Goal: Task Accomplishment & Management: Manage account settings

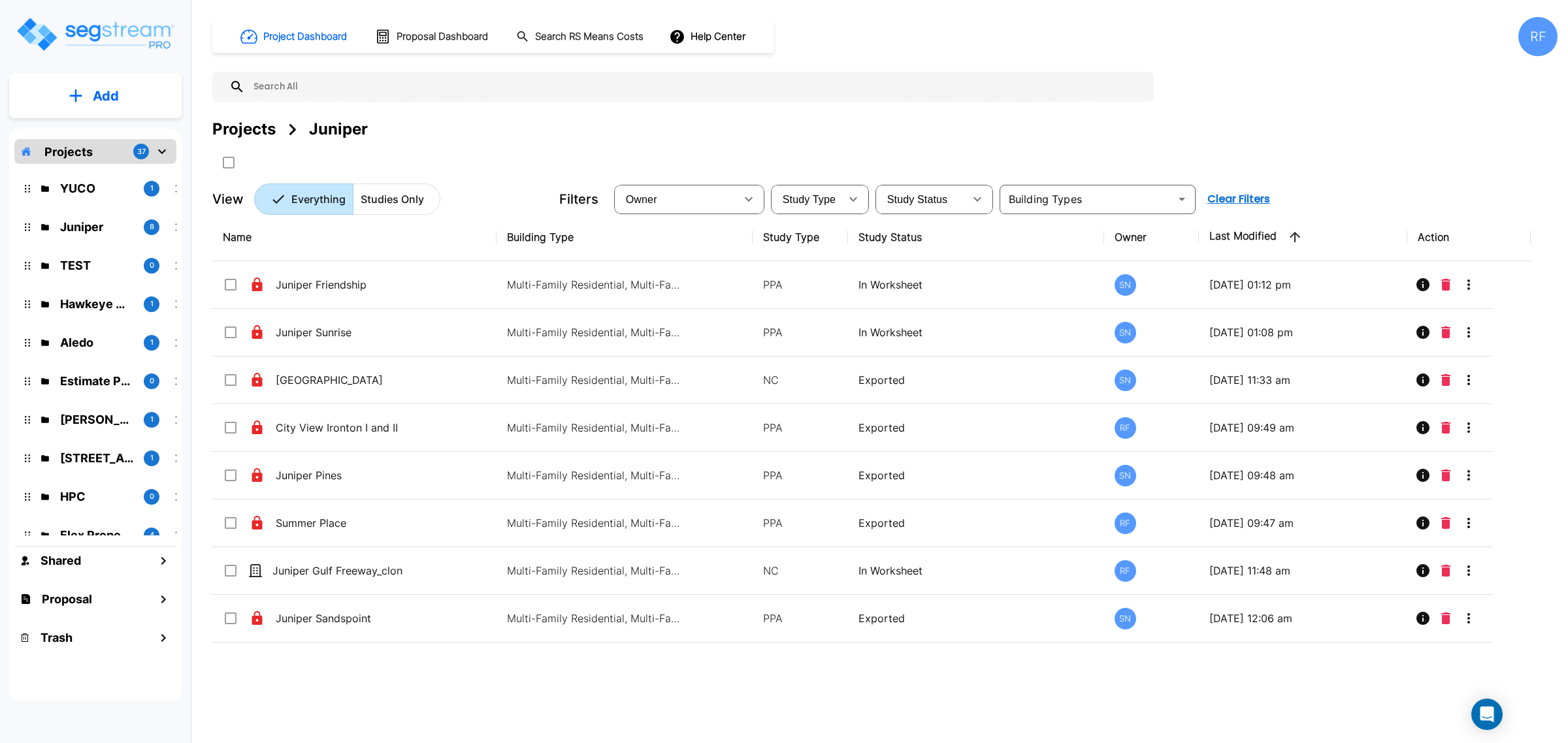
click at [113, 90] on p "Add" at bounding box center [106, 96] width 26 height 19
click at [238, 133] on div "Projects" at bounding box center [244, 129] width 63 height 23
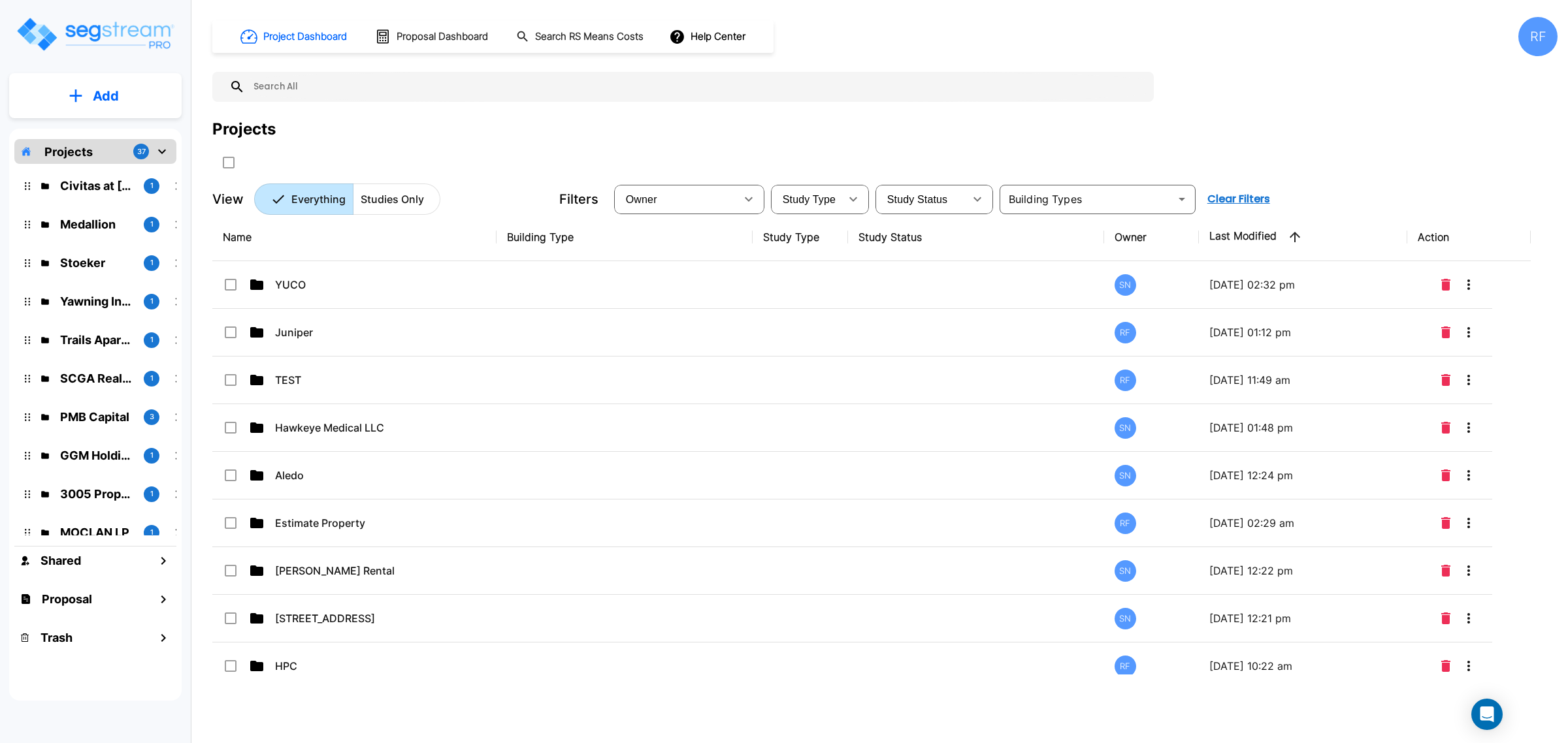
scroll to position [1053, 0]
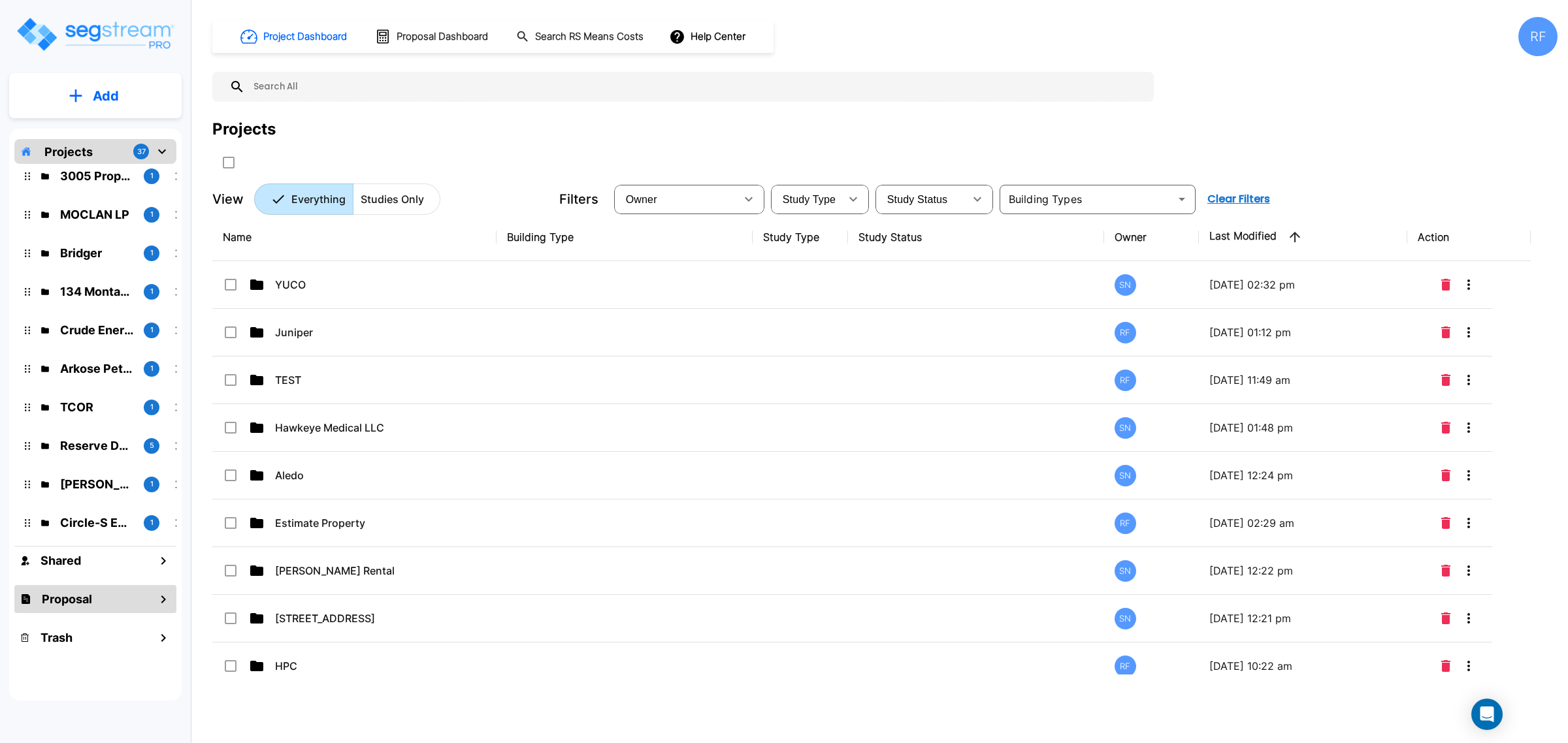
click at [106, 603] on div "Proposal" at bounding box center [95, 599] width 162 height 28
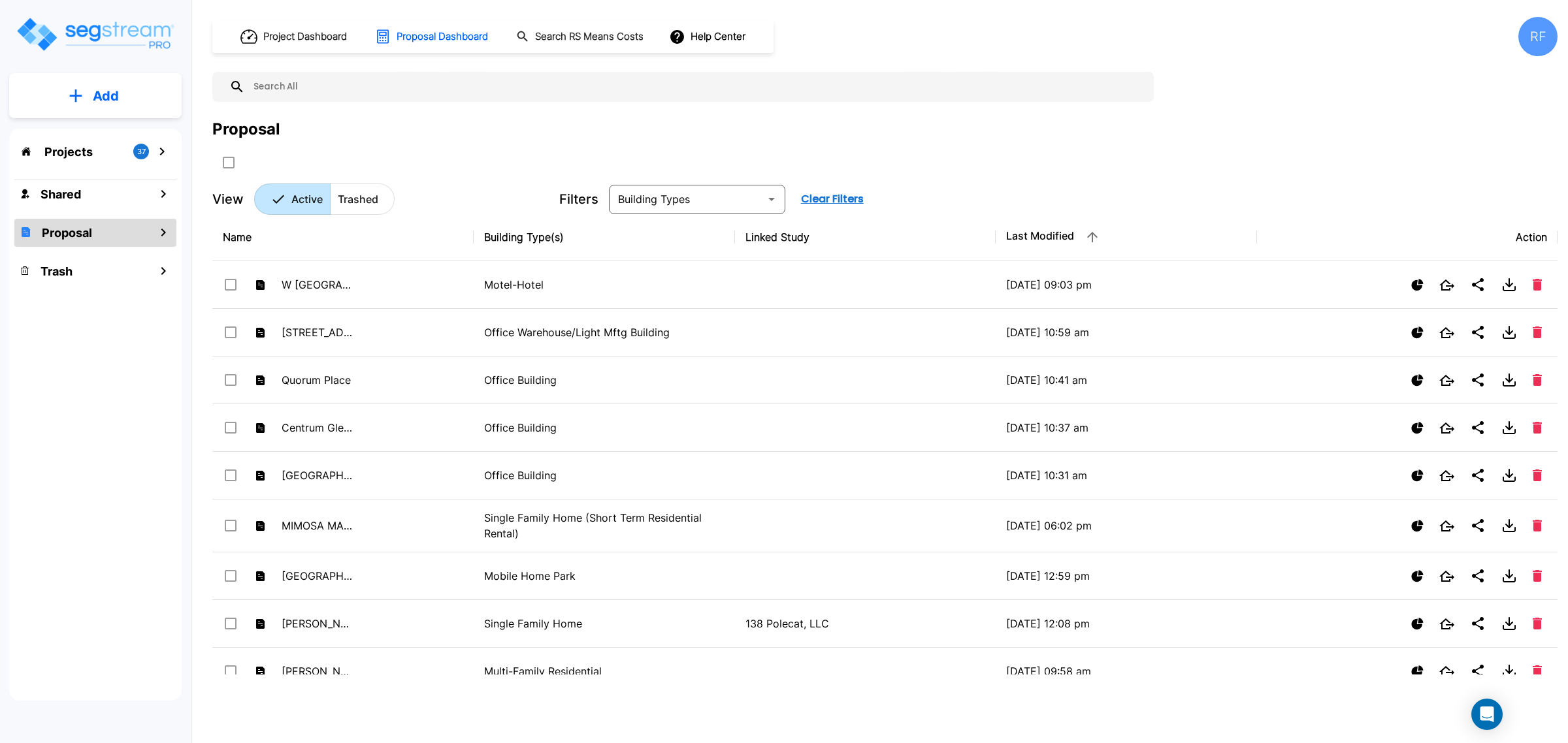
click at [67, 147] on p "Projects" at bounding box center [69, 152] width 49 height 17
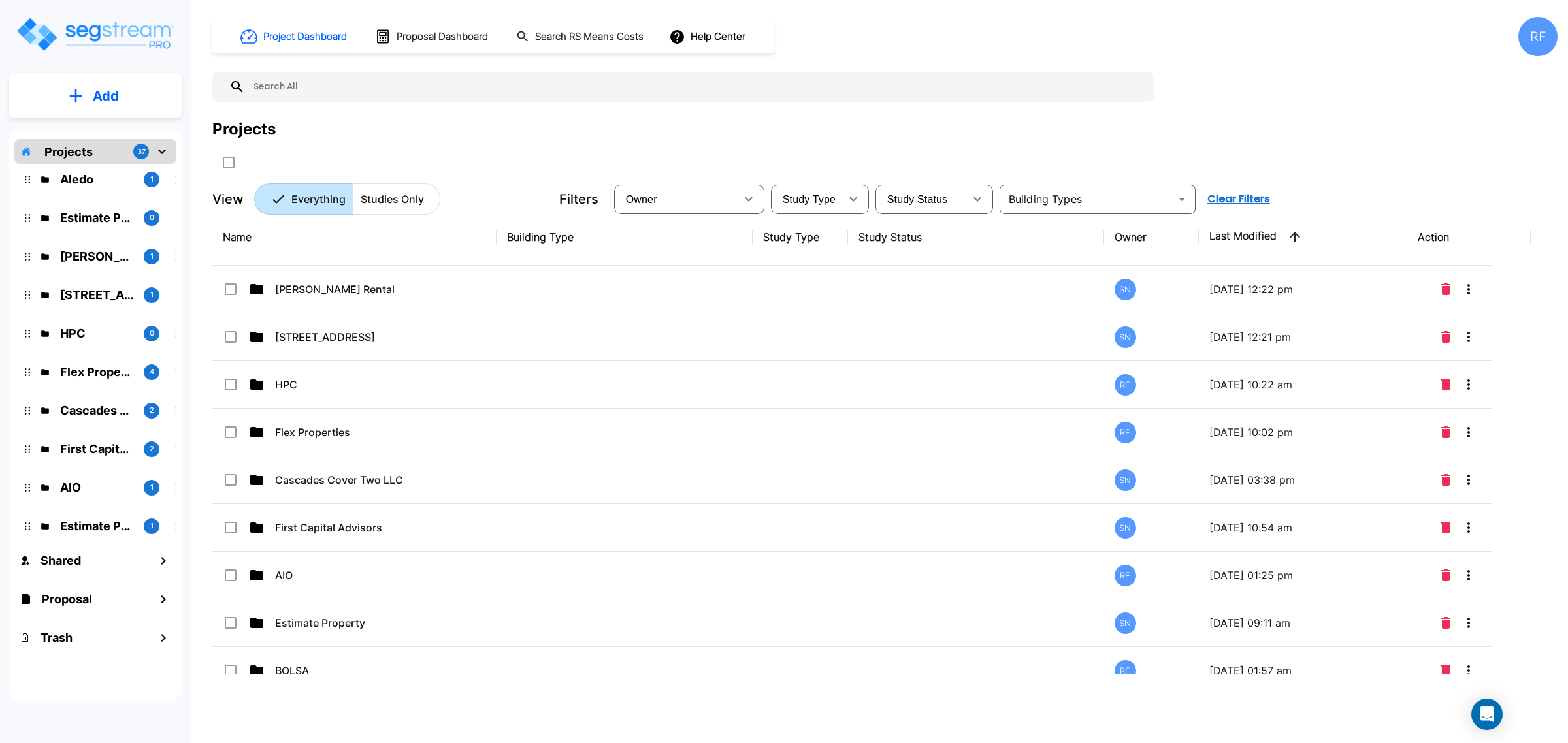
scroll to position [82, 0]
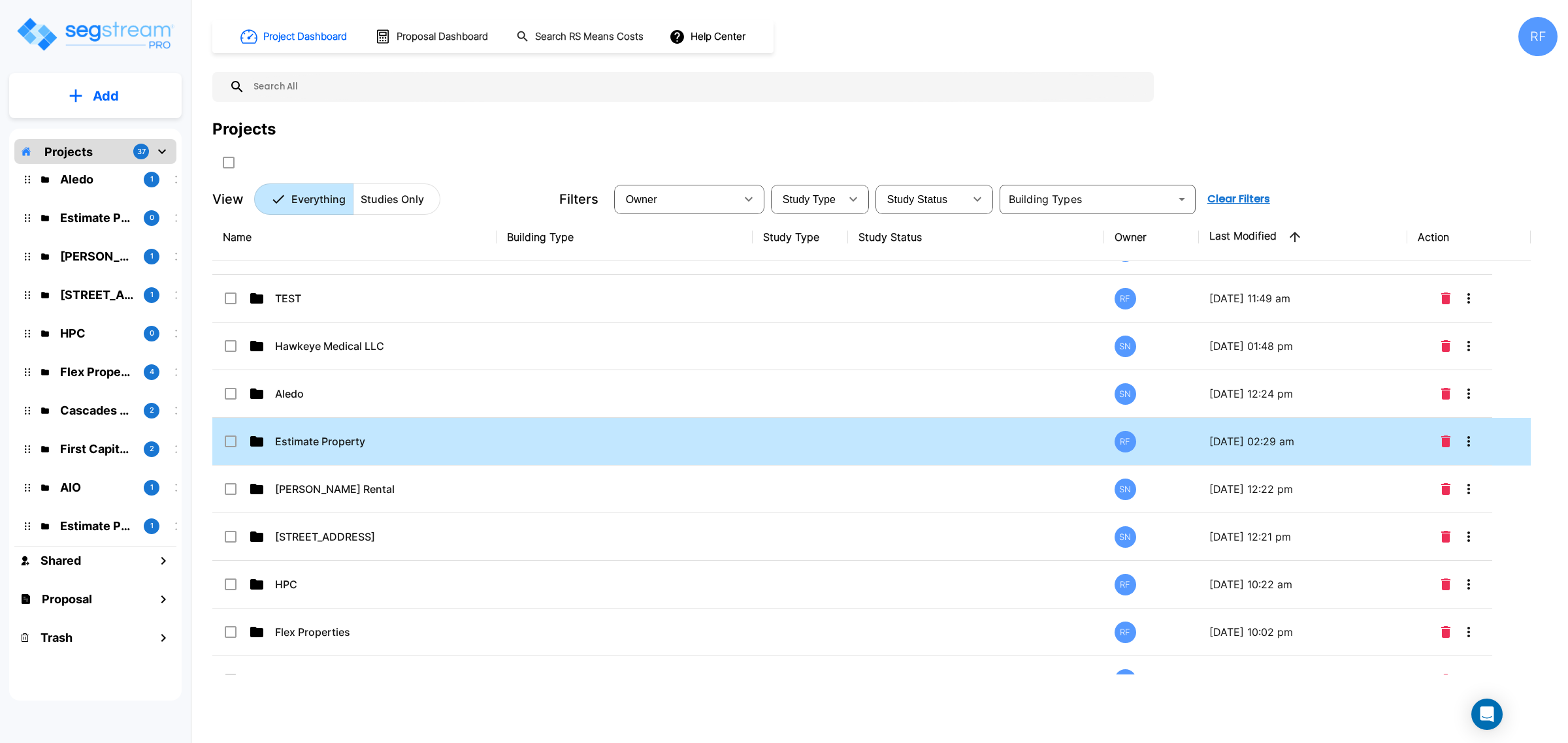
click at [340, 432] on td "Estimate Property" at bounding box center [355, 441] width 285 height 48
click at [391, 434] on p "Estimate Property" at bounding box center [340, 442] width 131 height 16
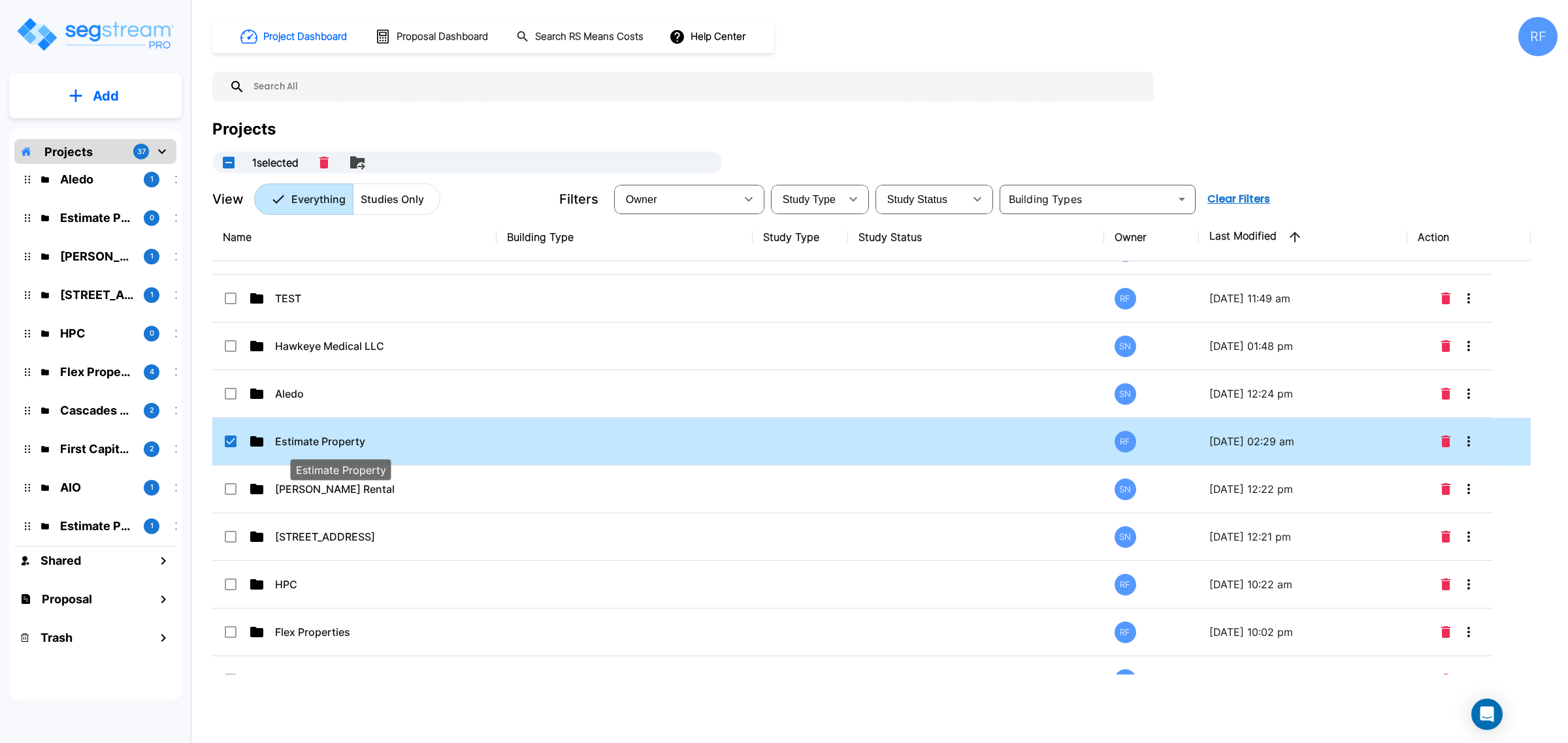
checkbox input "false"
click at [391, 434] on p "Estimate Property" at bounding box center [340, 442] width 131 height 16
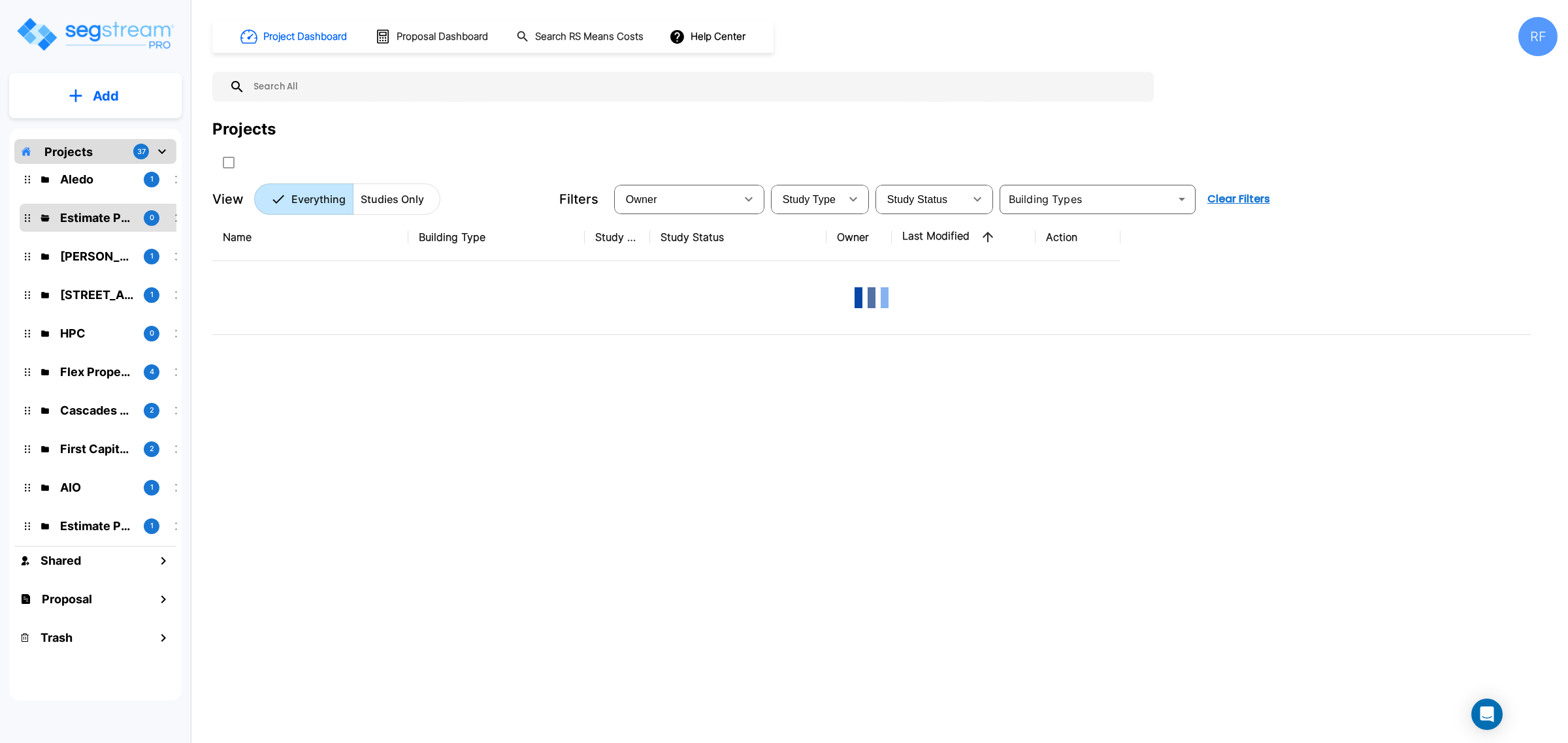
scroll to position [0, 0]
click at [100, 74] on div "Add" at bounding box center [95, 95] width 173 height 45
click at [88, 106] on button "Add" at bounding box center [95, 95] width 173 height 38
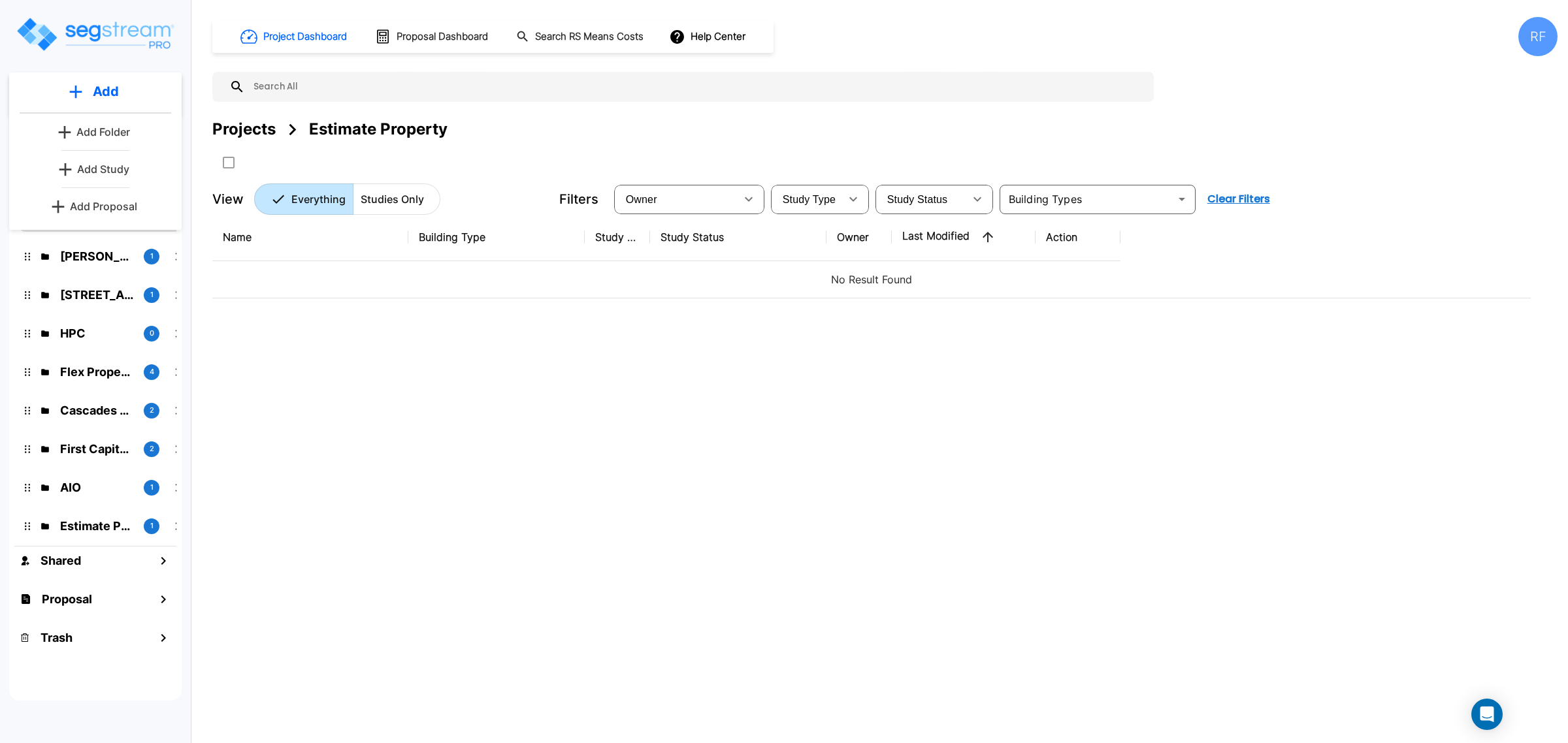
click at [128, 692] on div "Projects 37 YUCO 1 Juniper 8 TEST 0 Hawkeye Medical LLC 1 Aledo 1 Estimate Prop…" at bounding box center [95, 414] width 173 height 572
click at [125, 529] on p "Estimate Property" at bounding box center [96, 526] width 73 height 17
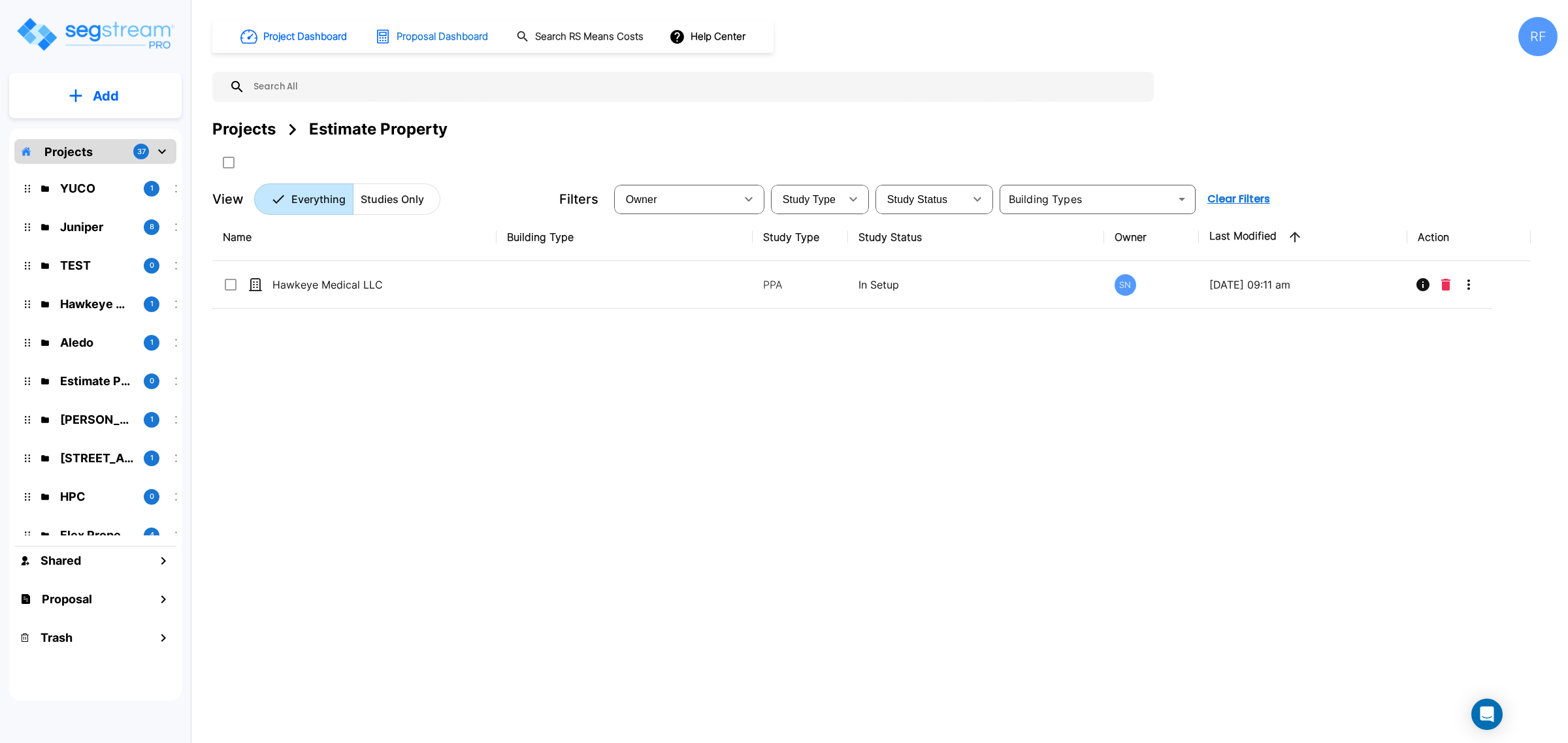
click at [406, 30] on h1 "Proposal Dashboard" at bounding box center [442, 36] width 91 height 15
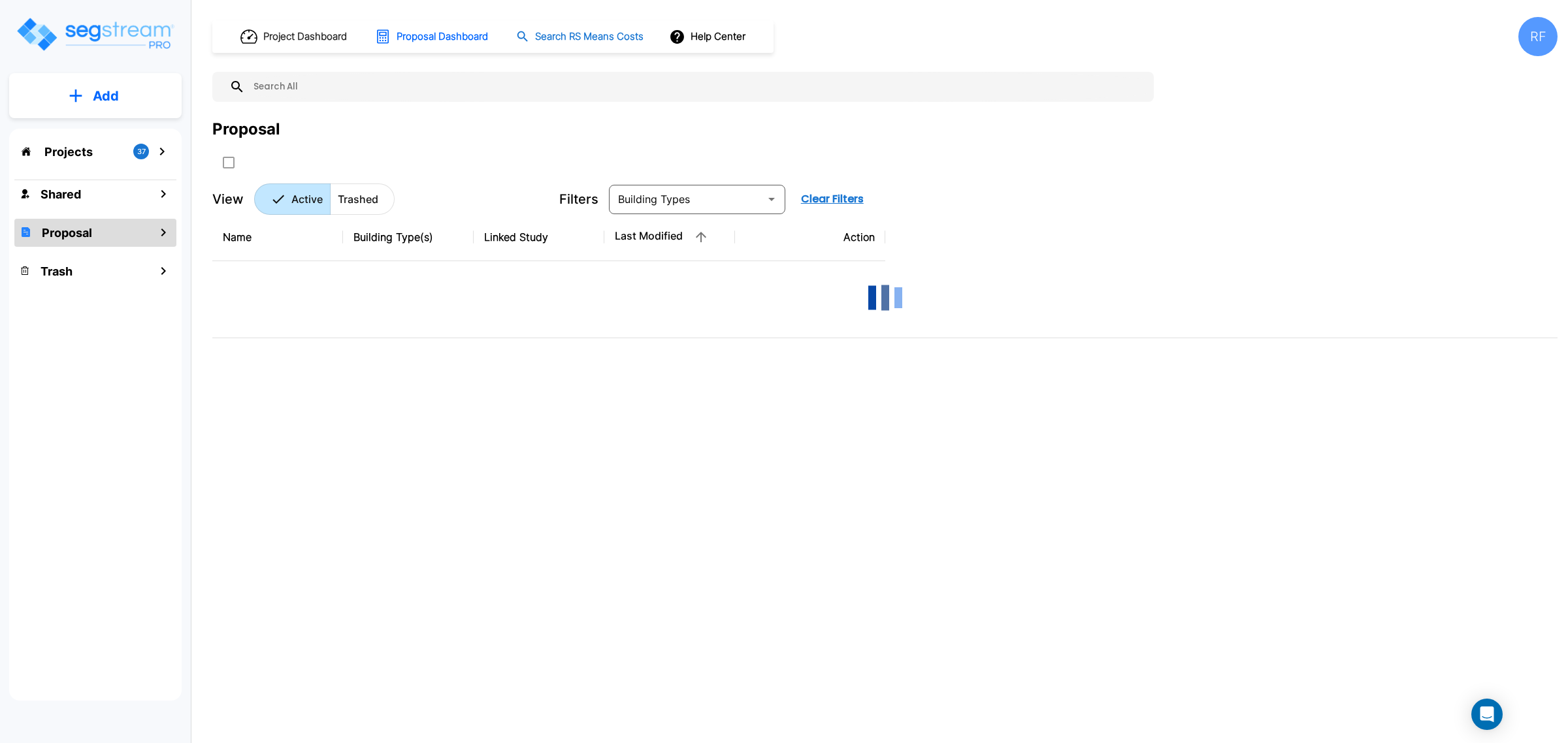
click at [611, 38] on h1 "Search RS Means Costs" at bounding box center [590, 36] width 109 height 15
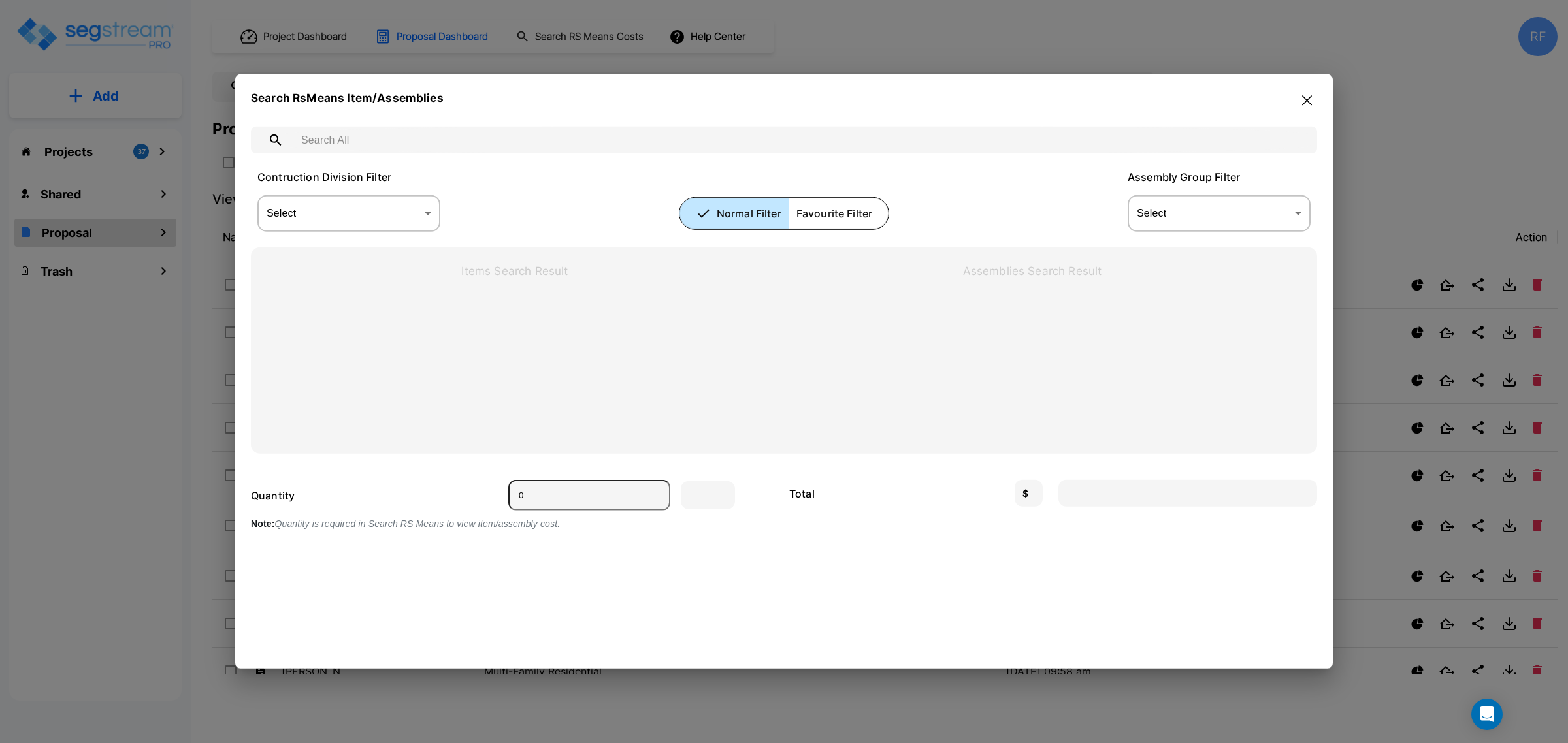
click at [1307, 98] on icon "button" at bounding box center [1307, 100] width 10 height 11
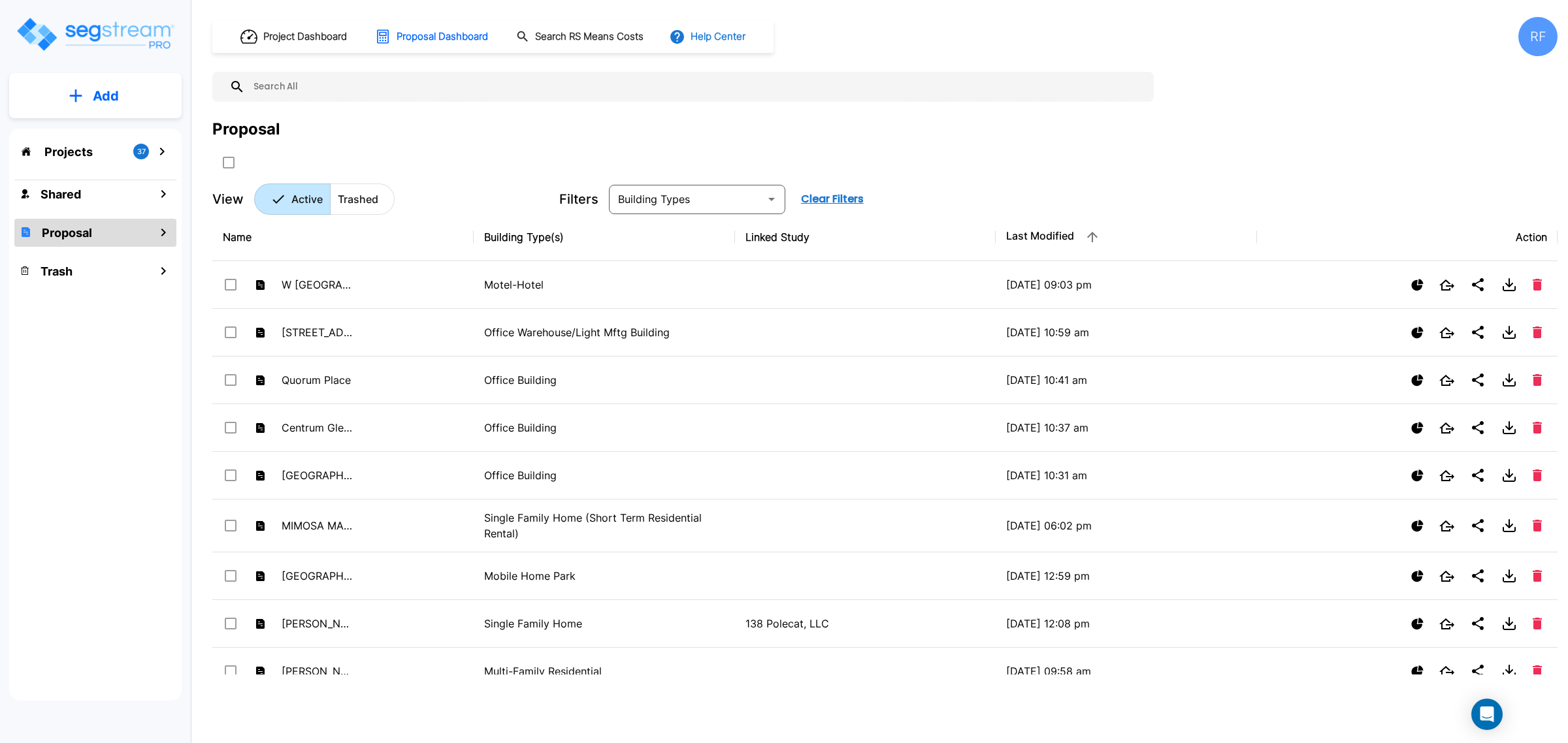
click at [729, 41] on button "Help Center" at bounding box center [708, 37] width 85 height 25
click at [510, 119] on div at bounding box center [784, 371] width 1568 height 743
click at [118, 109] on button "Add" at bounding box center [95, 95] width 173 height 38
drag, startPoint x: 119, startPoint y: 402, endPoint x: 99, endPoint y: 358, distance: 48.3
click at [119, 402] on div "Projects 37 Shared Proposal Trash" at bounding box center [95, 414] width 173 height 572
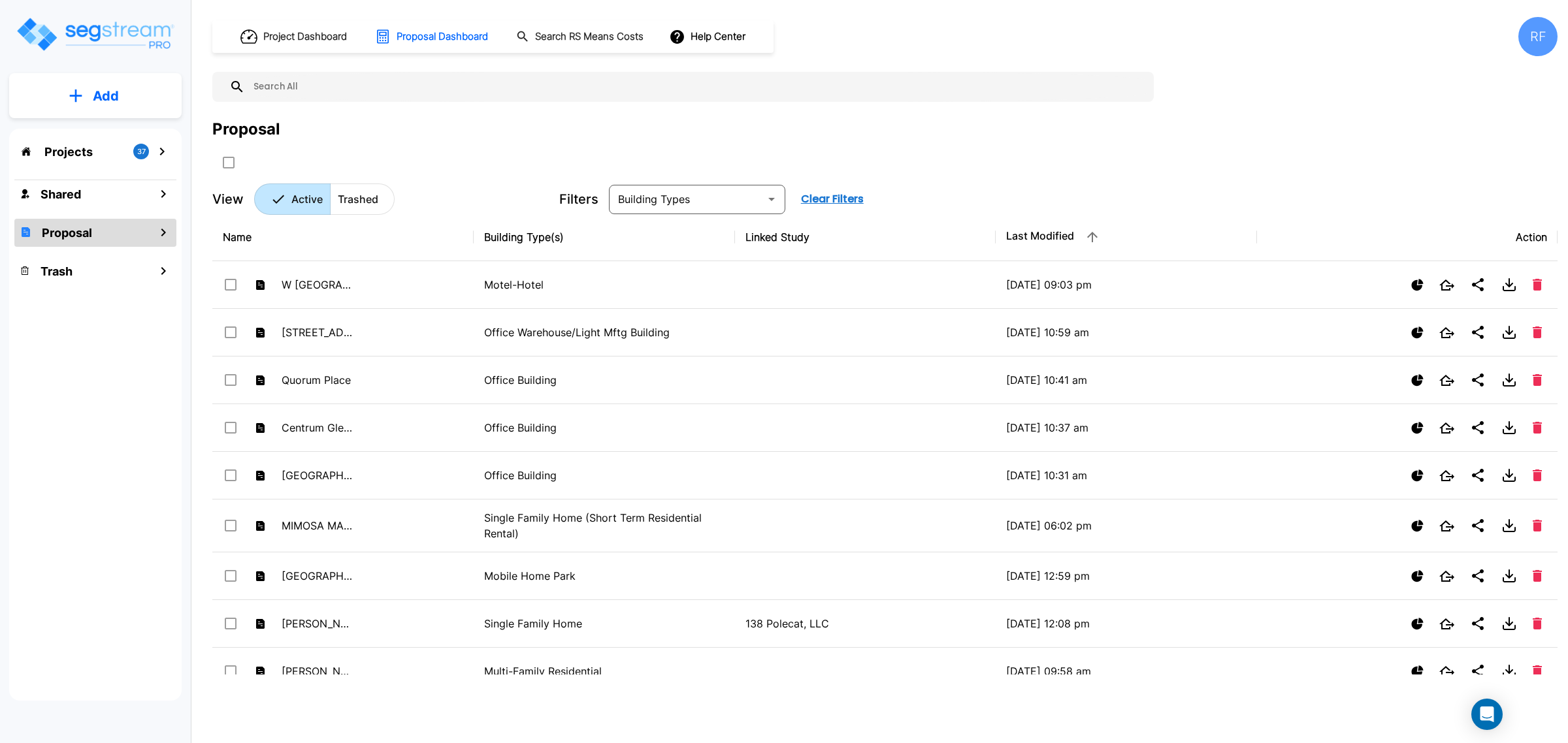
click at [113, 138] on div "Projects 37 Shared Proposal Trash" at bounding box center [95, 414] width 173 height 572
click at [120, 151] on div "Projects 37" at bounding box center [95, 152] width 162 height 25
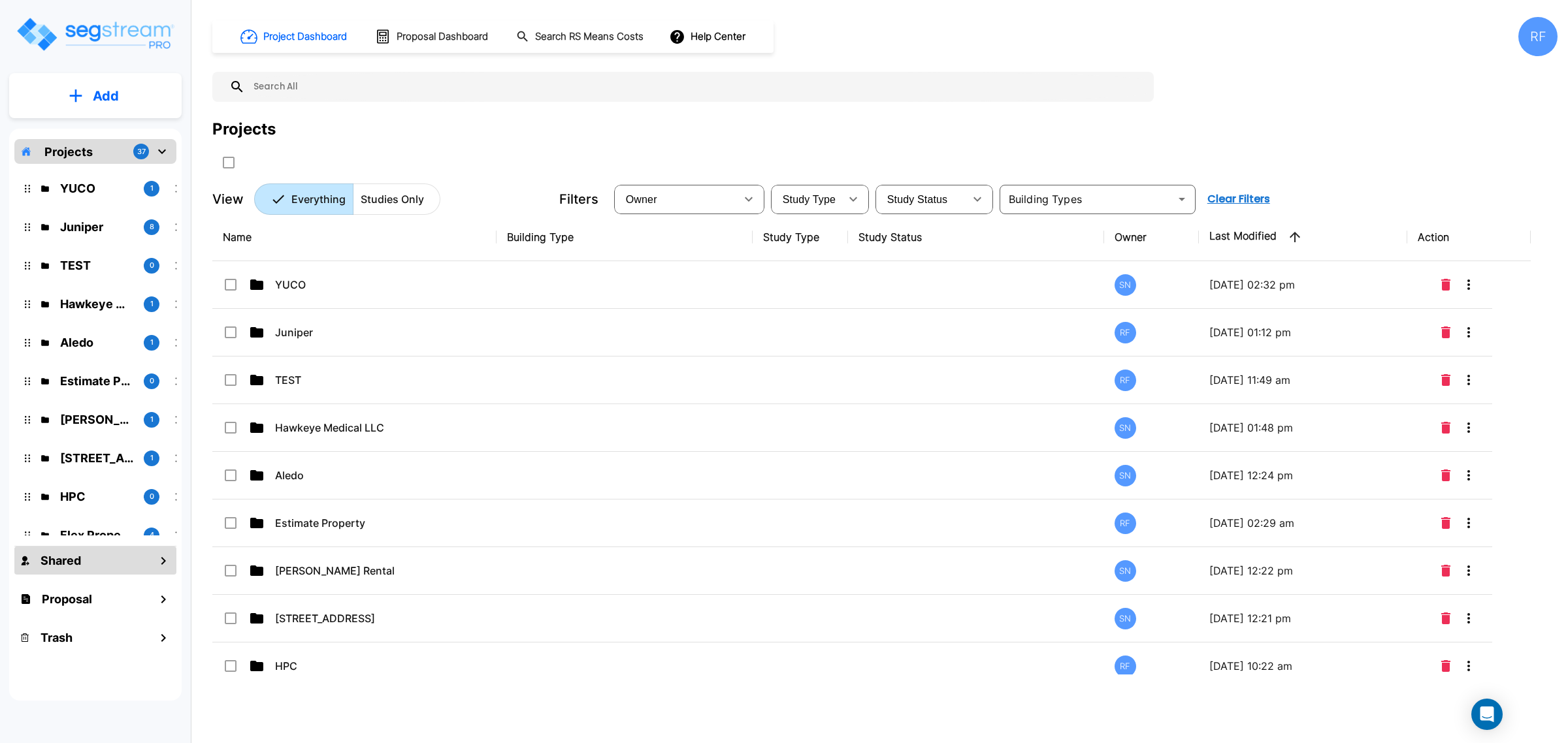
click at [145, 565] on div "Shared" at bounding box center [95, 560] width 162 height 28
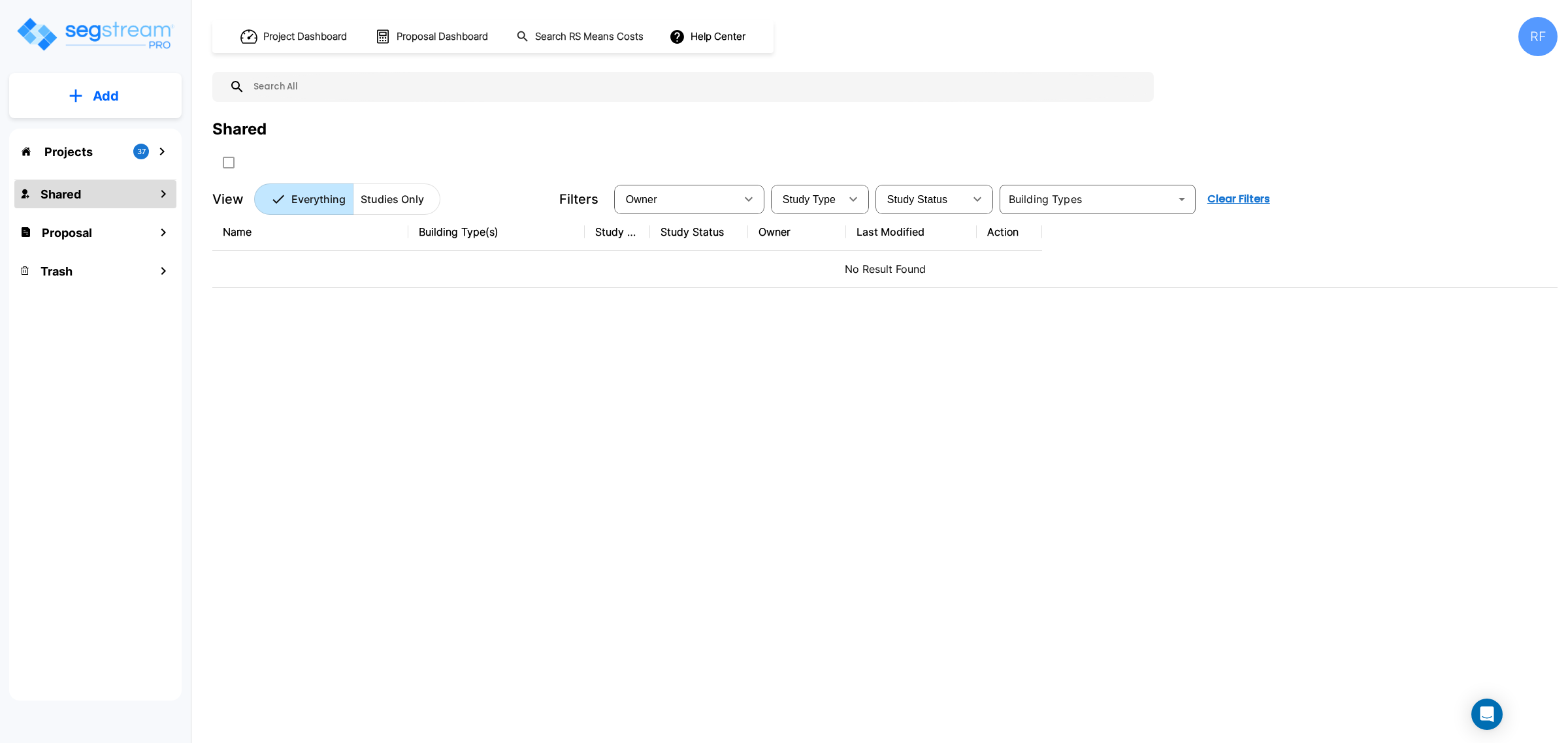
click at [85, 154] on p "Projects" at bounding box center [69, 152] width 49 height 17
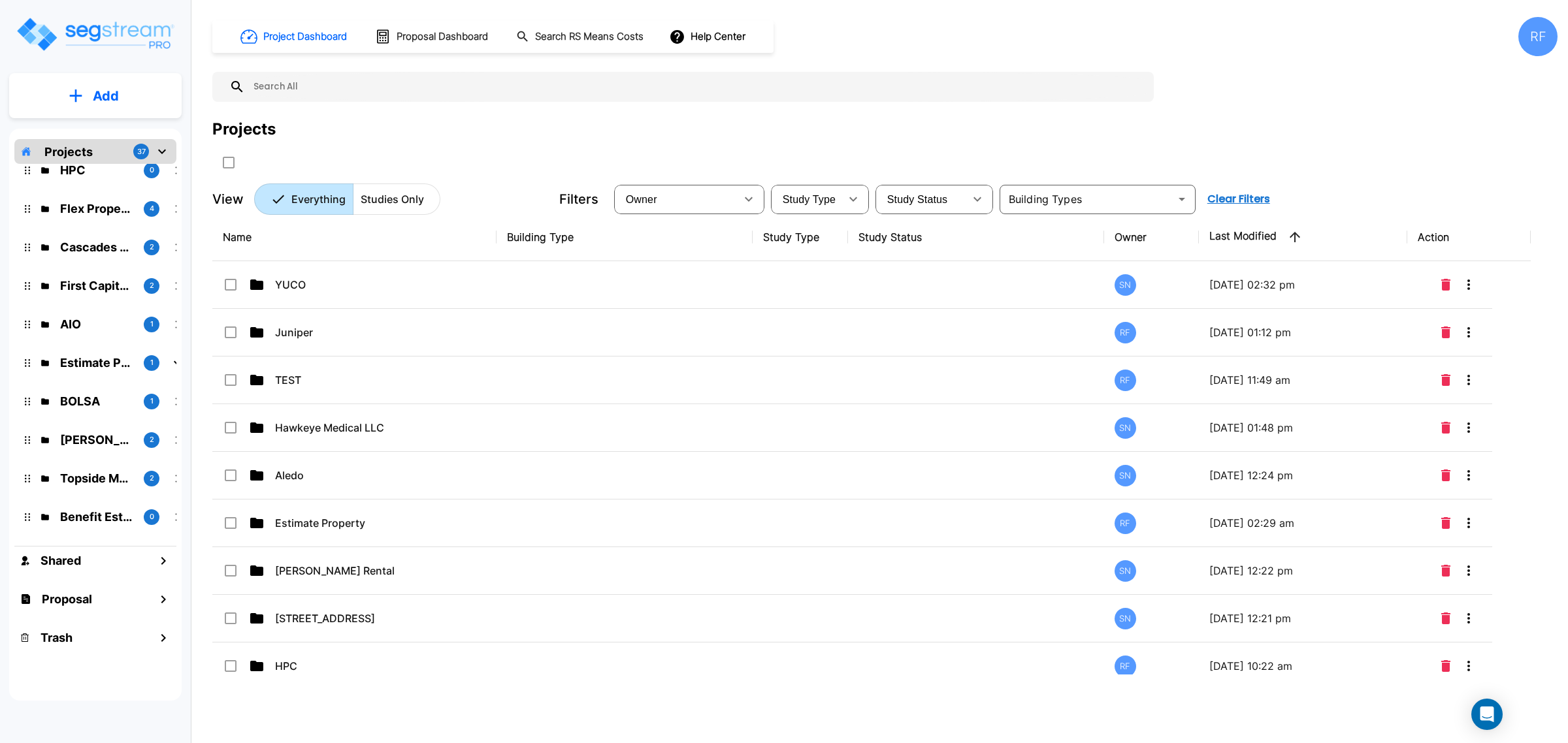
scroll to position [654, 0]
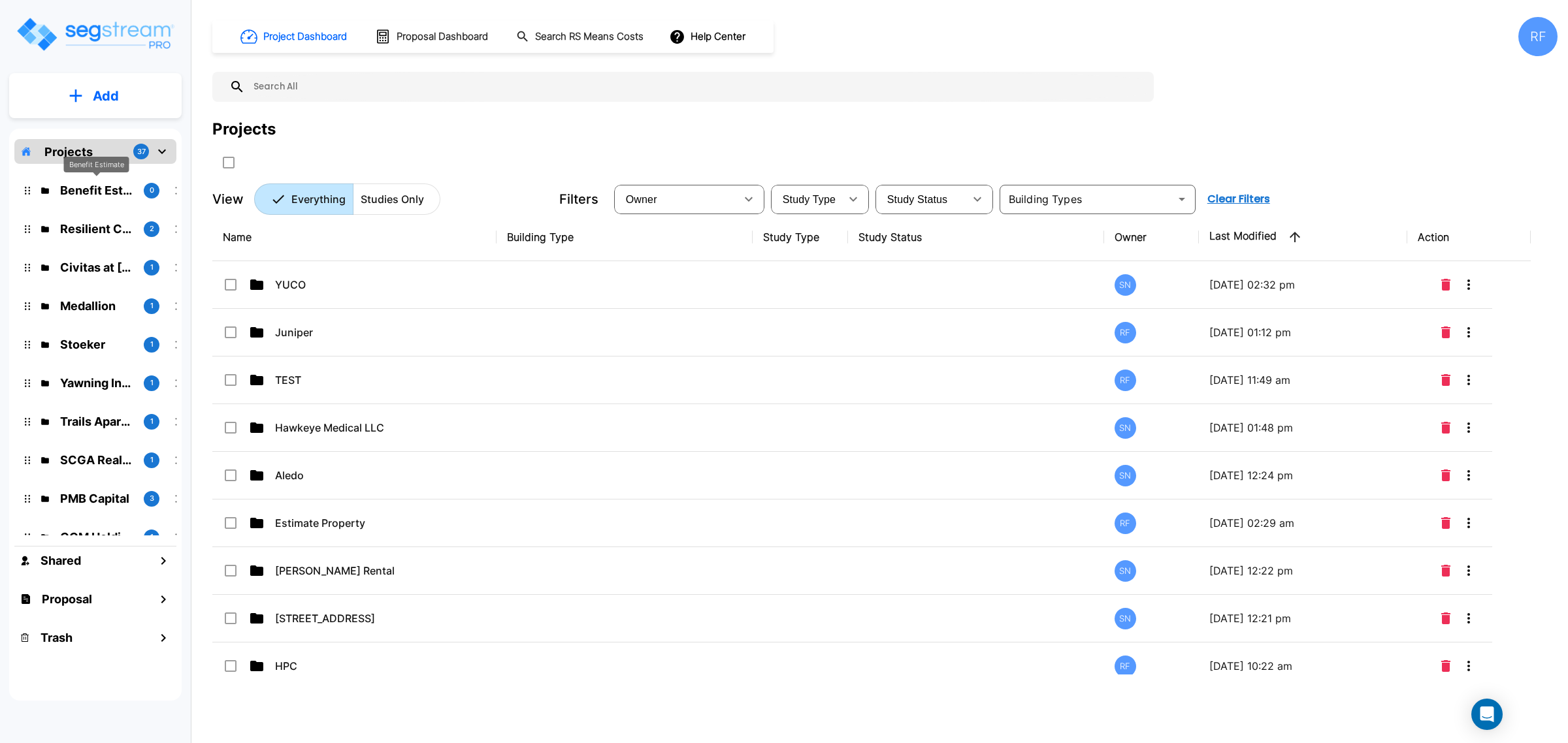
click at [119, 177] on div "Benefit Estimate" at bounding box center [96, 169] width 65 height 25
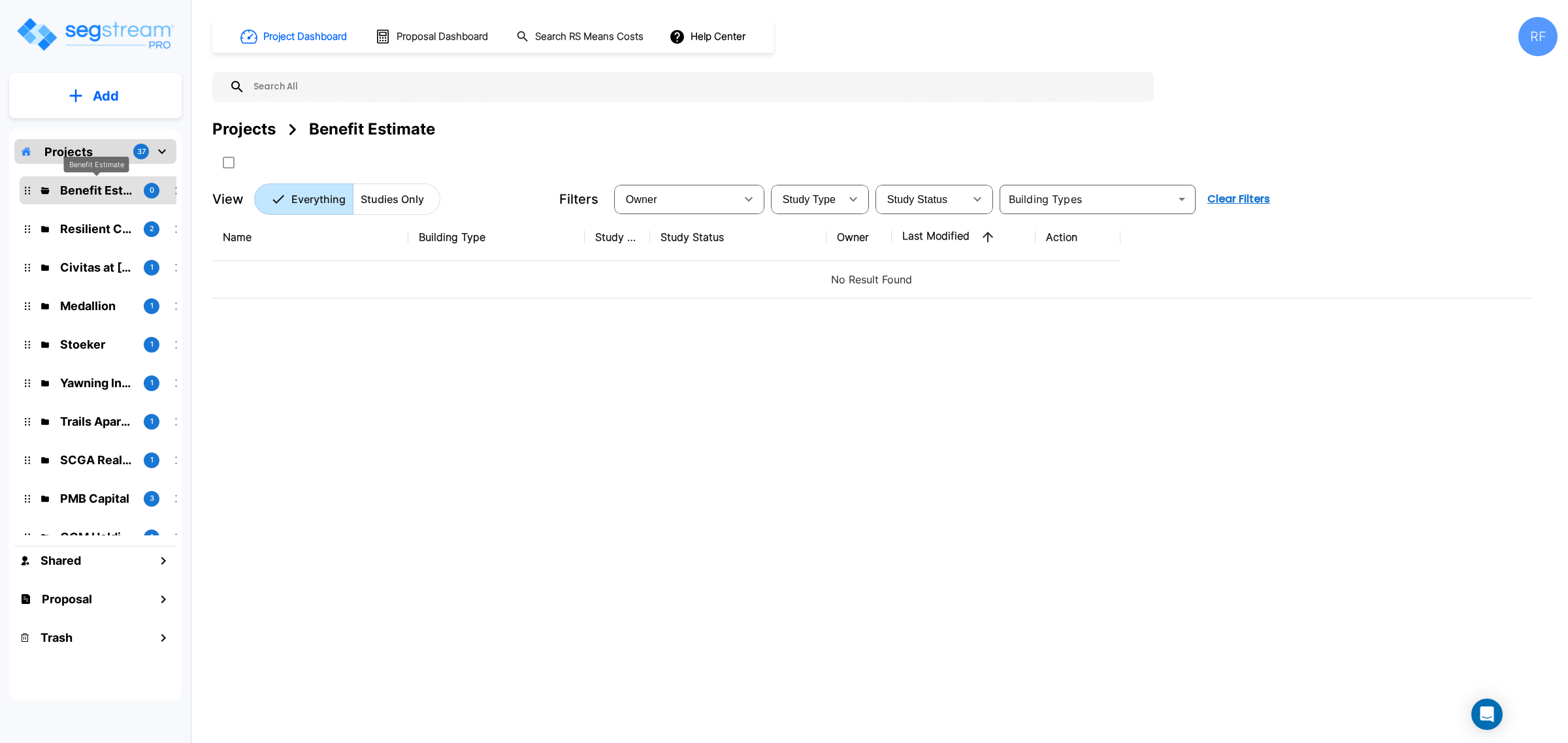
click at [111, 182] on p "Benefit Estimate" at bounding box center [96, 190] width 73 height 17
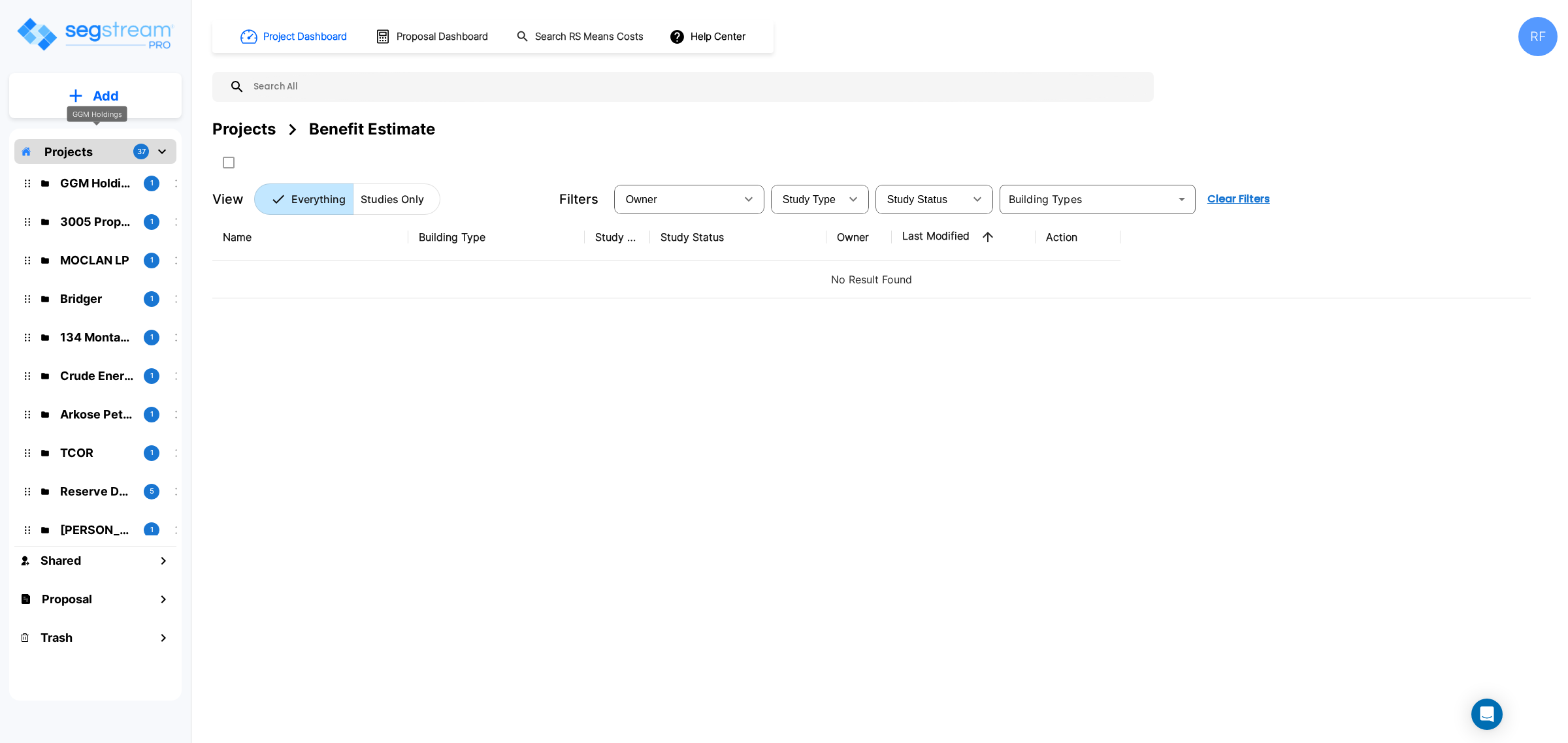
scroll to position [1053, 0]
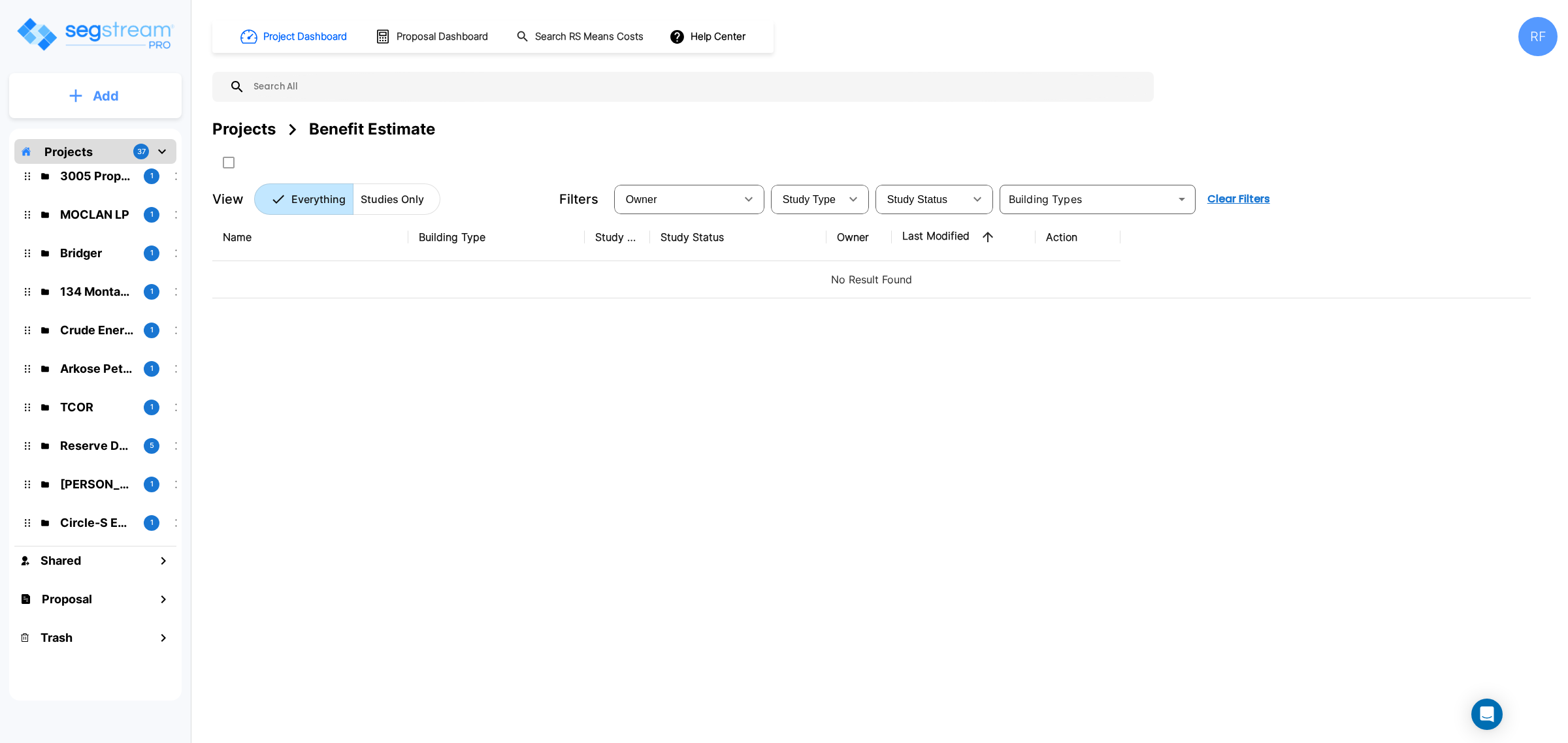
click at [93, 89] on p "Add" at bounding box center [106, 96] width 26 height 19
click at [98, 197] on button "Add Proposal" at bounding box center [95, 206] width 97 height 26
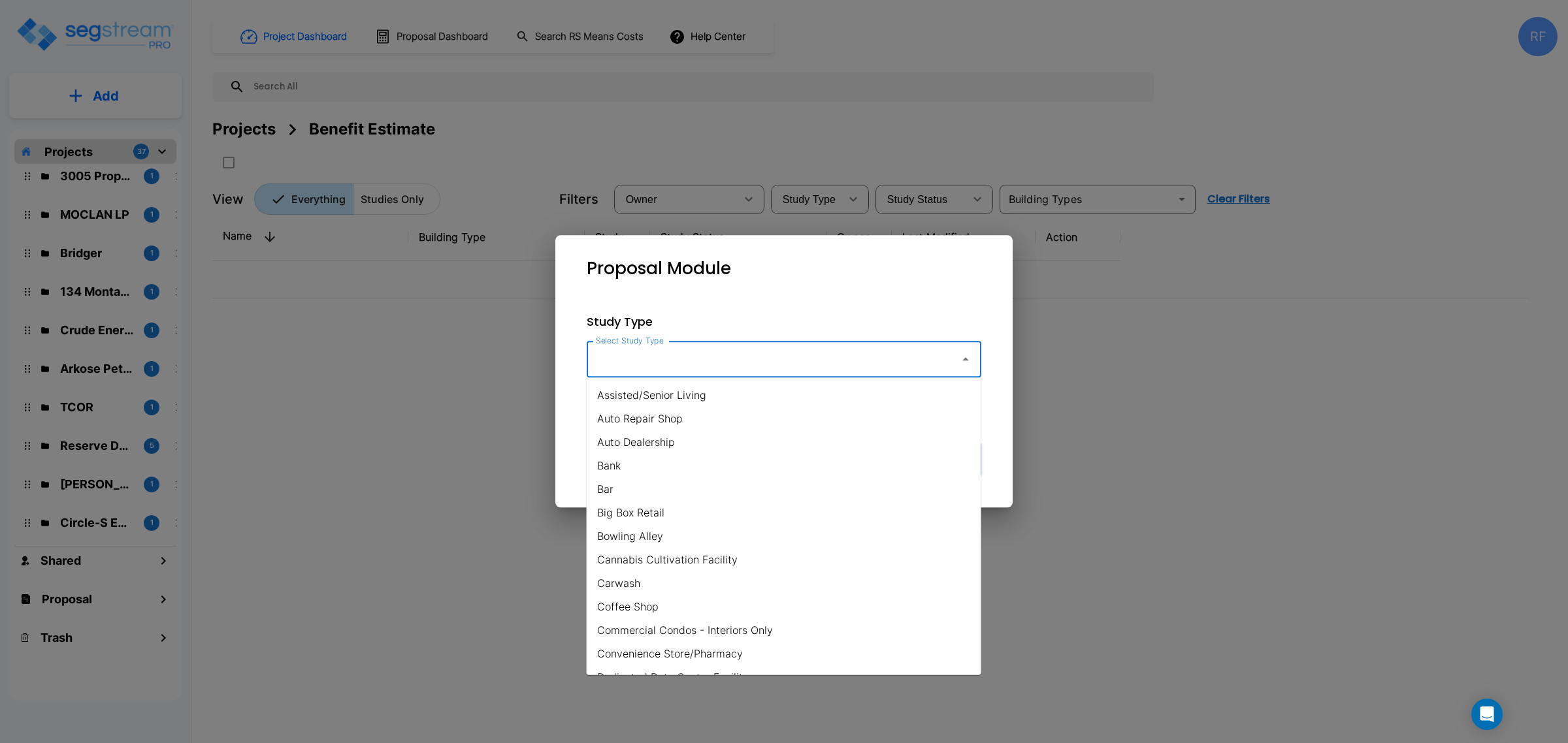
click at [903, 364] on input "Select Study Type" at bounding box center [769, 359] width 355 height 25
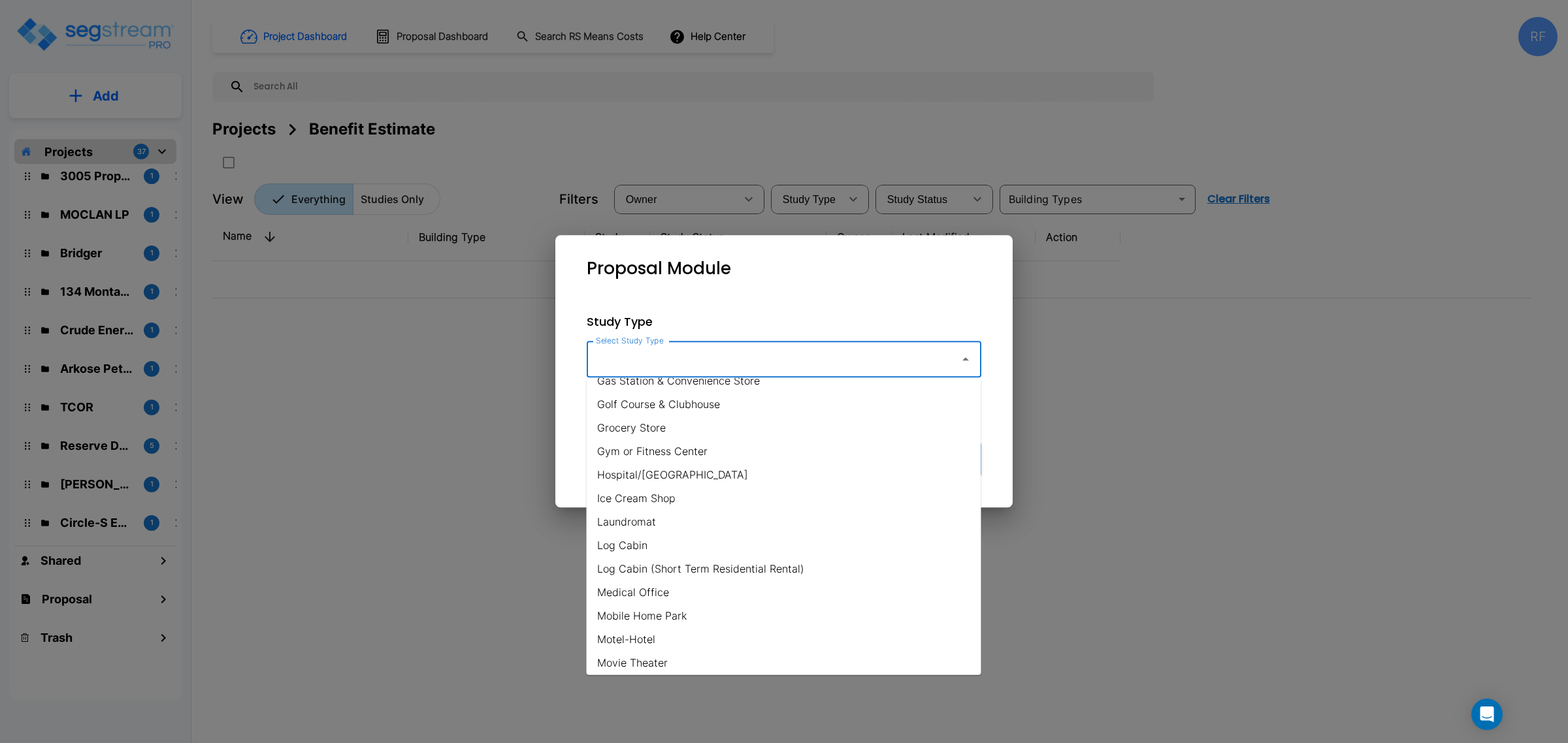
scroll to position [490, 0]
drag, startPoint x: 492, startPoint y: 563, endPoint x: 262, endPoint y: 595, distance: 232.2
click at [488, 562] on div at bounding box center [784, 371] width 1568 height 743
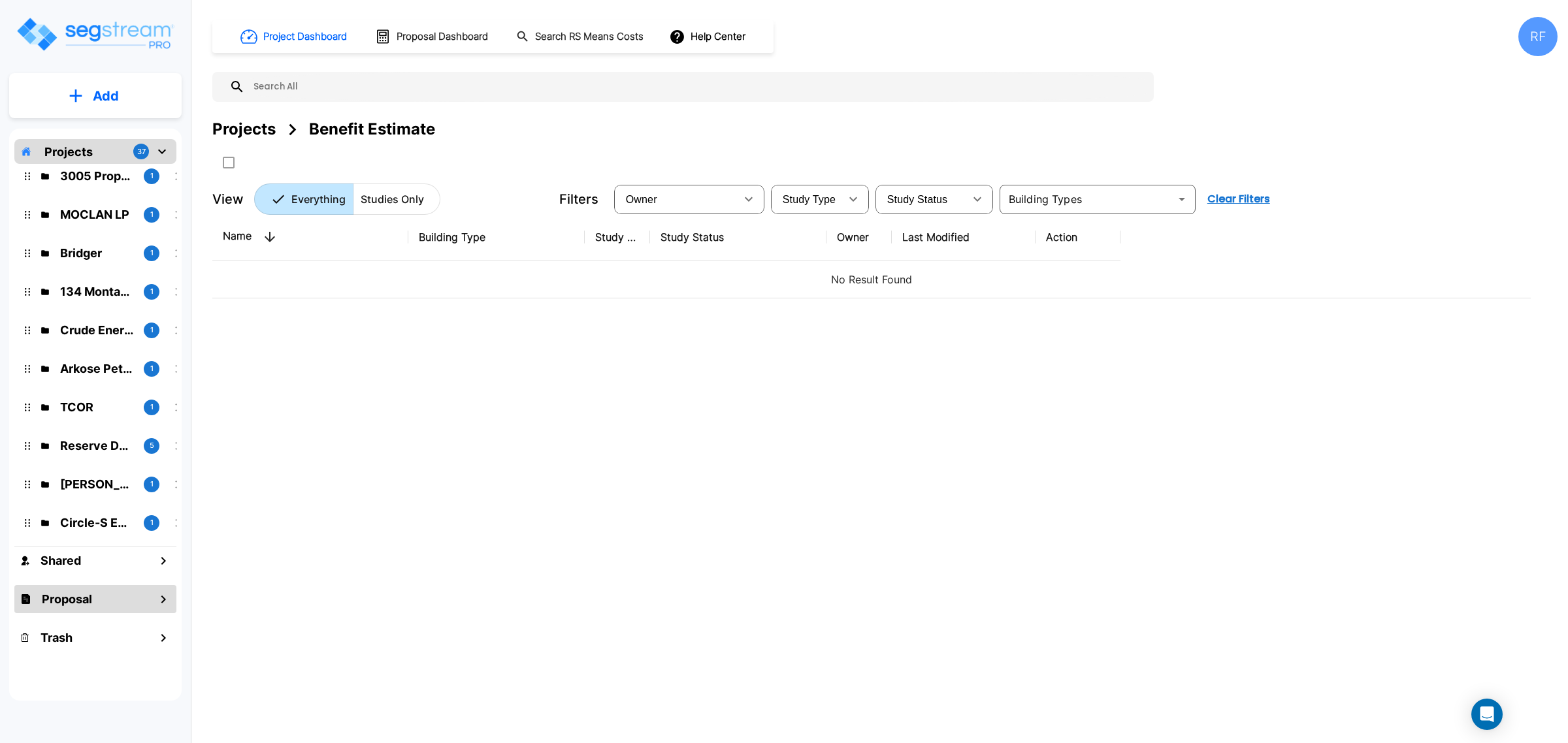
click at [160, 605] on icon "mailbox folders" at bounding box center [163, 599] width 16 height 16
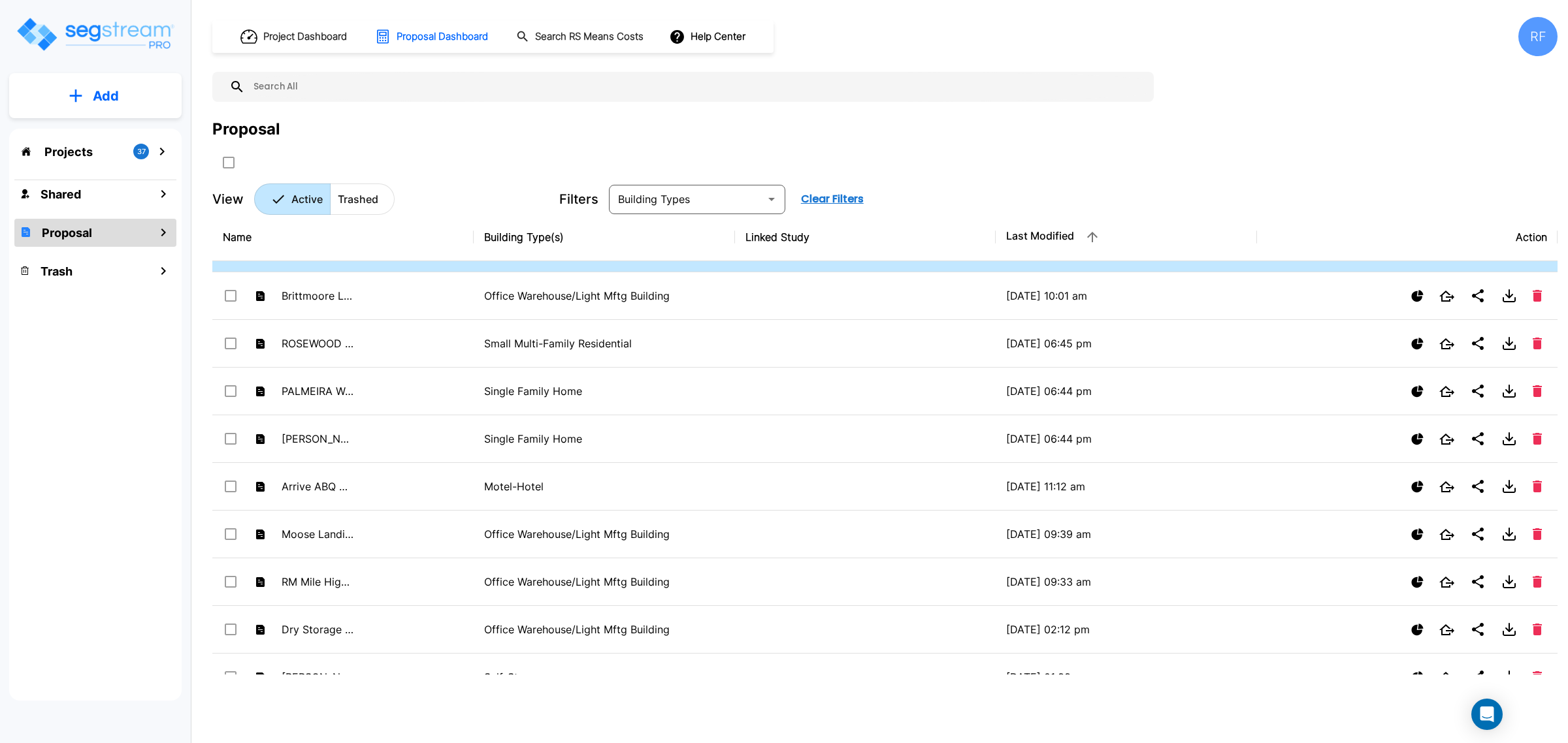
scroll to position [735, 0]
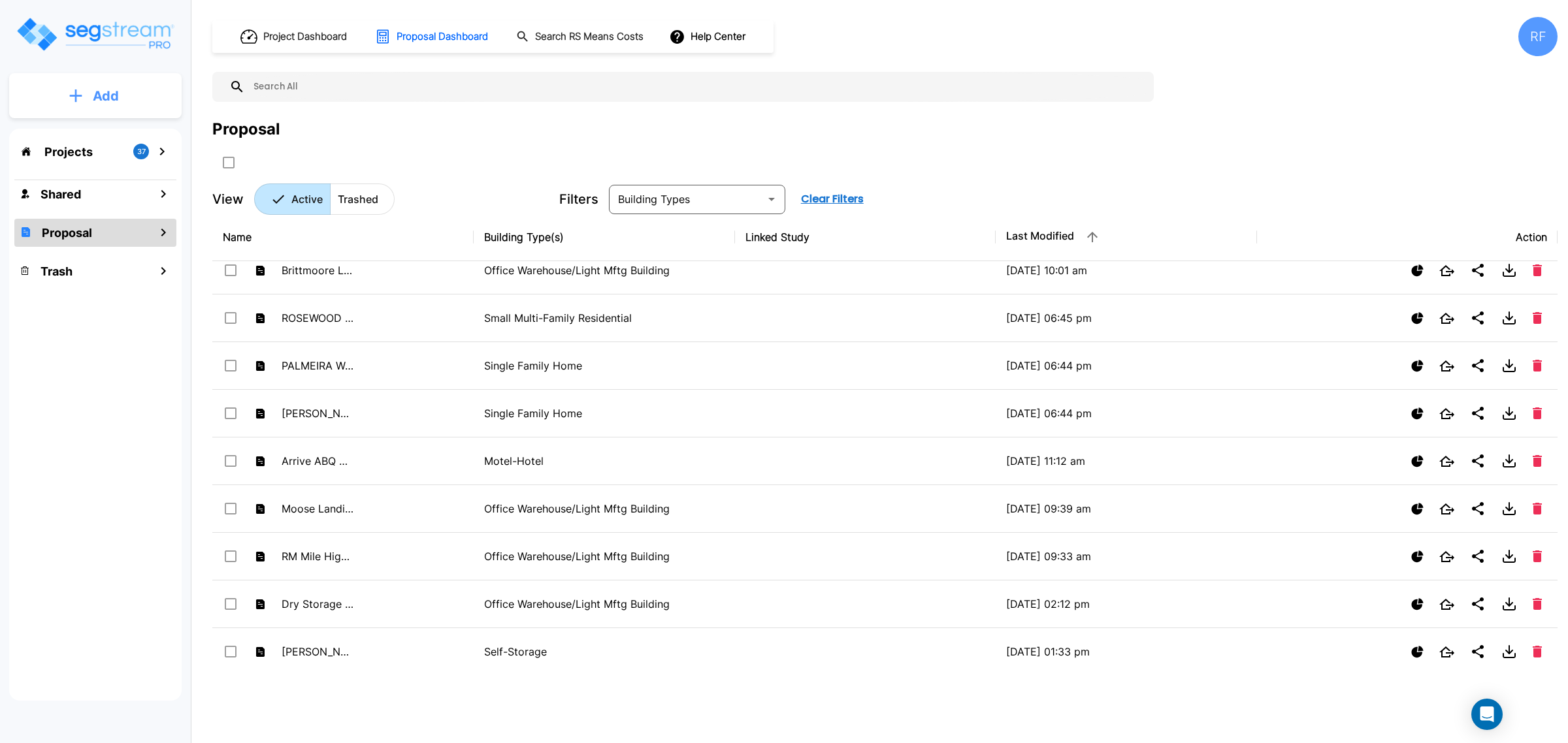
click at [92, 110] on button "Add" at bounding box center [95, 95] width 173 height 38
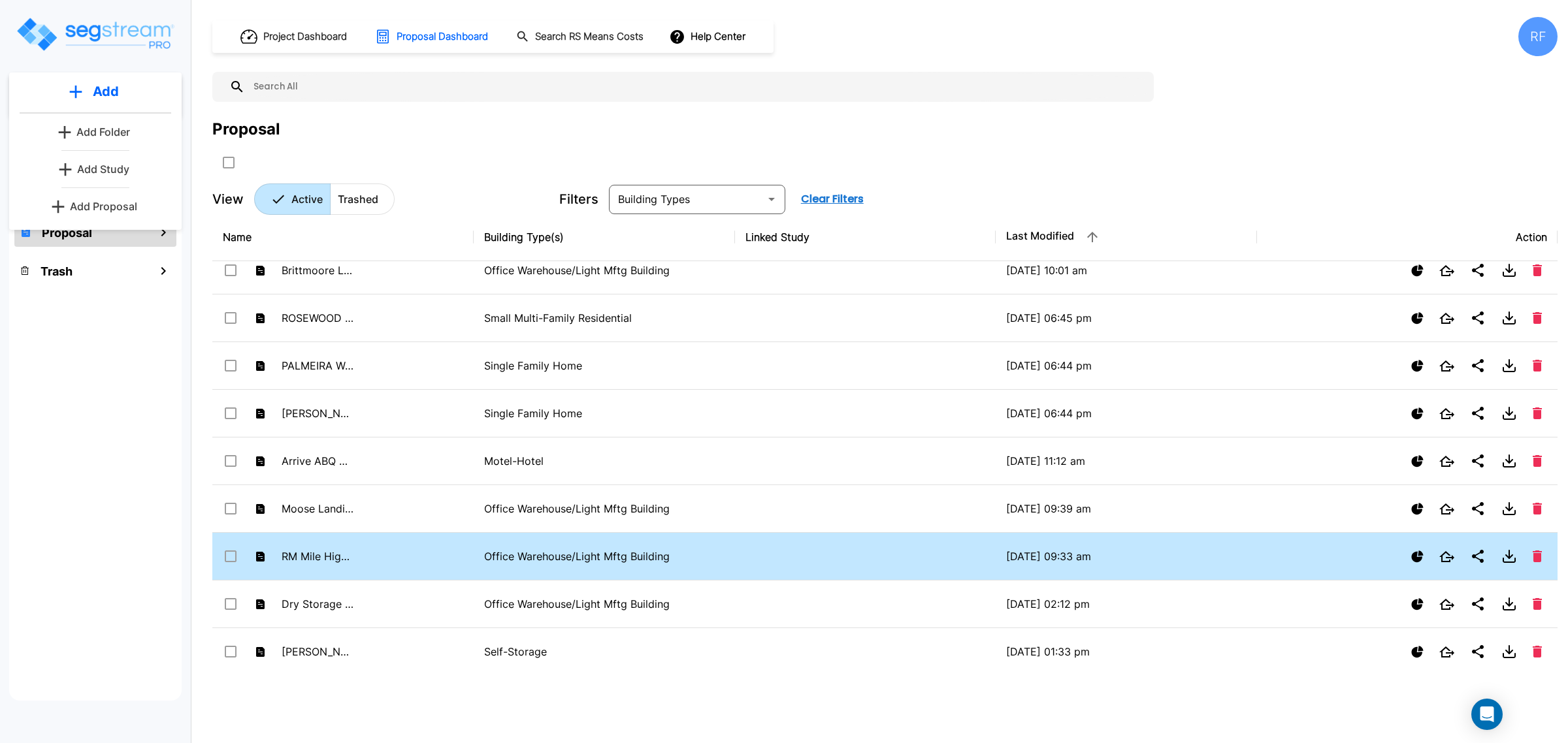
drag, startPoint x: 547, startPoint y: 565, endPoint x: 501, endPoint y: 554, distance: 47.3
click at [501, 554] on p "Office Warehouse/Light Mftg Building" at bounding box center [604, 557] width 241 height 16
checkbox input "true"
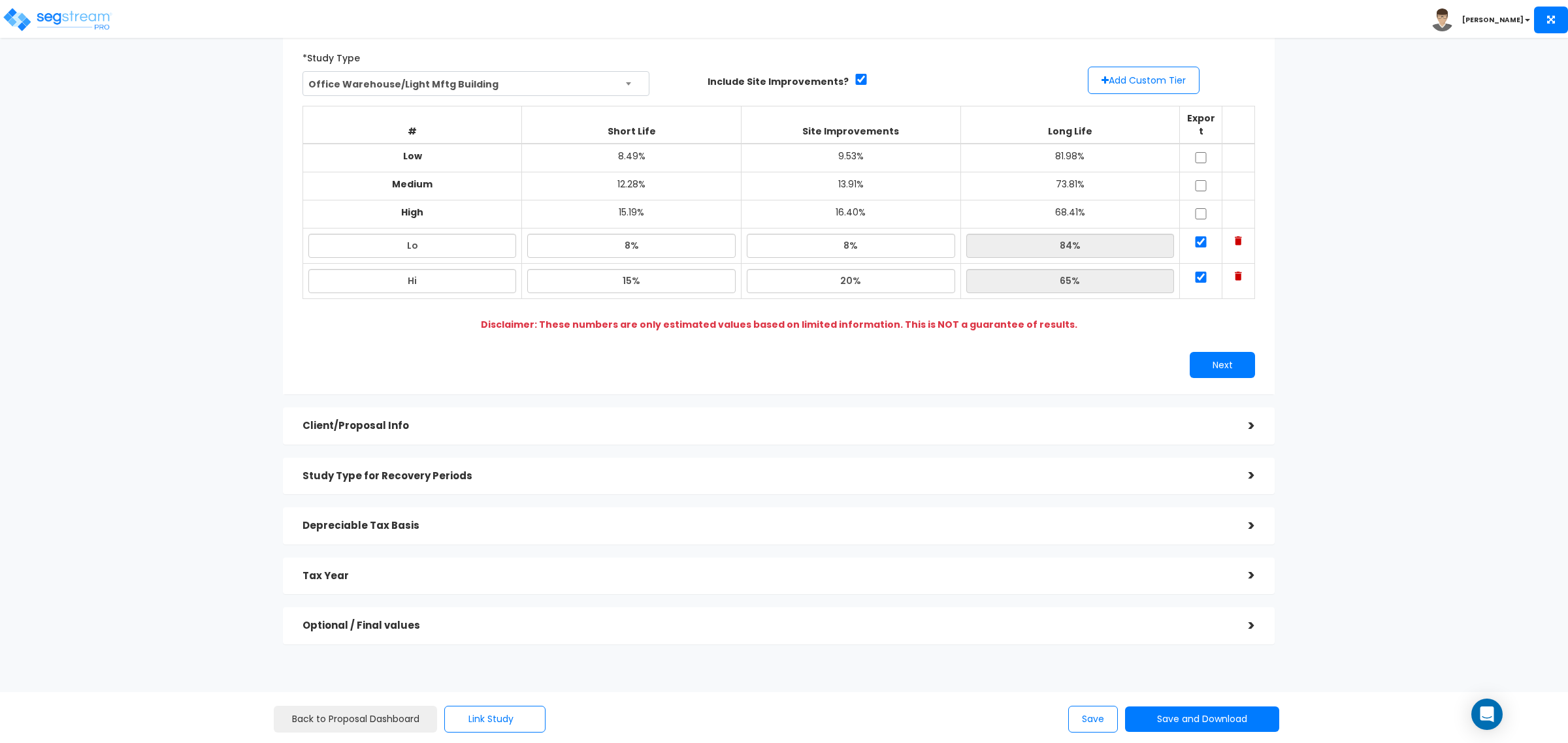
drag, startPoint x: 786, startPoint y: 396, endPoint x: 799, endPoint y: 400, distance: 13.6
click at [787, 408] on div "Client/Proposal Info >" at bounding box center [778, 426] width 992 height 37
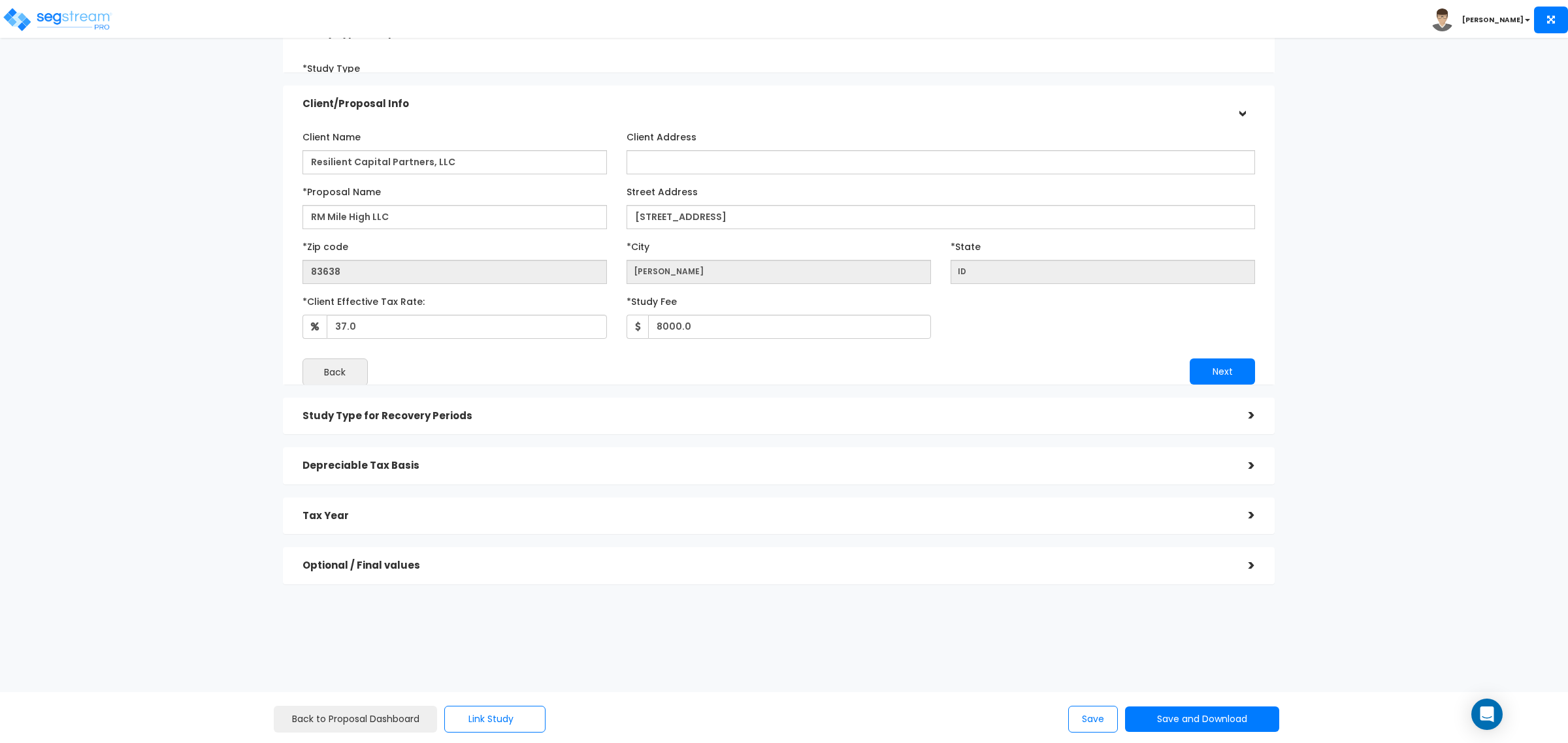
scroll to position [70, 0]
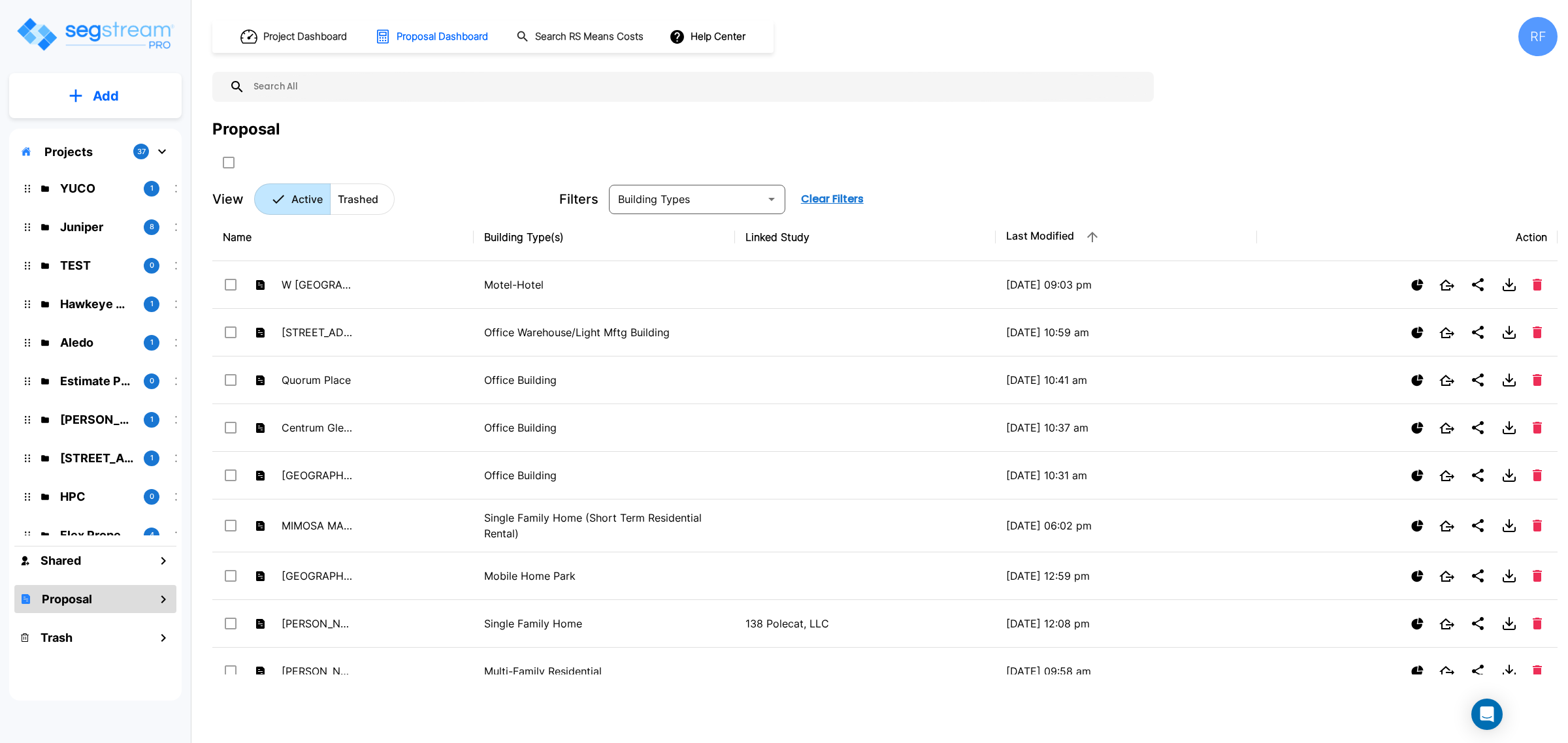
click at [131, 118] on div "Add" at bounding box center [95, 95] width 173 height 45
click at [134, 103] on button "Add" at bounding box center [95, 95] width 173 height 38
click at [135, 209] on p "Add Proposal" at bounding box center [103, 206] width 67 height 16
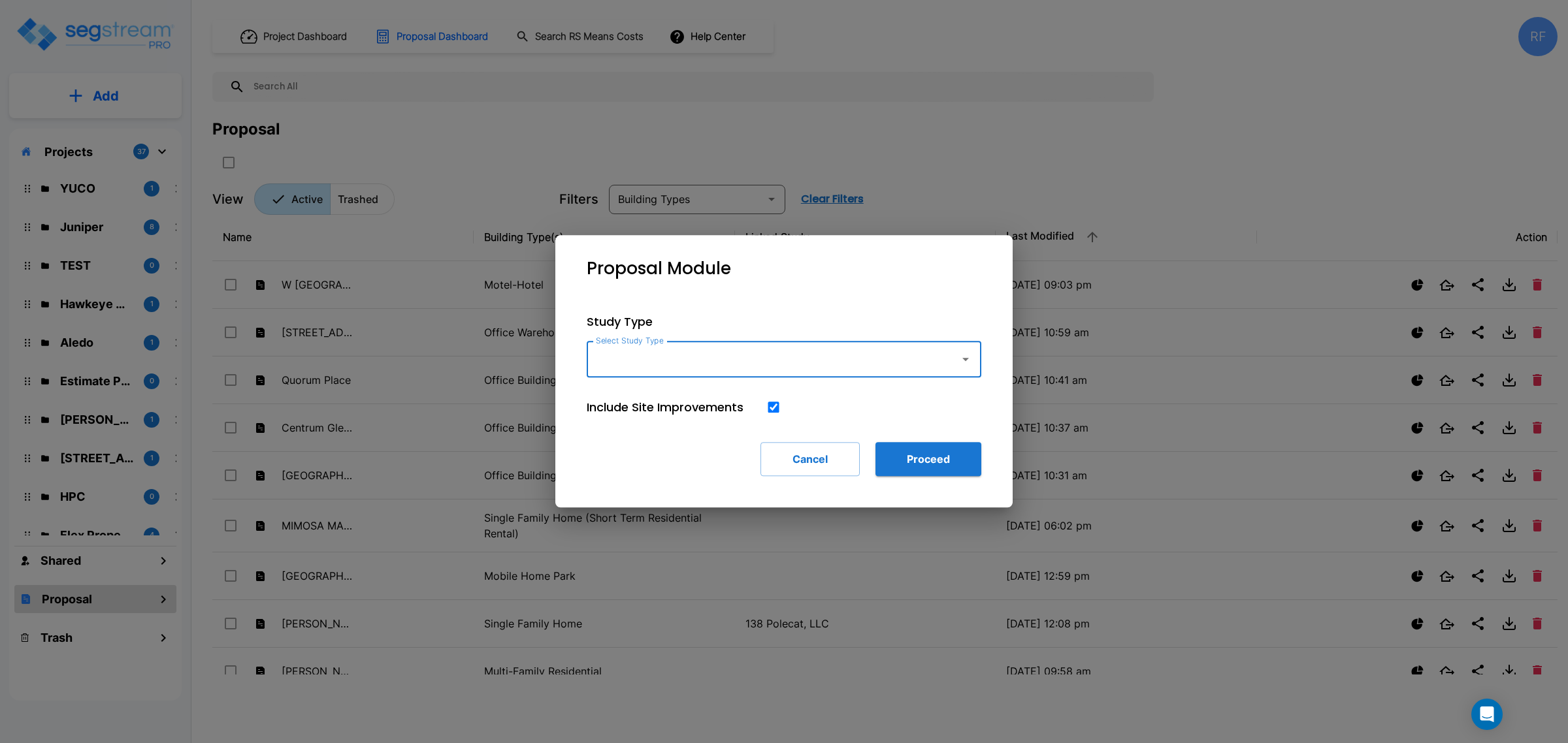
click at [787, 361] on input "Select Study Type" at bounding box center [769, 359] width 355 height 25
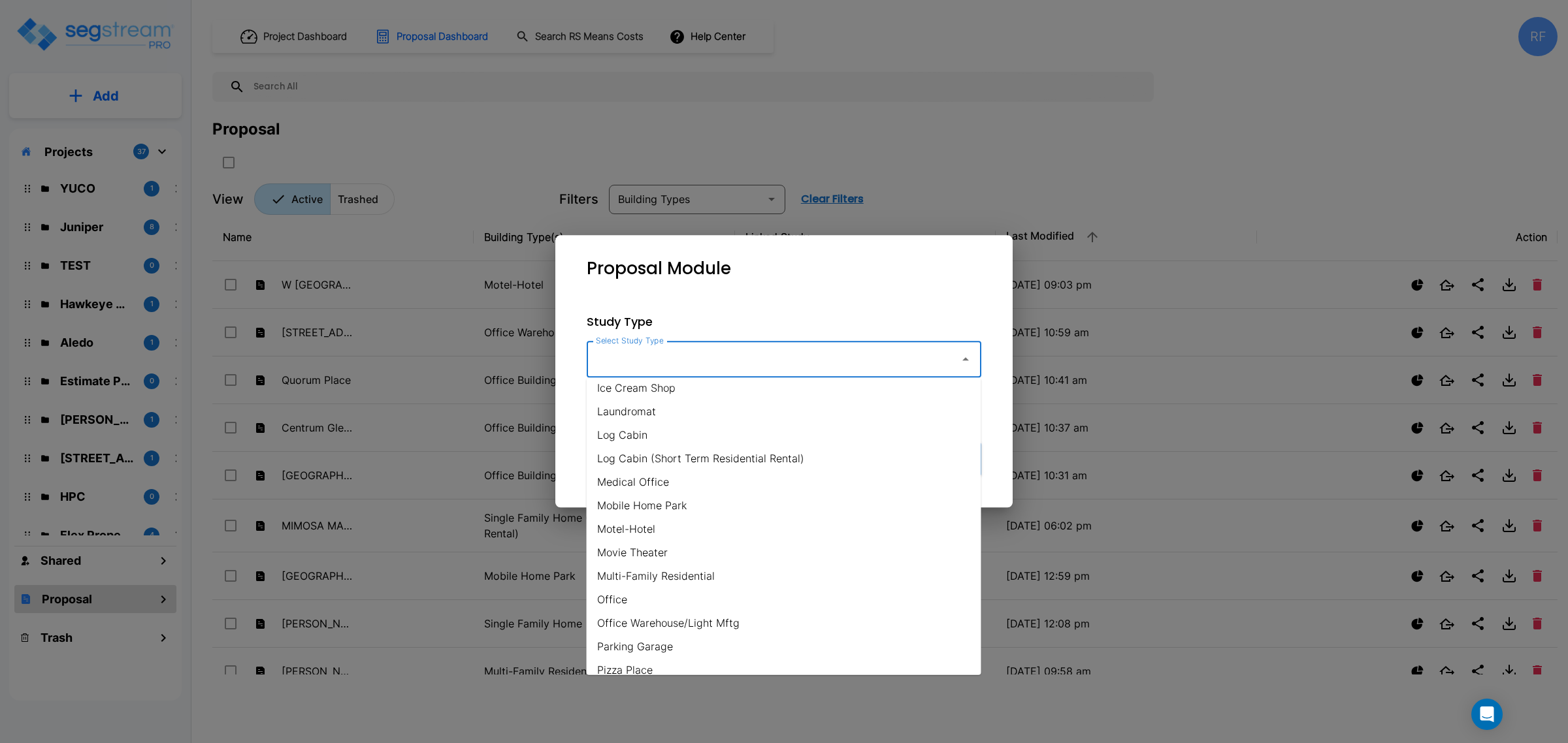
scroll to position [654, 0]
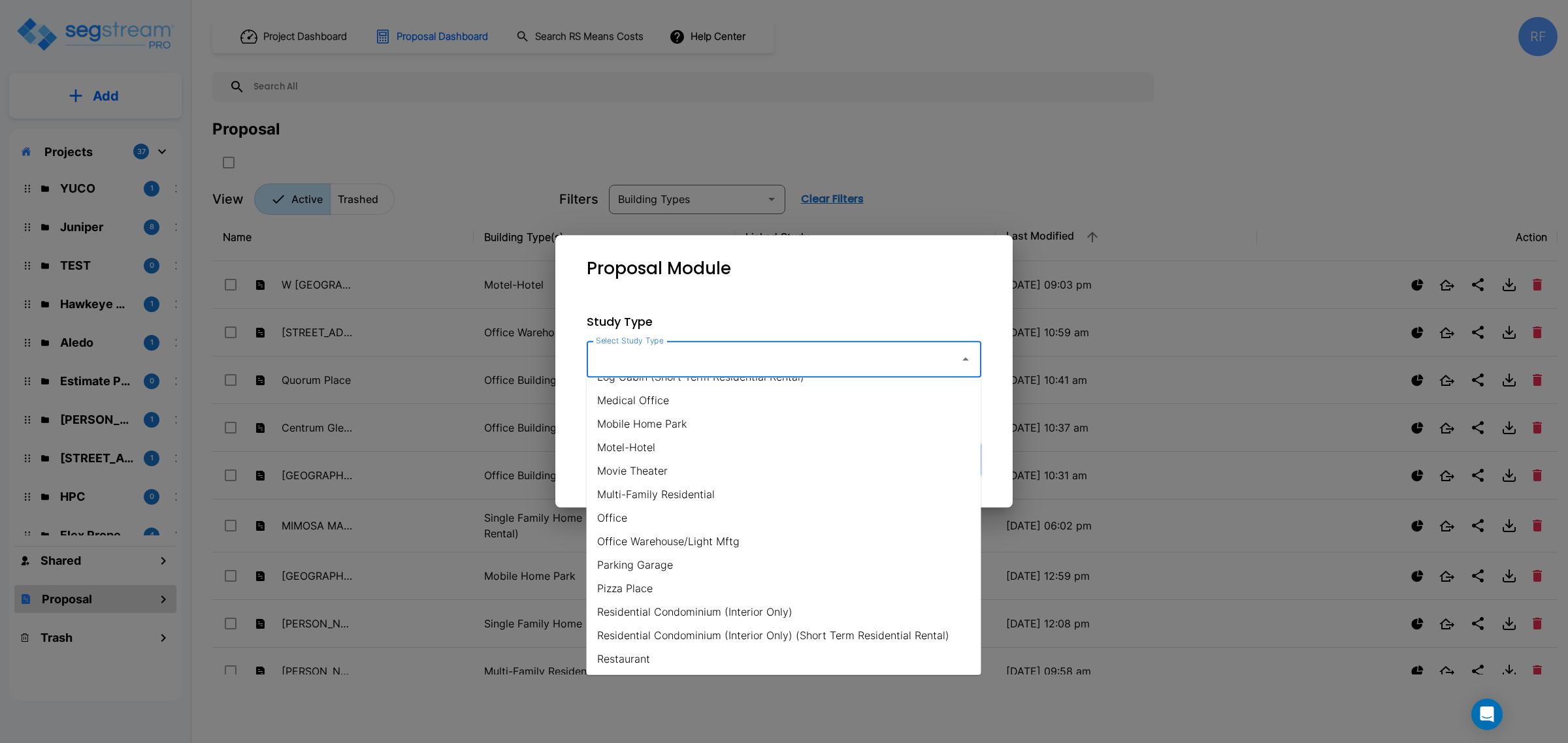
click at [728, 536] on li "Office Warehouse/Light Mftg" at bounding box center [784, 541] width 394 height 23
type input "Office Warehouse/Light Mftg"
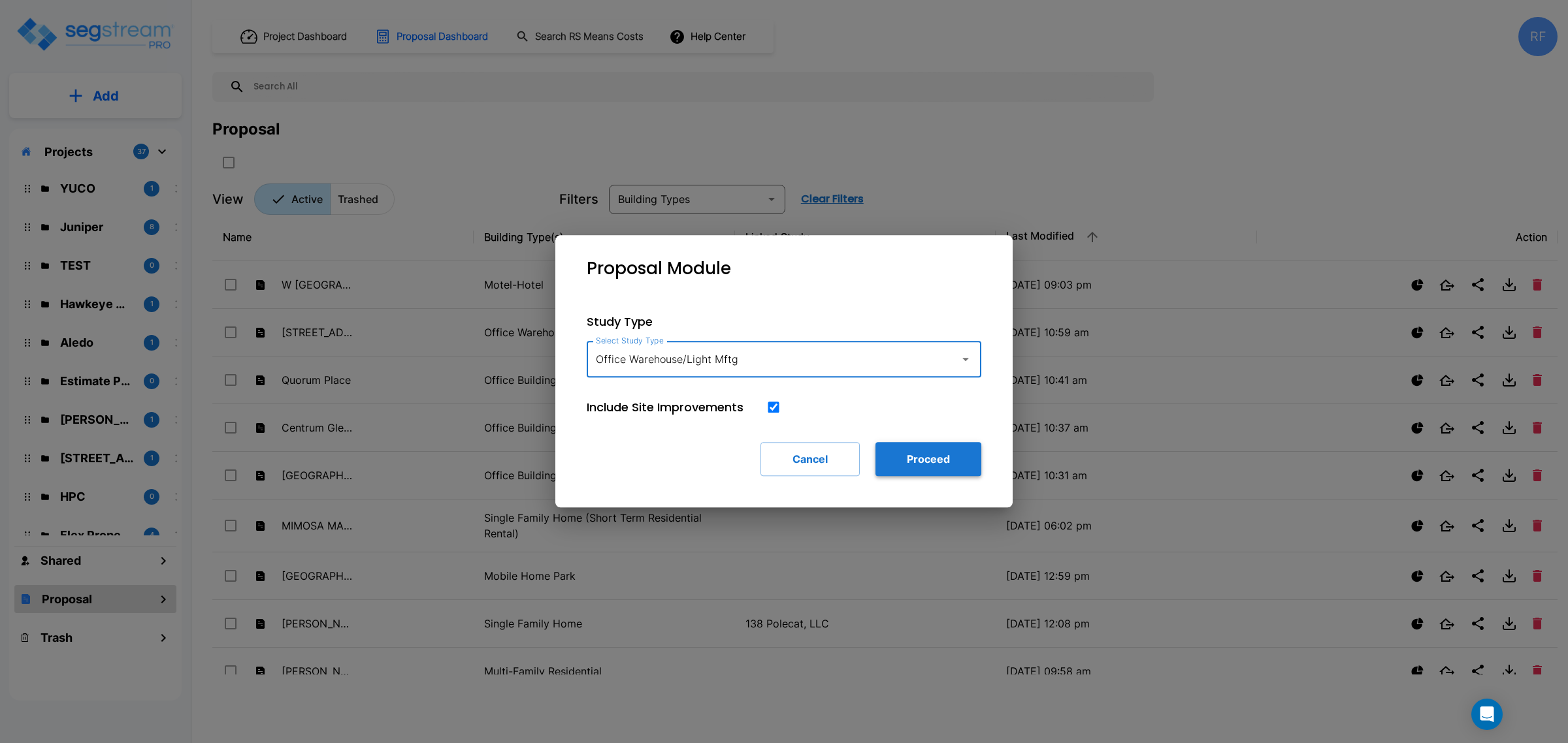
click at [932, 448] on button "Proceed" at bounding box center [928, 458] width 106 height 34
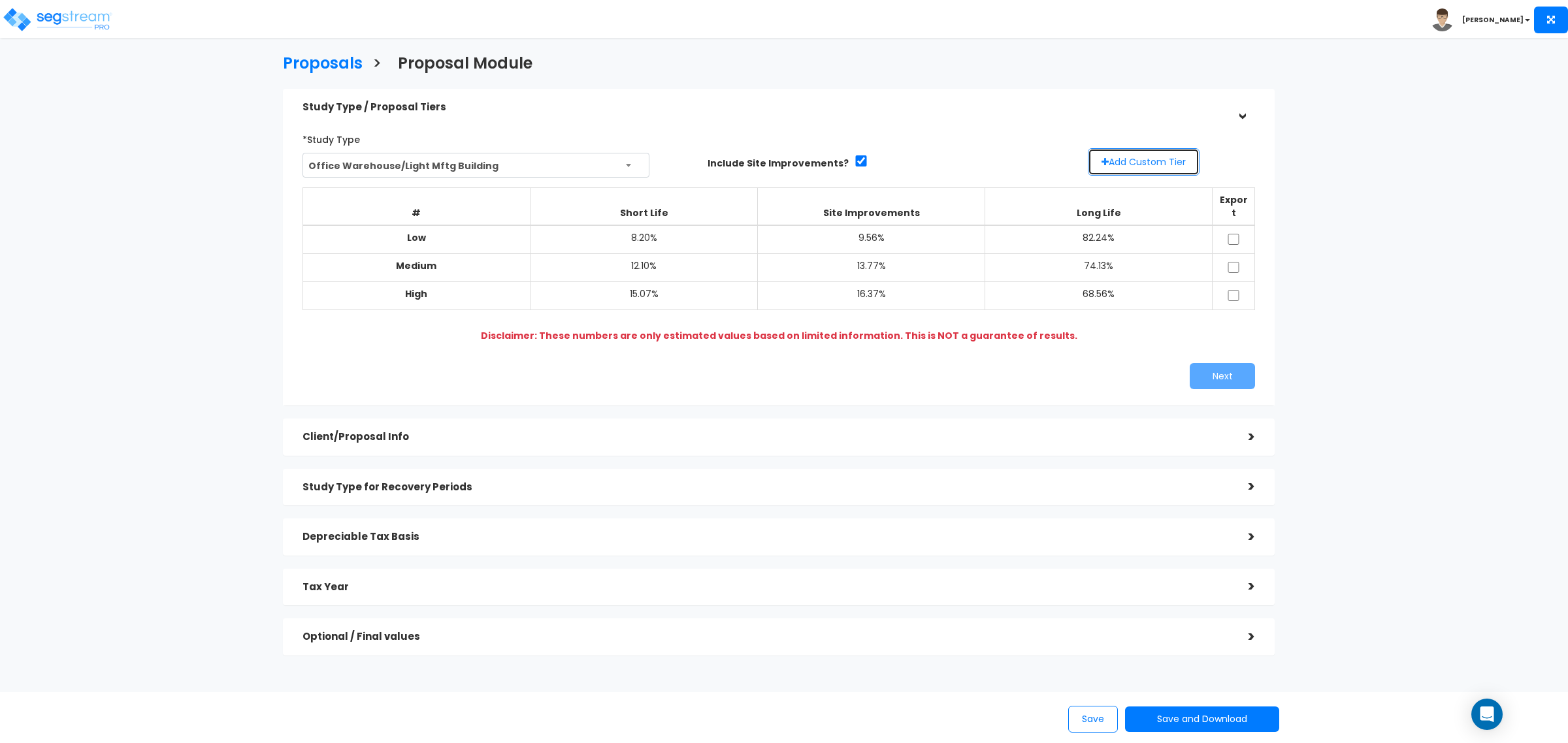
click at [1162, 167] on button "Add Custom Tier" at bounding box center [1143, 162] width 112 height 27
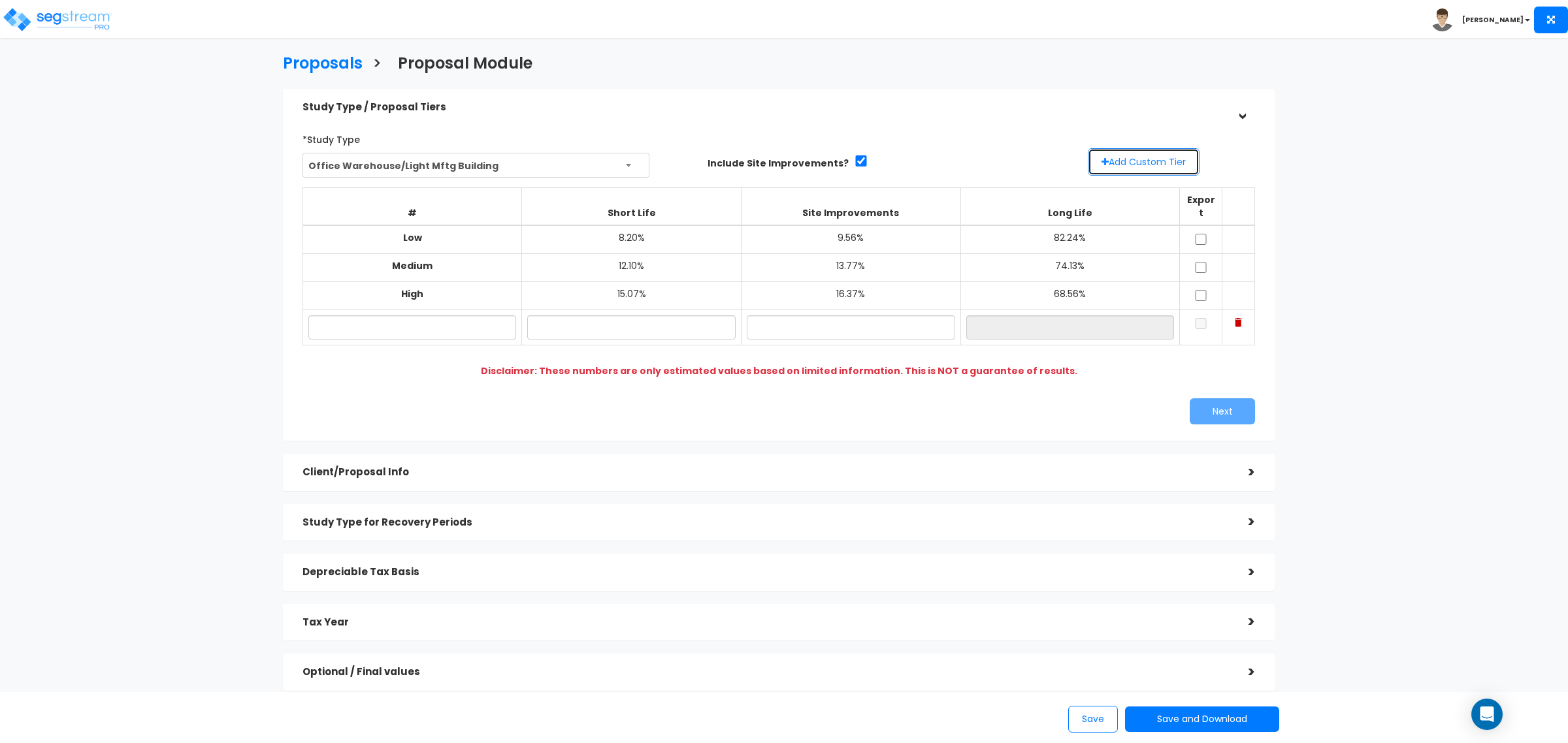
click at [1162, 167] on button "Add Custom Tier" at bounding box center [1143, 162] width 112 height 27
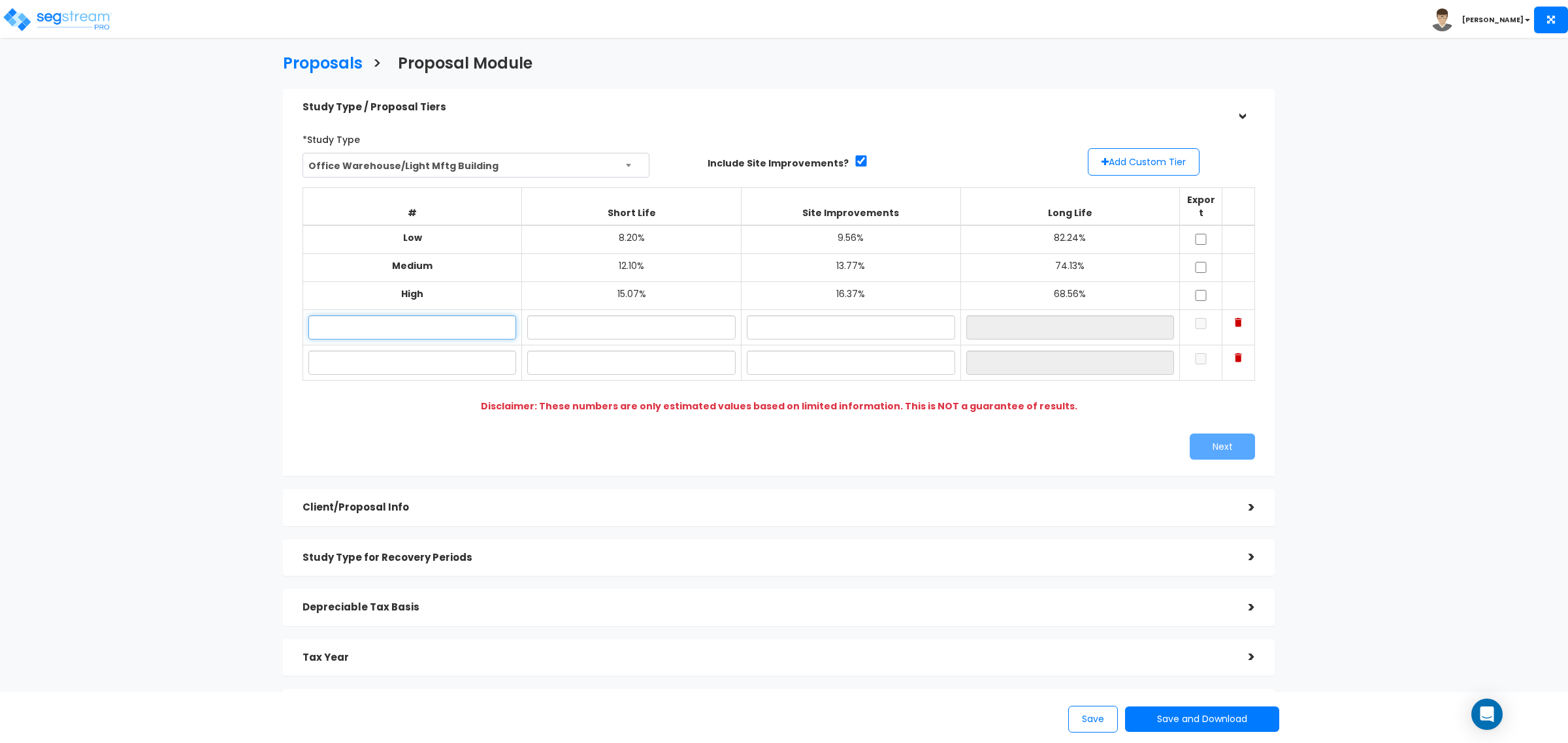
click at [464, 316] on input "text" at bounding box center [412, 327] width 209 height 24
type input "LO"
click at [446, 352] on input "text" at bounding box center [412, 362] width 209 height 24
type input "HI"
click at [632, 321] on input "text" at bounding box center [631, 327] width 209 height 24
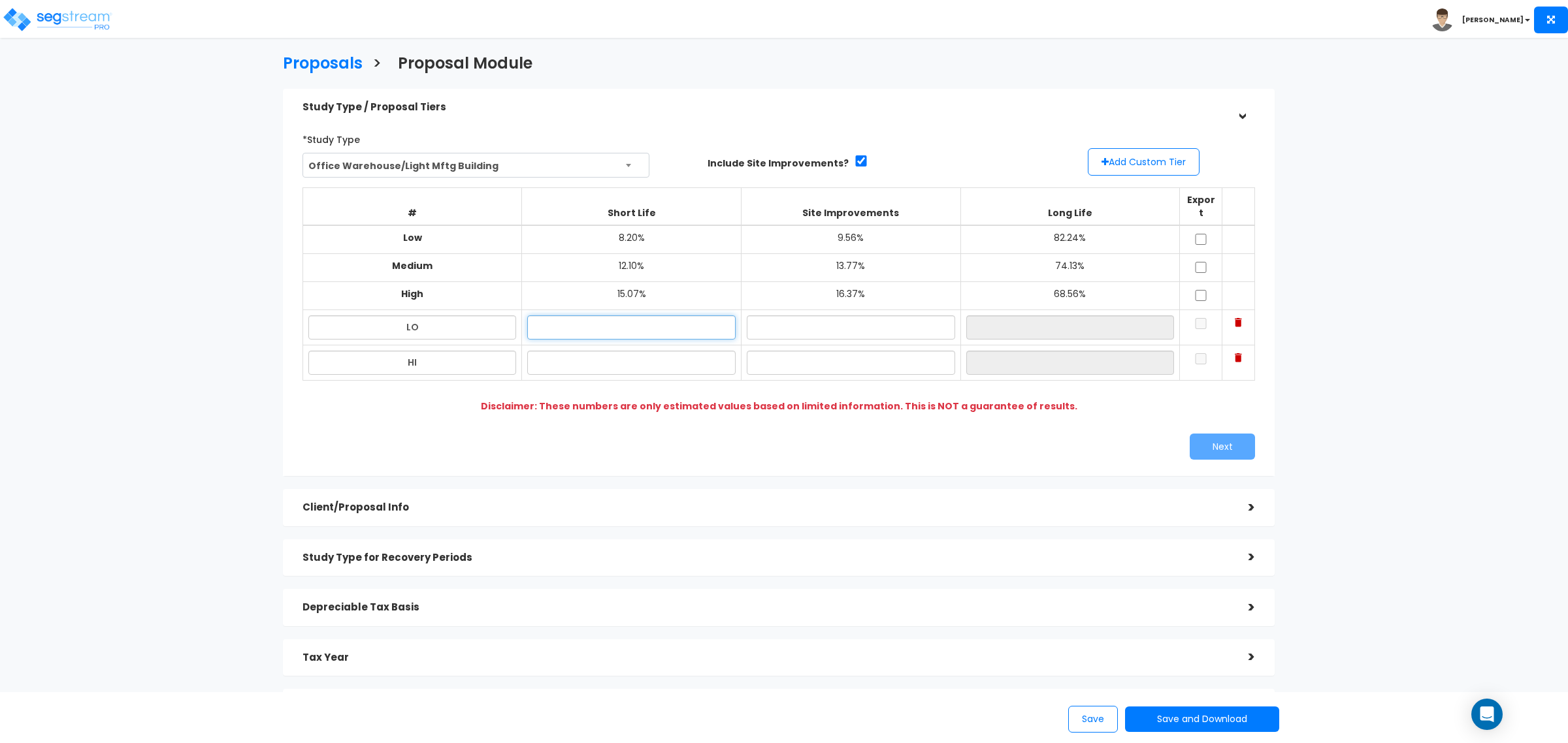
type input "/"
type input "8.00%"
click at [624, 351] on input "text" at bounding box center [631, 362] width 209 height 24
type input "15.00%"
click at [793, 321] on input "text" at bounding box center [851, 327] width 209 height 24
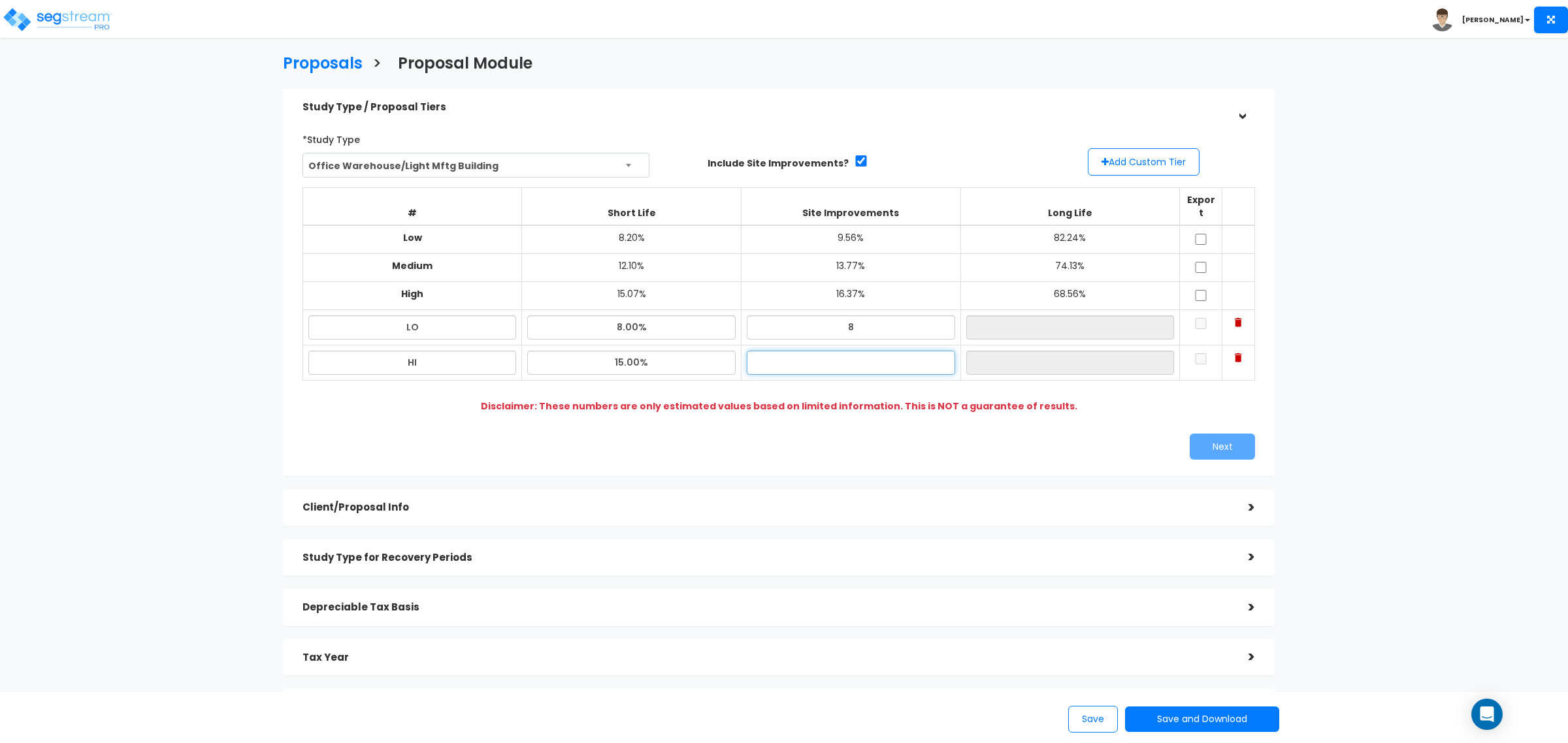
type input "8.00%"
type input "84.00%"
click at [824, 351] on input "text" at bounding box center [851, 362] width 209 height 24
type input "20.00%"
type input "65.00%"
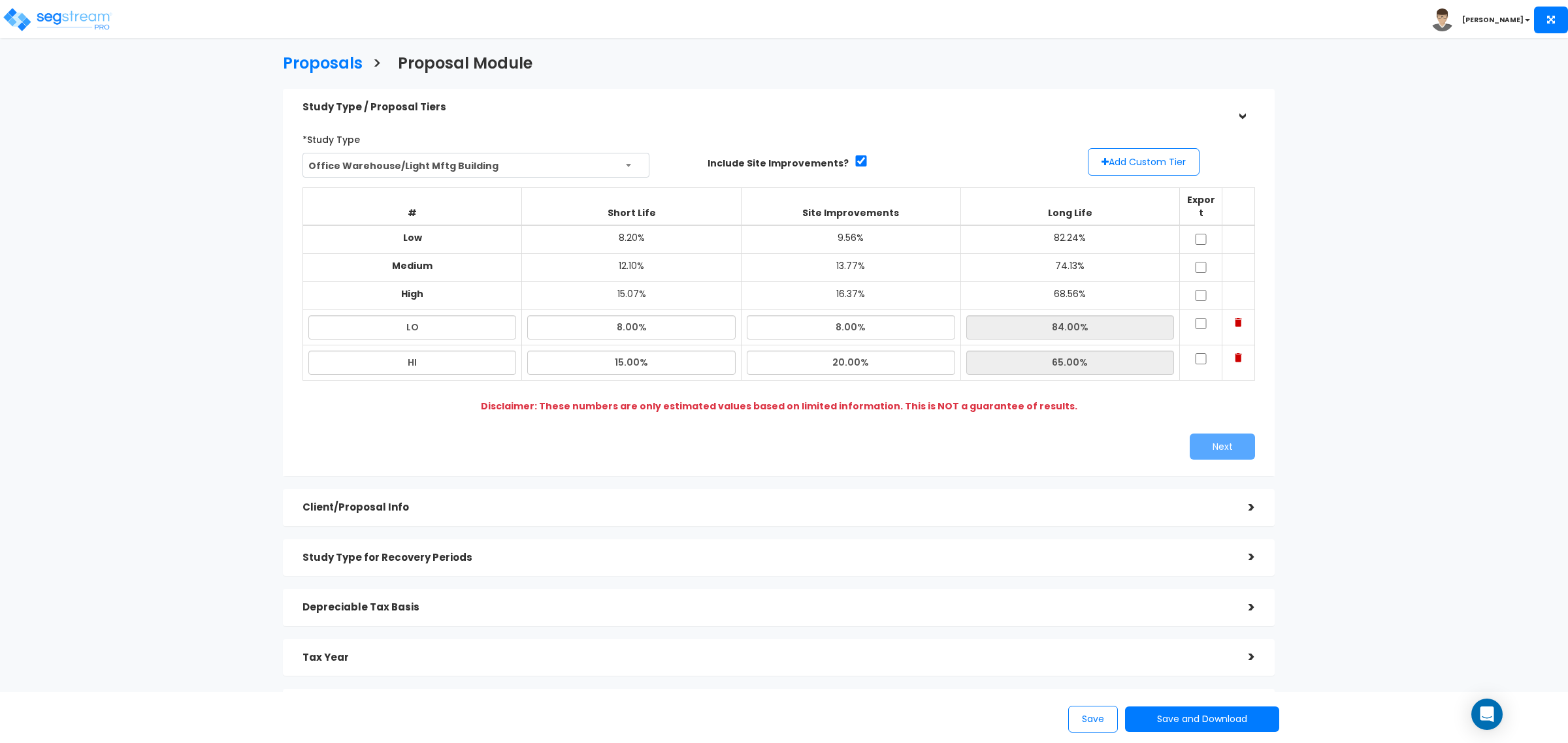
click at [958, 370] on div "# Short Life Site Improvements Long Life Export Low 8.20% 9.56% 82.24% Medium 1…" at bounding box center [778, 291] width 963 height 218
click at [1197, 319] on input "checkbox" at bounding box center [1200, 323] width 13 height 11
checkbox input "true"
click at [1200, 354] on input "checkbox" at bounding box center [1200, 358] width 13 height 11
checkbox input "true"
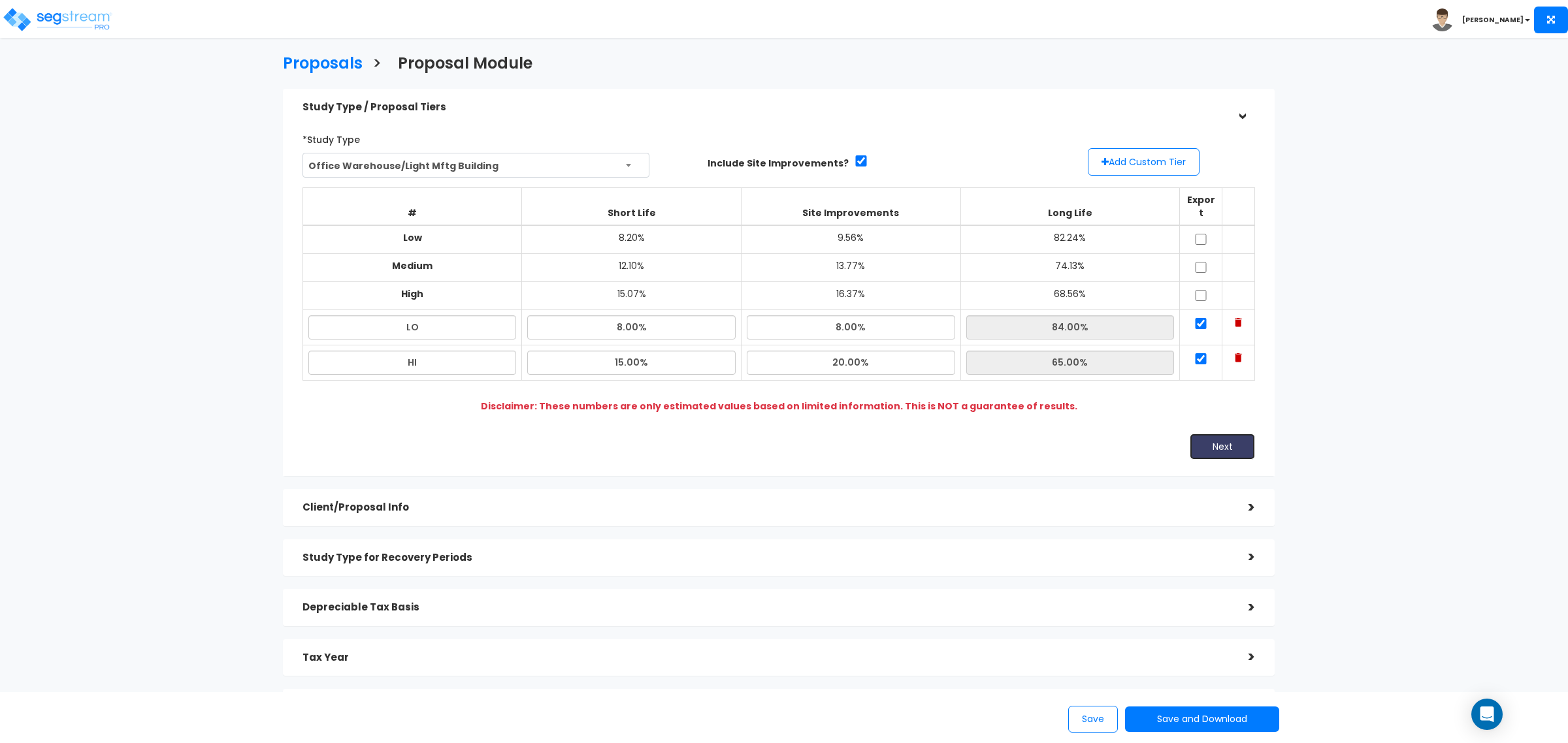
click at [1232, 435] on button "Next" at bounding box center [1222, 447] width 65 height 26
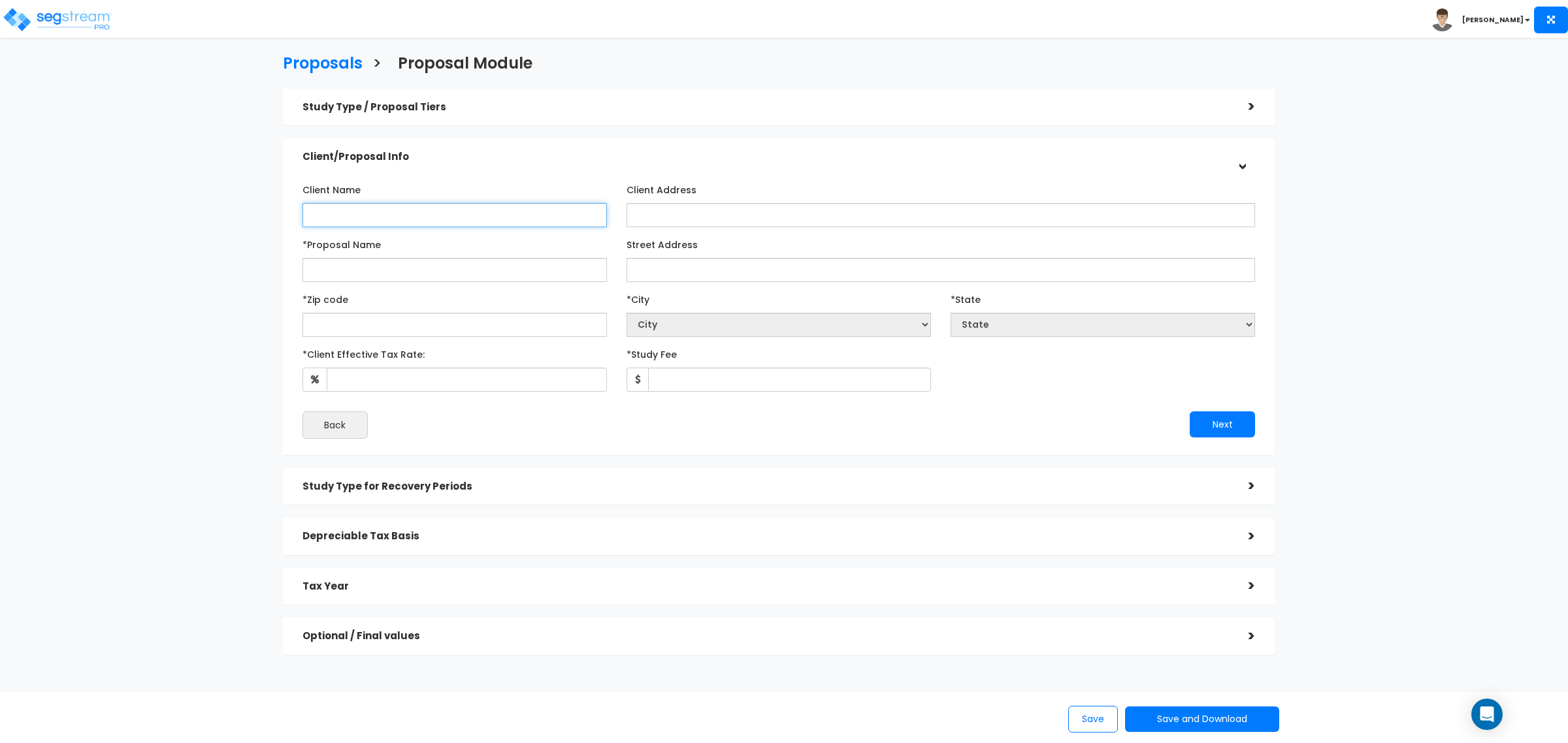
click at [407, 207] on input "Client Name" at bounding box center [454, 215] width 304 height 24
type input "r"
type input "ROGER RAY LLC"
click at [706, 222] on input "Client Address" at bounding box center [940, 215] width 629 height 24
click at [729, 211] on input "1625" at bounding box center [940, 215] width 629 height 24
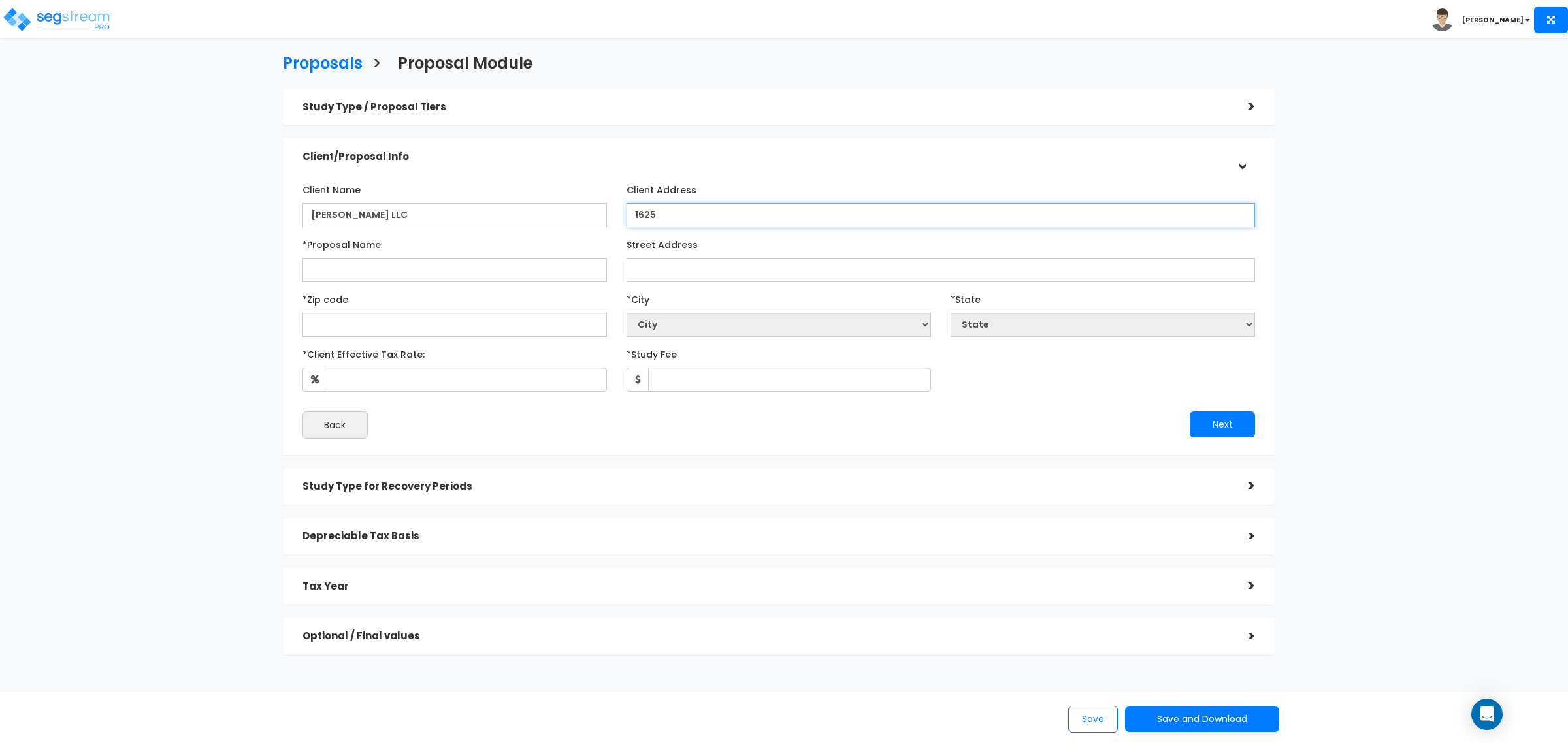
click at [704, 209] on input "1625" at bounding box center [940, 215] width 629 height 24
type input "1625 Marina Cir, sanger tx, 76266"
drag, startPoint x: 386, startPoint y: 211, endPoint x: 265, endPoint y: 220, distance: 121.3
click at [263, 218] on div "Proposals > Proposal Module Study Type / Proposal Tiers > *Study Type Office Wa…" at bounding box center [779, 358] width 1290 height 911
click at [358, 262] on input "*Proposal Name" at bounding box center [454, 270] width 304 height 24
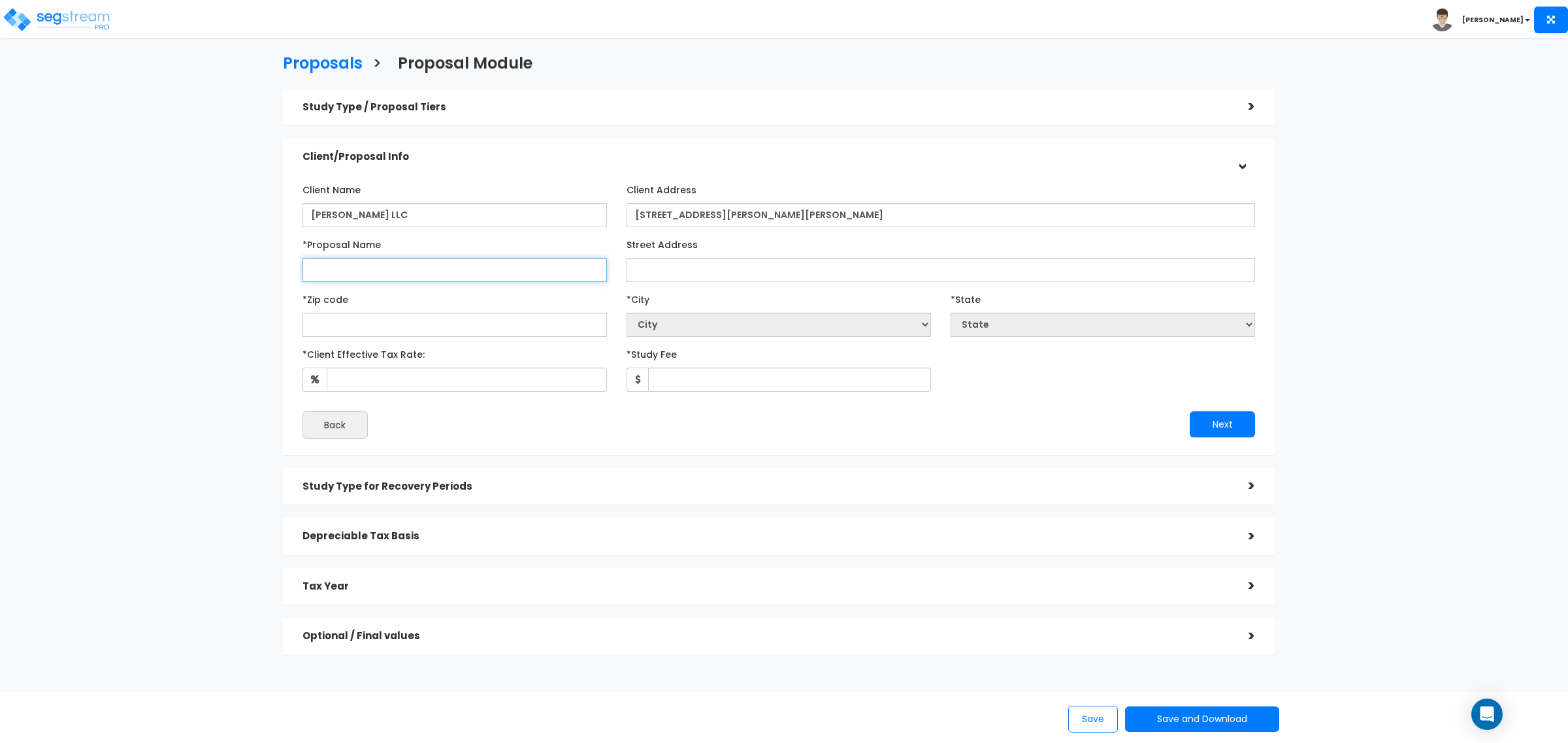
paste input "ROGER RAY LLC"
drag, startPoint x: 382, startPoint y: 268, endPoint x: 361, endPoint y: 272, distance: 21.4
click at [361, 272] on input "ROGER RAY LLC" at bounding box center [454, 270] width 304 height 24
type input "ROGER RAY Marina"
drag, startPoint x: 825, startPoint y: 216, endPoint x: 582, endPoint y: 206, distance: 243.2
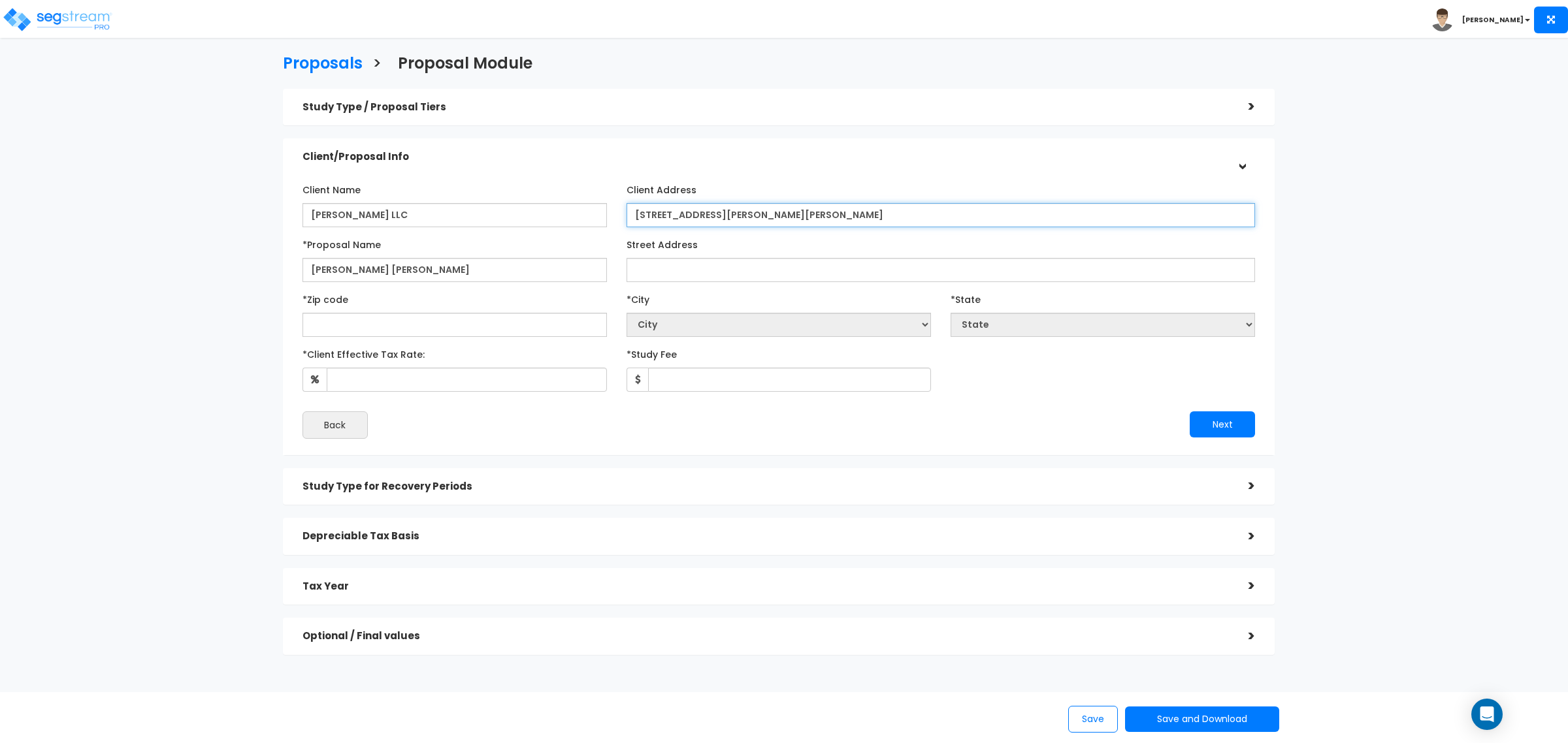
click at [582, 206] on div "Client Name ROGER RAY LLC Client Address 1625 Marina Cir, sanger tx, 76266" at bounding box center [778, 203] width 972 height 49
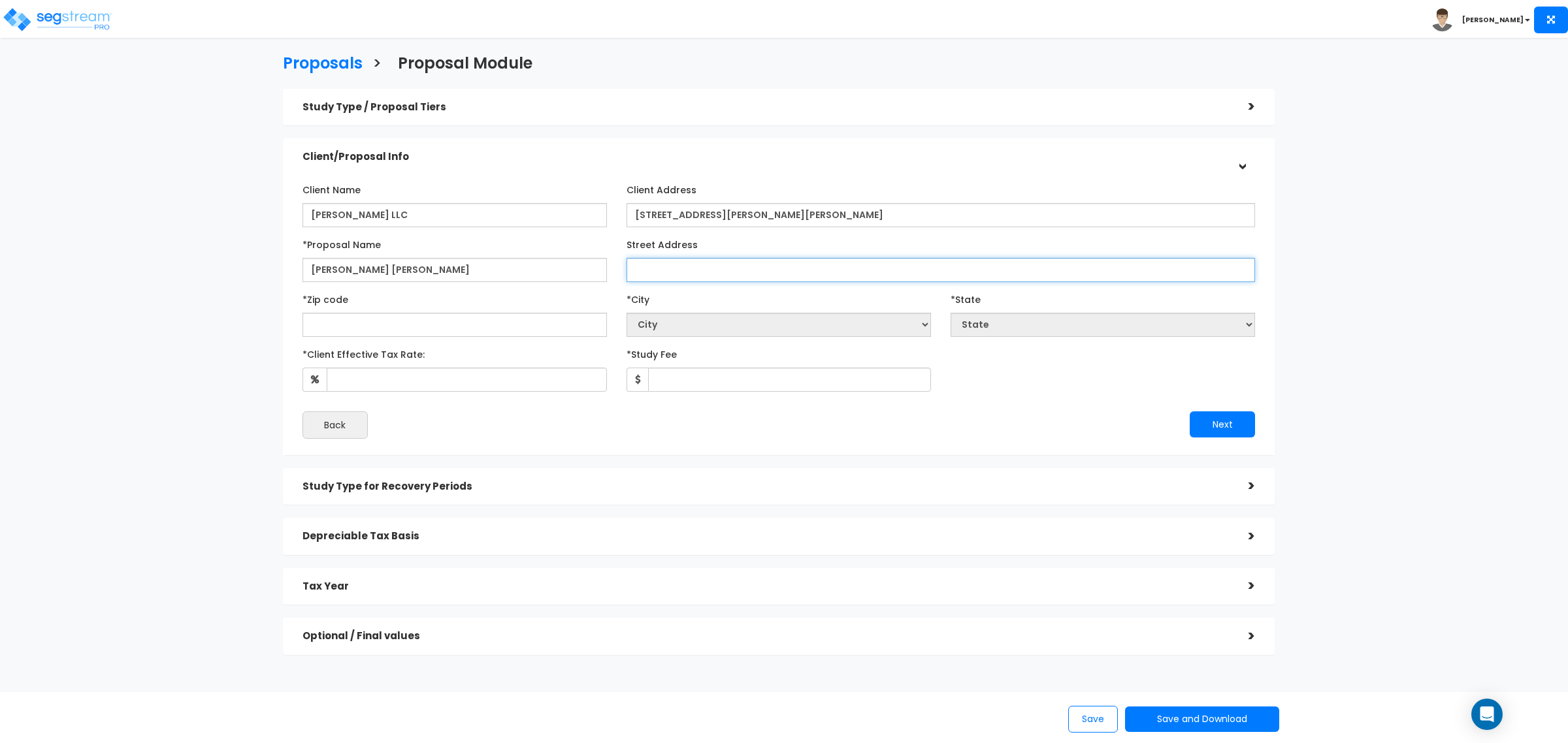
click at [652, 268] on input "Street Address" at bounding box center [940, 270] width 629 height 24
paste input "1625 Marina Cir, sanger tx, 76266"
type input "1625 Marina Cir, sanger tx, 76266"
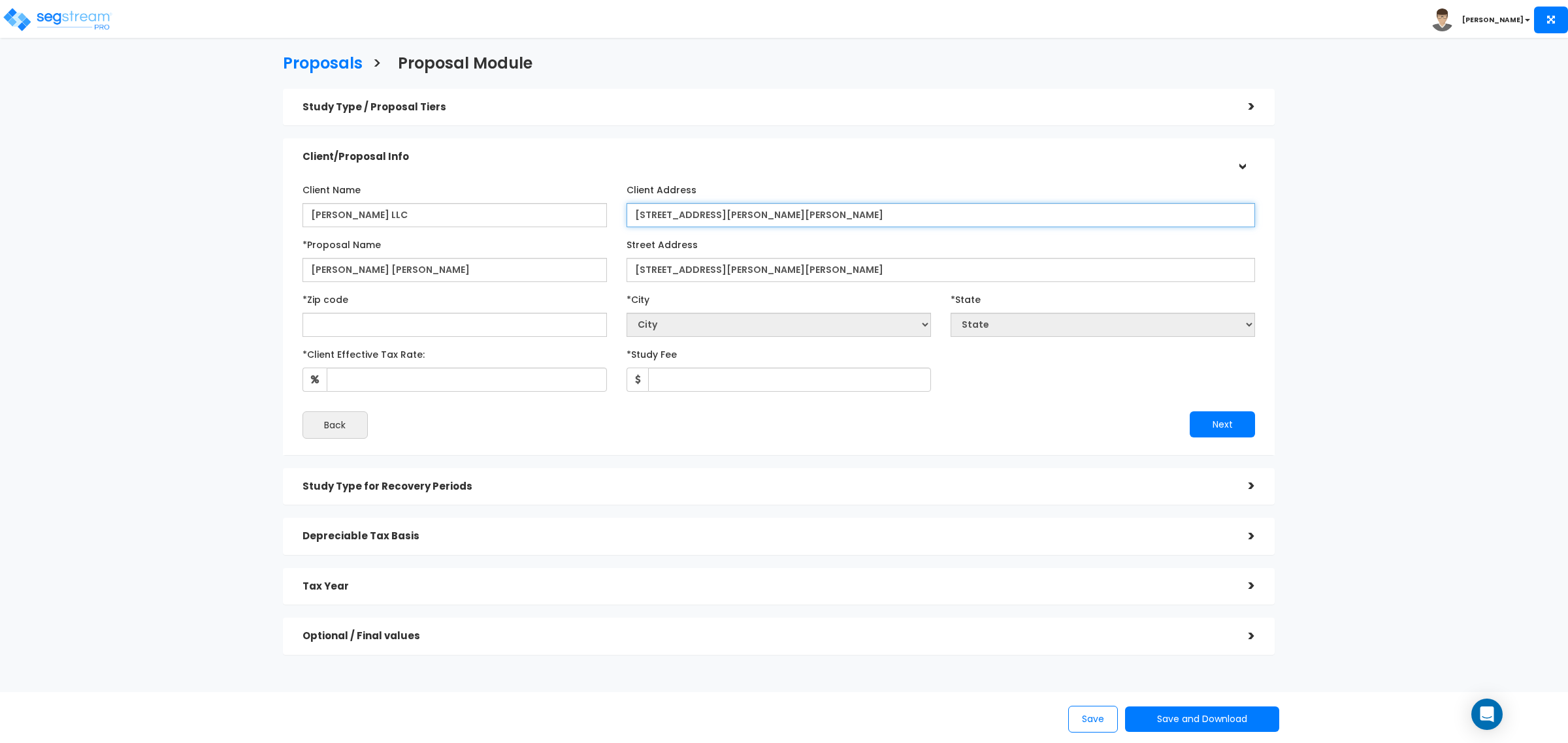
drag, startPoint x: 792, startPoint y: 208, endPoint x: 759, endPoint y: 207, distance: 33.0
click at [759, 207] on input "1625 Marina Cir, sanger tx, 76266" at bounding box center [940, 215] width 629 height 24
paste input "76266"
click at [544, 314] on input "text" at bounding box center [454, 324] width 304 height 24
type input "76266"
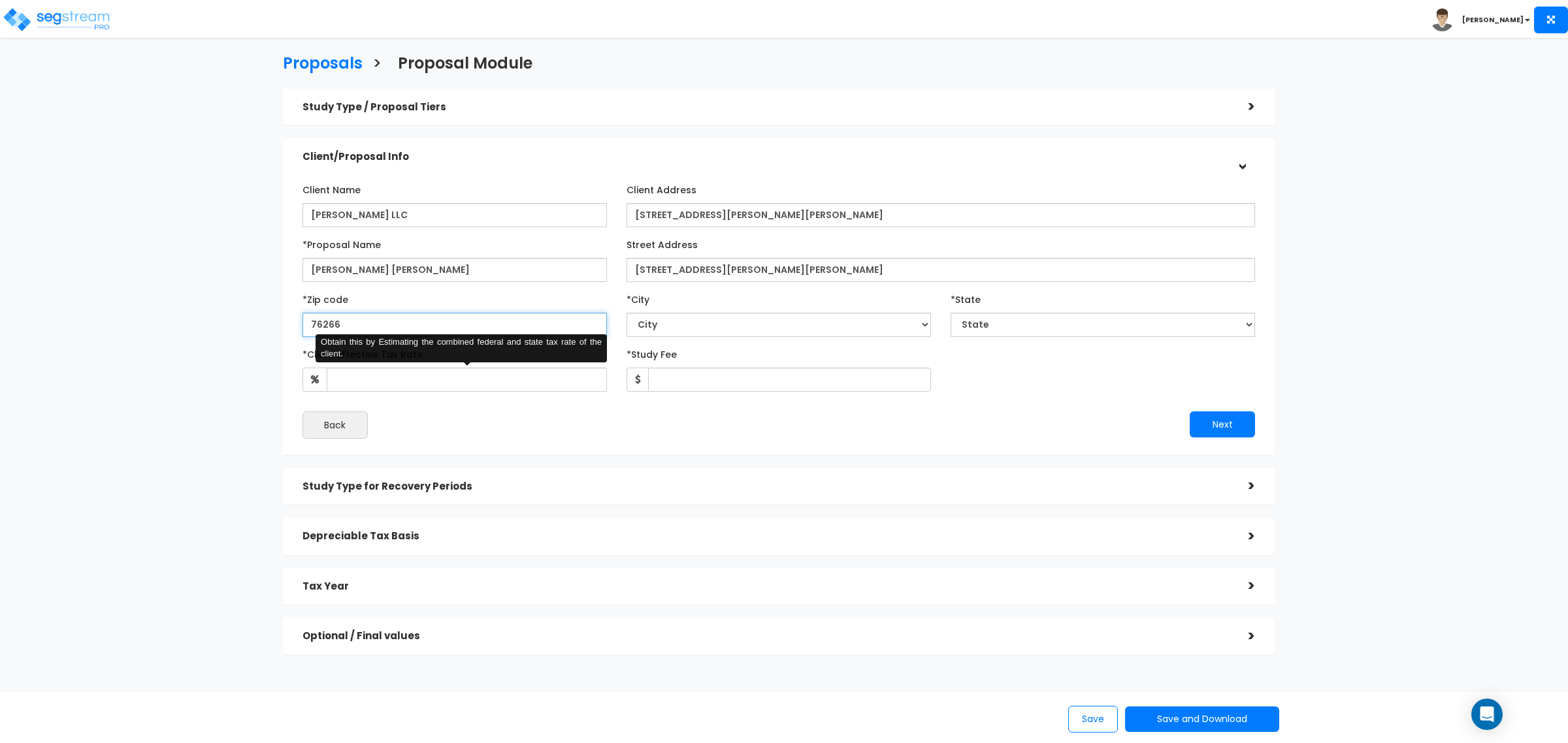
select select "[GEOGRAPHIC_DATA]"
type input "76266"
click at [464, 390] on input "*Client Effective Tax Rate:" at bounding box center [466, 380] width 281 height 24
type input "37"
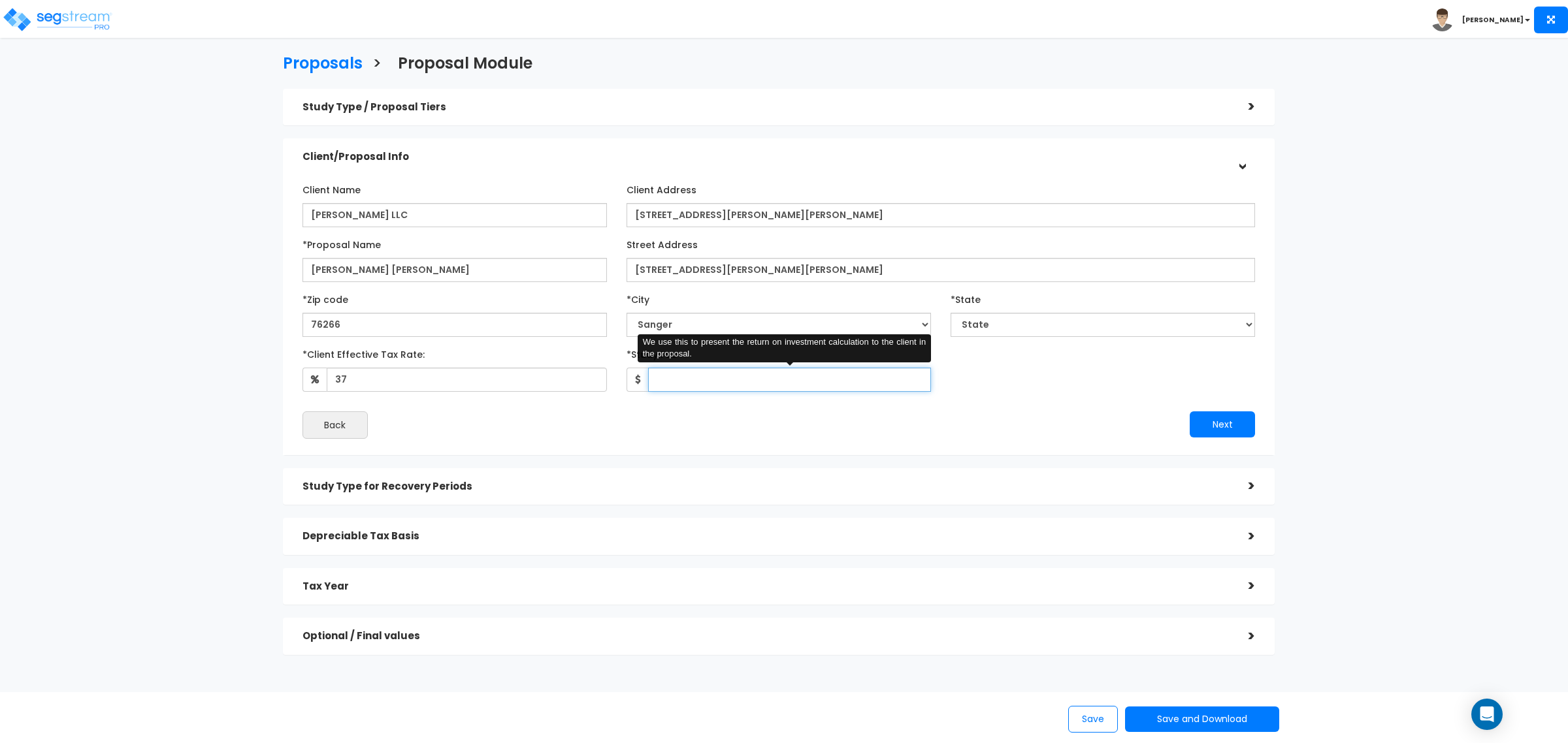
click at [841, 384] on input "*Study Fee" at bounding box center [789, 380] width 283 height 24
type input "0.01"
click at [834, 396] on div "Client Name ROGER RAY LLC Client Address *Proposal Name AB" at bounding box center [778, 309] width 953 height 260
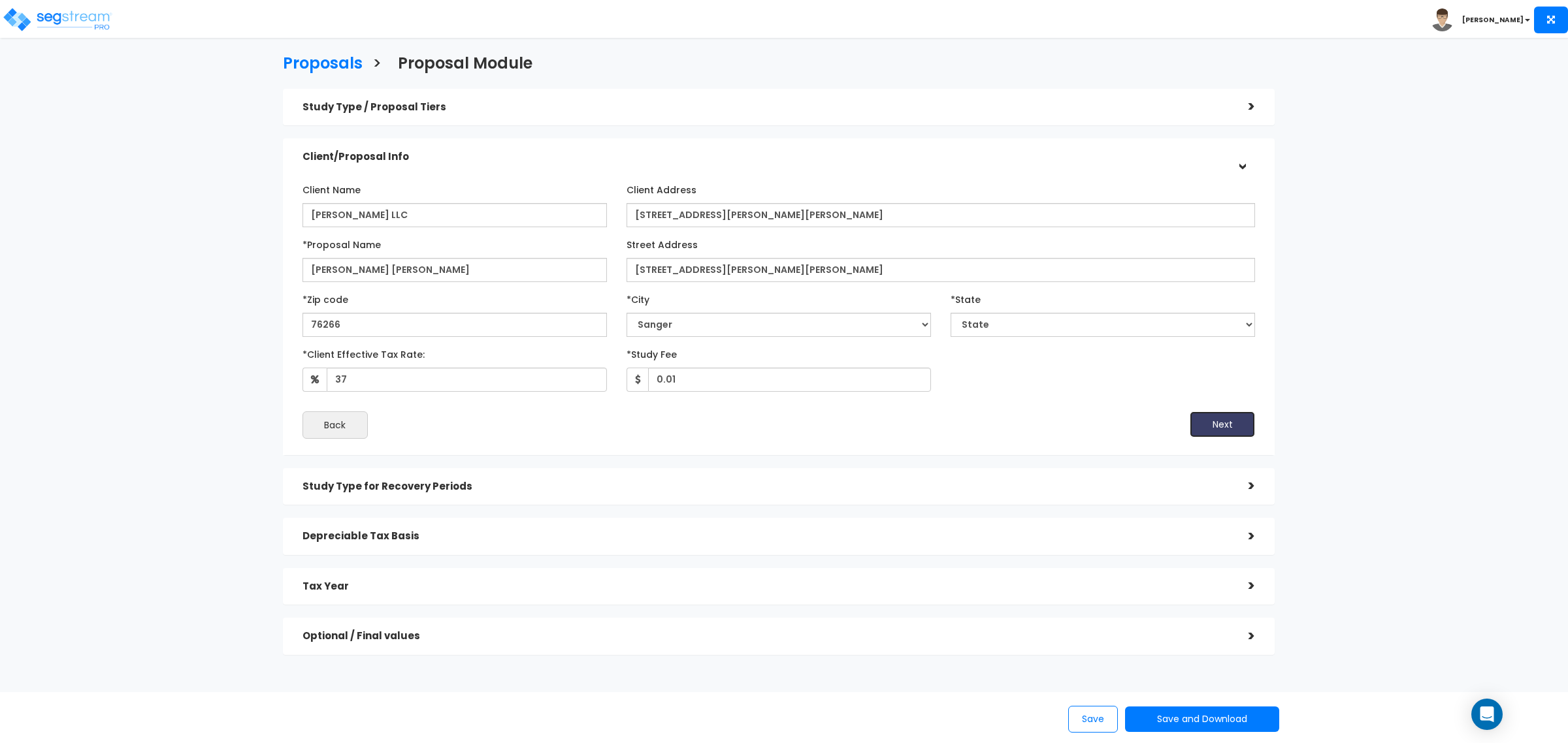
click at [1215, 422] on button "Next" at bounding box center [1222, 424] width 65 height 26
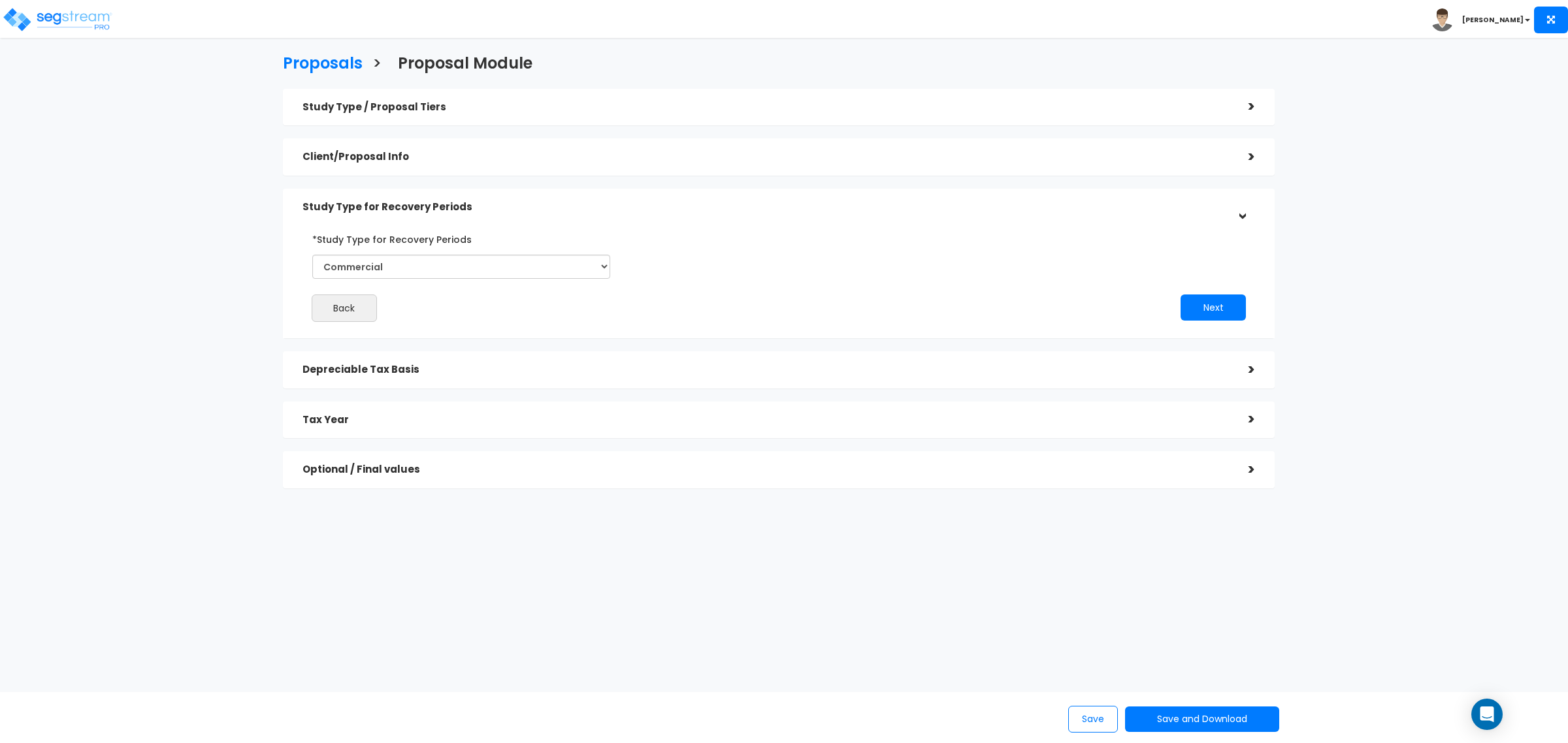
click at [594, 154] on h5 "Client/Proposal Info" at bounding box center [766, 156] width 927 height 11
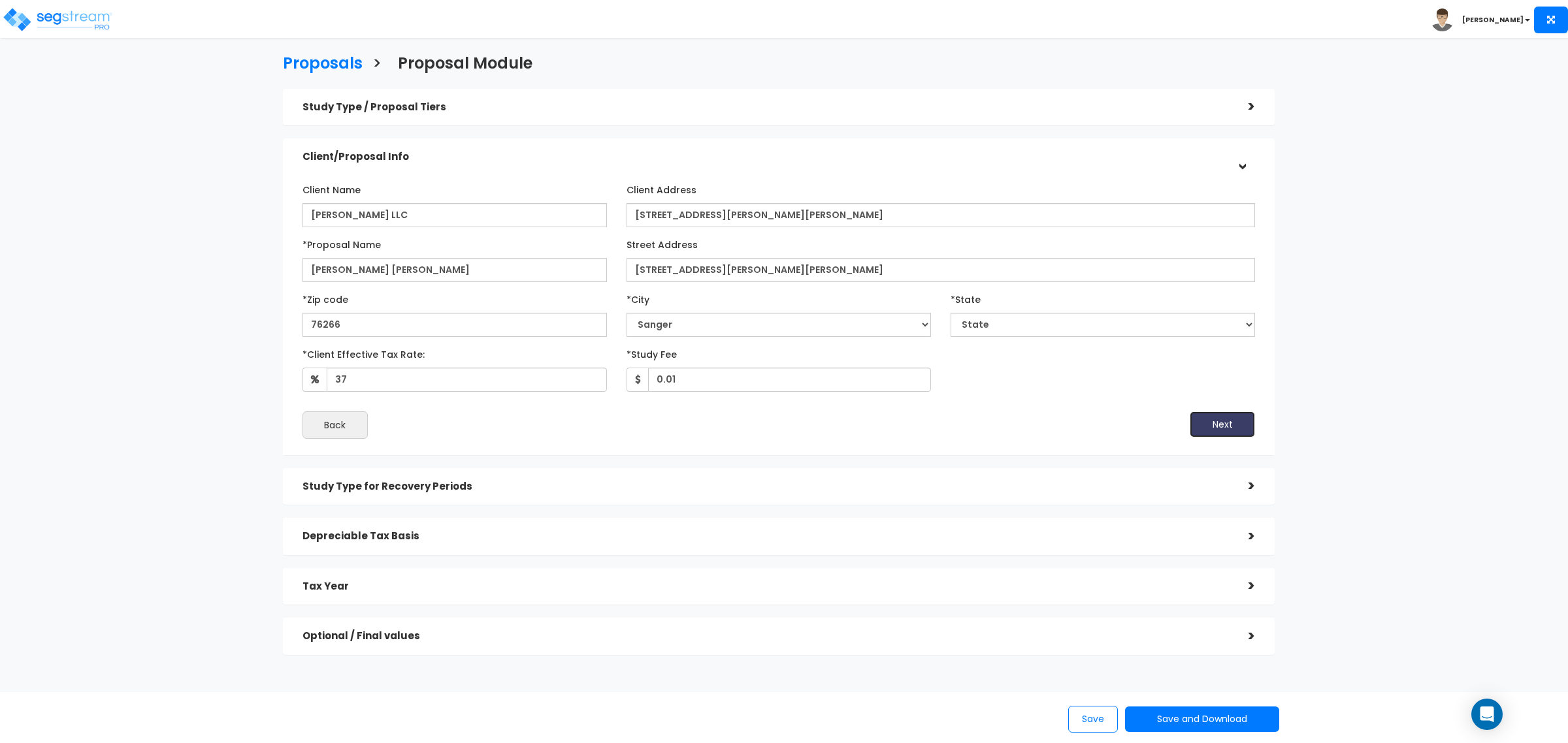
click at [1253, 422] on button "Next" at bounding box center [1222, 424] width 65 height 26
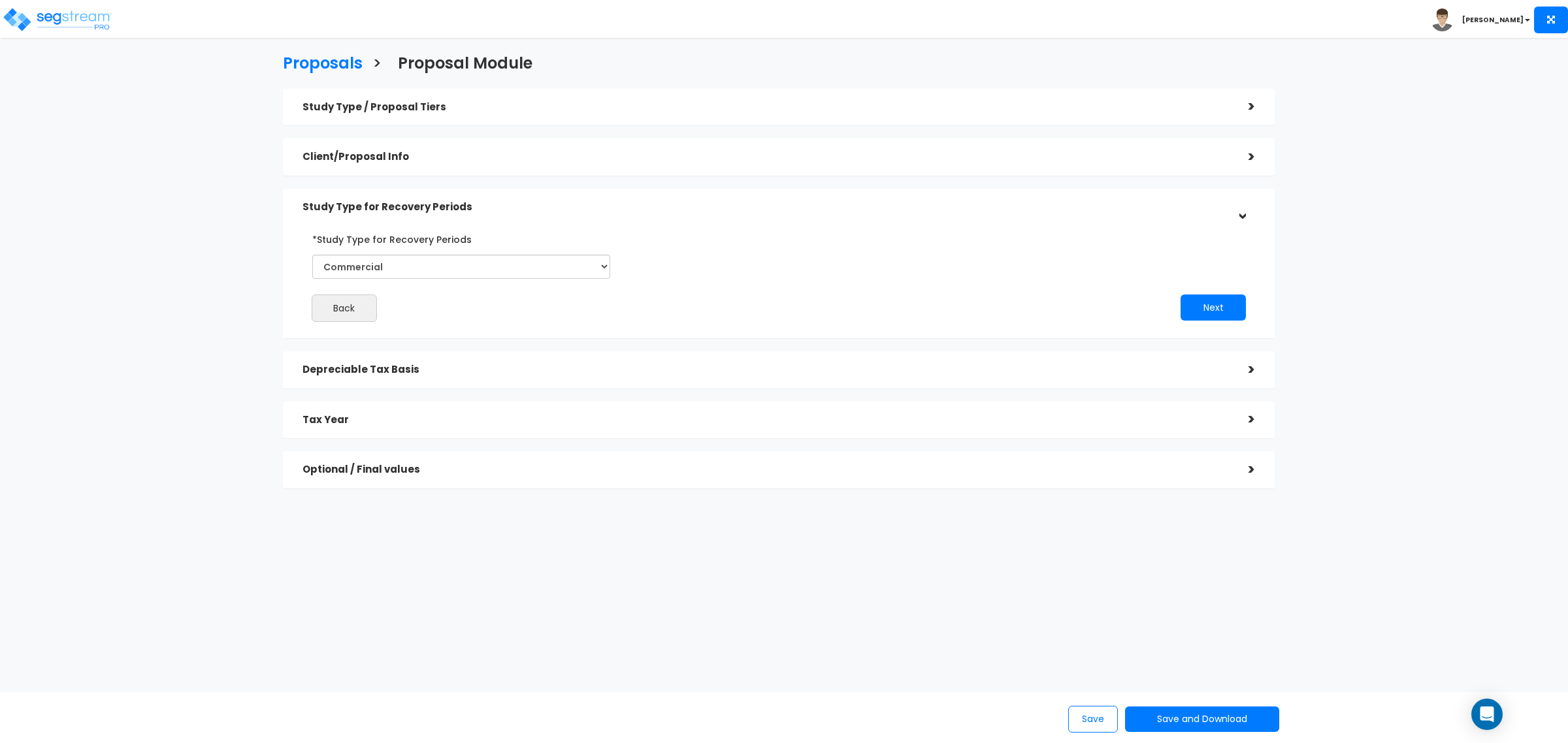
click at [495, 279] on div "*Study Type for Recovery Periods Commercial Residential" at bounding box center [460, 258] width 318 height 60
click at [1182, 306] on button "Next" at bounding box center [1212, 307] width 65 height 26
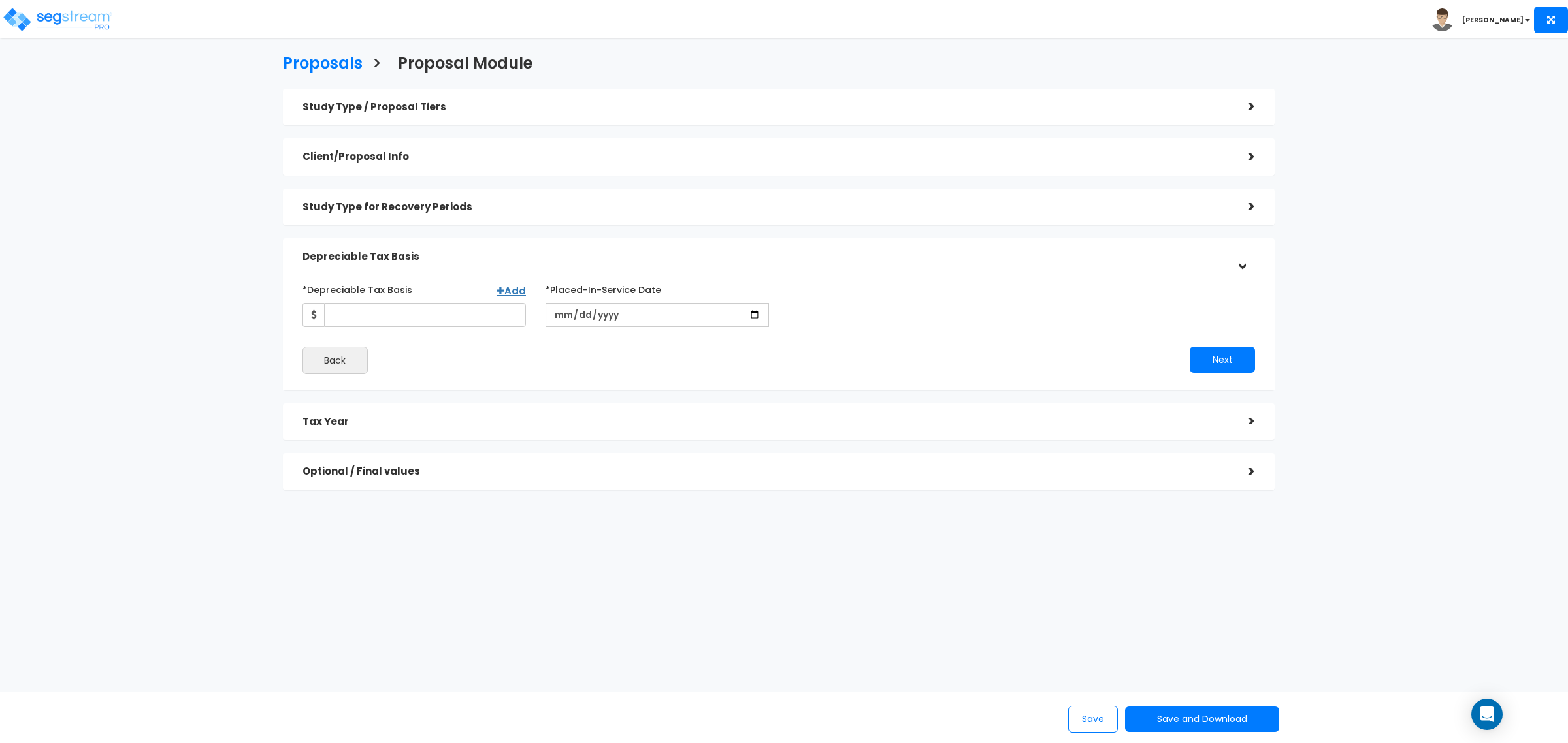
drag, startPoint x: 316, startPoint y: 299, endPoint x: 324, endPoint y: 304, distance: 9.4
click at [317, 299] on div "*Depreciable Tax Basis Add" at bounding box center [414, 303] width 223 height 49
click at [334, 308] on input "*Depreciable Tax Basis" at bounding box center [426, 315] width 202 height 24
type input "11,500,000"
click at [491, 348] on div "Back" at bounding box center [535, 360] width 486 height 27
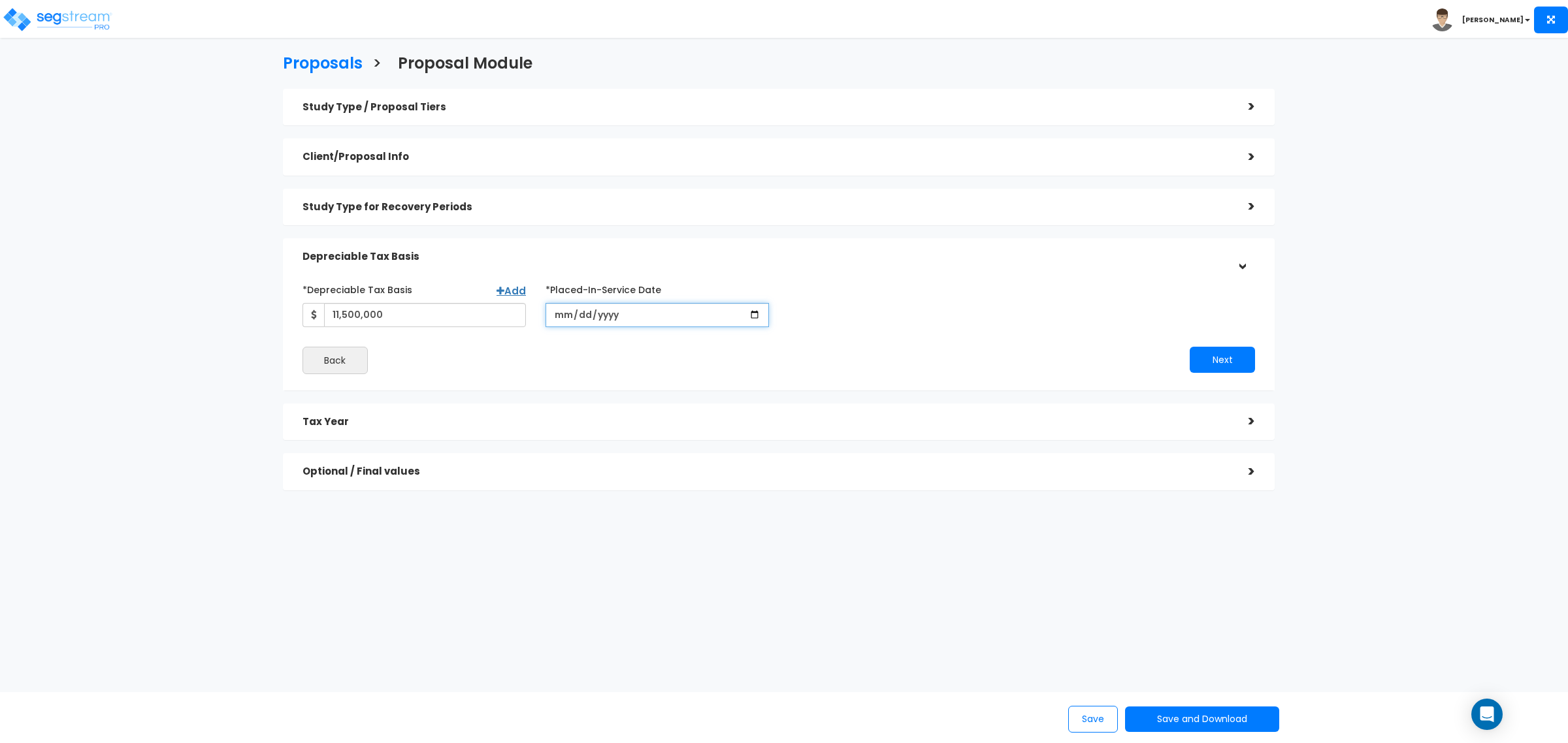
drag, startPoint x: 612, startPoint y: 311, endPoint x: 583, endPoint y: 318, distance: 29.8
click at [612, 311] on input "date" at bounding box center [658, 315] width 223 height 24
click at [565, 319] on input "date" at bounding box center [658, 315] width 223 height 24
type input "2025-08-30"
click at [800, 306] on input "*Purchase/Contract Date" at bounding box center [901, 315] width 223 height 24
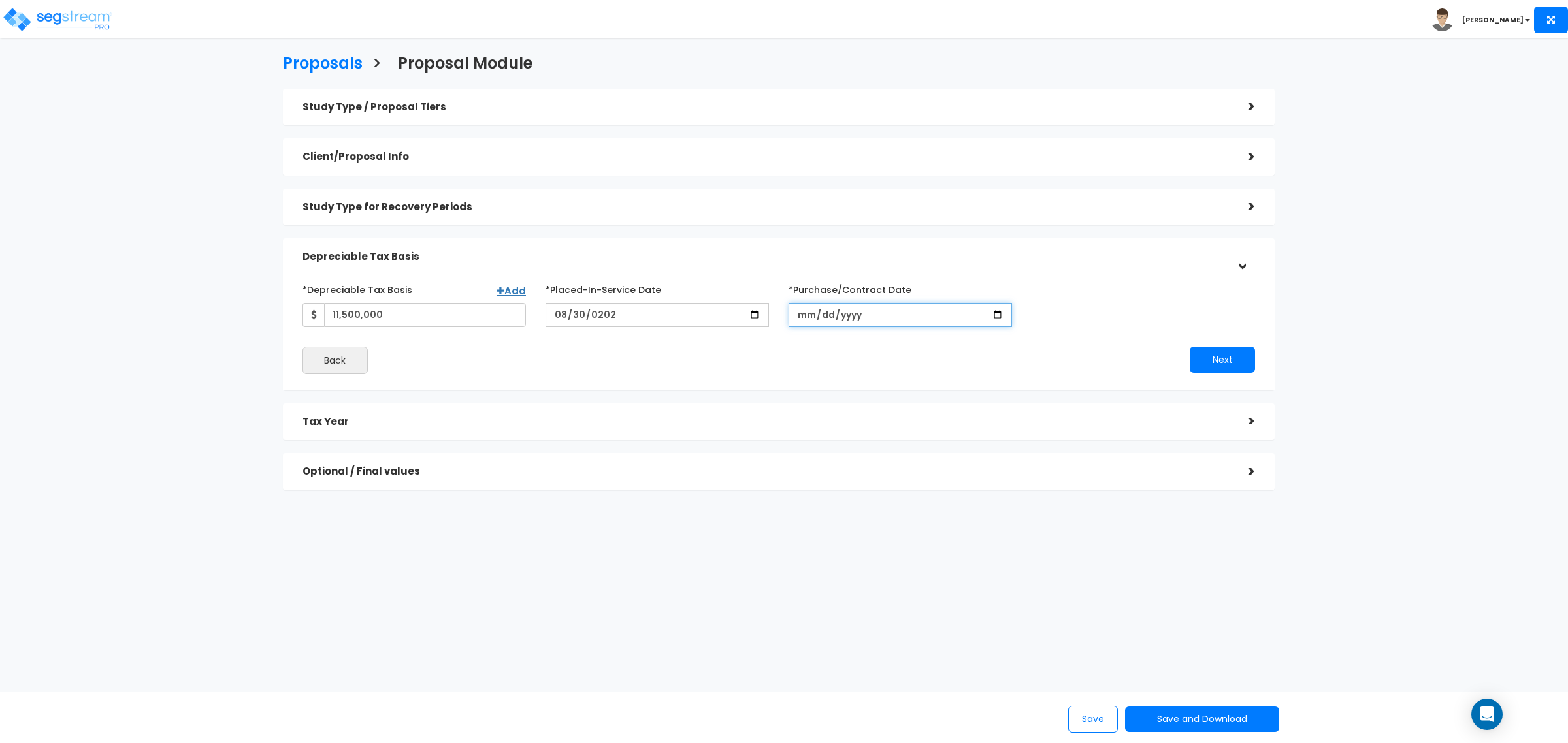
drag, startPoint x: 795, startPoint y: 321, endPoint x: 801, endPoint y: 318, distance: 6.7
click at [796, 321] on input "*Purchase/Contract Date" at bounding box center [901, 315] width 223 height 24
click at [802, 315] on input "*Purchase/Contract Date" at bounding box center [901, 315] width 223 height 24
type input "2025-08-30"
click at [1207, 355] on button "Next" at bounding box center [1222, 359] width 65 height 26
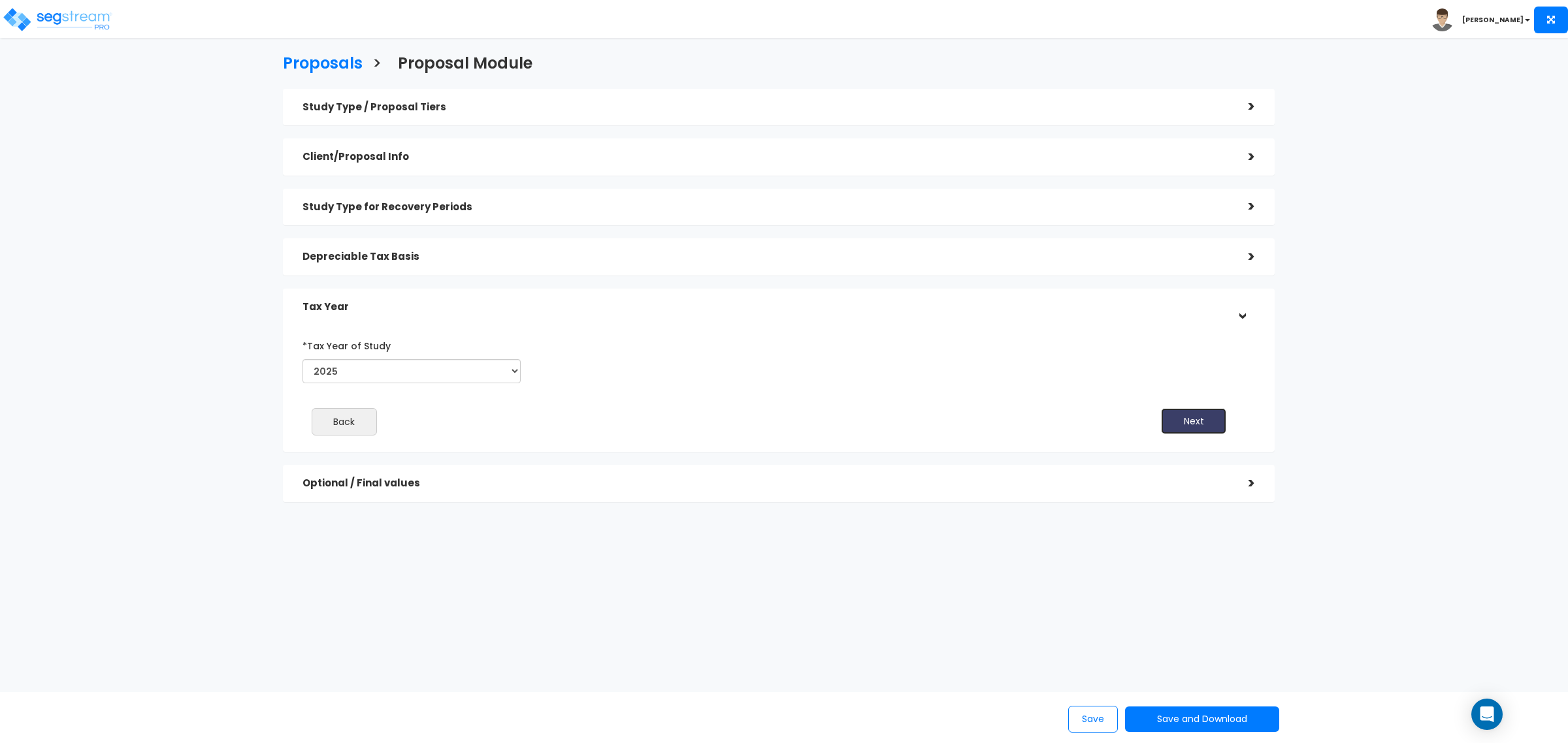
click at [1197, 420] on button "Next" at bounding box center [1193, 421] width 65 height 26
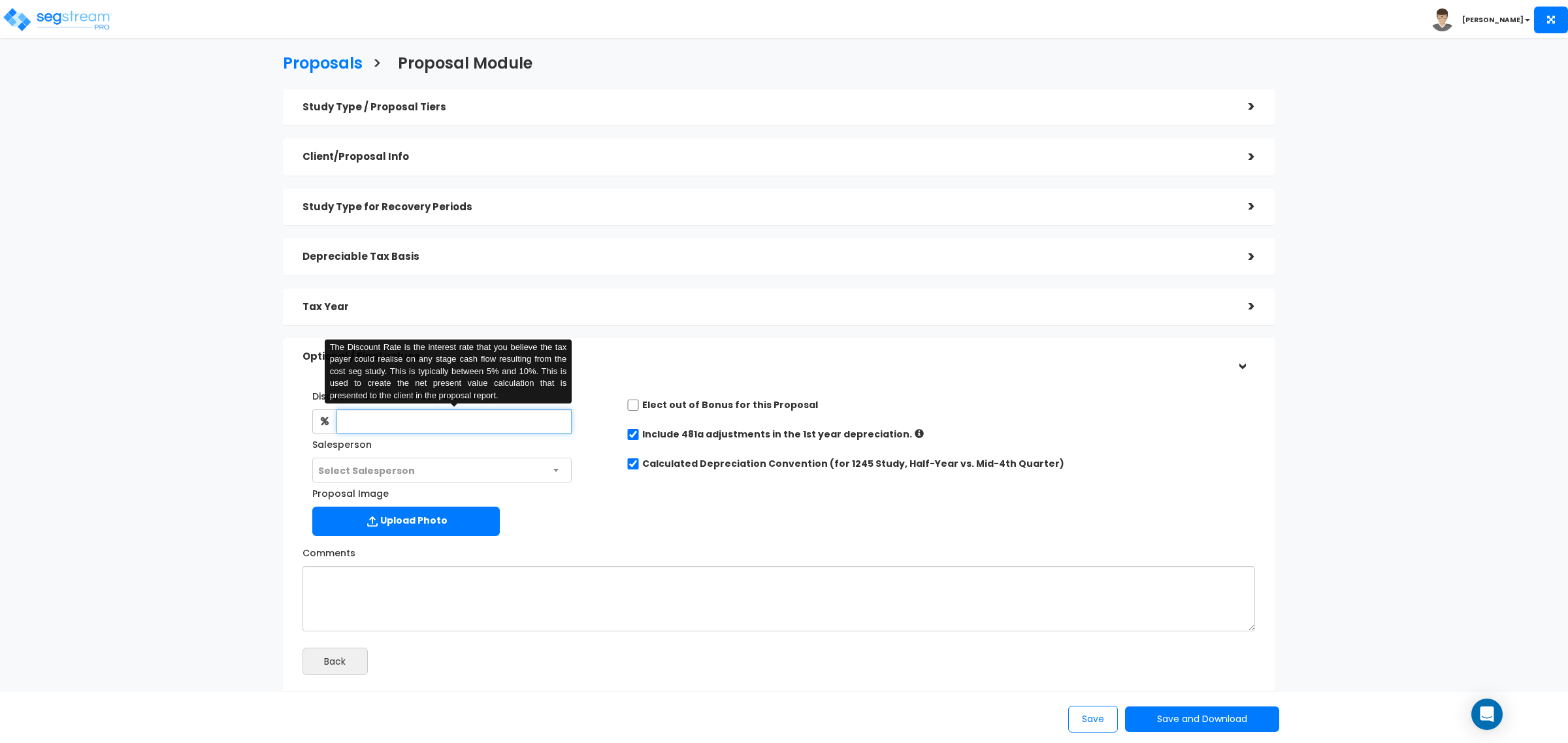
click at [556, 410] on input "text" at bounding box center [454, 422] width 235 height 24
type input "6"
click at [604, 520] on div "Proposal Image Upload Photo" at bounding box center [454, 512] width 304 height 59
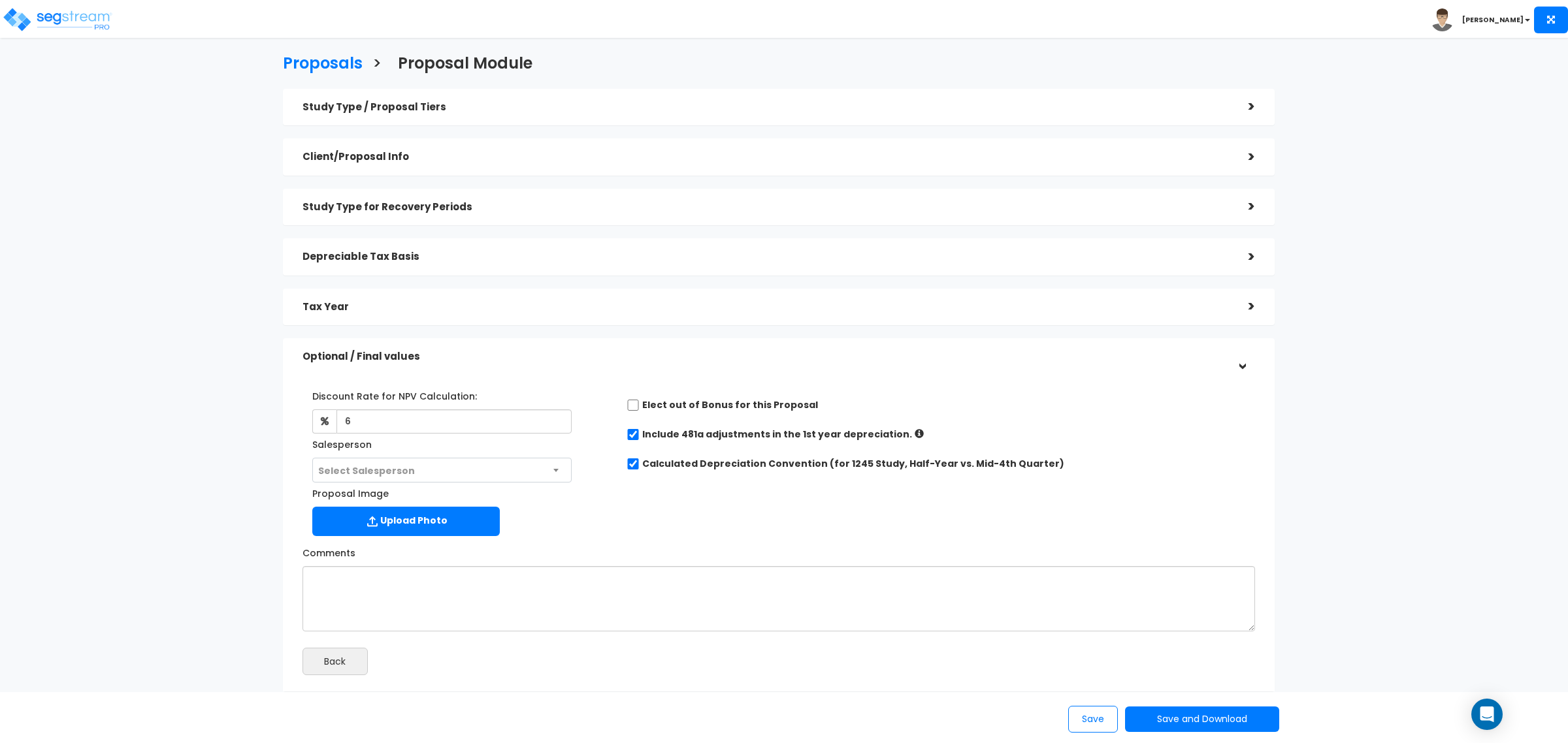
click at [527, 469] on span "Select Salesperson" at bounding box center [442, 471] width 258 height 25
select select "127"
click at [735, 529] on div "Discount Rate for NPV Calculation: 6 Salesperson Select Salesperson × Proposal …" at bounding box center [778, 460] width 972 height 163
click at [678, 605] on textarea "Comments" at bounding box center [778, 598] width 953 height 65
click at [635, 586] on textarea "Comments" at bounding box center [778, 598] width 953 height 65
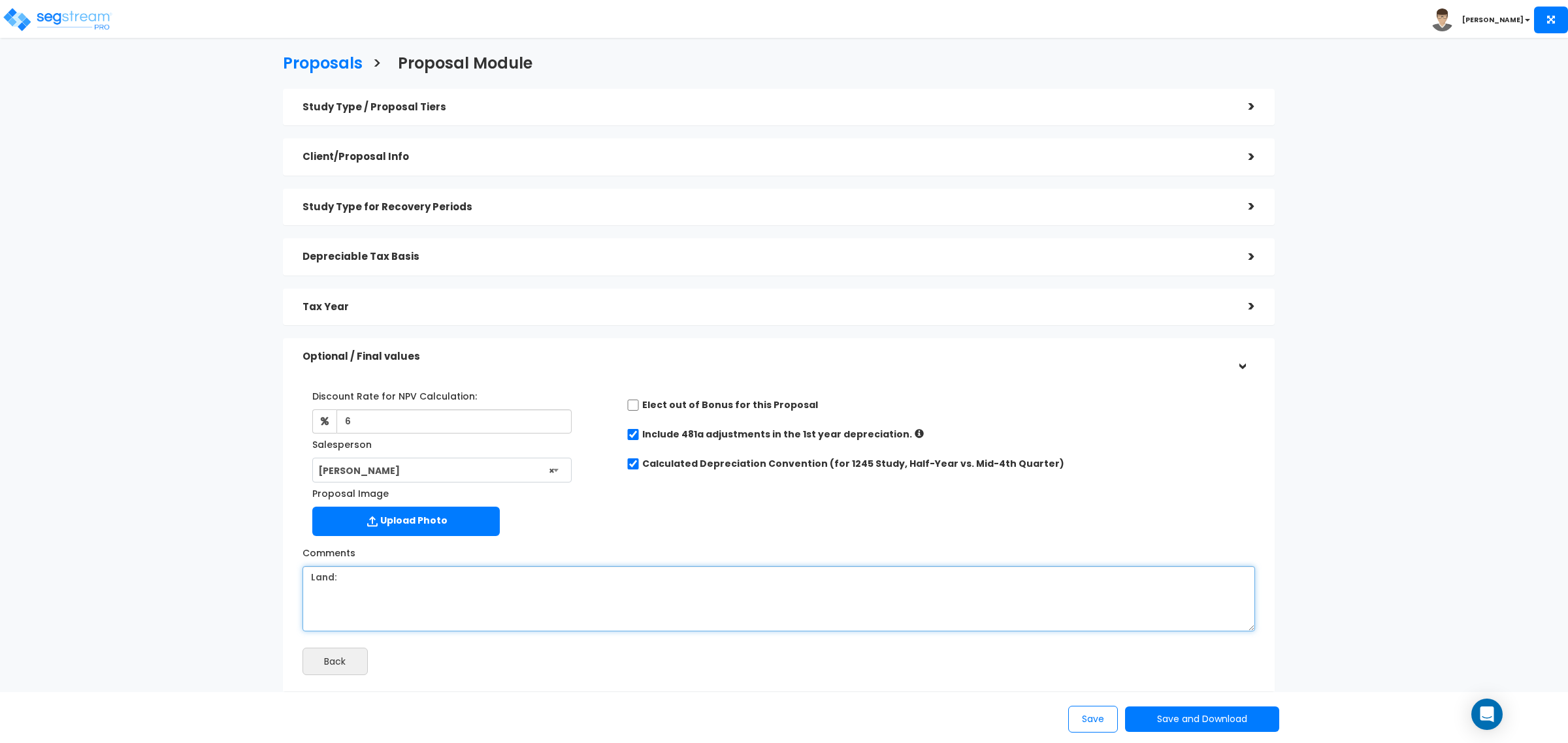
drag, startPoint x: 464, startPoint y: 613, endPoint x: 435, endPoint y: 598, distance: 32.6
click at [464, 612] on textarea "Land:" at bounding box center [778, 598] width 953 height 65
drag, startPoint x: 426, startPoint y: 591, endPoint x: 179, endPoint y: 592, distance: 247.0
click at [179, 592] on div "Proposals > Proposal Module Study Type / Proposal Tiers > *Study Type Office Wa…" at bounding box center [779, 377] width 1290 height 948
paste textarea "167,000 Land Improvements 1,310,000 Buildings 321,000 Docks 9,170,000 Boats - E…"
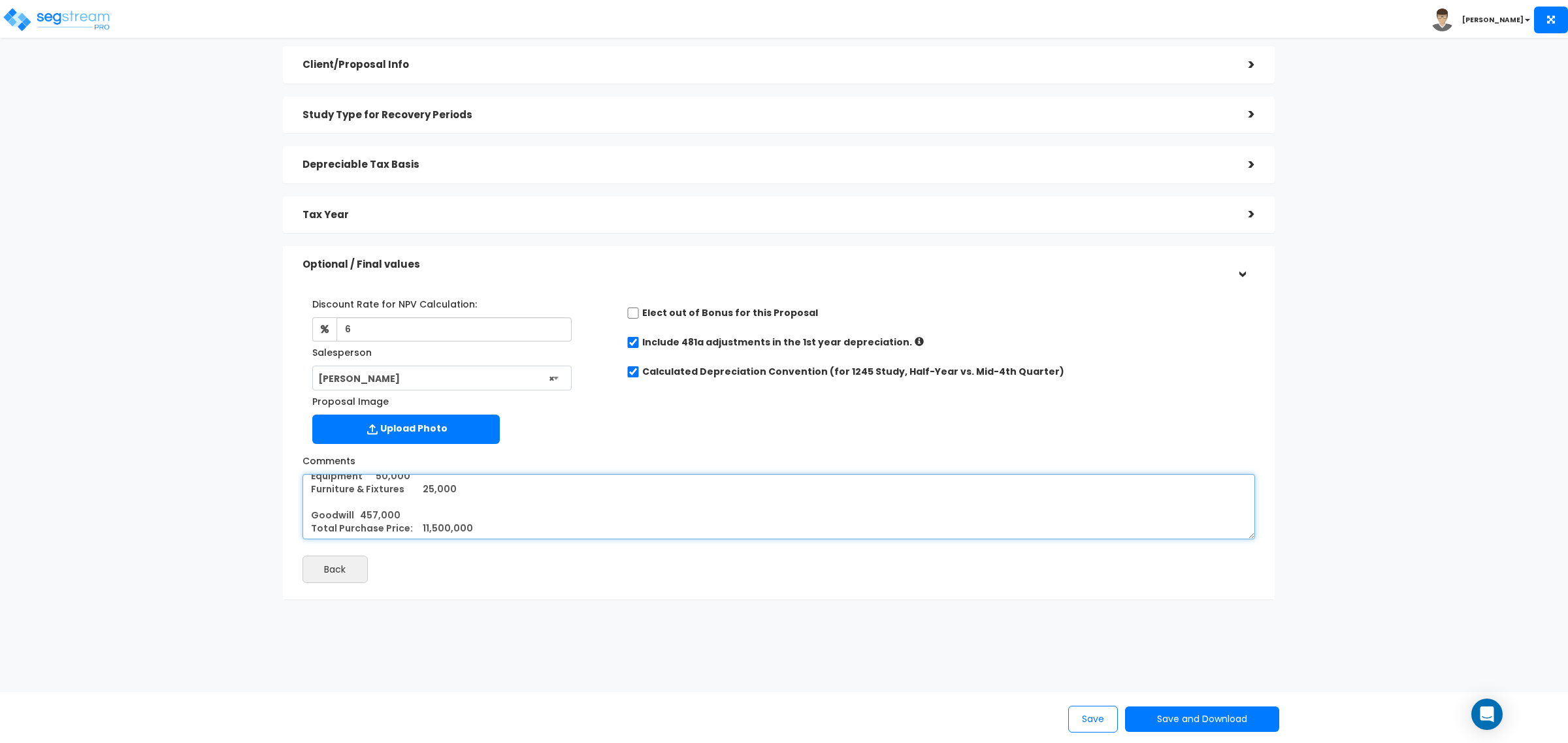
scroll to position [107, 0]
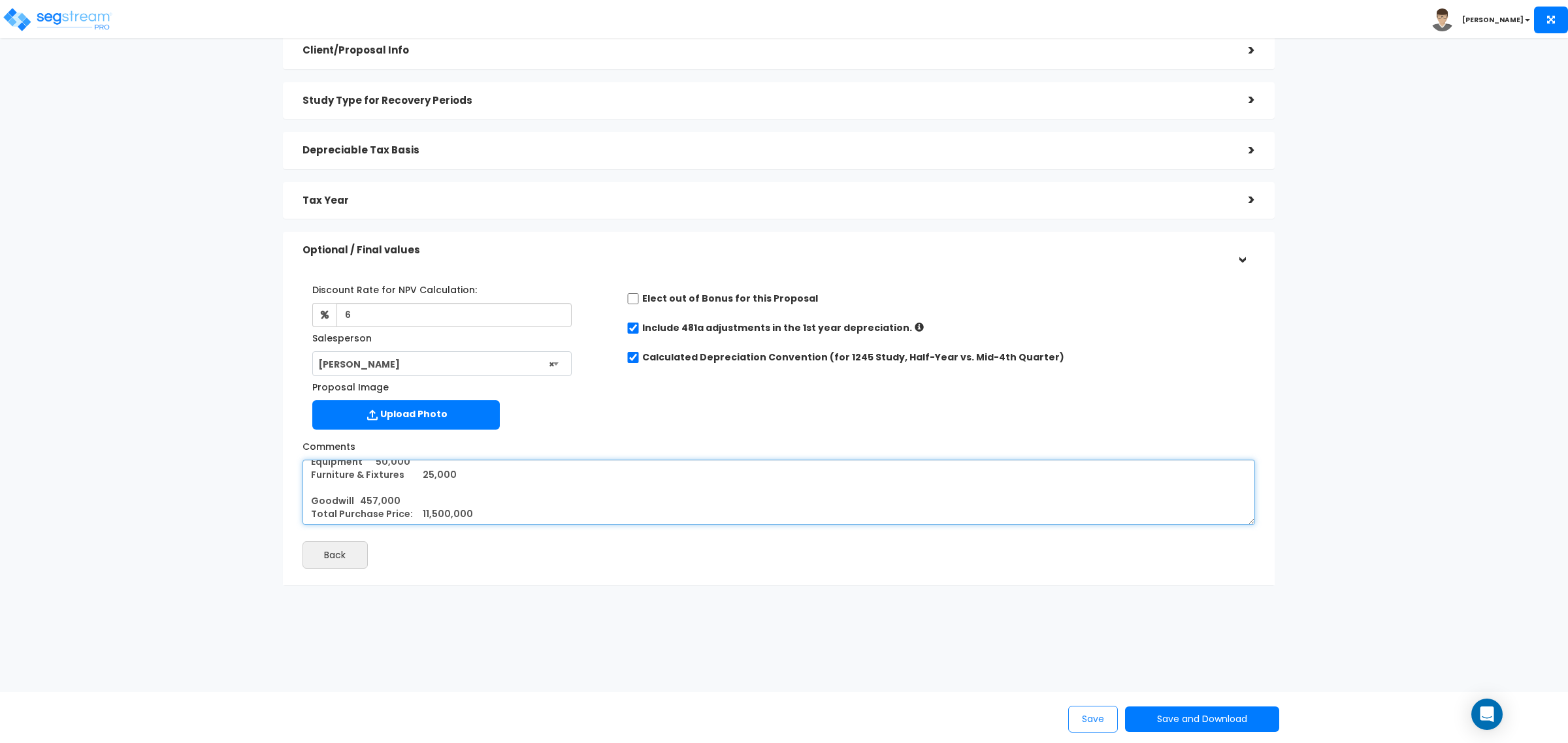
type textarea "Land 167,000 Land Improvements 1,310,000 Buildings 321,000 Docks 9,170,000 Boat…"
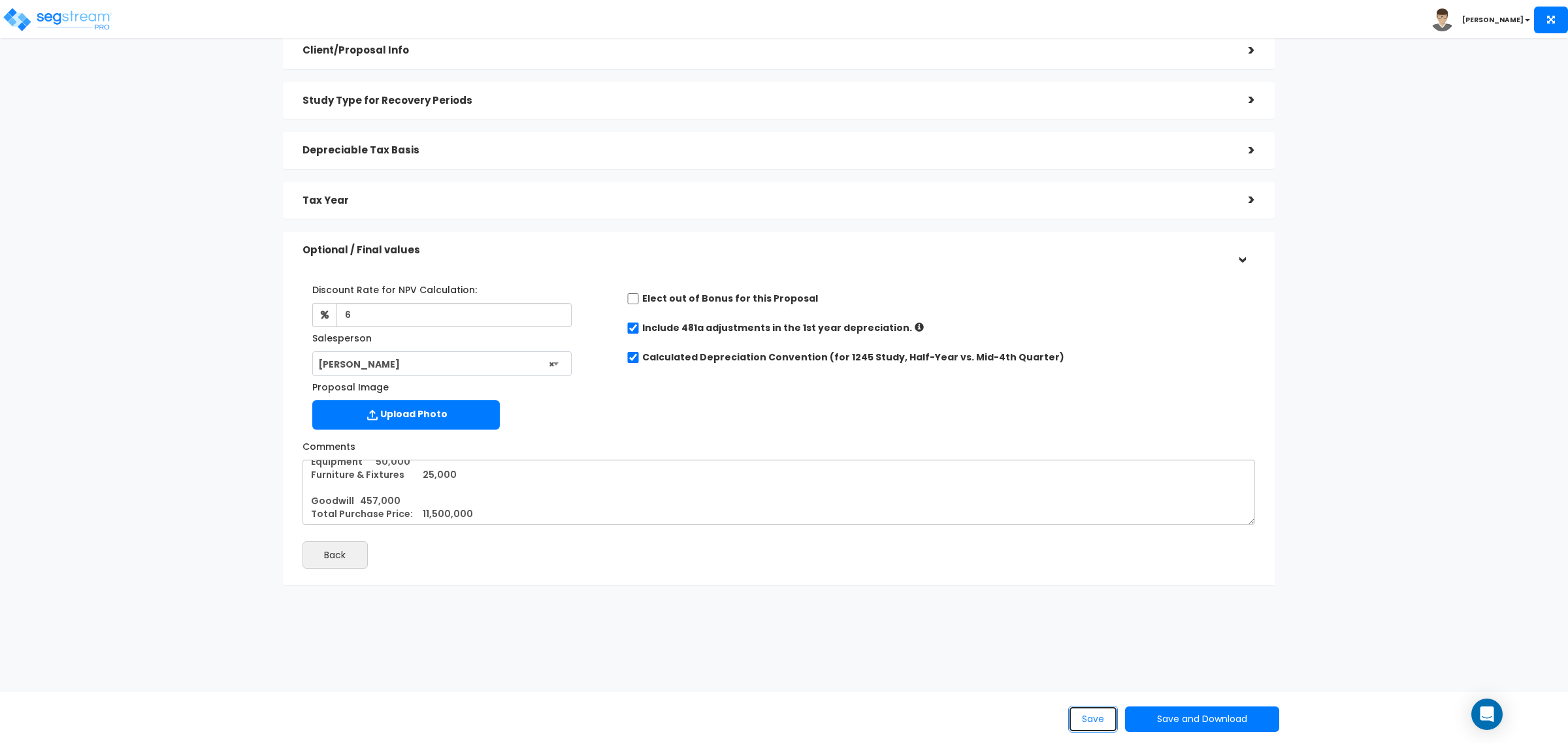
click at [1087, 710] on button "Save" at bounding box center [1093, 720] width 50 height 27
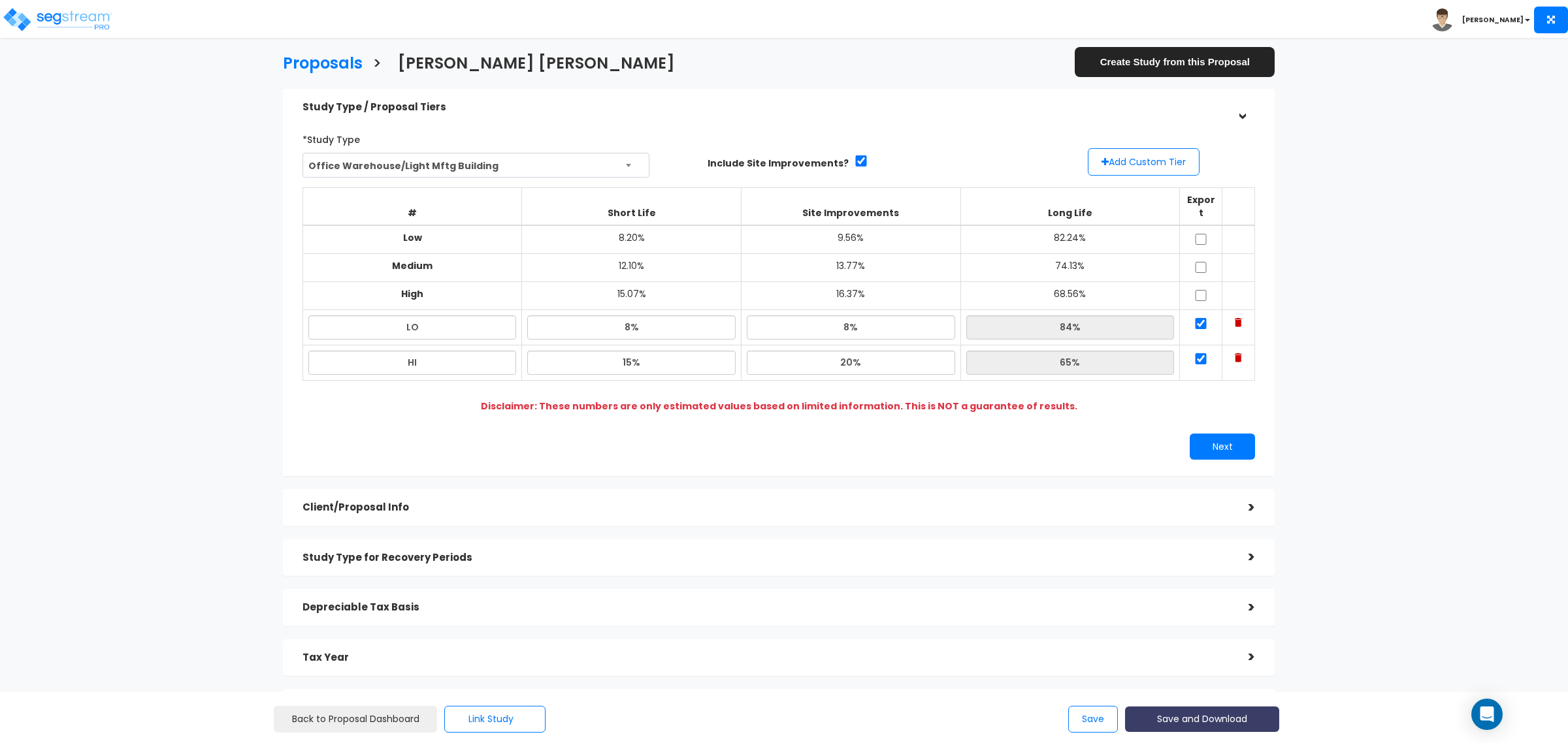
click at [1237, 717] on button "Save and Download" at bounding box center [1202, 720] width 154 height 25
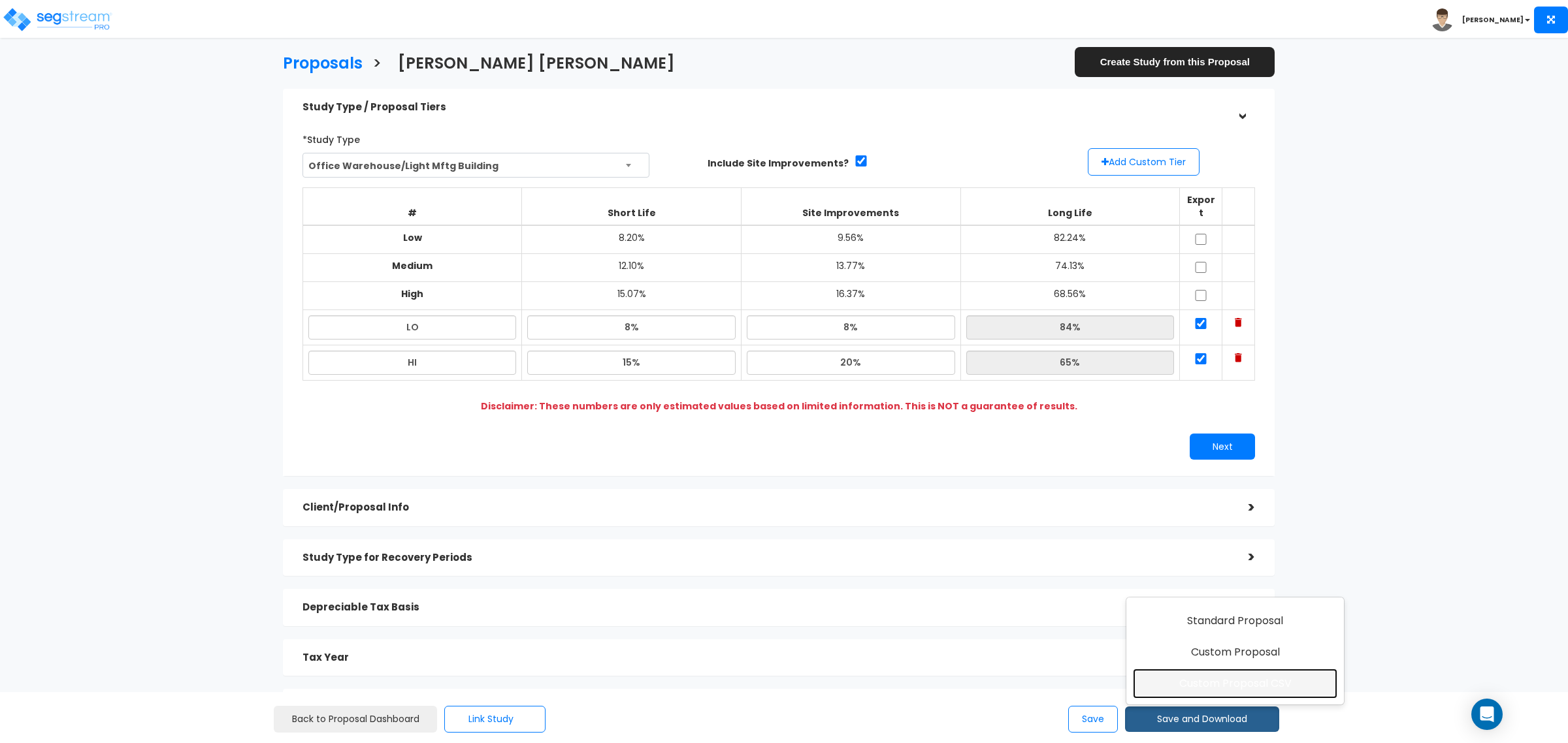
click at [1223, 676] on link "Custom Proposal CSV" at bounding box center [1235, 684] width 205 height 30
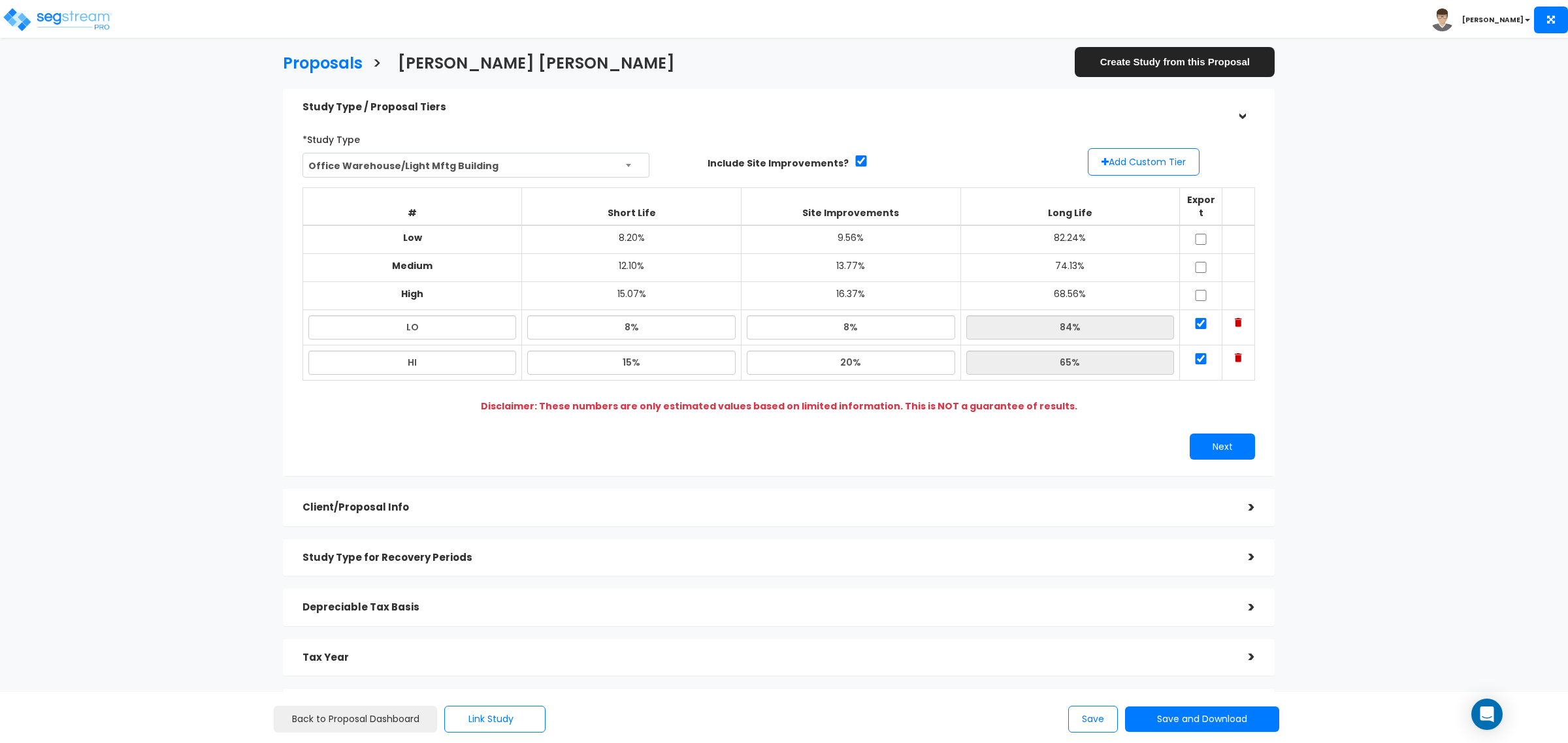
drag, startPoint x: 1422, startPoint y: 373, endPoint x: 1415, endPoint y: 396, distance: 24.0
click at [1422, 373] on div "Proposals > ROGER RAY Marina Create Study from this Proposal Study Type / Propo…" at bounding box center [779, 394] width 1290 height 983
click at [1226, 716] on button "Save and Download" at bounding box center [1202, 720] width 154 height 25
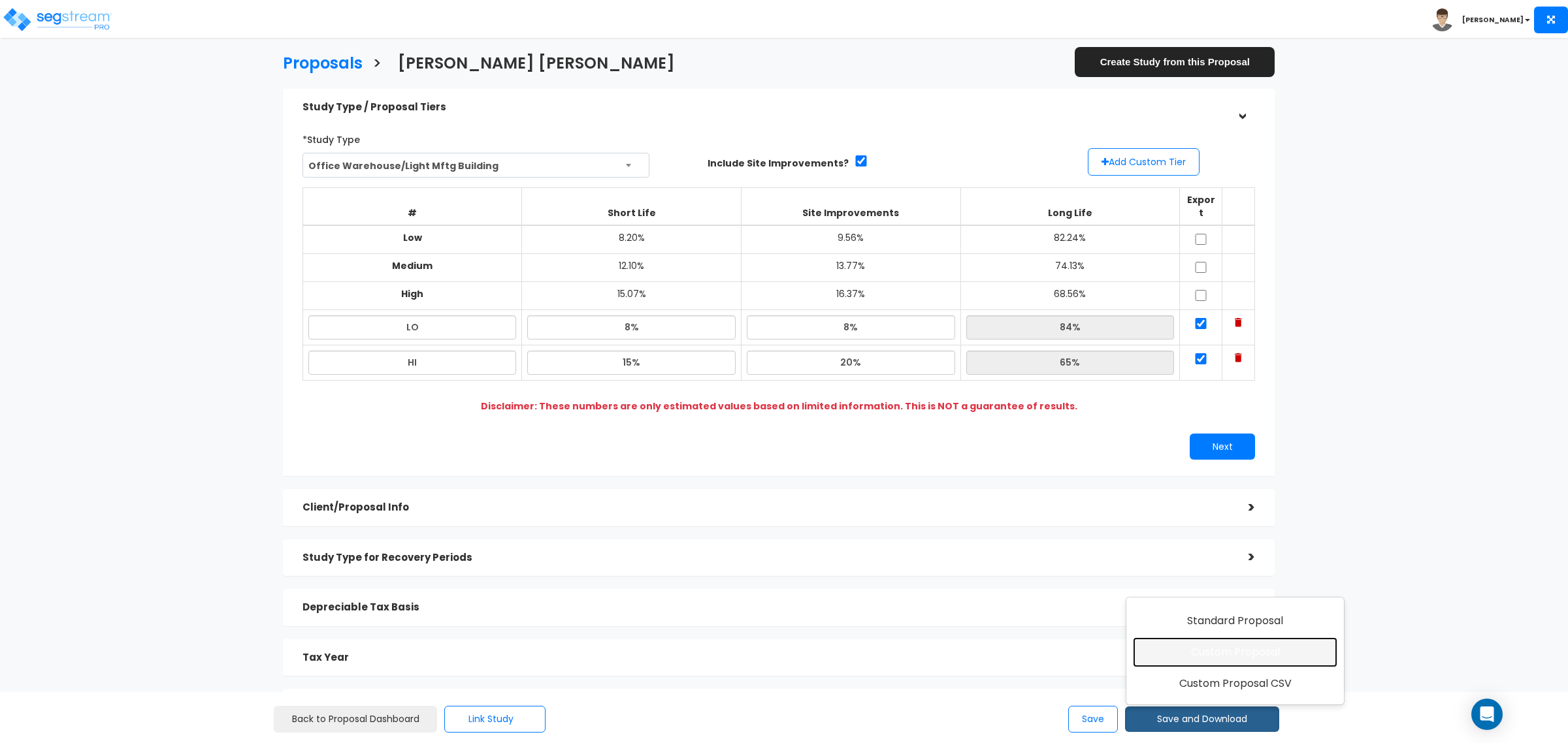
click at [1232, 645] on link "Custom Proposal" at bounding box center [1235, 652] width 205 height 30
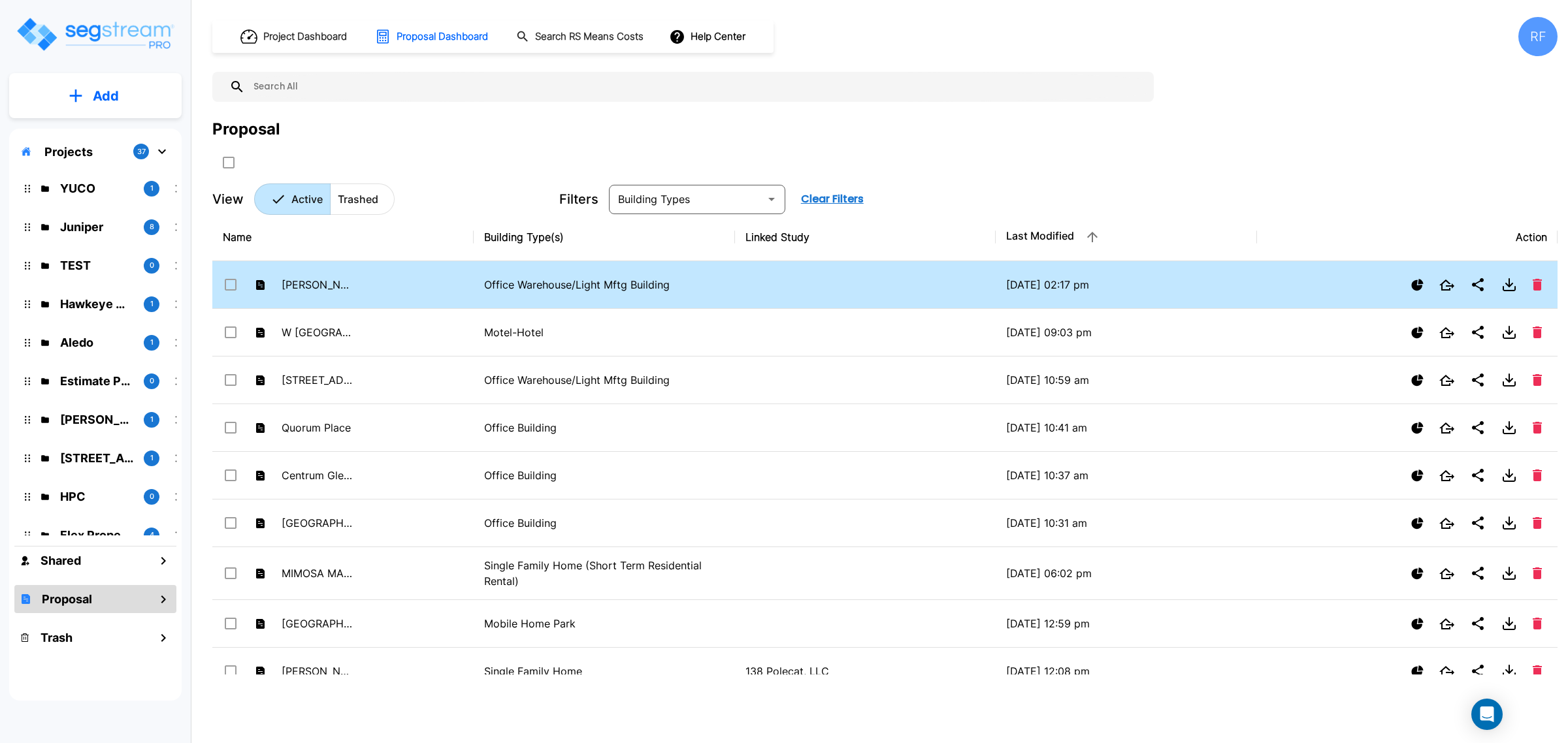
click at [352, 289] on p "[PERSON_NAME] [PERSON_NAME]" at bounding box center [318, 285] width 72 height 16
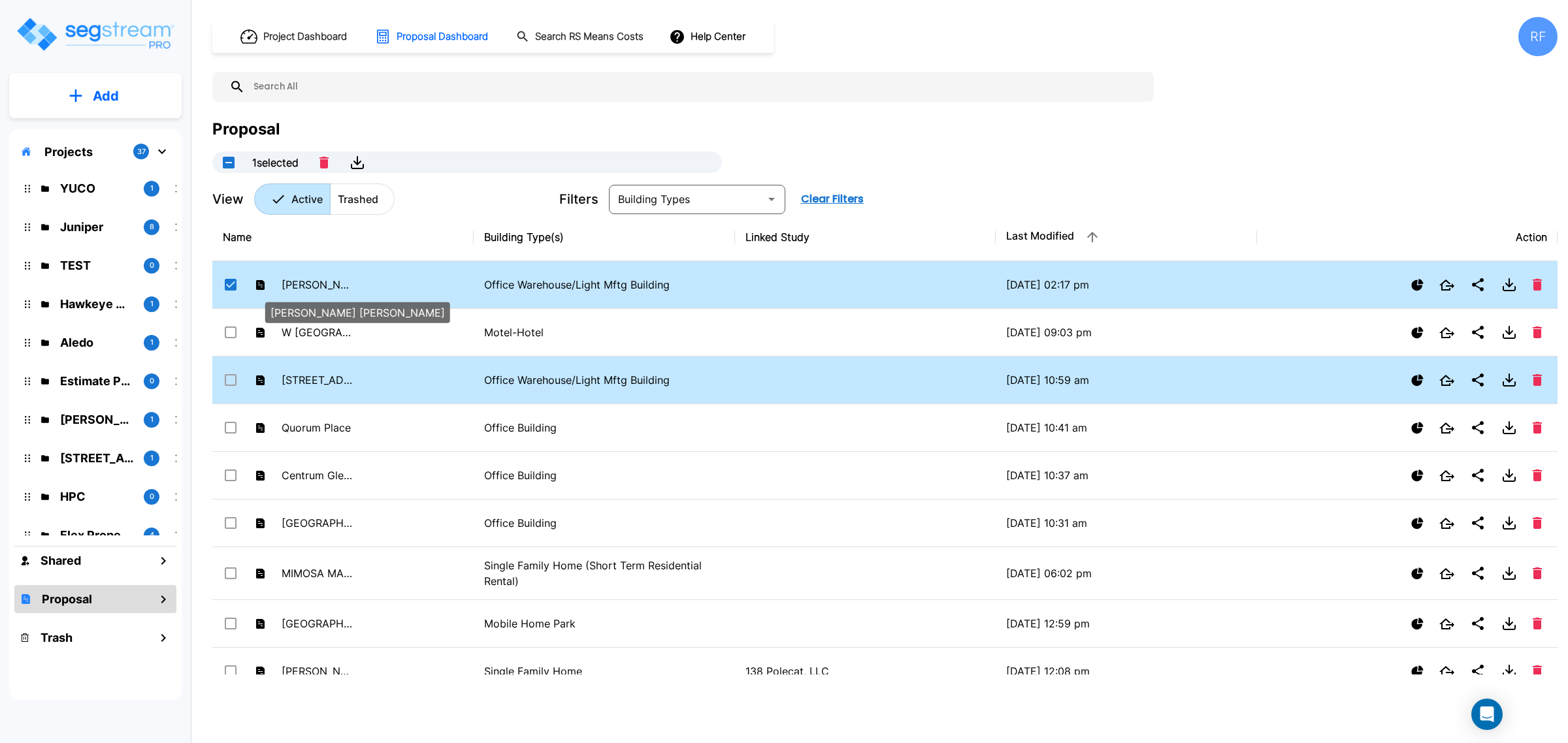
checkbox input "true"
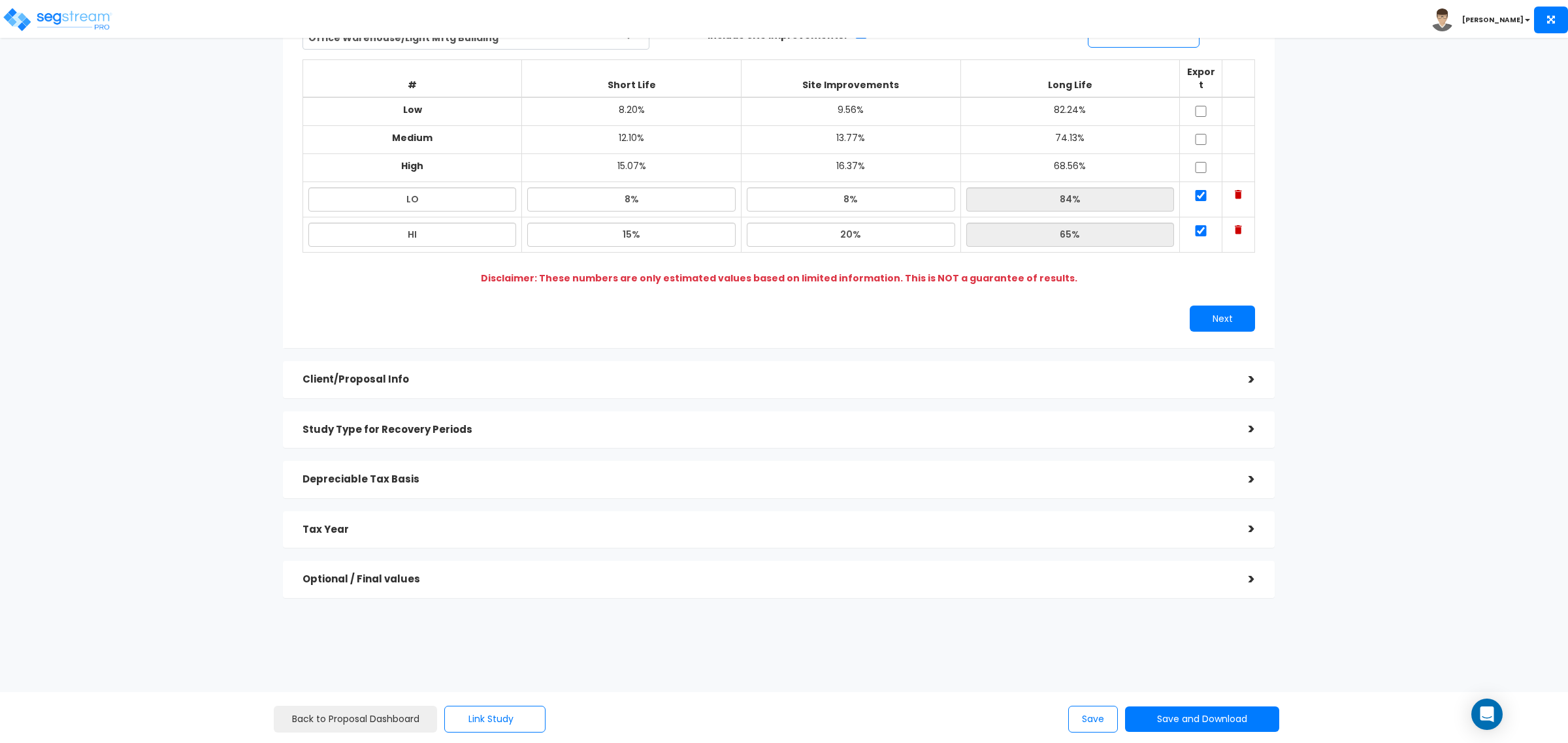
click at [625, 474] on h5 "Depreciable Tax Basis" at bounding box center [766, 479] width 927 height 11
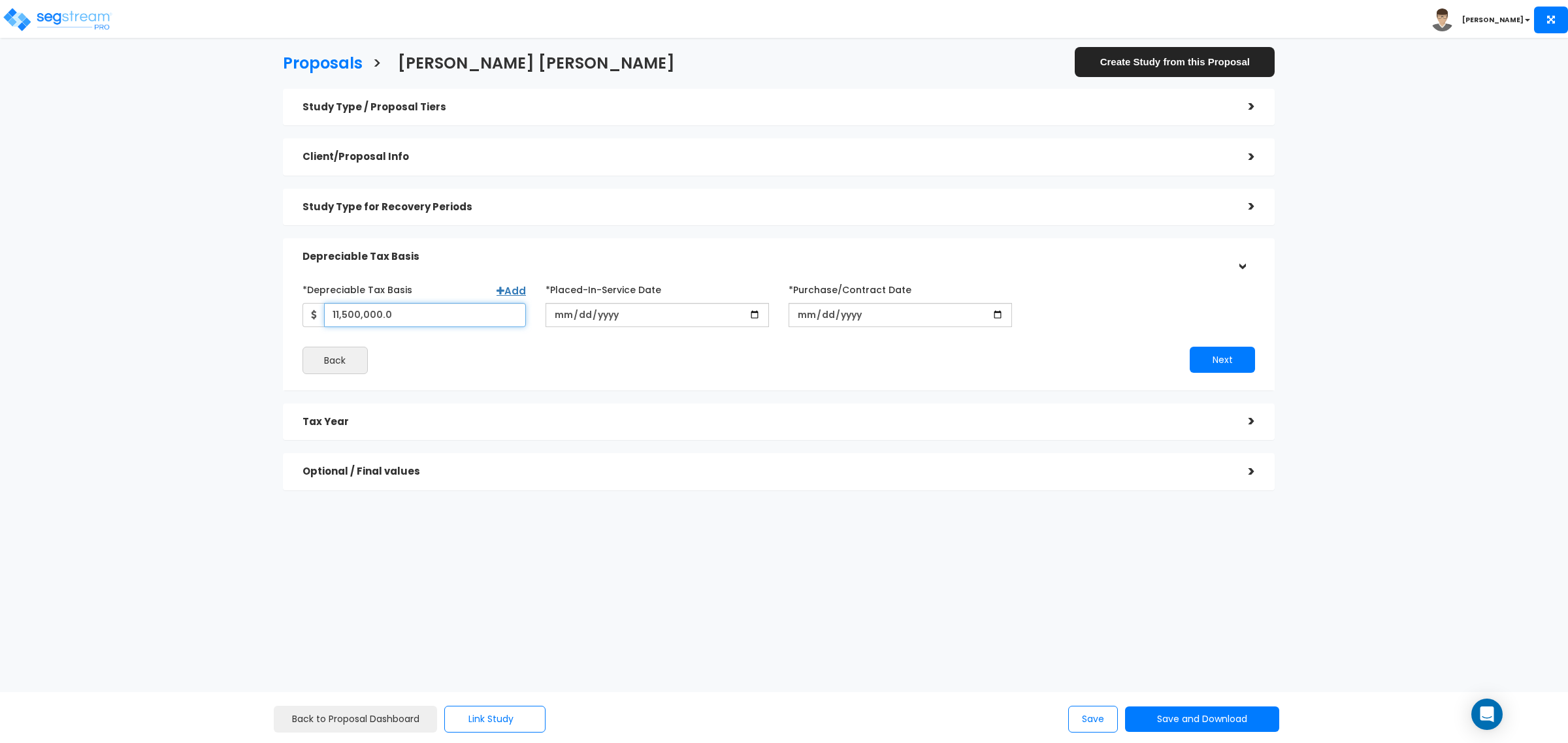
drag, startPoint x: 358, startPoint y: 319, endPoint x: 340, endPoint y: 319, distance: 18.0
click at [340, 319] on input "11,500,000.0" at bounding box center [426, 315] width 202 height 24
drag, startPoint x: 402, startPoint y: 312, endPoint x: 344, endPoint y: 312, distance: 58.0
click at [344, 312] on input "11,000.03" at bounding box center [426, 315] width 202 height 24
type input "11,333,000"
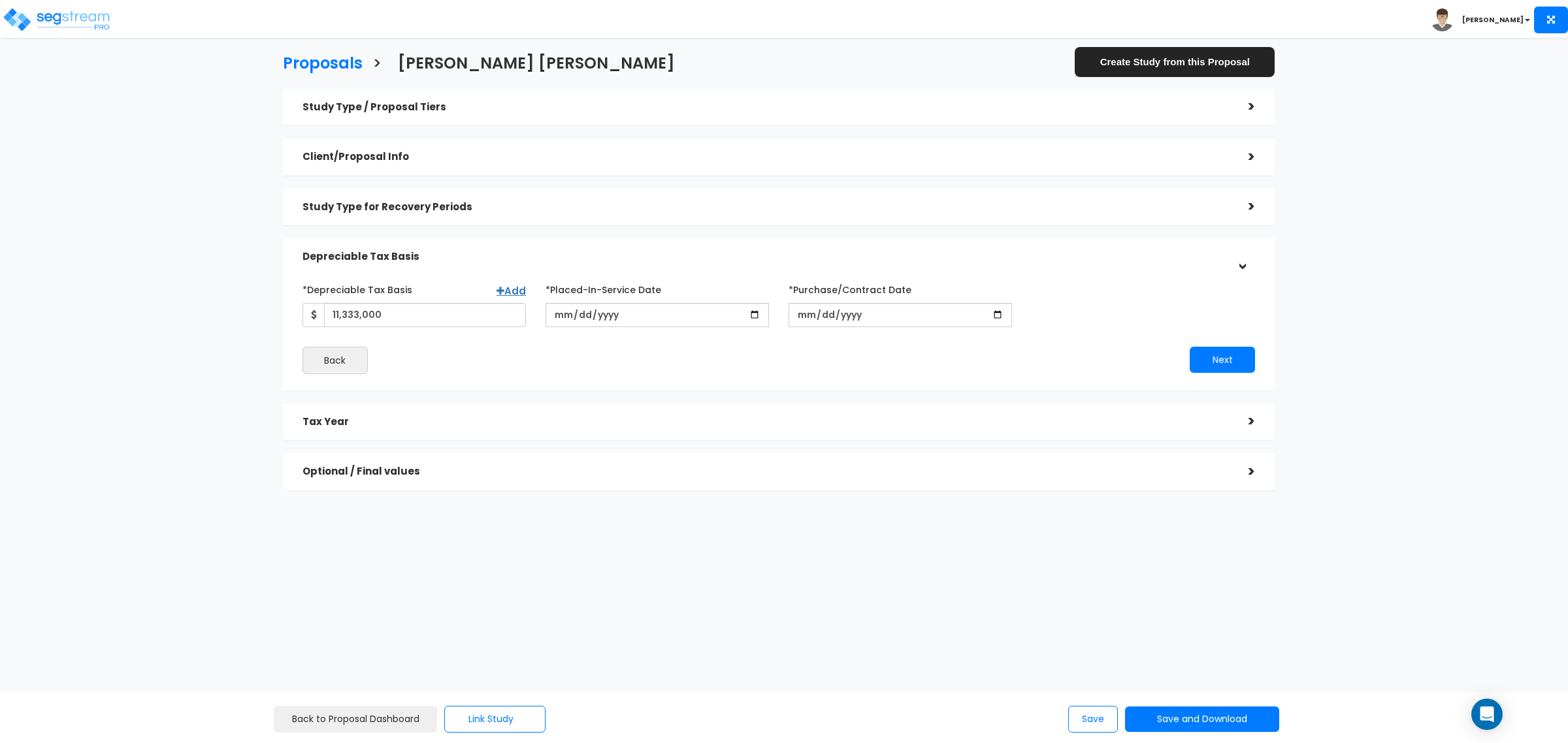
click at [866, 597] on div "Proposals > ROGER RAY Marina Create Study from this Proposal Study Type / Propo…" at bounding box center [779, 276] width 1290 height 747
click at [1190, 722] on button "Save and Download" at bounding box center [1202, 720] width 154 height 25
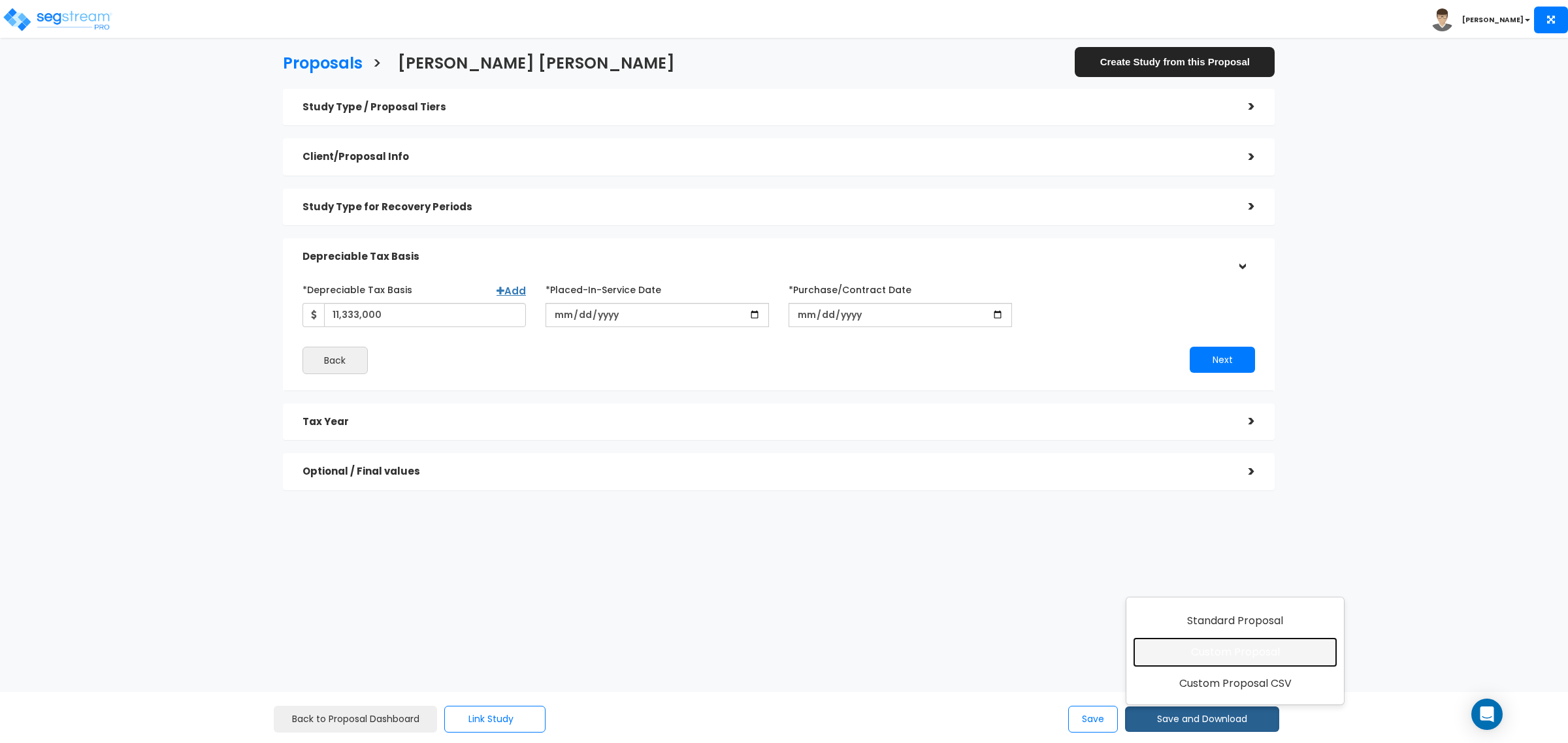
click at [1203, 656] on link "Custom Proposal" at bounding box center [1235, 652] width 205 height 30
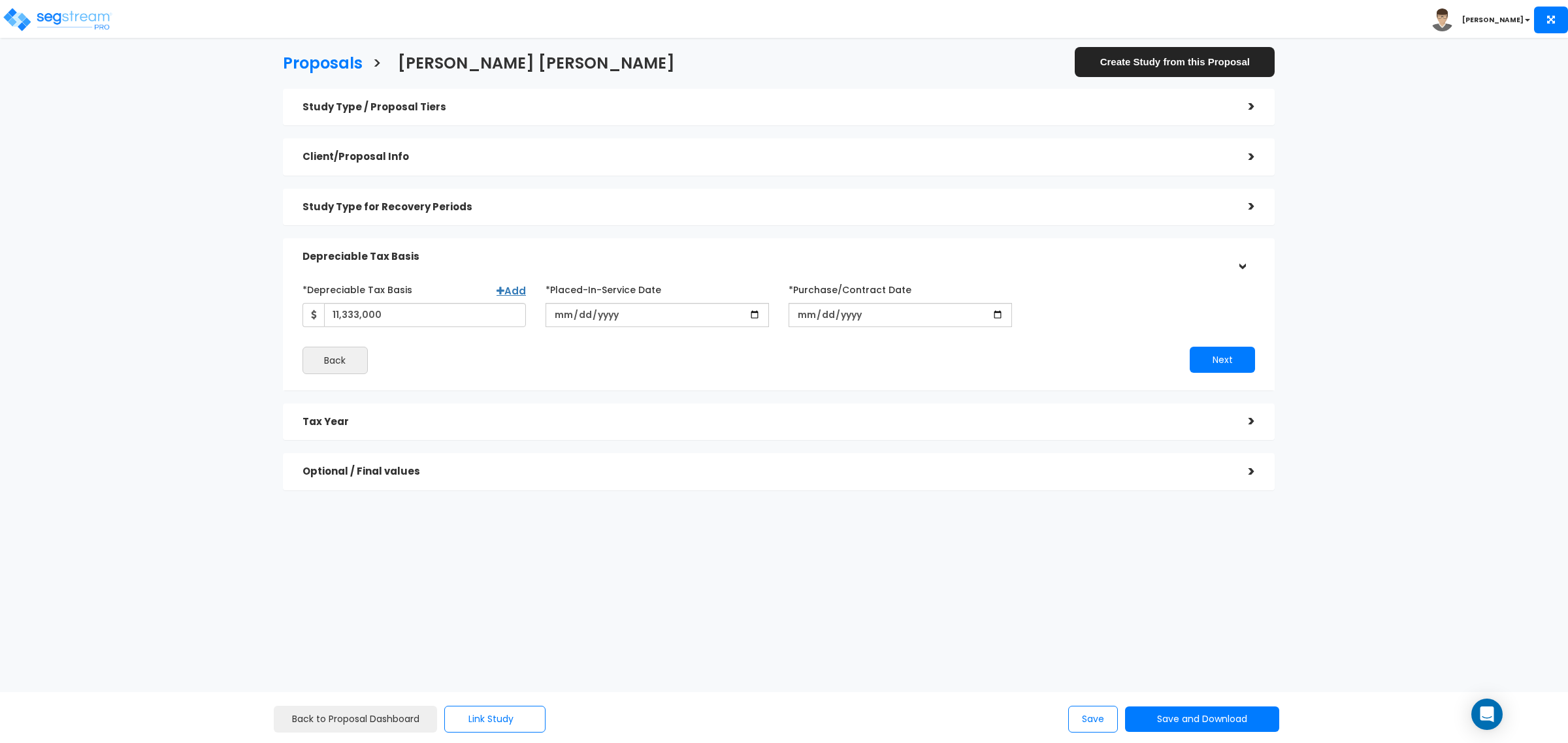
click at [597, 580] on div "Proposals > ROGER RAY Marina Create Study from this Proposal Study Type / Propo…" at bounding box center [779, 276] width 1290 height 747
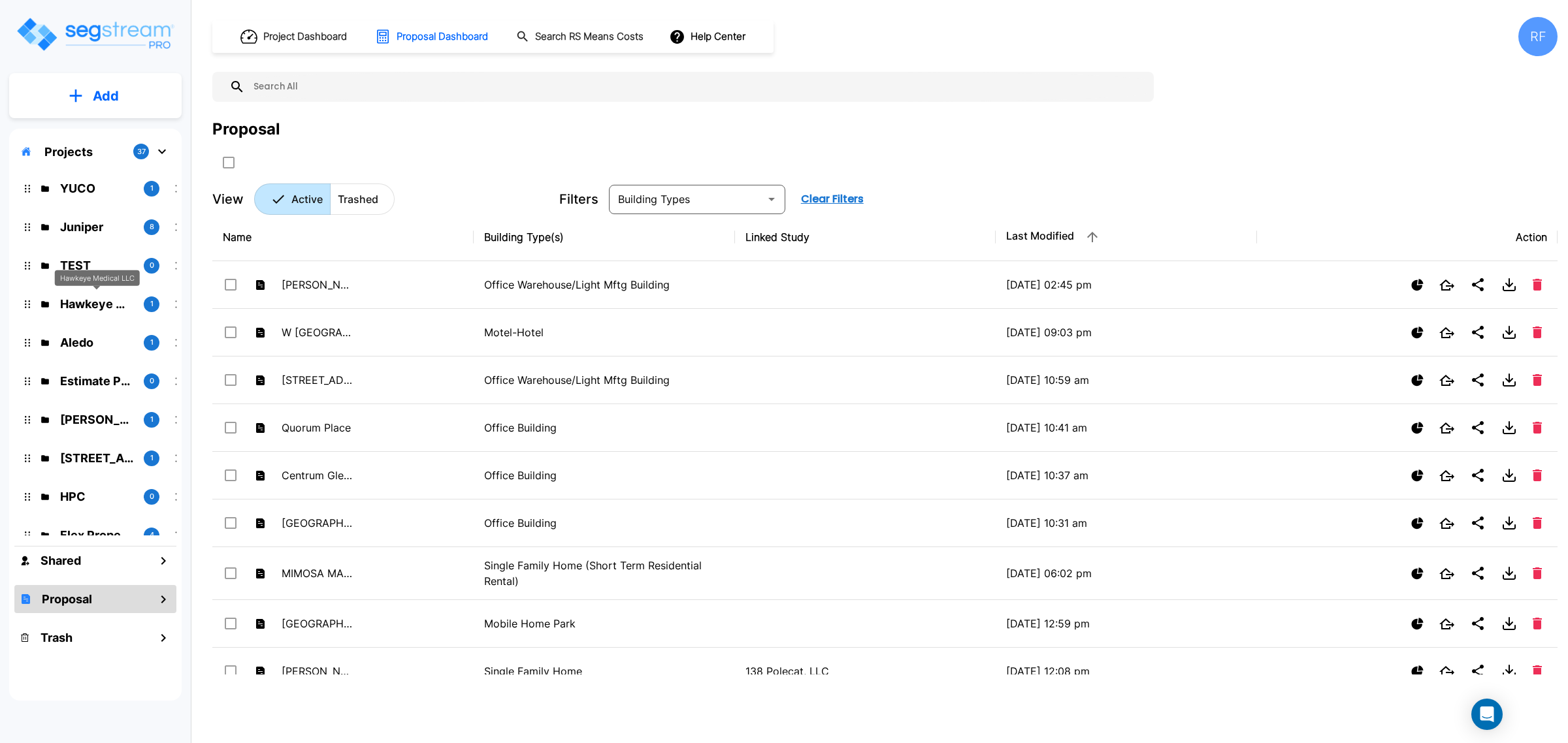
click at [117, 298] on p "Hawkeye Medical LLC" at bounding box center [96, 304] width 73 height 17
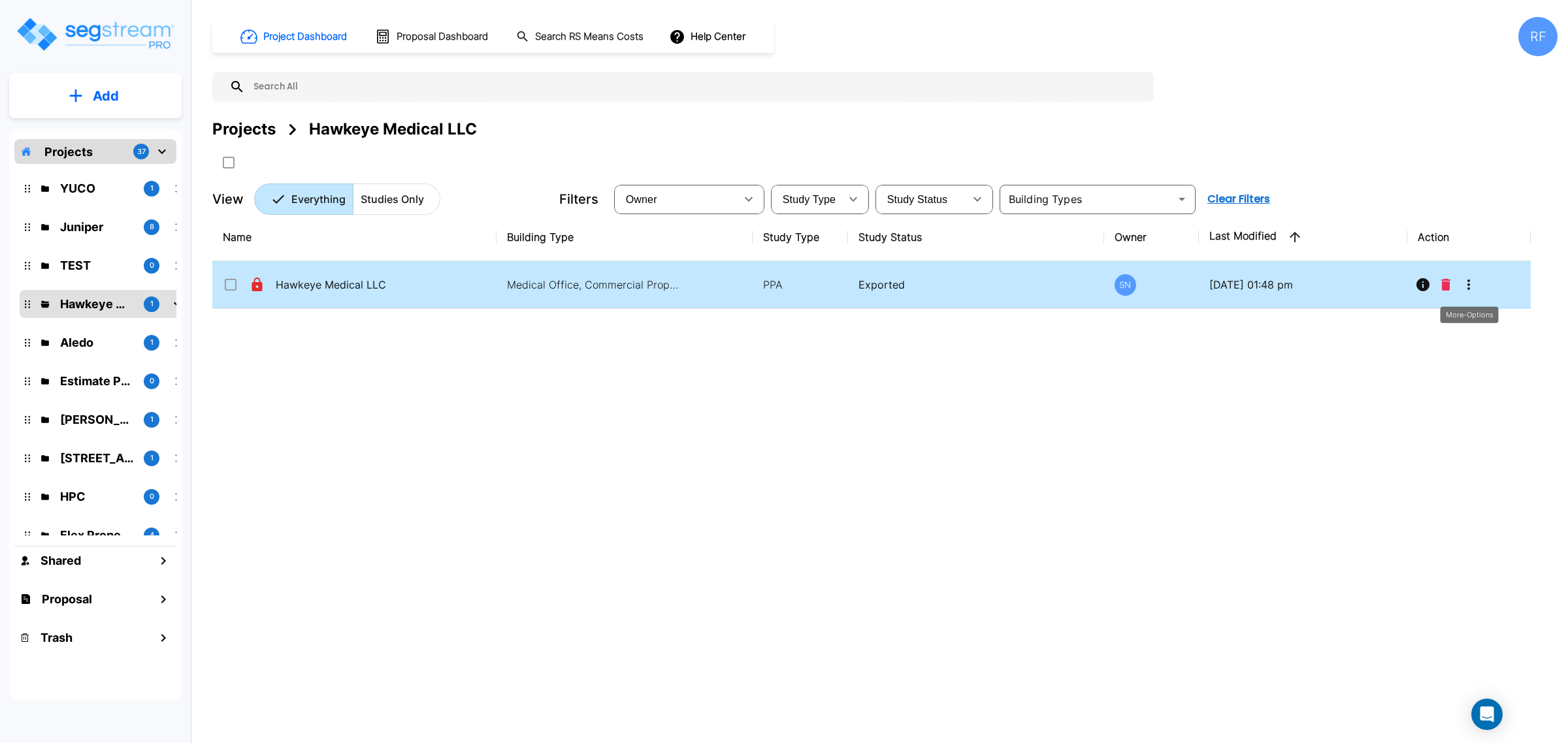
click at [1475, 287] on icon "More-Options" at bounding box center [1469, 285] width 16 height 16
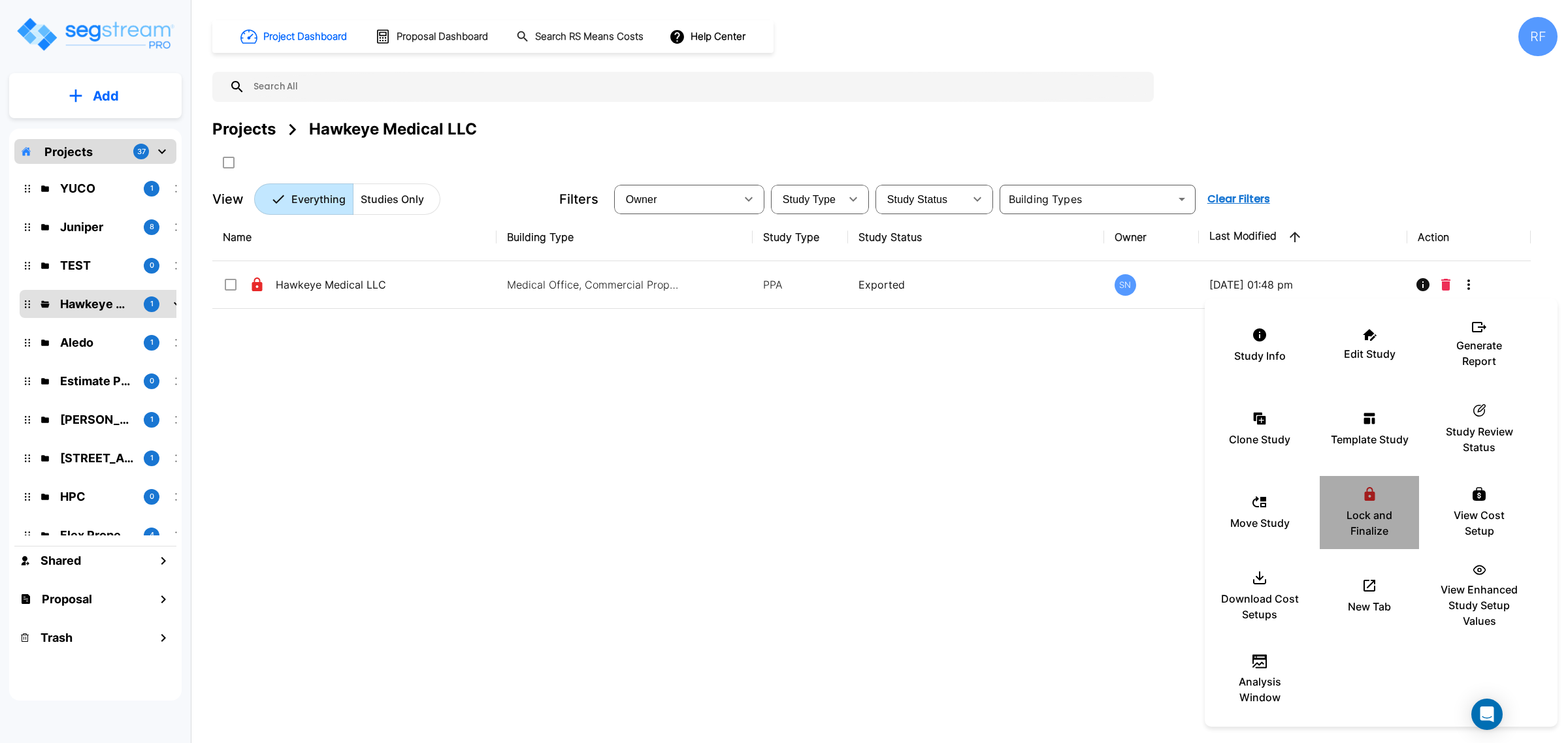
click at [1364, 504] on div "Lock and Finalize" at bounding box center [1369, 512] width 79 height 65
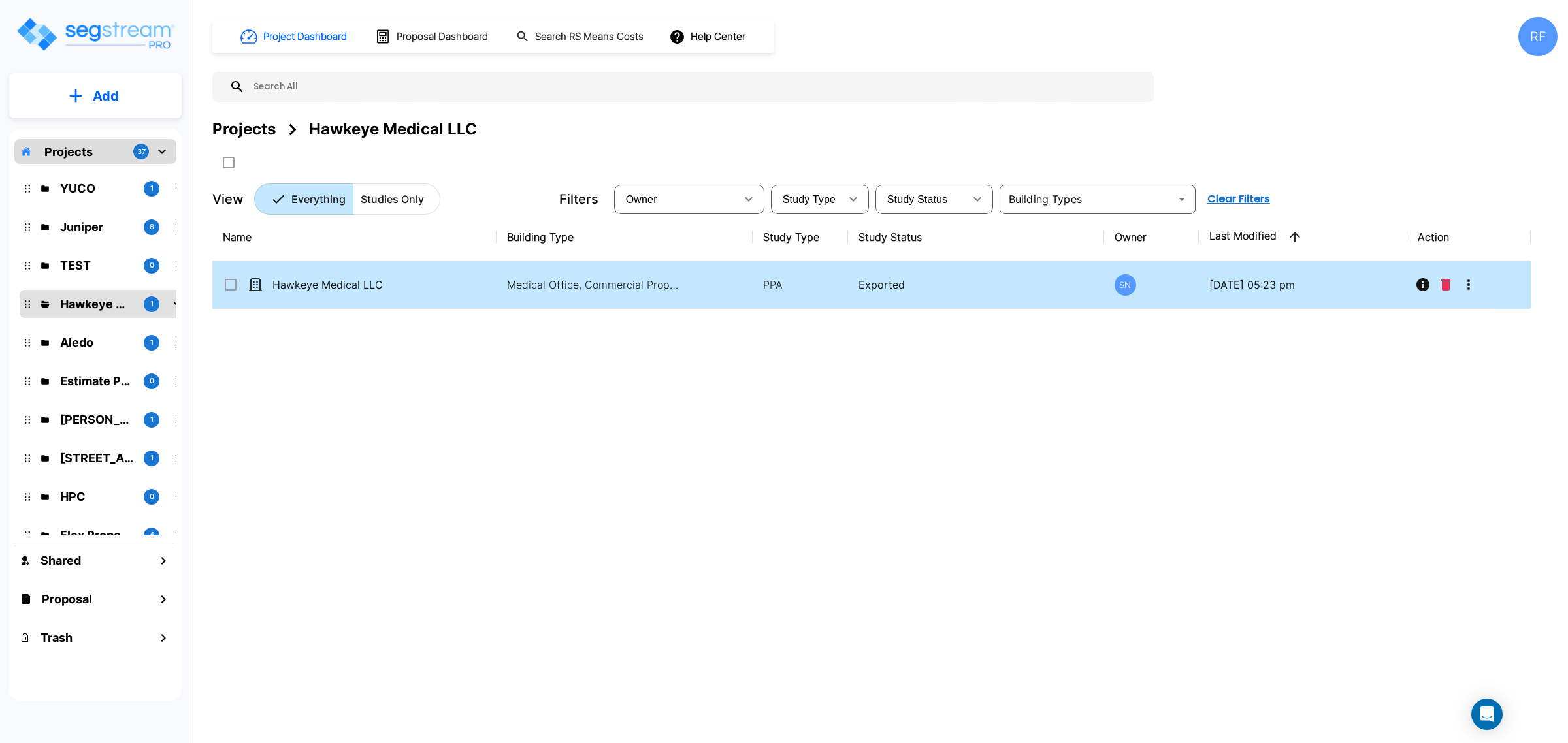
click at [302, 285] on p "Hawkeye Medical LLC" at bounding box center [337, 285] width 131 height 16
checkbox input "true"
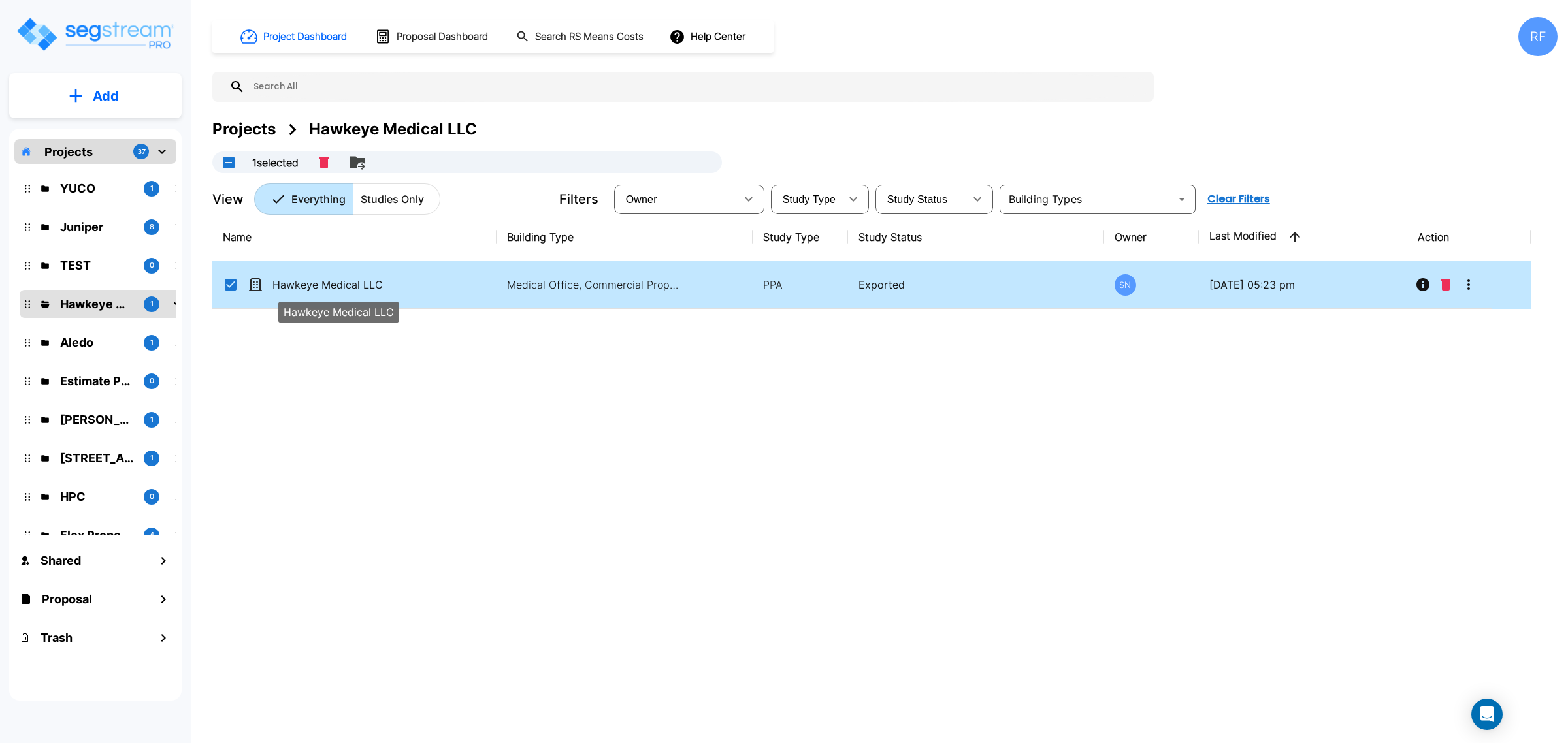
click at [302, 285] on p "Hawkeye Medical LLC" at bounding box center [337, 285] width 131 height 16
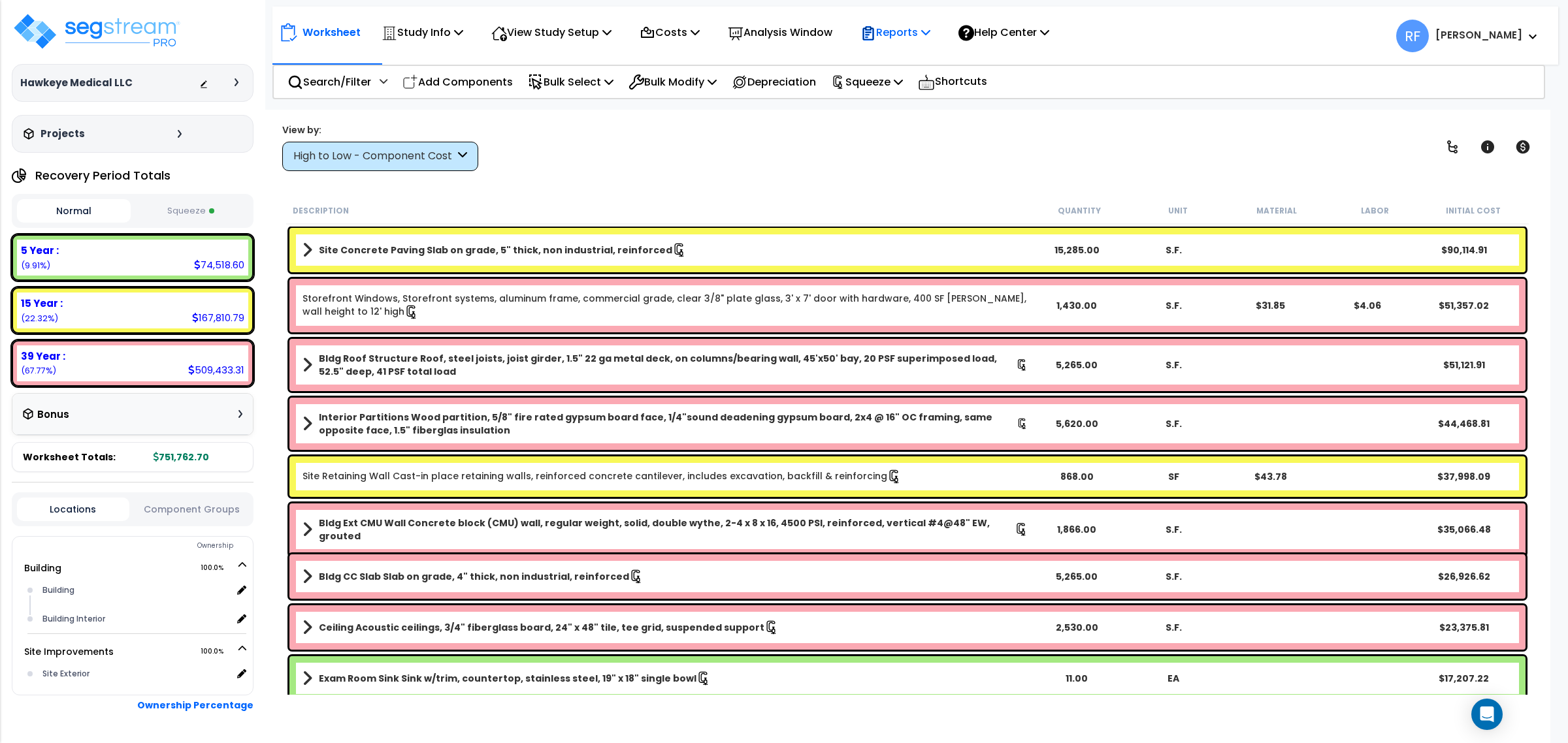
click at [931, 33] on icon at bounding box center [925, 32] width 9 height 11
click at [951, 93] on link "Manage Report Images" at bounding box center [918, 89] width 129 height 26
click at [911, 15] on div "Worksheet Study Info Study Setup Add Property Unit Template study Clone study RF" at bounding box center [915, 29] width 1286 height 46
click at [910, 26] on p "Reports" at bounding box center [896, 32] width 70 height 17
click at [921, 83] on link "Manage Report Images" at bounding box center [918, 89] width 129 height 26
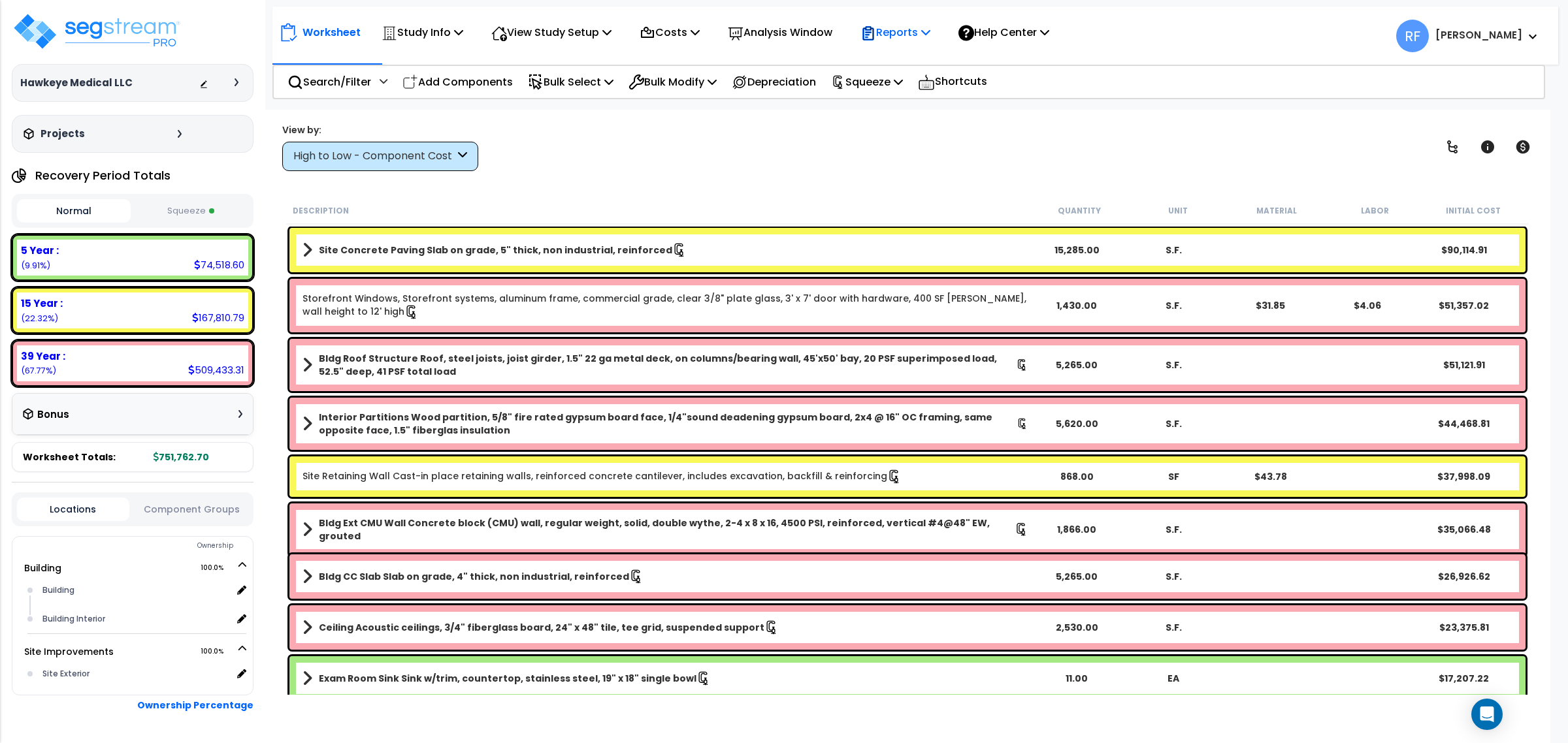
click at [921, 18] on div "Reports" at bounding box center [896, 32] width 70 height 31
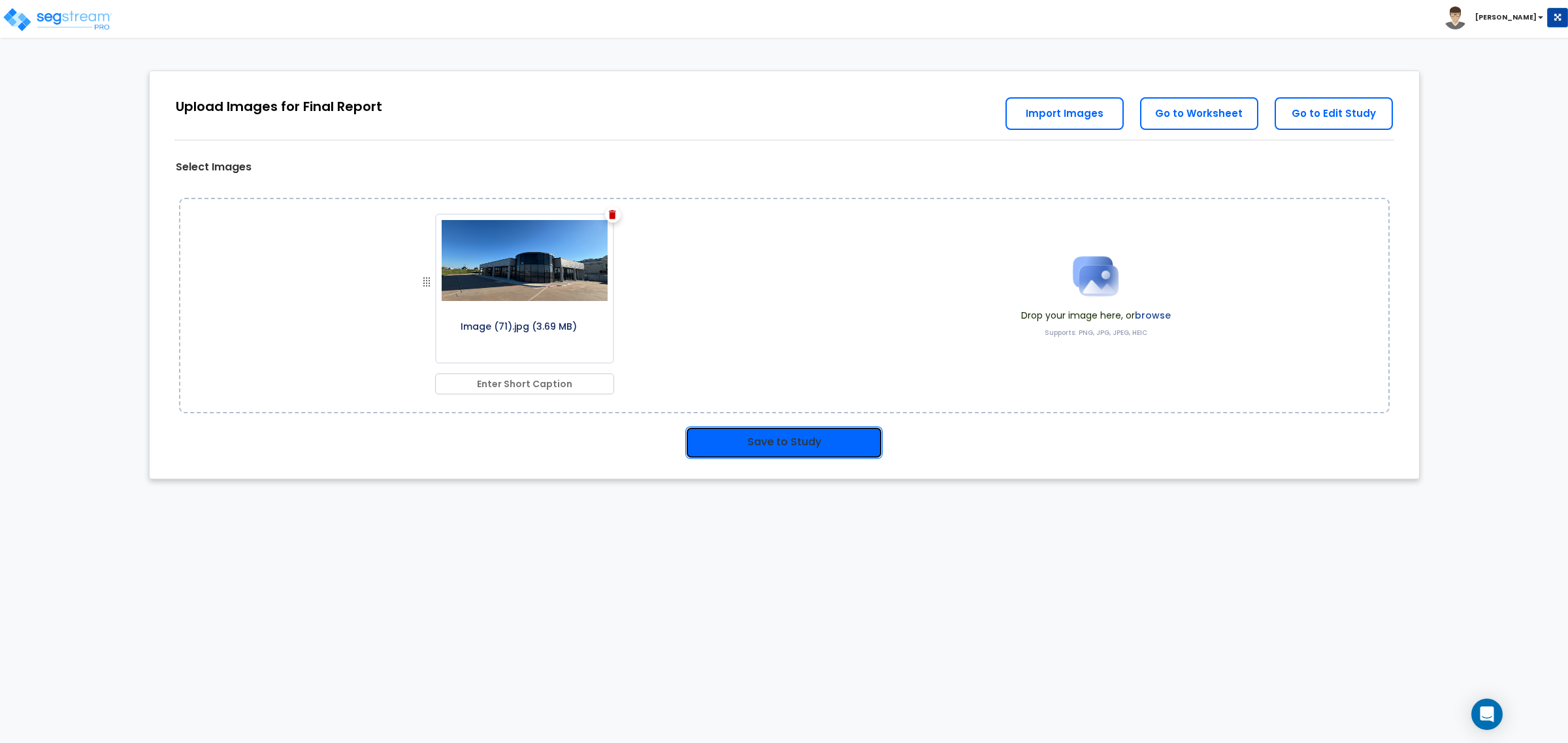
click at [785, 433] on button "Save to Study" at bounding box center [784, 443] width 197 height 33
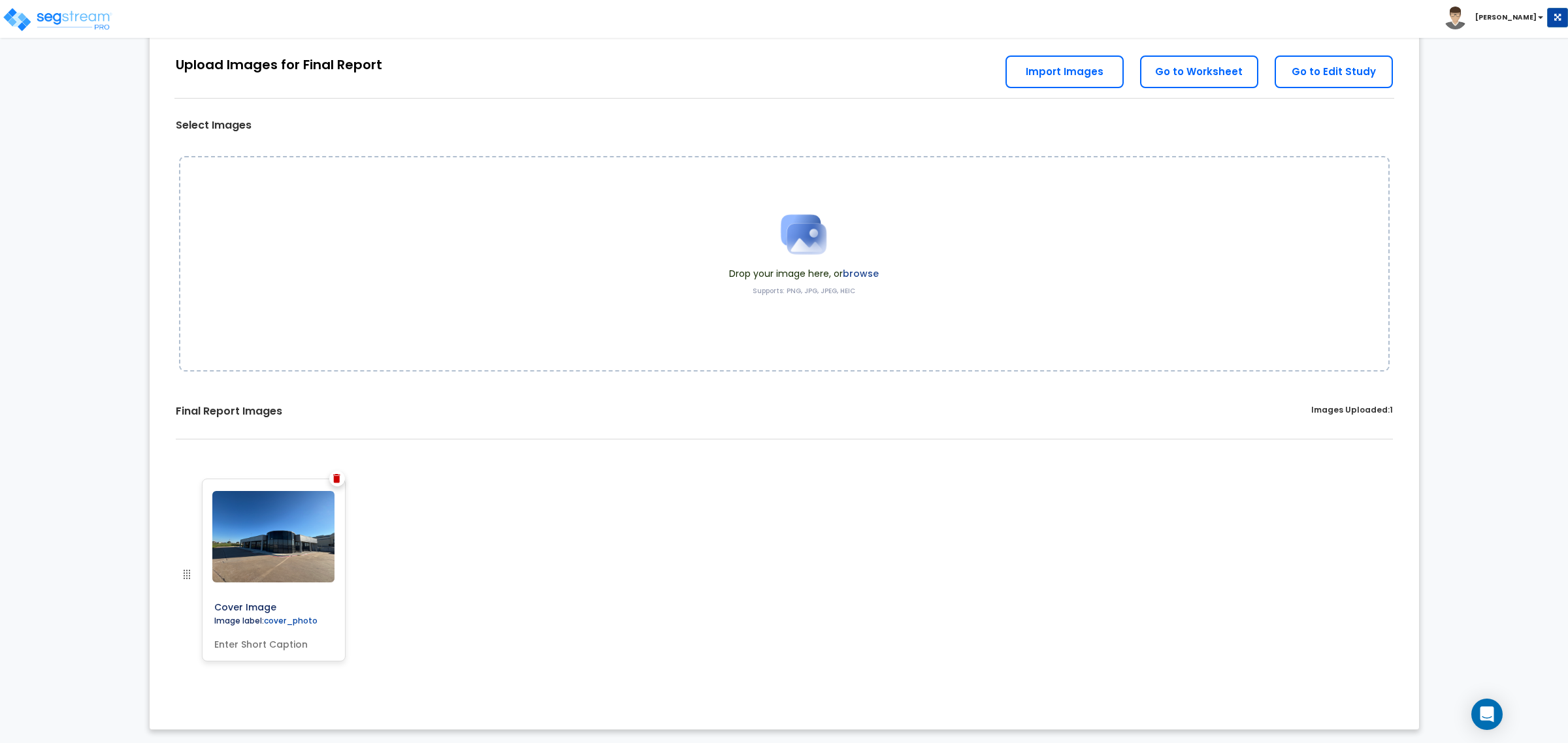
scroll to position [41, 0]
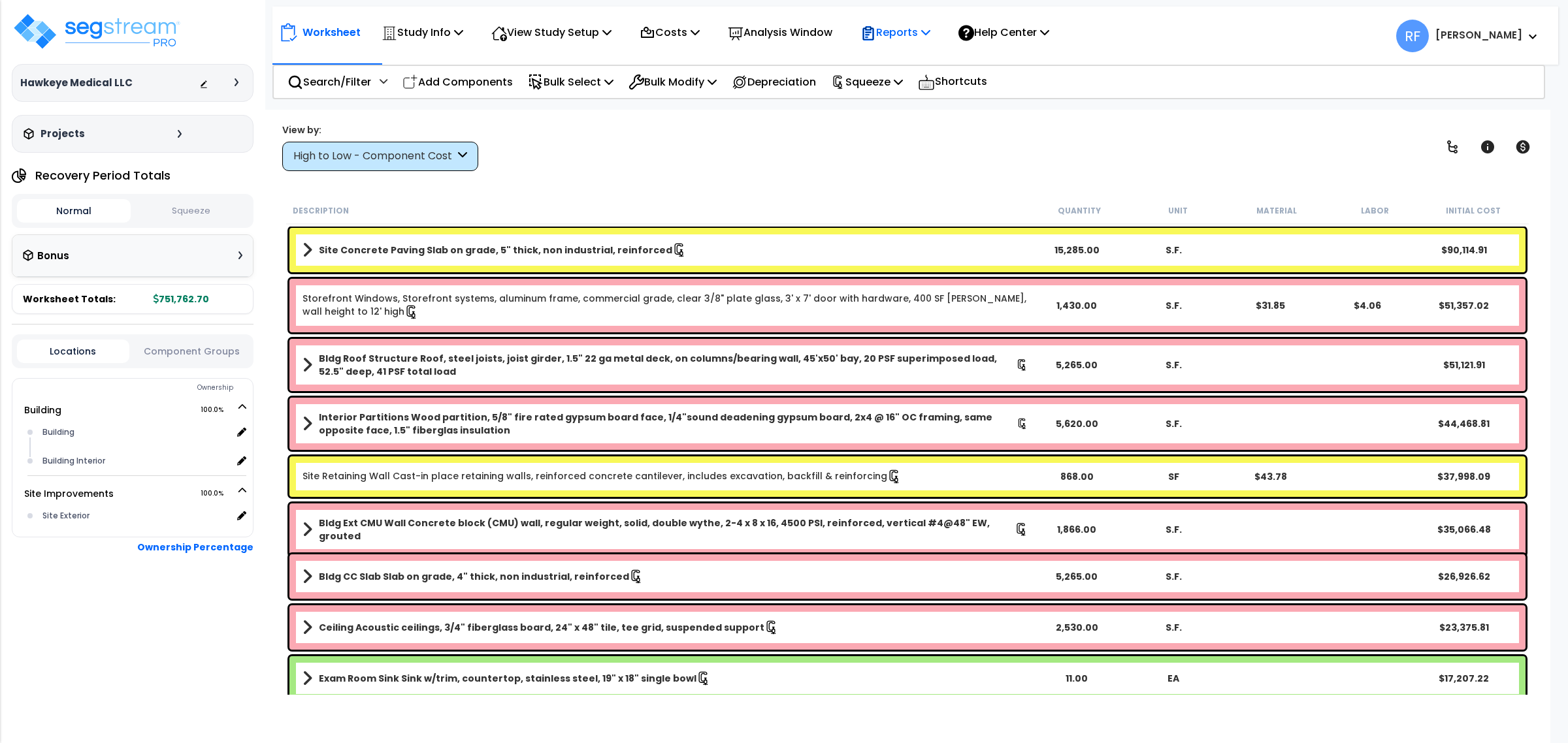
click at [926, 35] on p "Reports" at bounding box center [896, 32] width 70 height 17
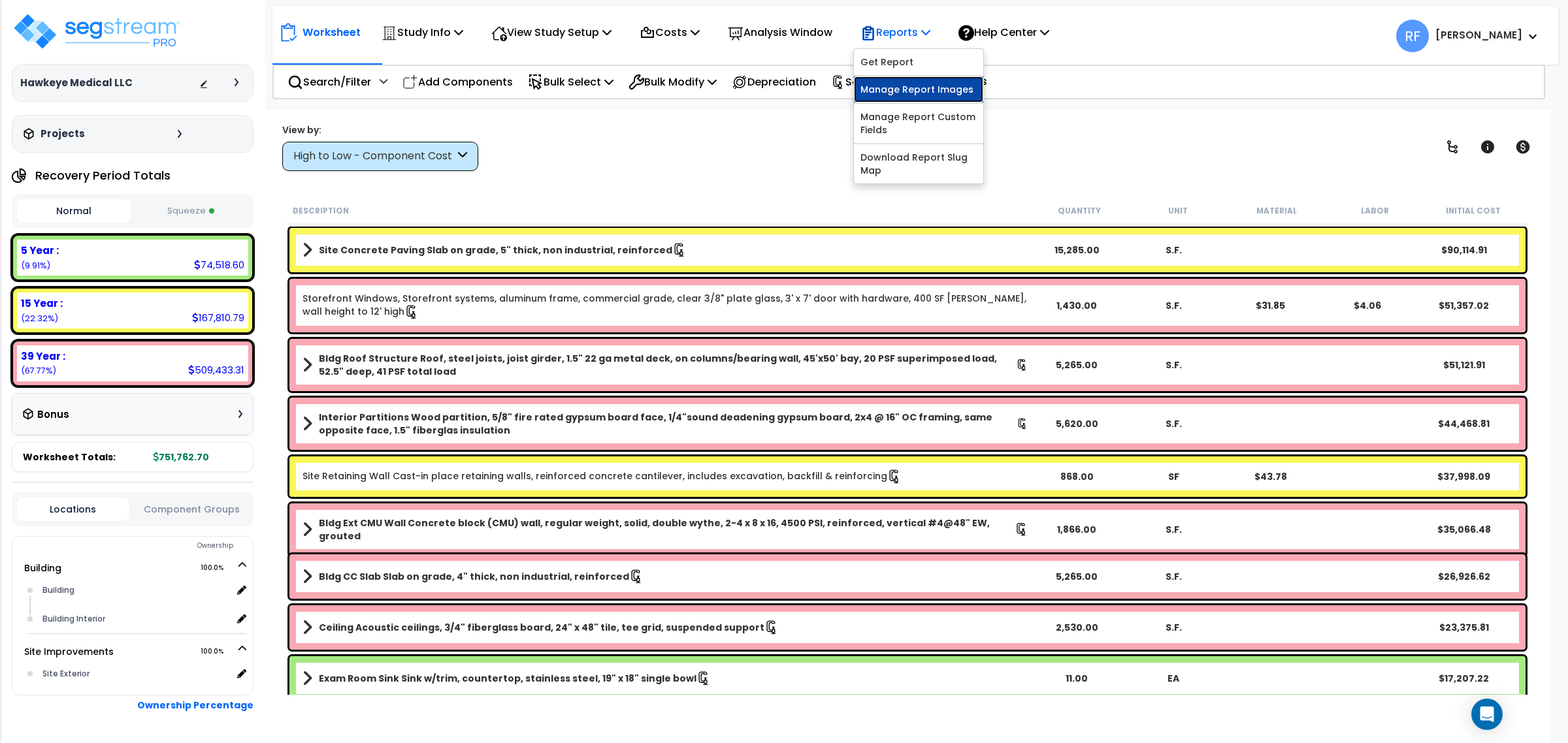
click at [939, 89] on link "Manage Report Images" at bounding box center [918, 89] width 129 height 26
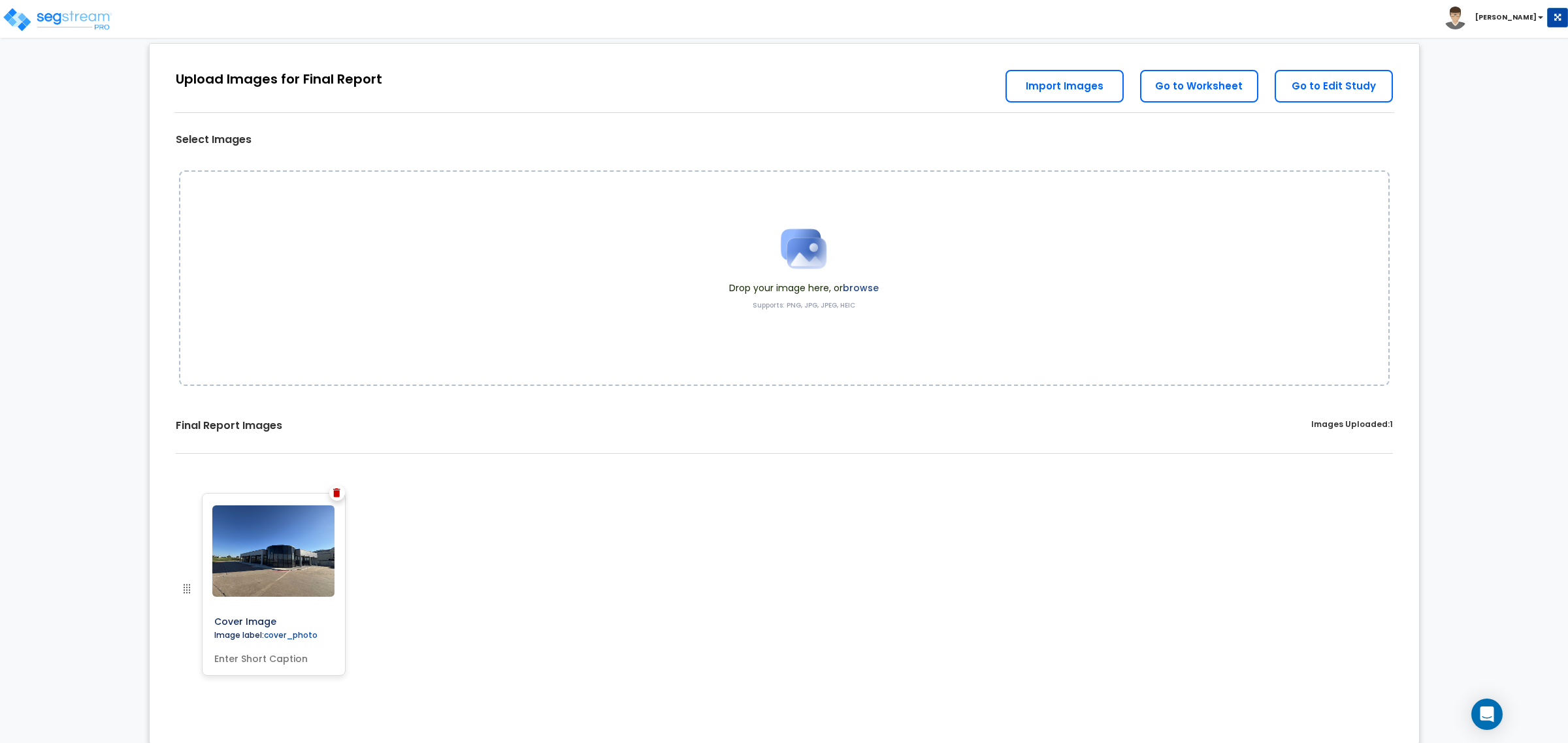
scroll to position [41, 0]
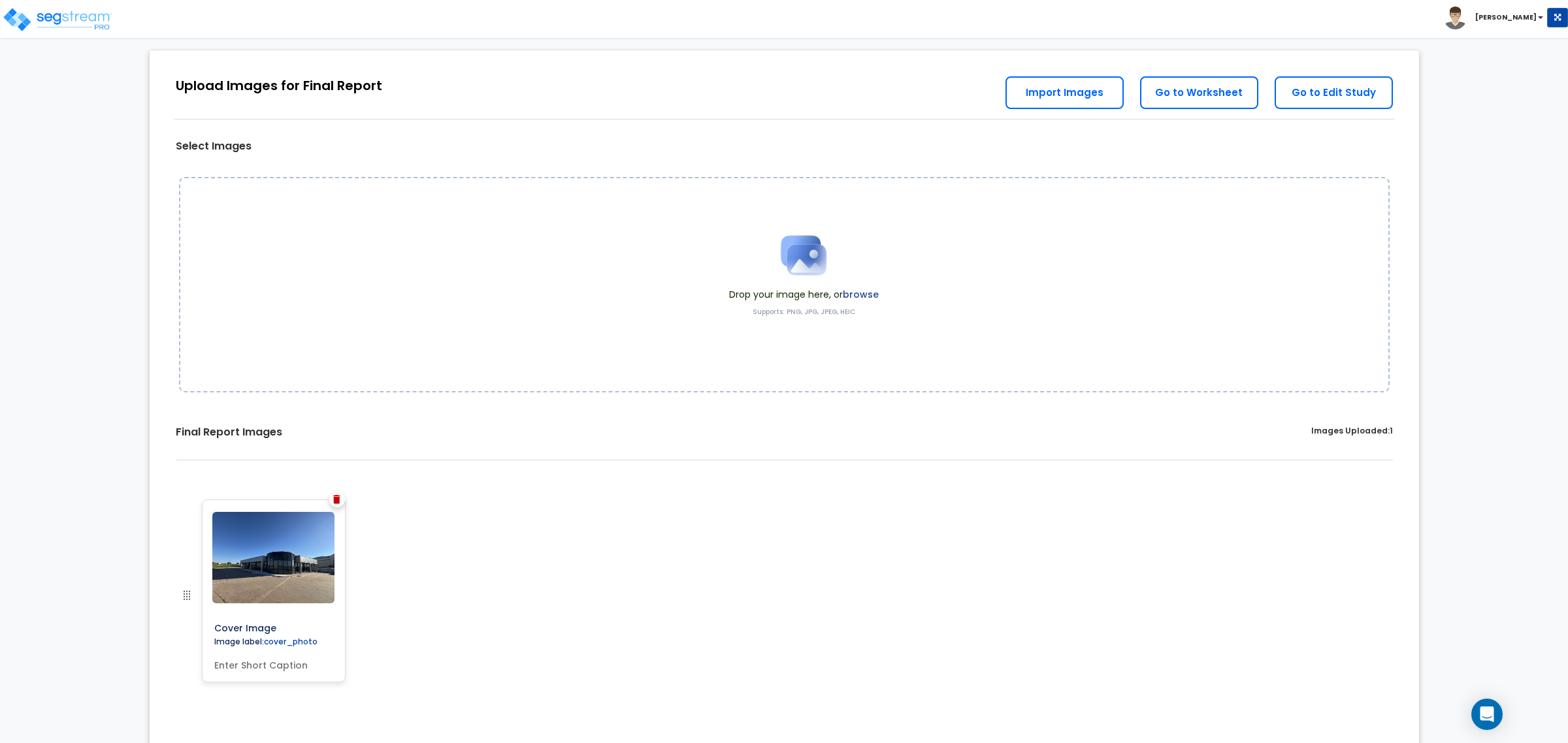
scroll to position [41, 0]
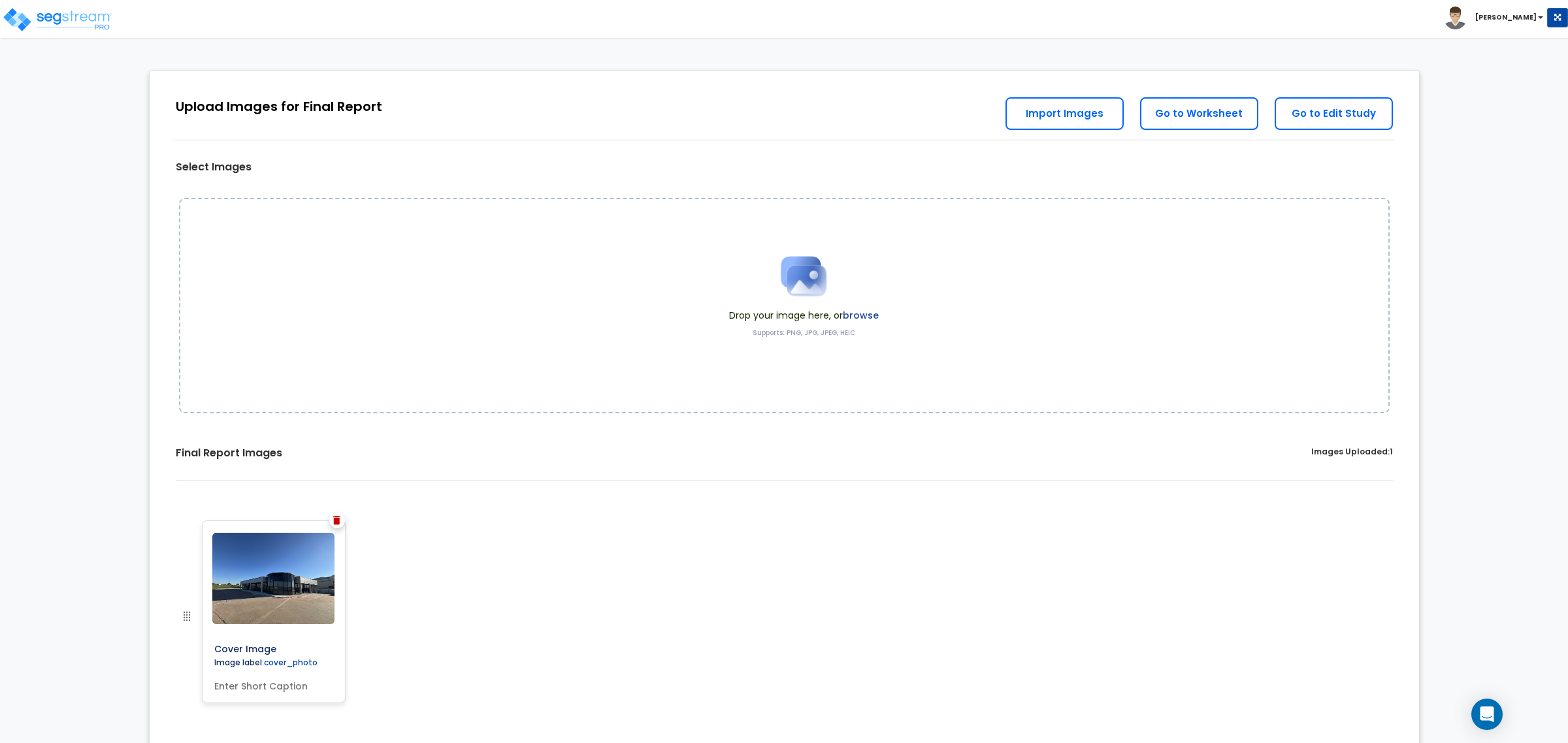
scroll to position [41, 0]
click at [837, 442] on div "Final Report Images Images Uploaded: 1" at bounding box center [784, 463] width 1250 height 75
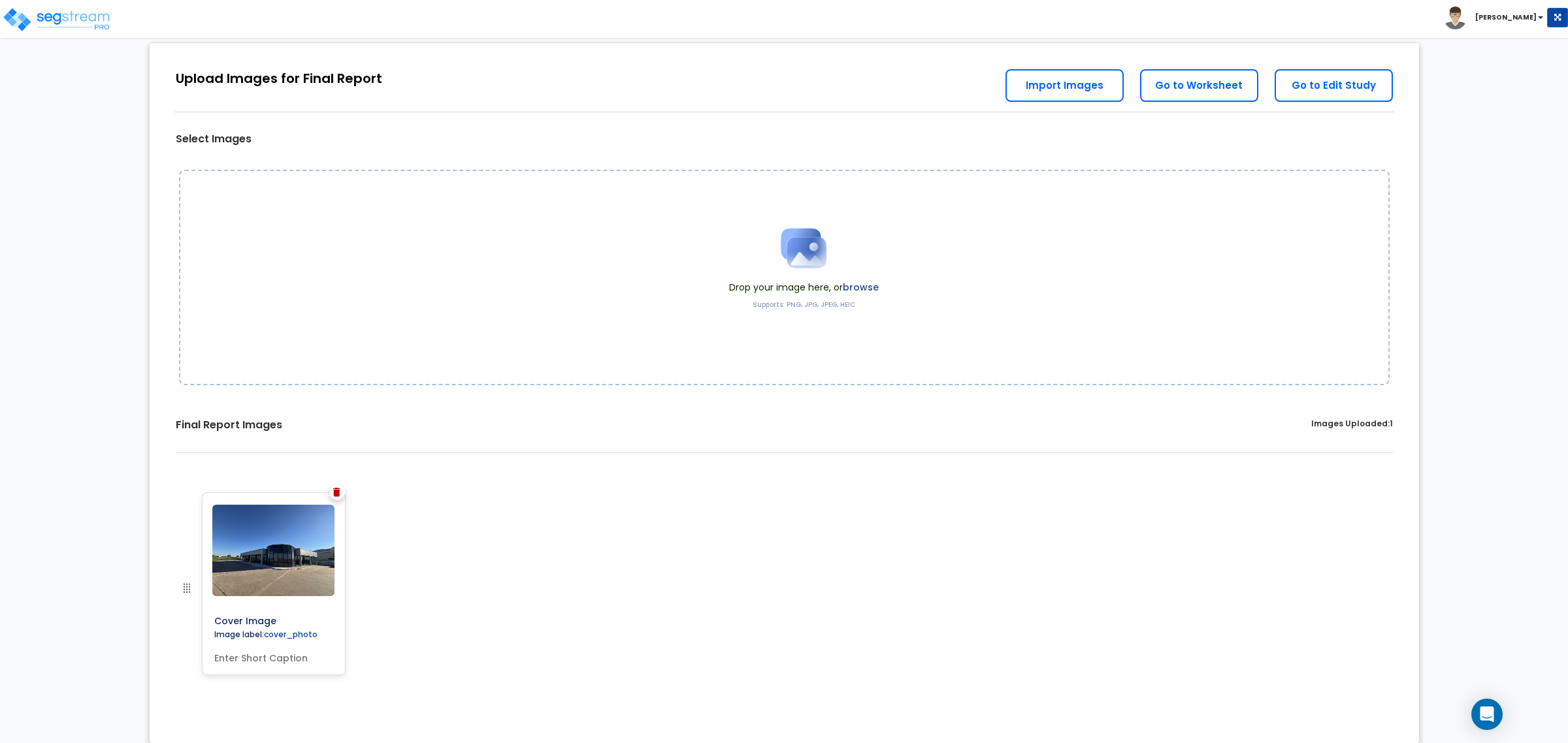
scroll to position [41, 0]
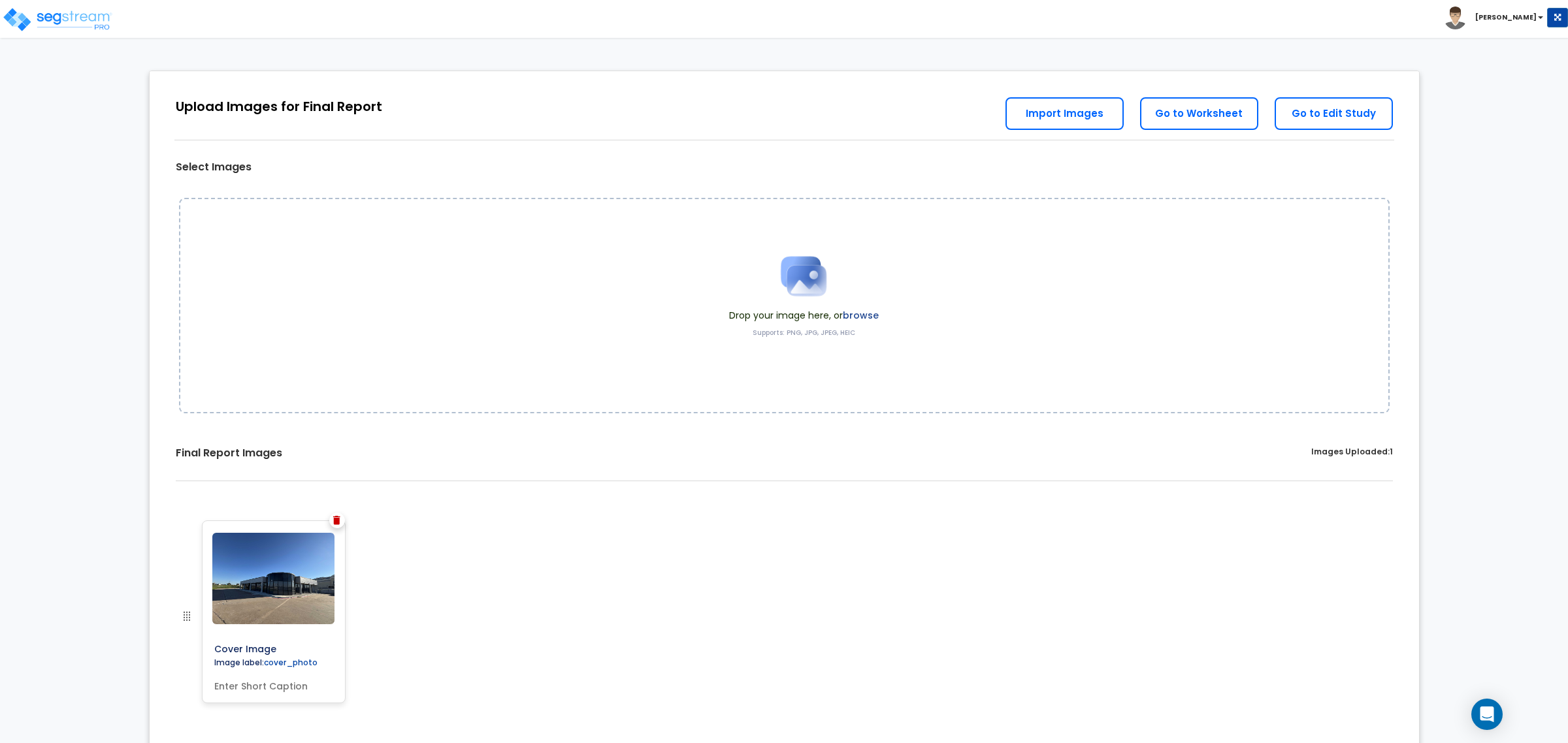
click at [1523, 14] on b "[PERSON_NAME]" at bounding box center [1506, 17] width 61 height 10
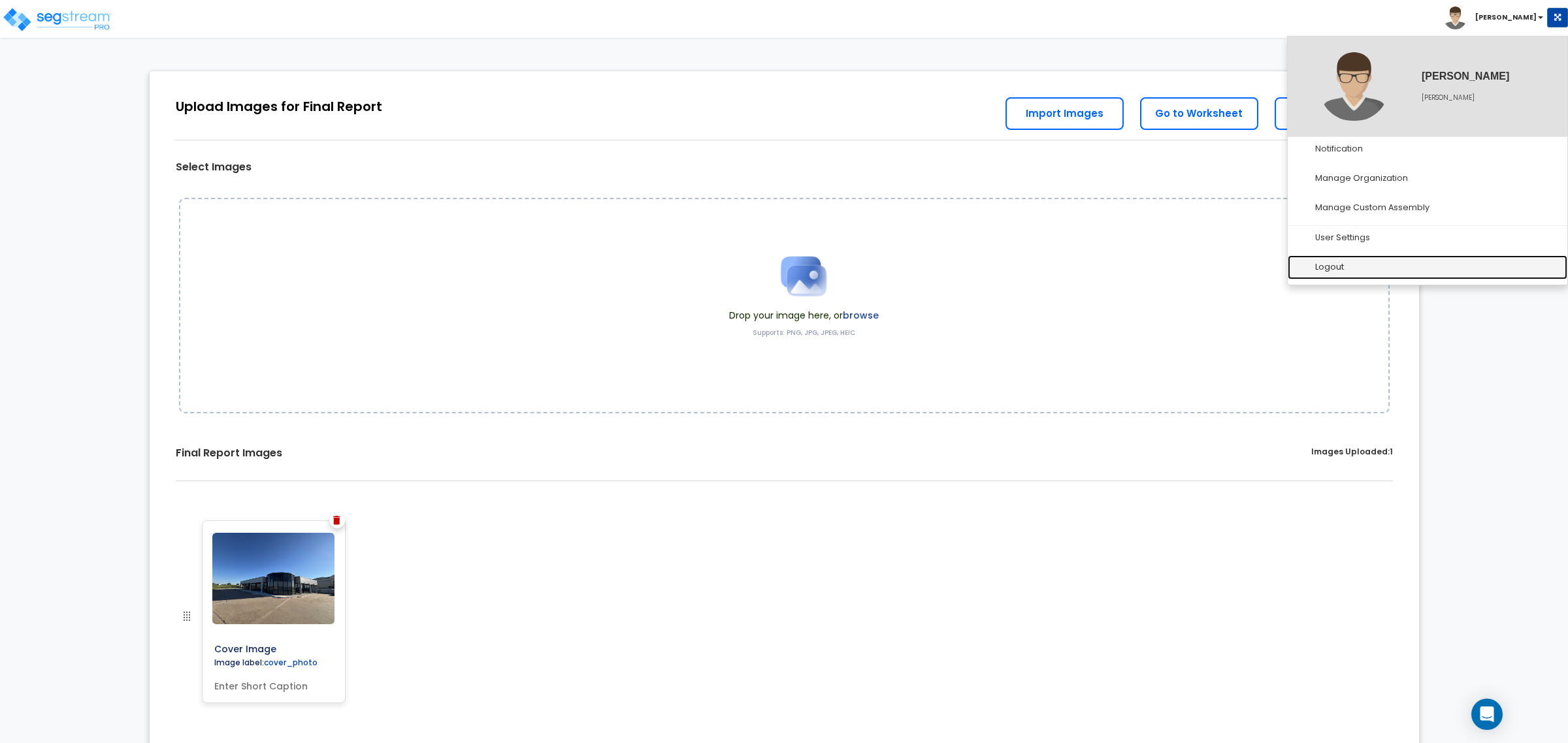
click at [1308, 261] on link "Logout" at bounding box center [1428, 267] width 280 height 24
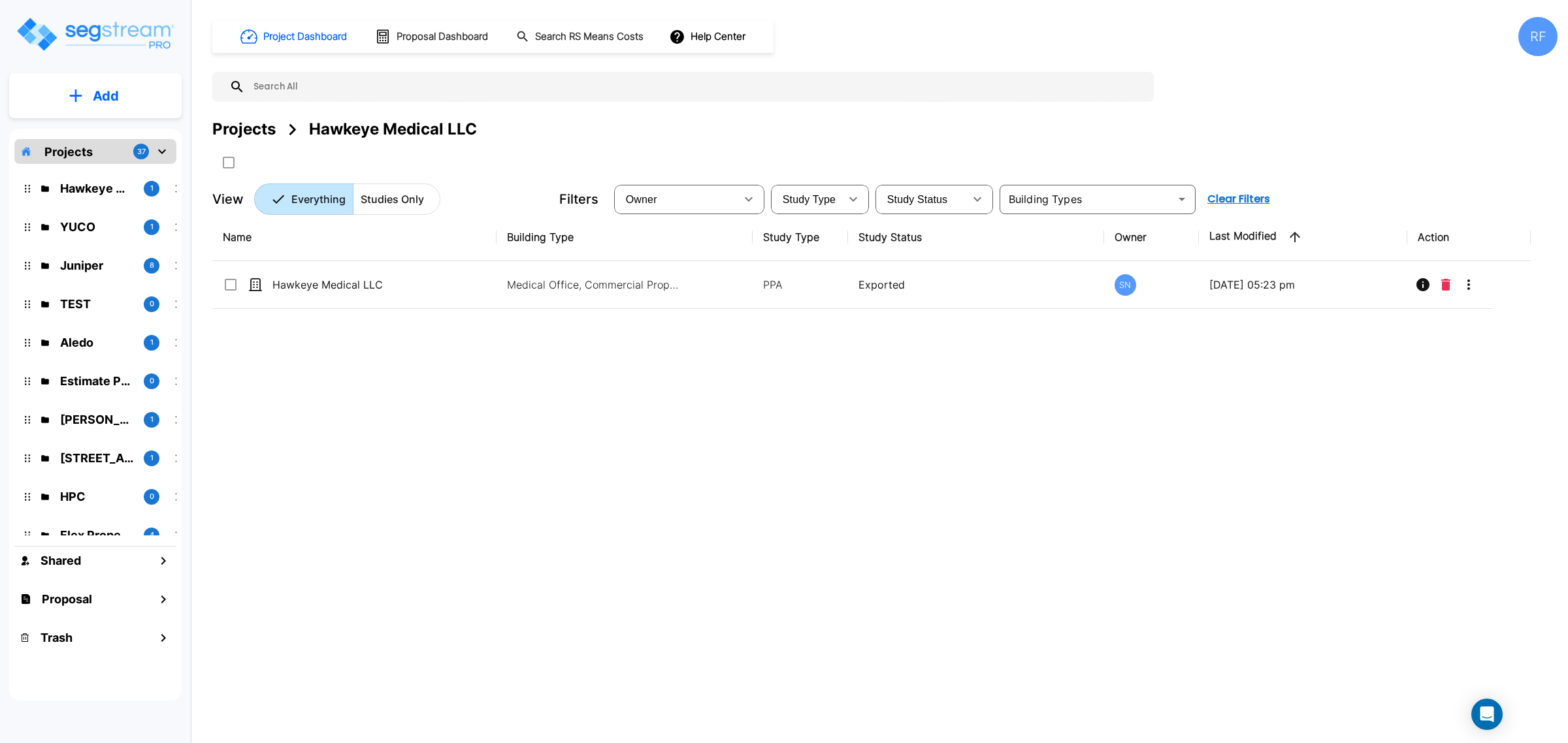
click at [724, 311] on div "Name Building Type Study Type Study Status Owner Last Modified Action Hawkeye M…" at bounding box center [871, 444] width 1318 height 461
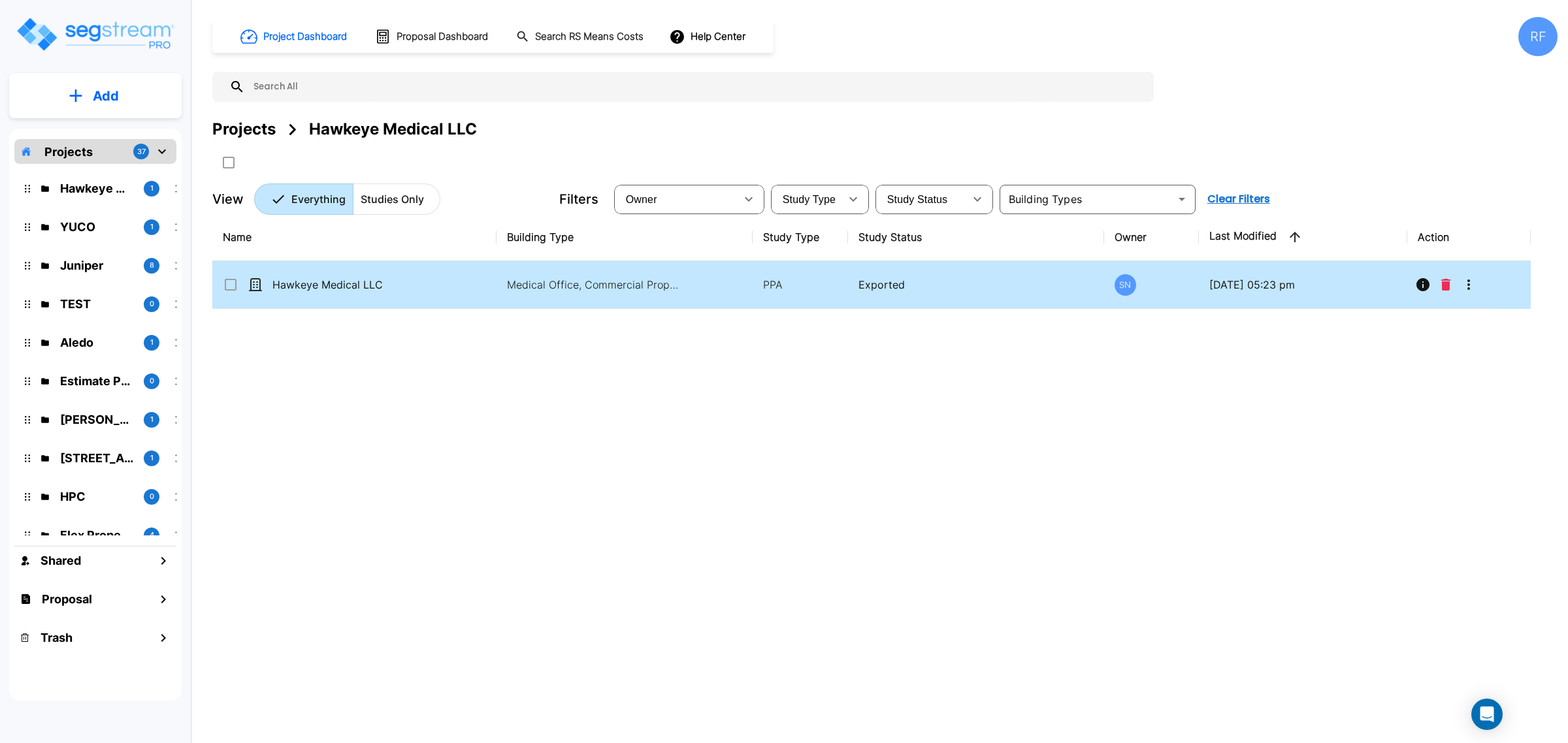
click at [638, 294] on td "Medical Office, Commercial Property Site" at bounding box center [625, 285] width 256 height 48
checkbox input "true"
click at [638, 294] on td "Medical Office, Commercial Property Site" at bounding box center [625, 285] width 256 height 48
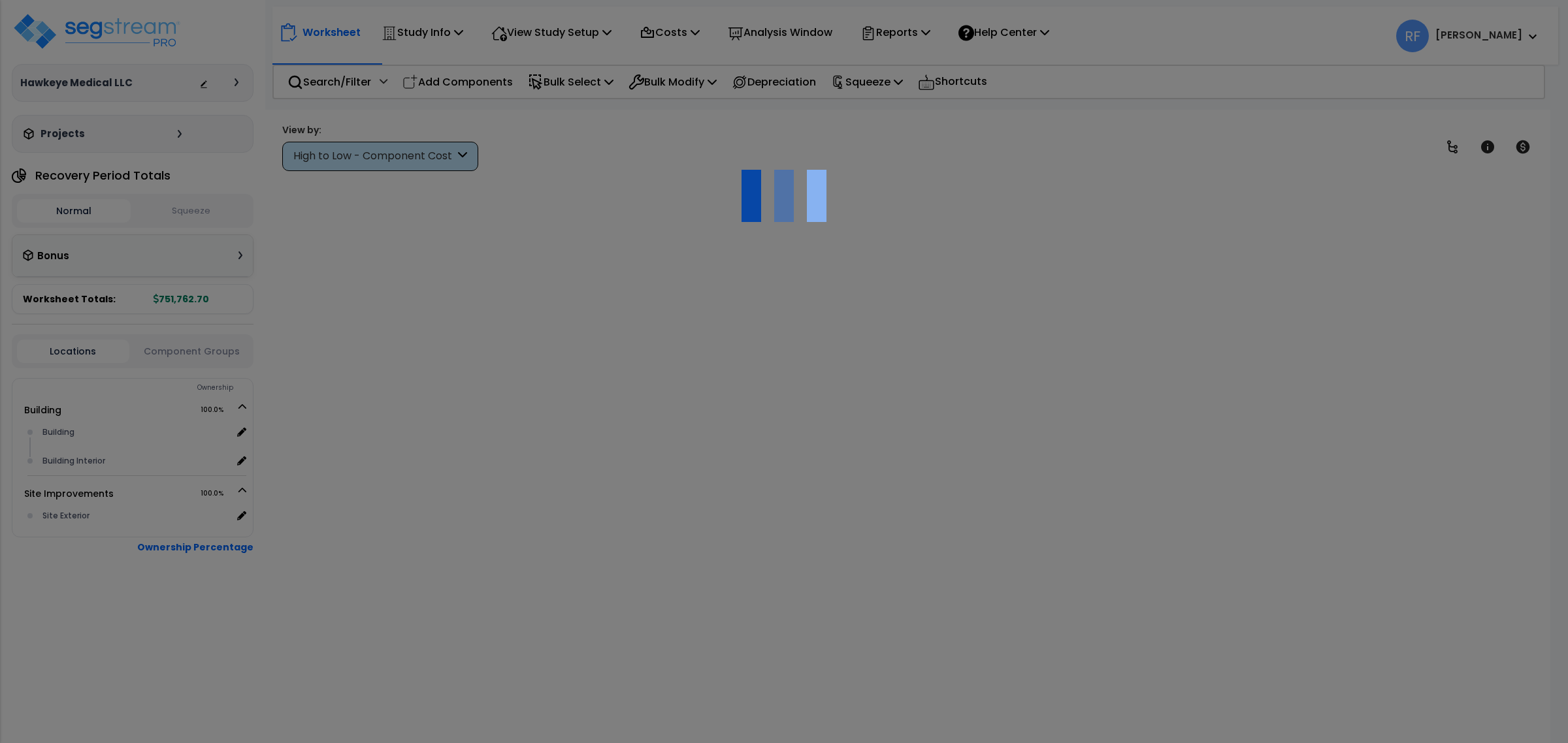
click at [909, 33] on div at bounding box center [784, 371] width 1568 height 743
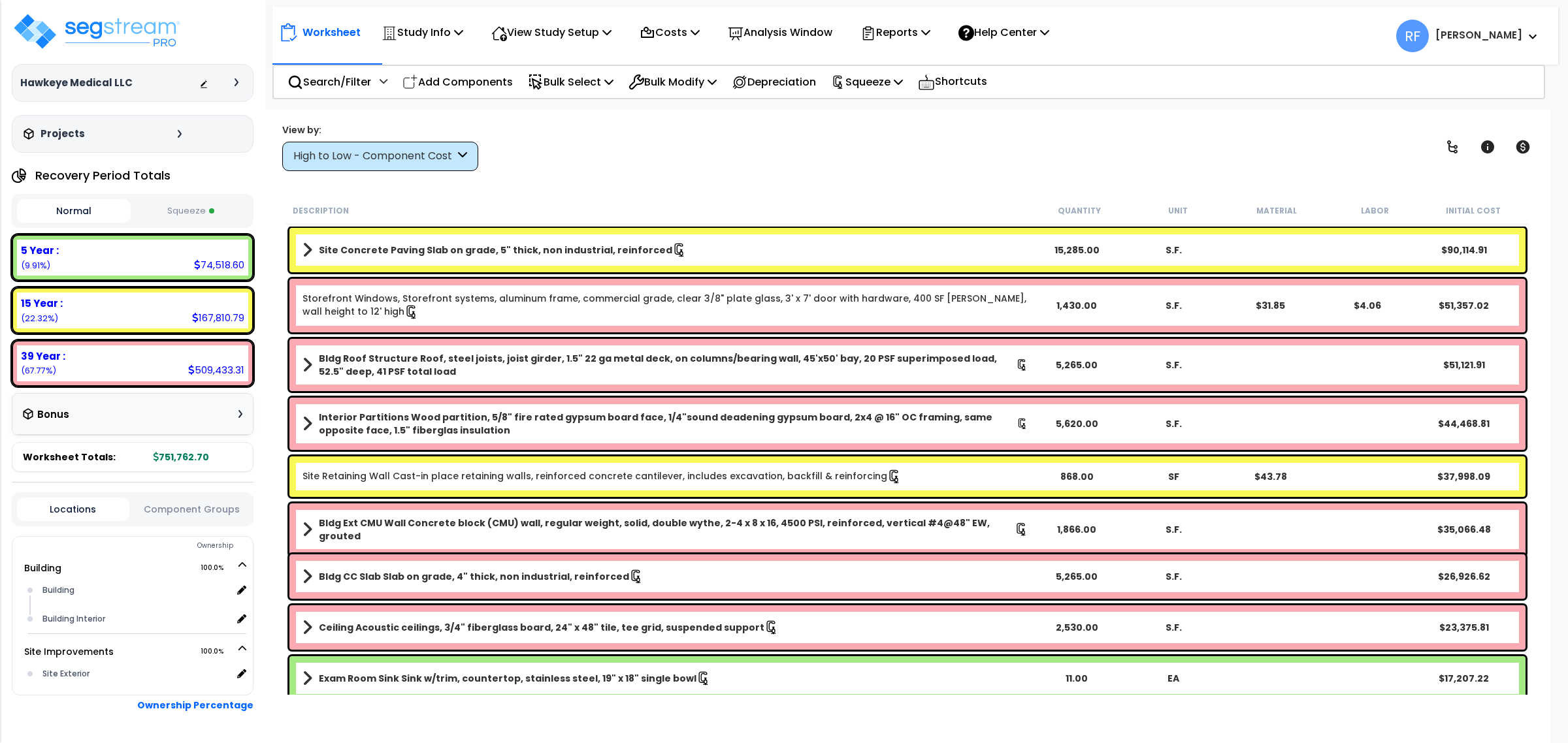
click at [920, 37] on p "Reports" at bounding box center [896, 32] width 70 height 17
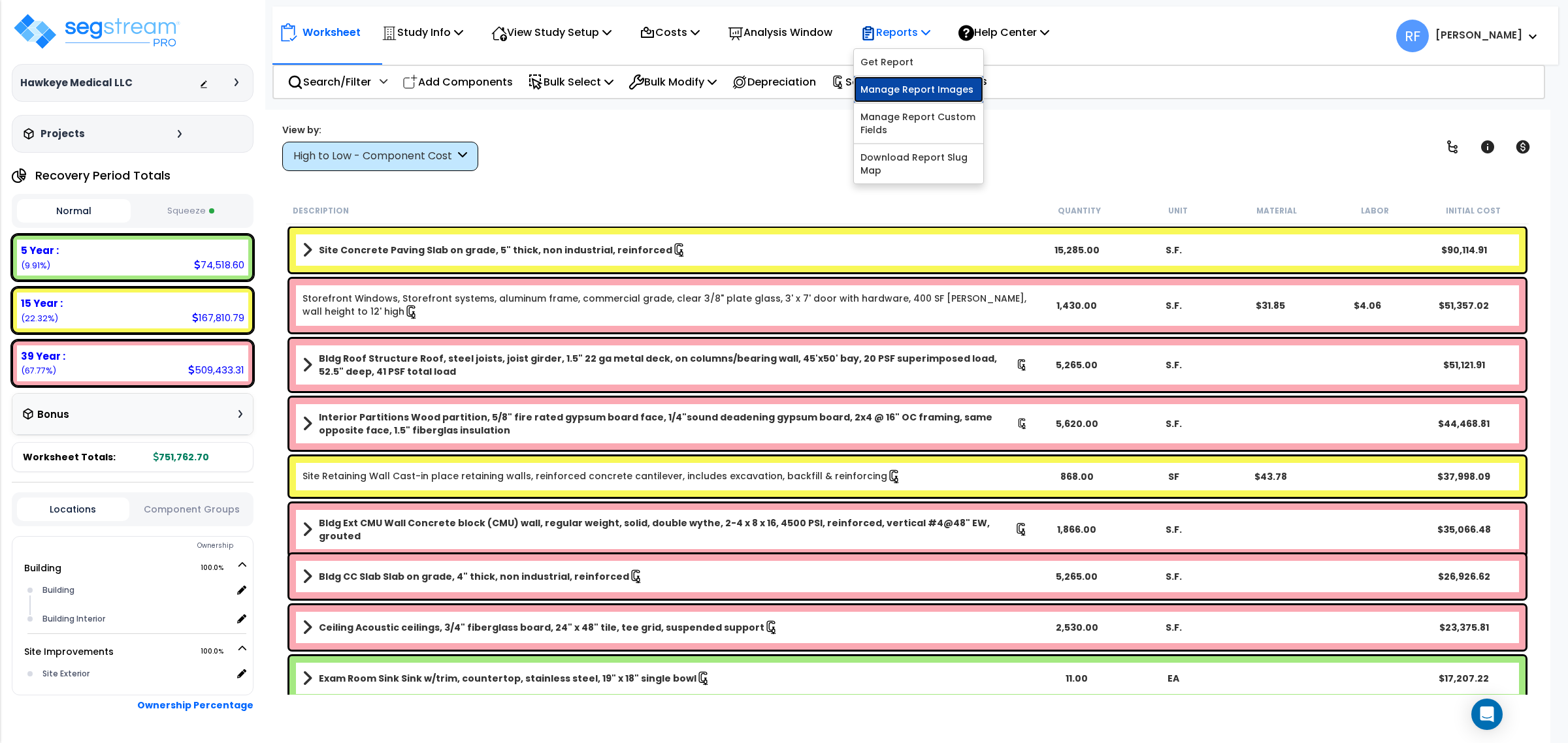
click at [922, 91] on link "Manage Report Images" at bounding box center [918, 89] width 129 height 26
click at [920, 31] on p "Reports" at bounding box center [896, 32] width 70 height 17
click at [953, 91] on link "Manage Report Images" at bounding box center [918, 89] width 129 height 26
click at [931, 33] on p "Reports" at bounding box center [896, 32] width 70 height 17
click at [952, 73] on link "Get Report" at bounding box center [918, 61] width 129 height 26
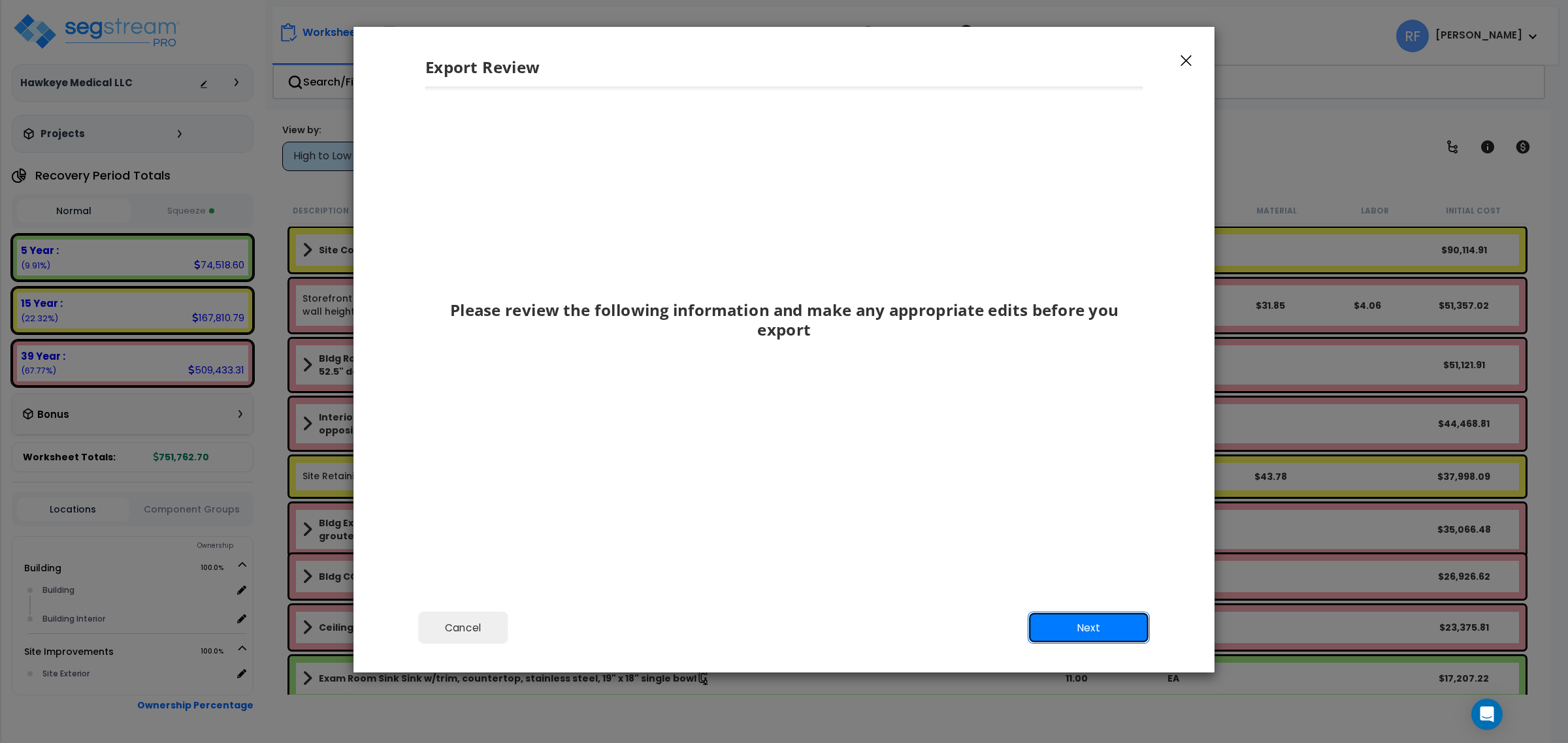
click at [1091, 612] on button "Next" at bounding box center [1089, 628] width 122 height 33
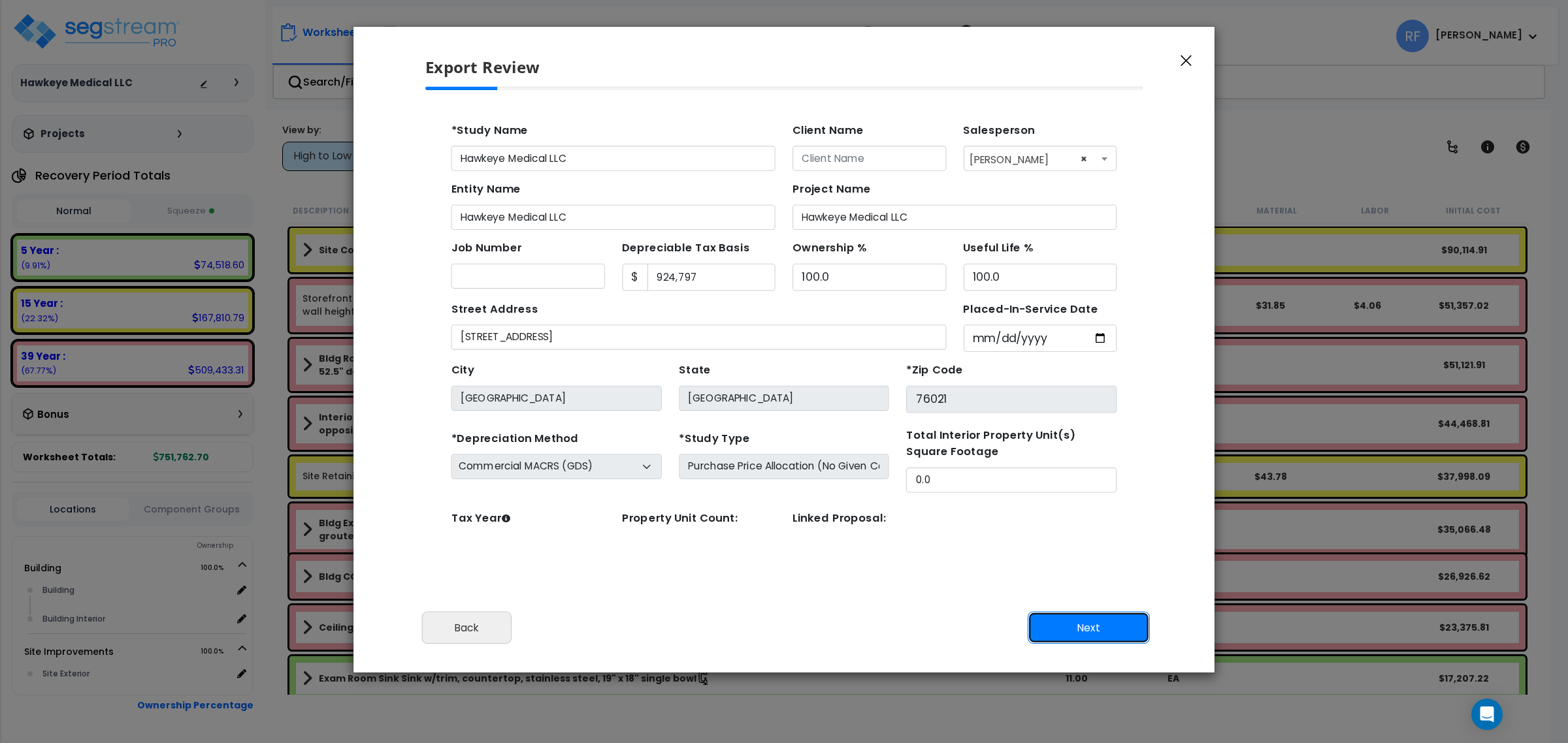
scroll to position [63, 0]
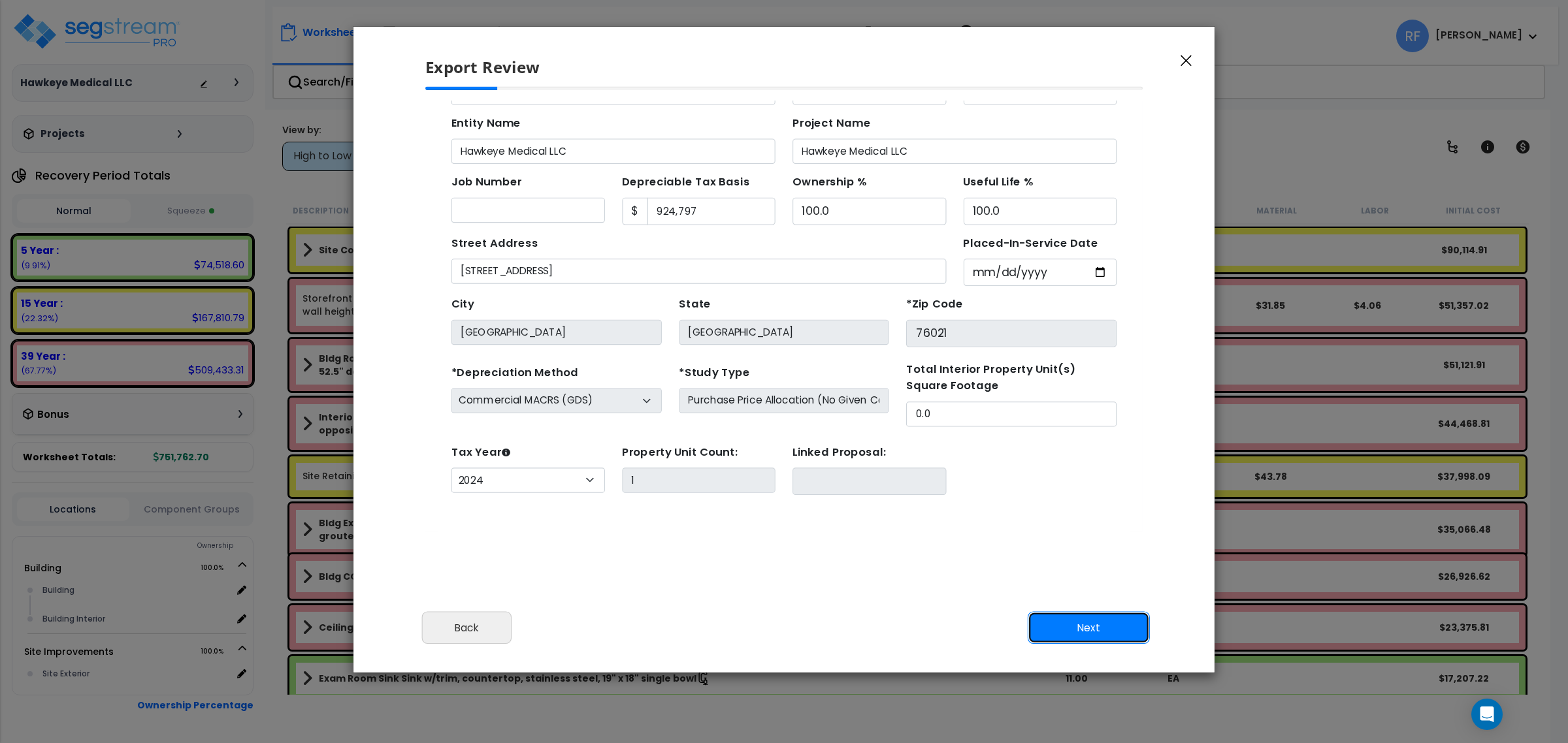
click at [1095, 612] on button "Next" at bounding box center [1089, 628] width 122 height 33
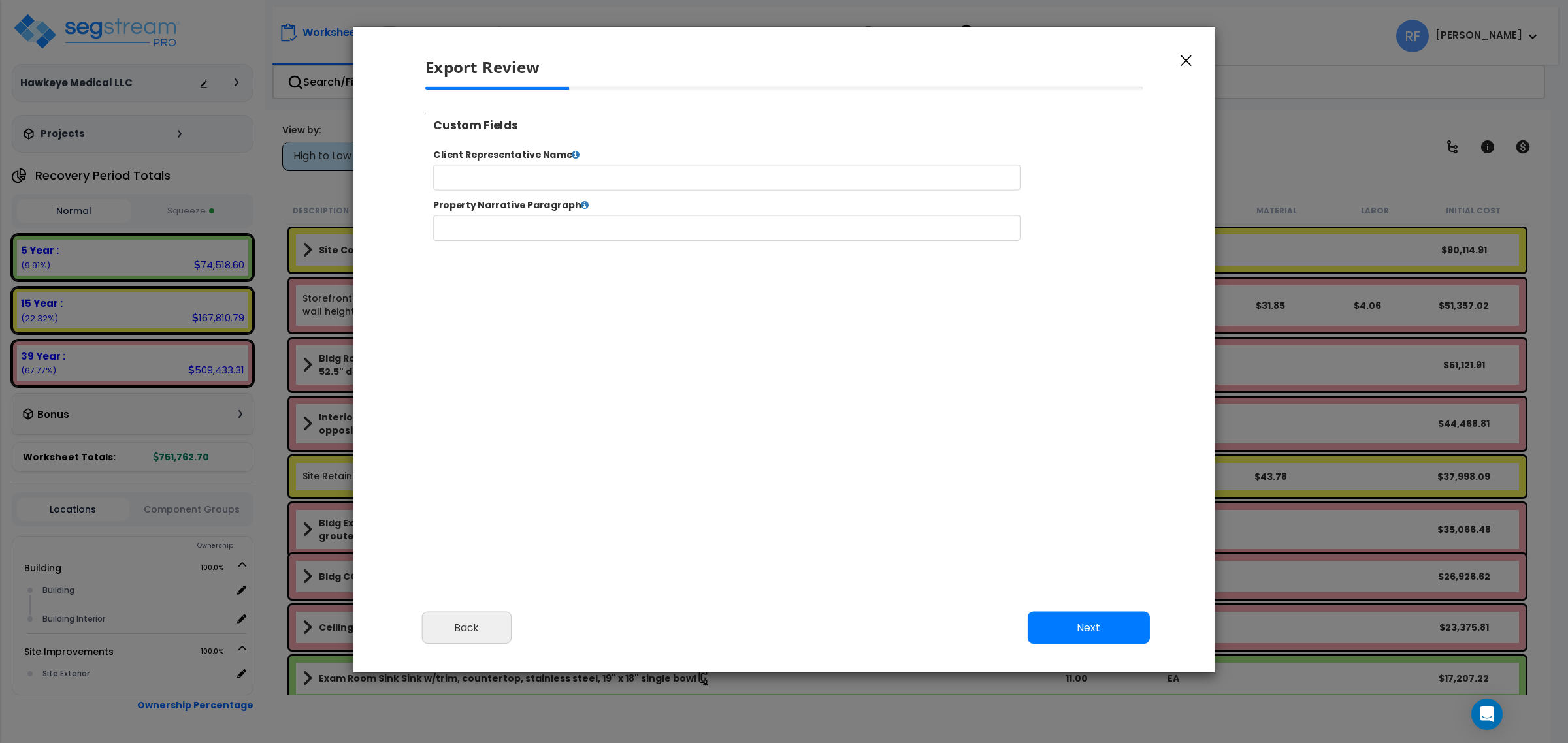
select select "2024"
click at [674, 190] on input "text" at bounding box center [767, 186] width 667 height 29
click at [1093, 622] on button "Next" at bounding box center [1089, 628] width 122 height 33
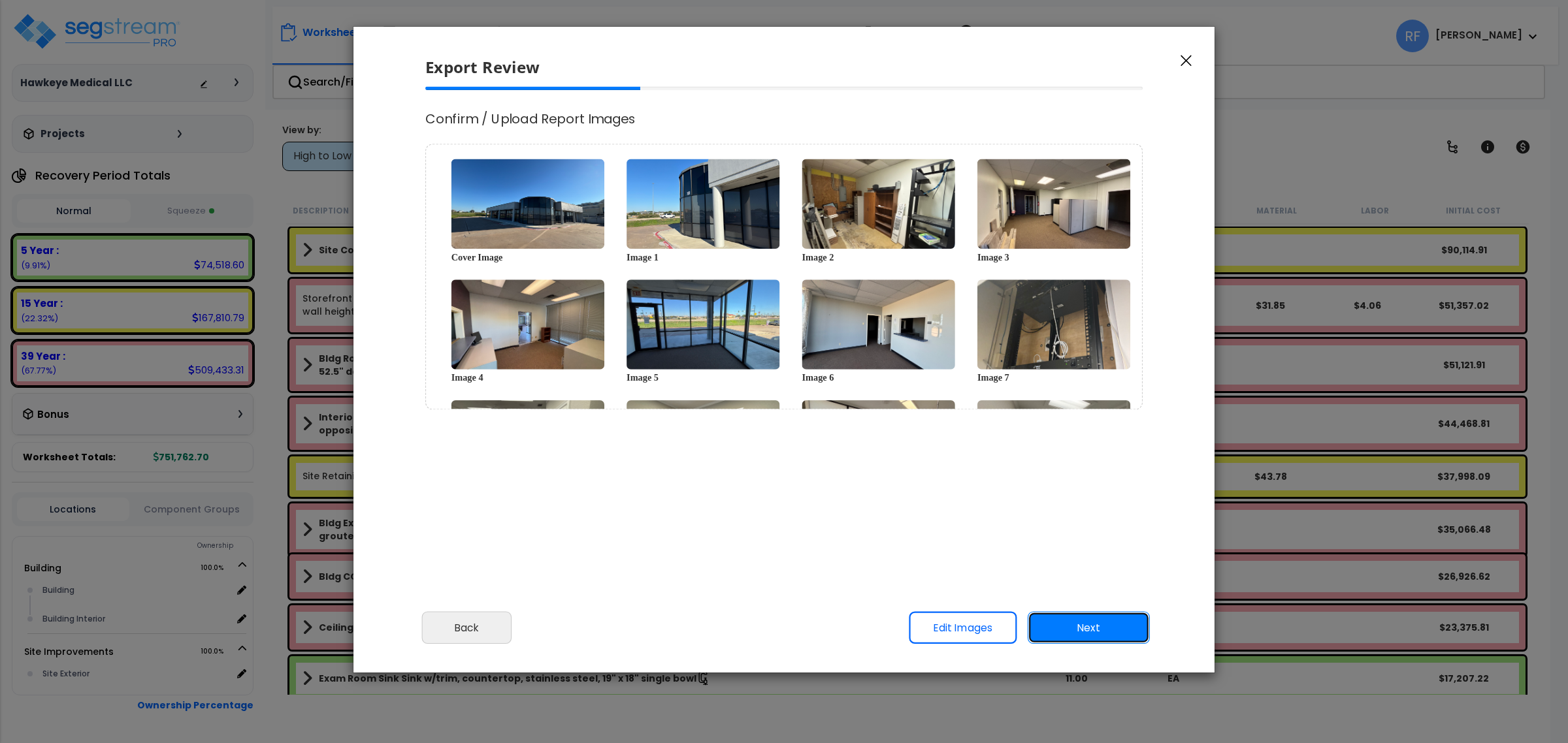
scroll to position [0, 0]
click at [1089, 625] on button "Next" at bounding box center [1089, 628] width 122 height 33
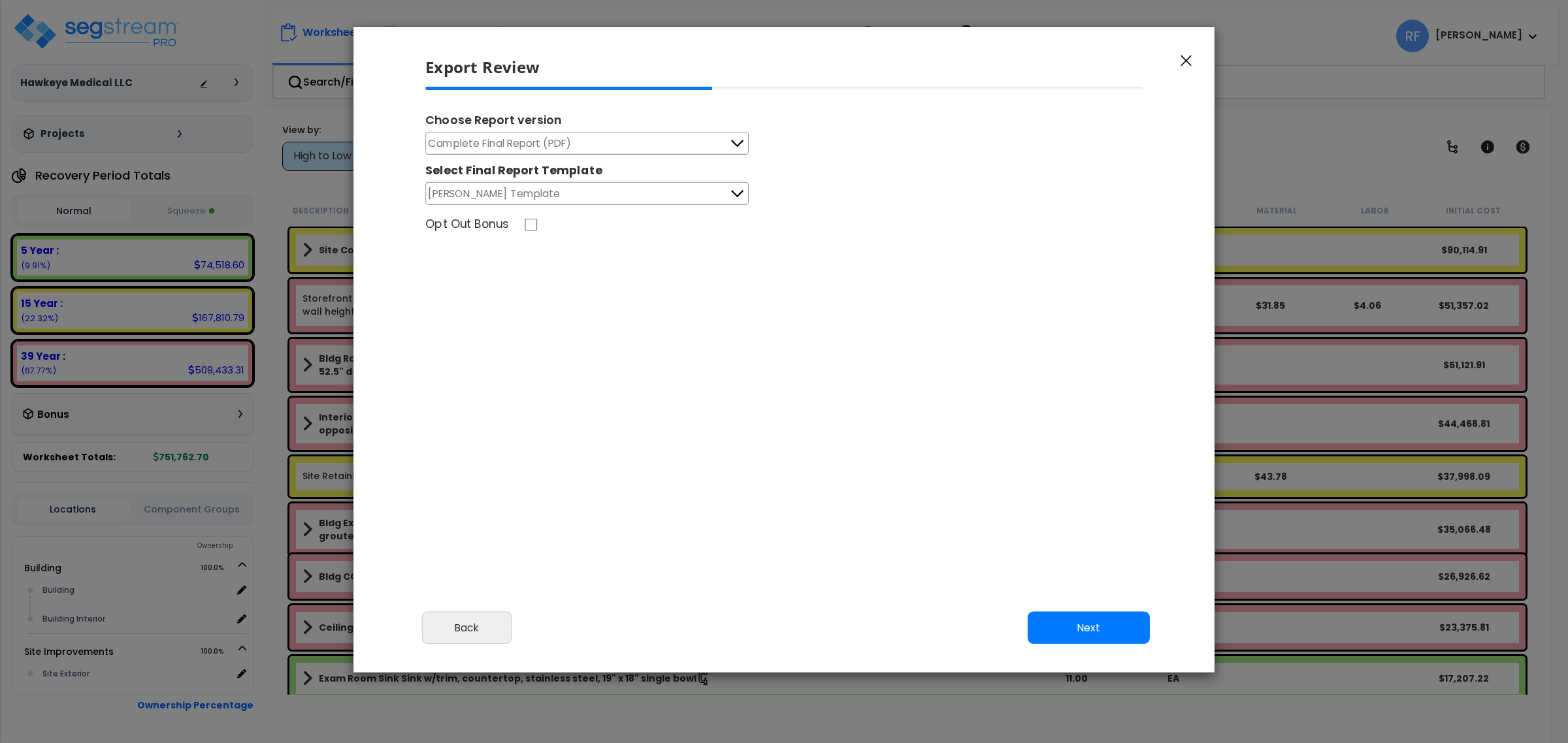
click at [601, 144] on button "Complete Final Report (PDF)" at bounding box center [587, 144] width 324 height 23
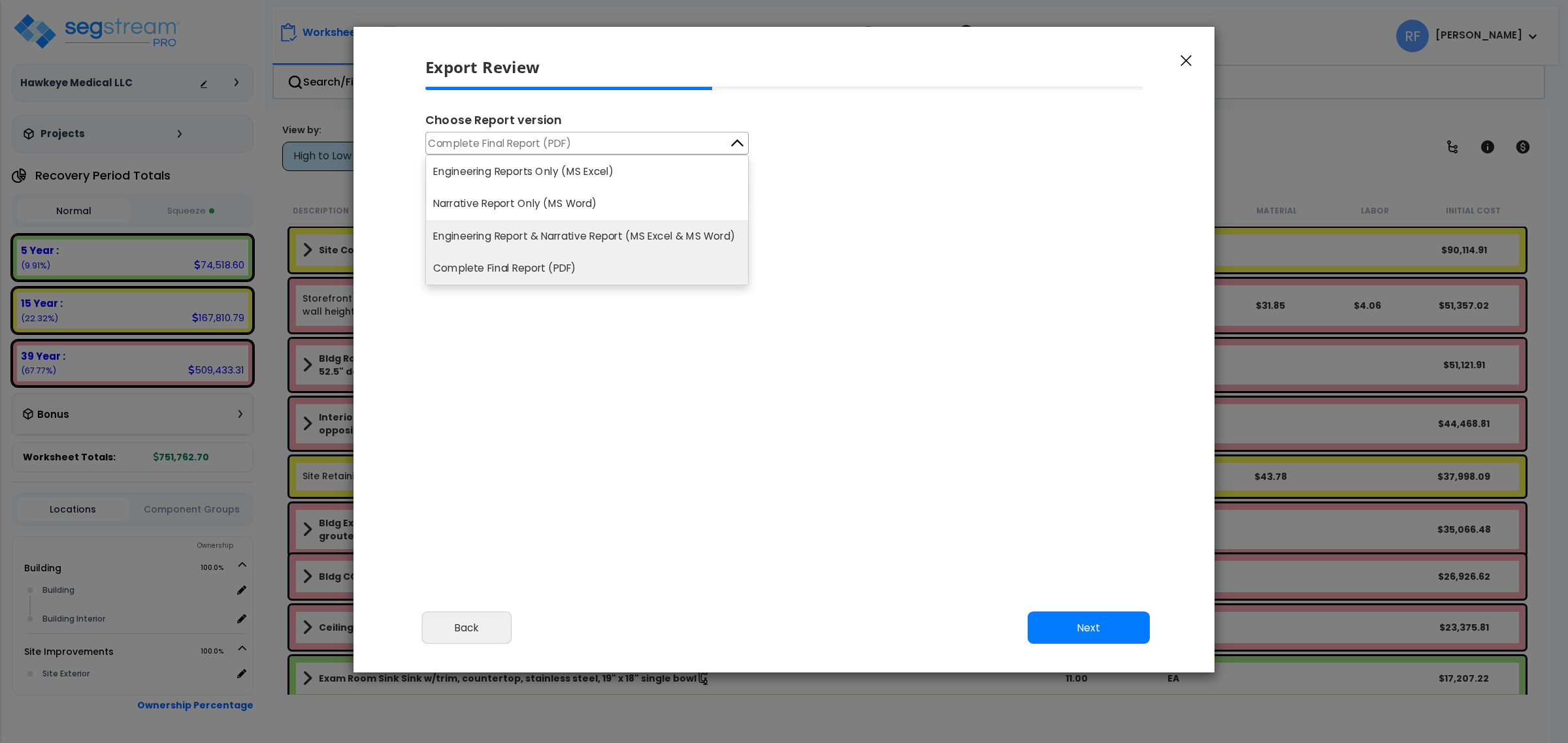
click at [707, 237] on li "Engineering Report & Narrative Report (MS Excel & MS Word)" at bounding box center [588, 237] width 323 height 33
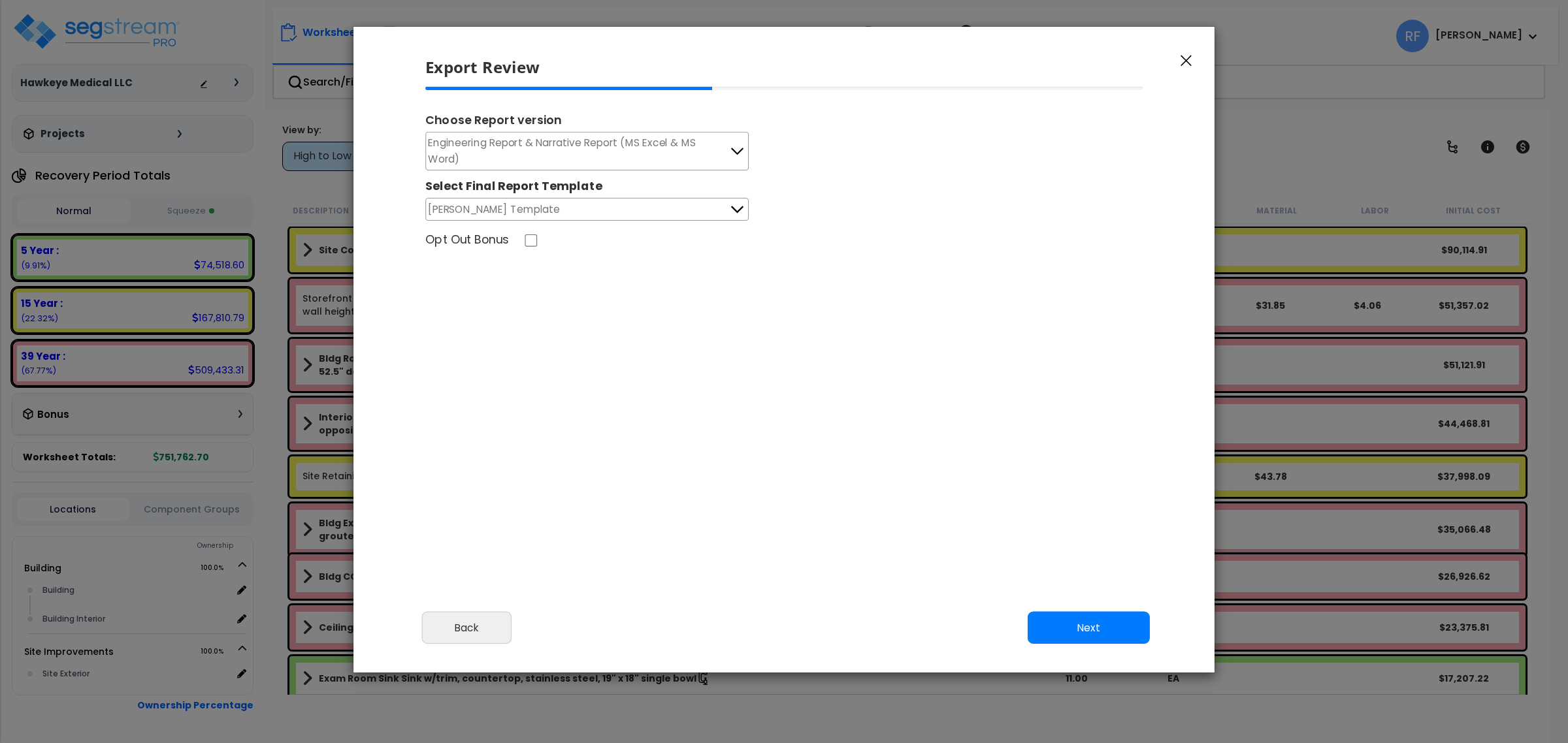
click at [622, 209] on button "Weaver Template" at bounding box center [587, 210] width 324 height 23
click at [601, 226] on li "Weaver Template" at bounding box center [588, 239] width 323 height 33
click at [1101, 627] on button "Next" at bounding box center [1089, 628] width 122 height 33
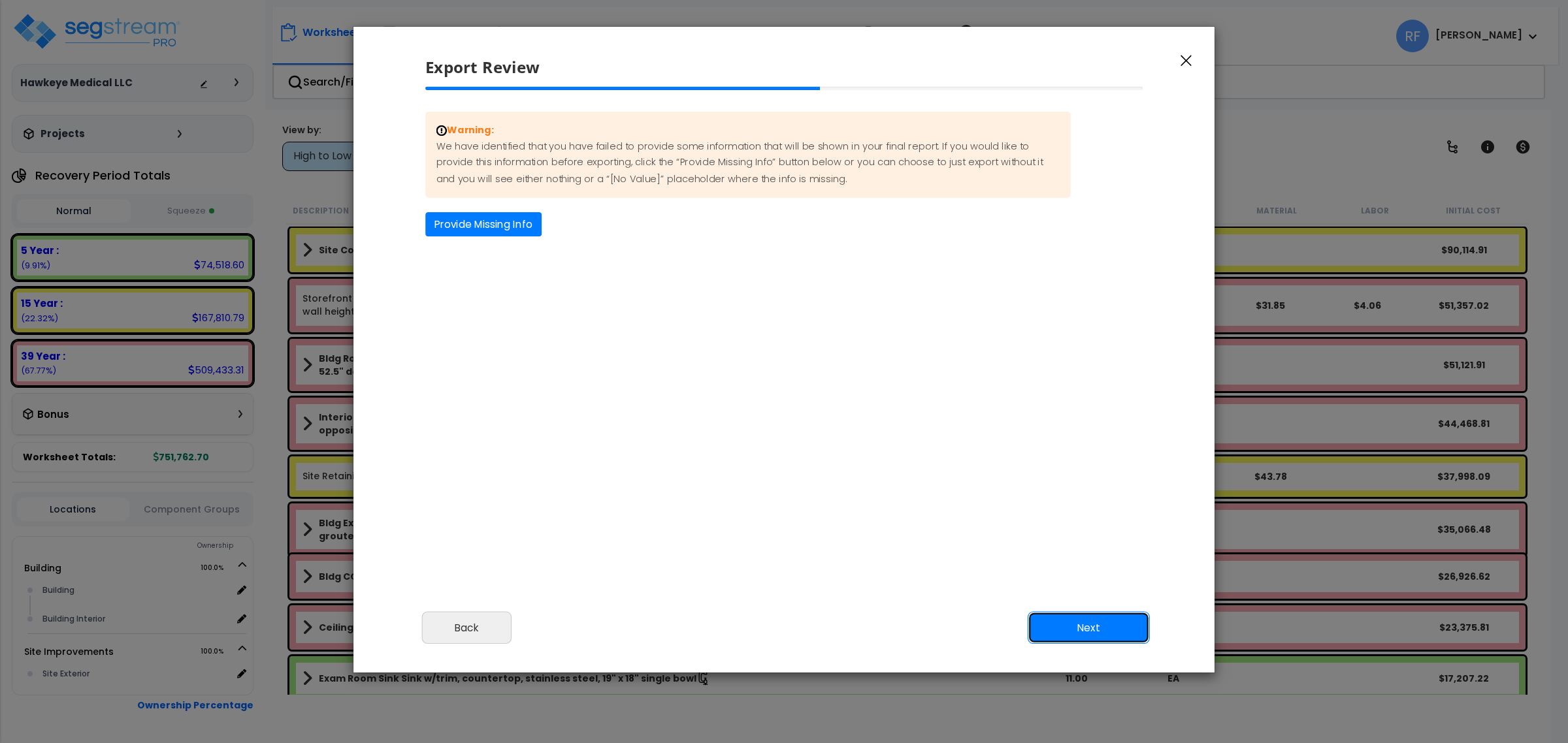
click at [1115, 631] on button "Next" at bounding box center [1089, 628] width 122 height 33
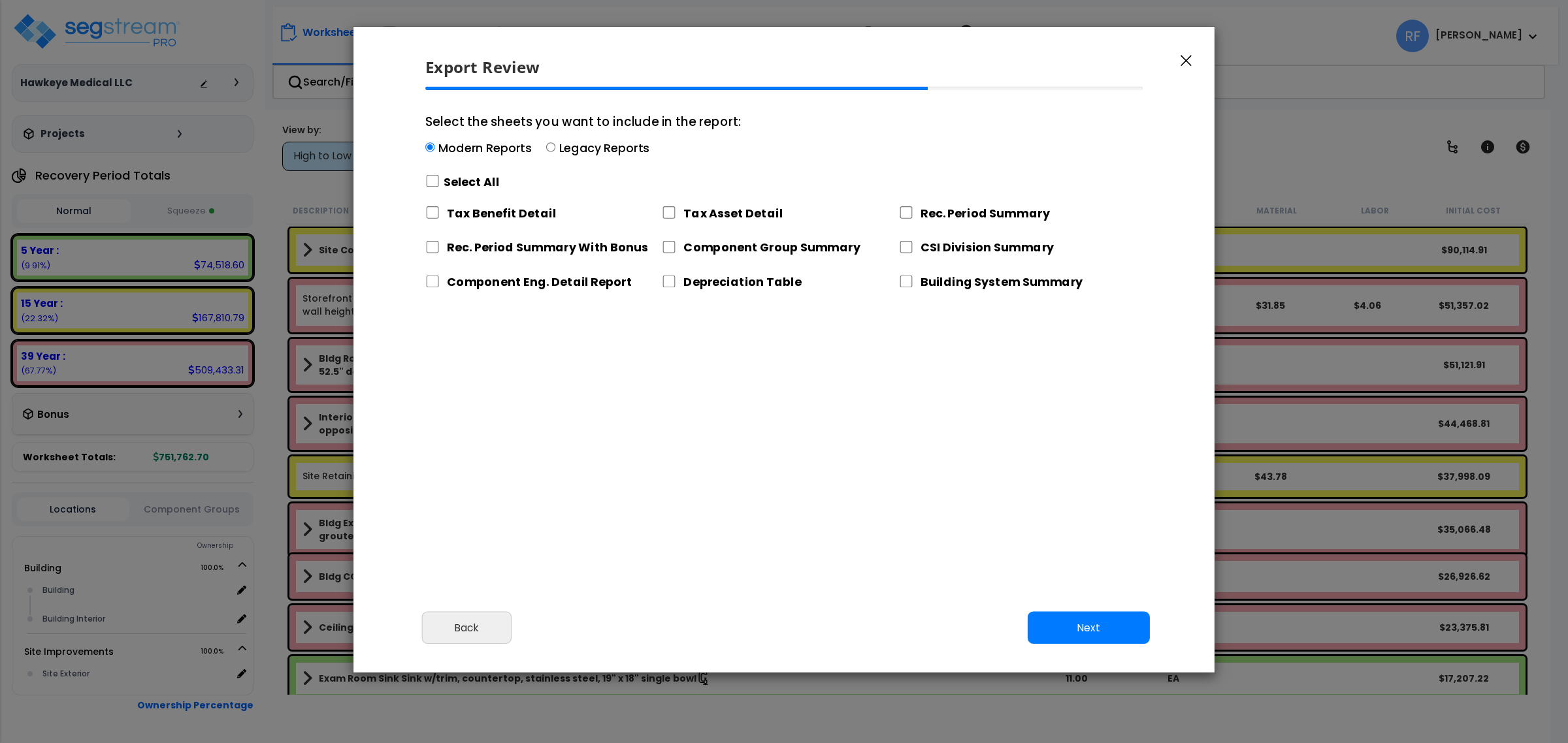
click at [568, 149] on label "Legacy Reports" at bounding box center [604, 148] width 90 height 17
click at [556, 149] on input "Select the sheets you want to include in the report: Modern Reports Legacy Repo…" at bounding box center [550, 147] width 9 height 9
radio input "true"
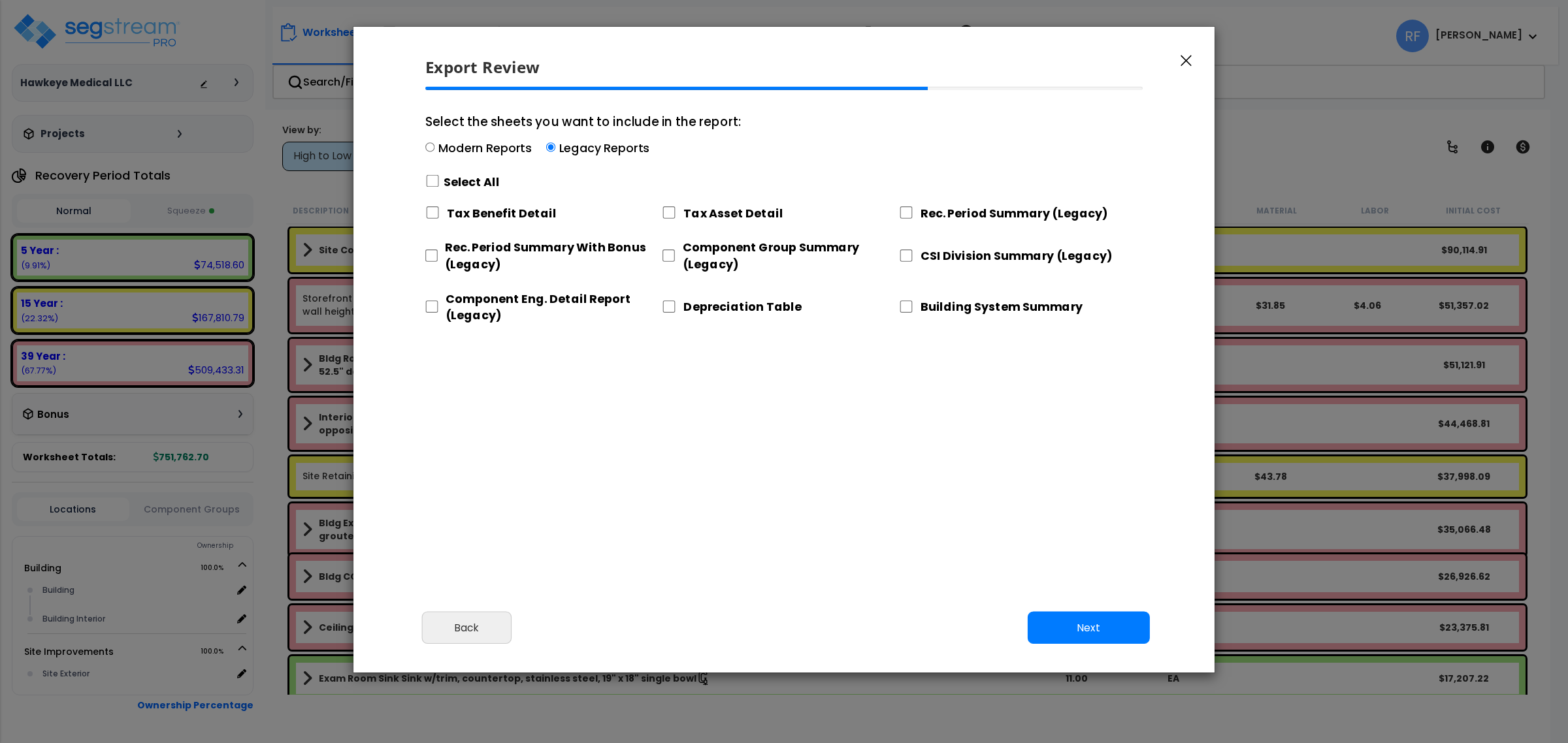
click at [508, 145] on label "Modern Reports" at bounding box center [485, 148] width 93 height 17
click at [434, 145] on input "Select the sheets you want to include in the report: Modern Reports Legacy Repo…" at bounding box center [429, 147] width 9 height 9
radio input "true"
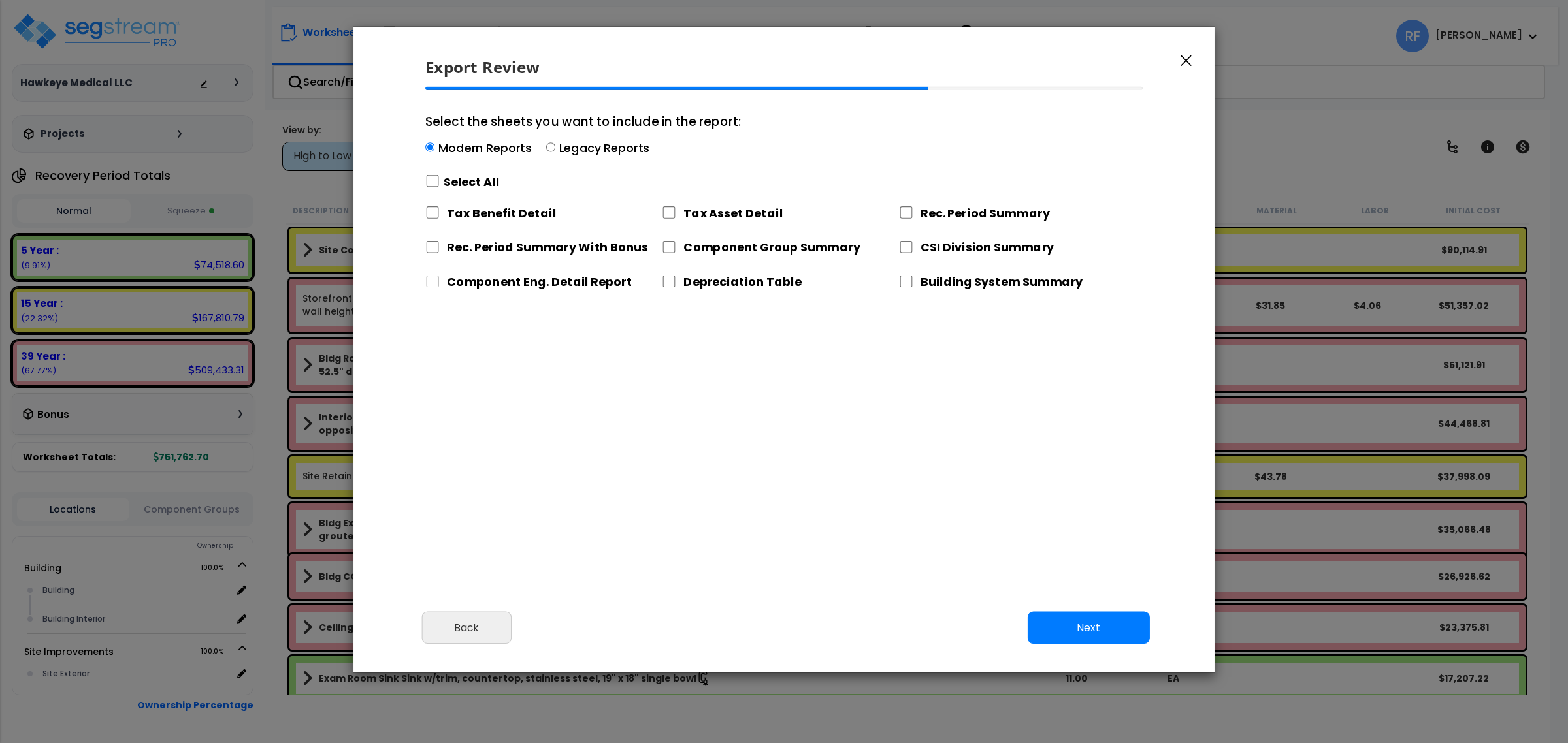
click at [442, 179] on div "Select All" at bounding box center [583, 183] width 316 height 23
click at [434, 152] on input "Select the sheets you want to include in the report: Modern Reports Legacy Repo…" at bounding box center [429, 147] width 9 height 9
click at [428, 181] on input "Select the sheets you want to include in the report: Modern Reports Legacy Repo…" at bounding box center [432, 181] width 15 height 13
checkbox input "true"
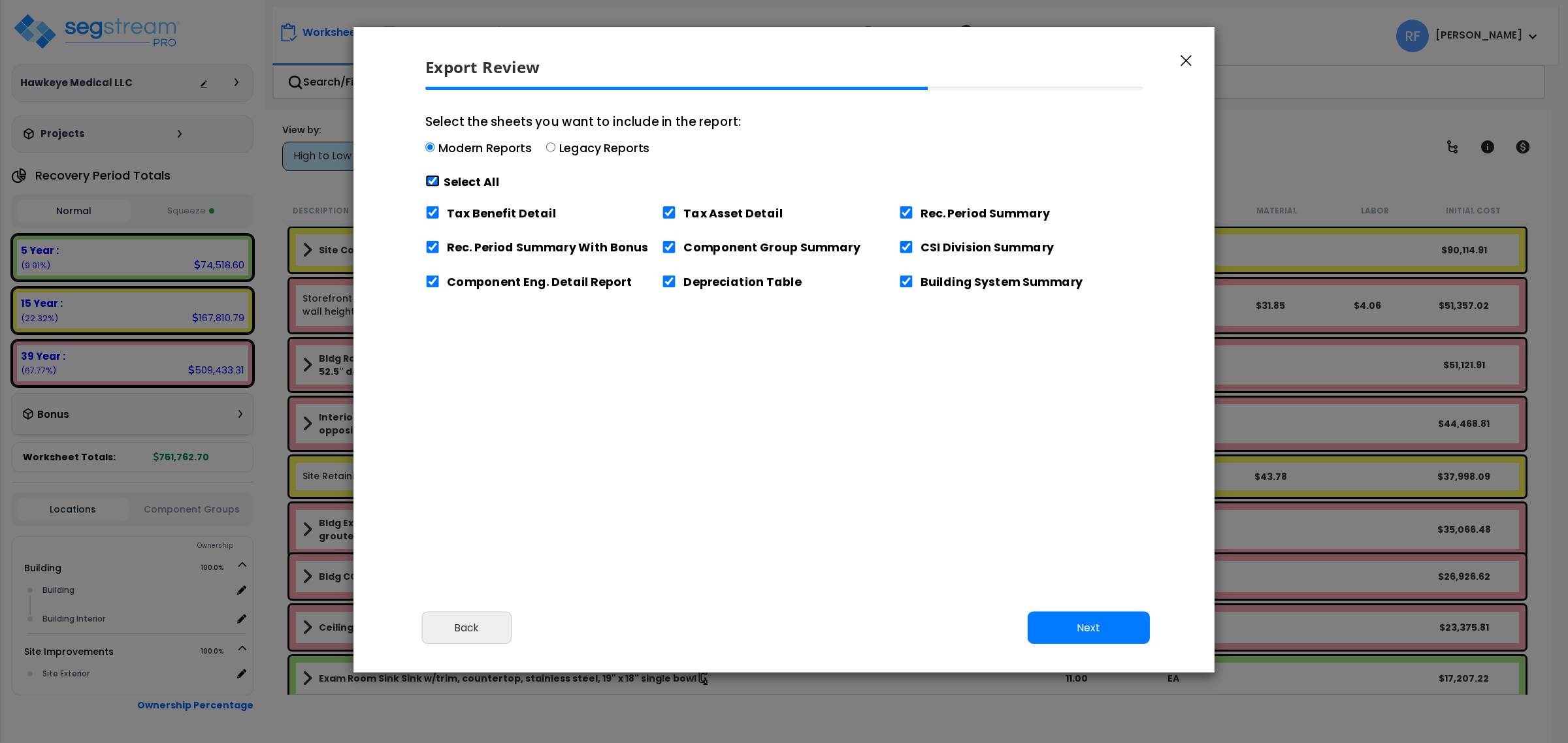
checkbox input "true"
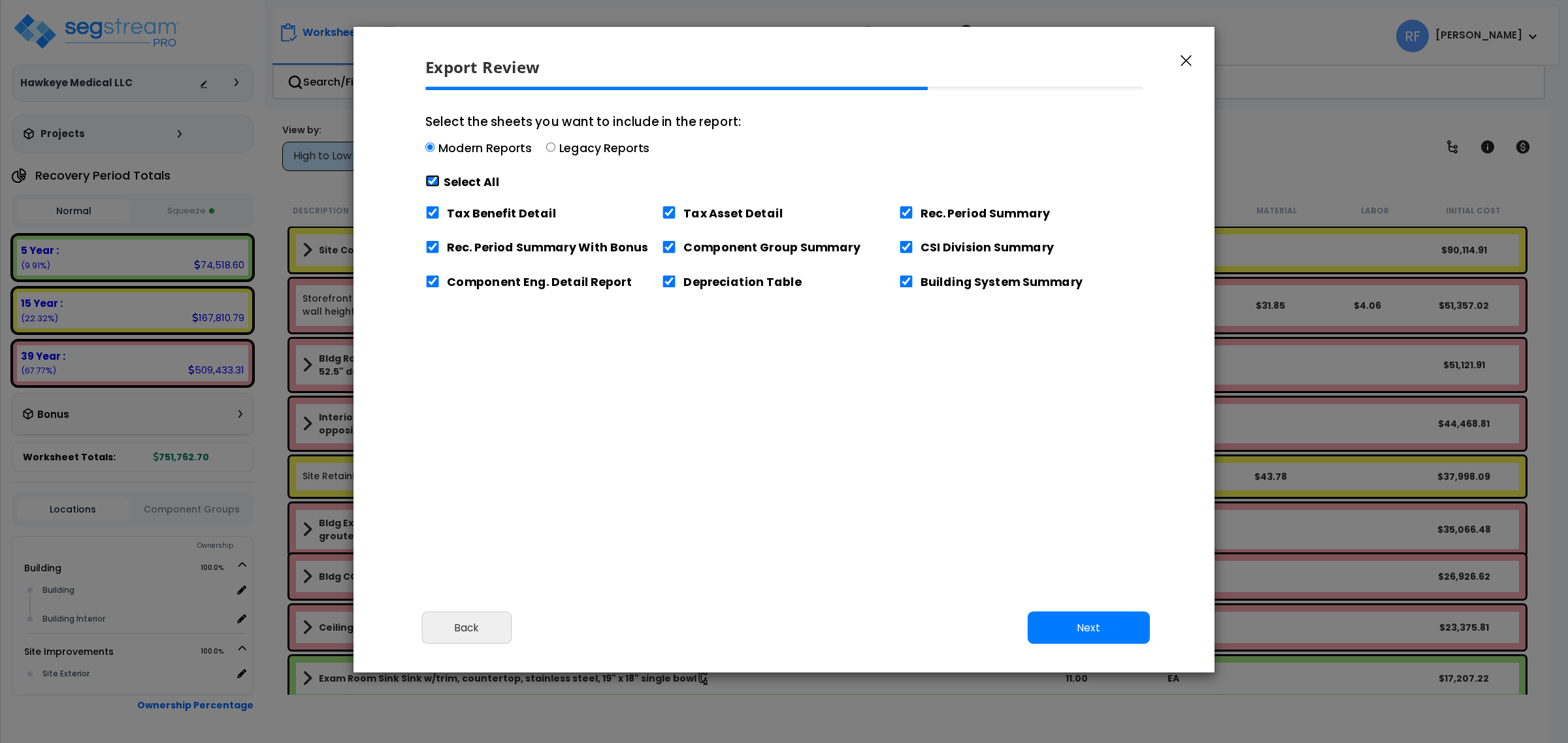
checkbox input "true"
click at [1129, 632] on button "Next" at bounding box center [1089, 628] width 122 height 33
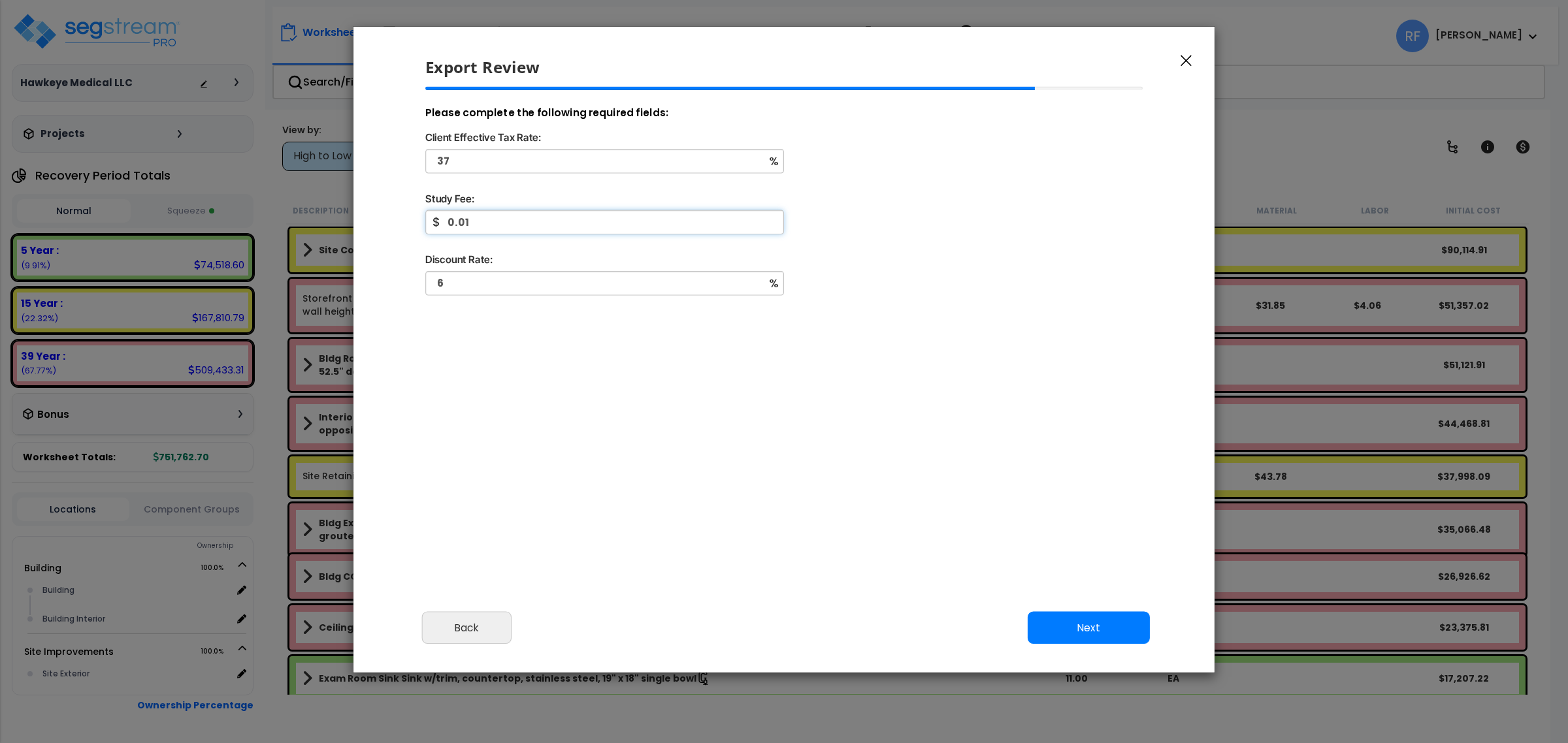
type input "0.01"
click at [1124, 630] on button "Next" at bounding box center [1089, 628] width 122 height 33
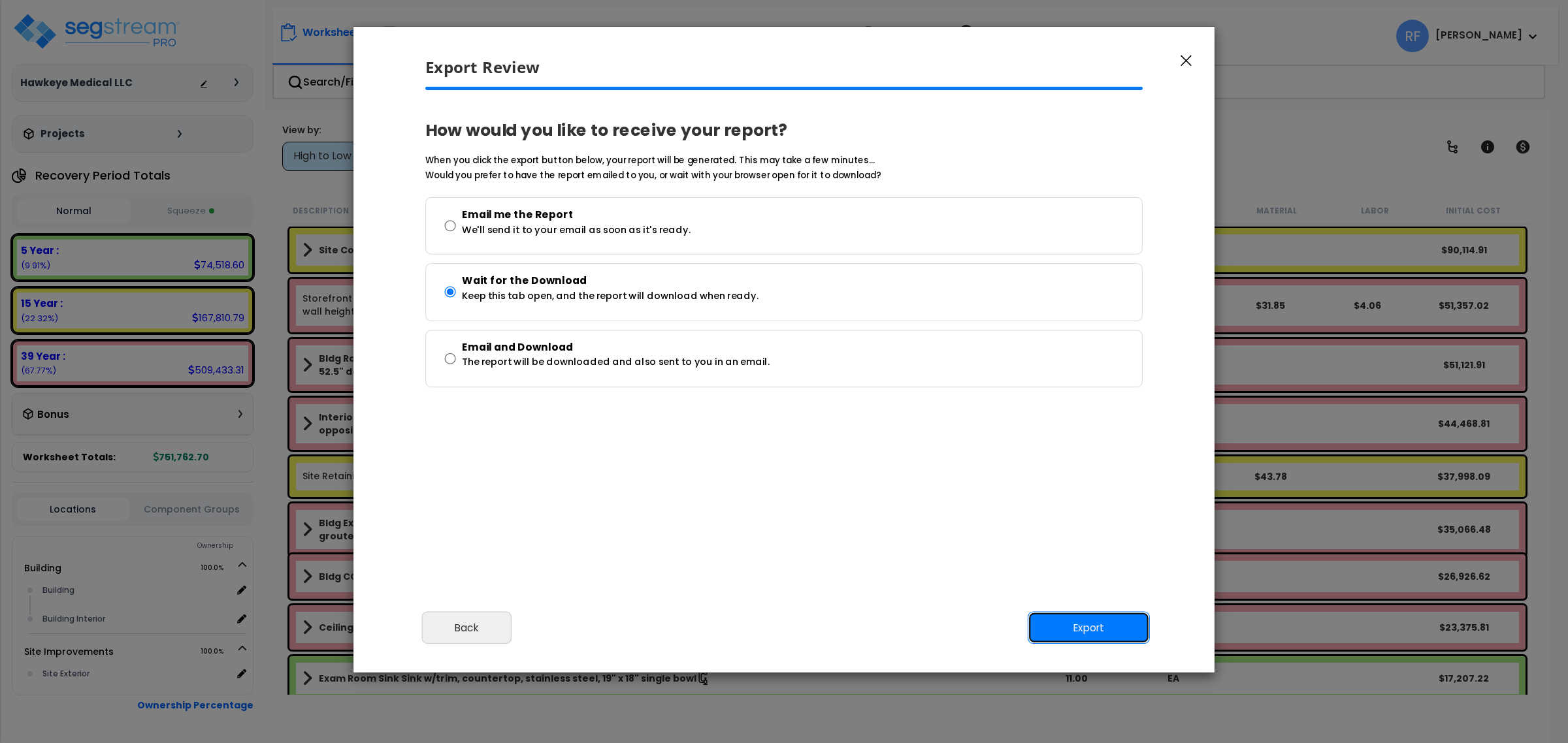
click at [1071, 638] on button "Export" at bounding box center [1089, 628] width 122 height 33
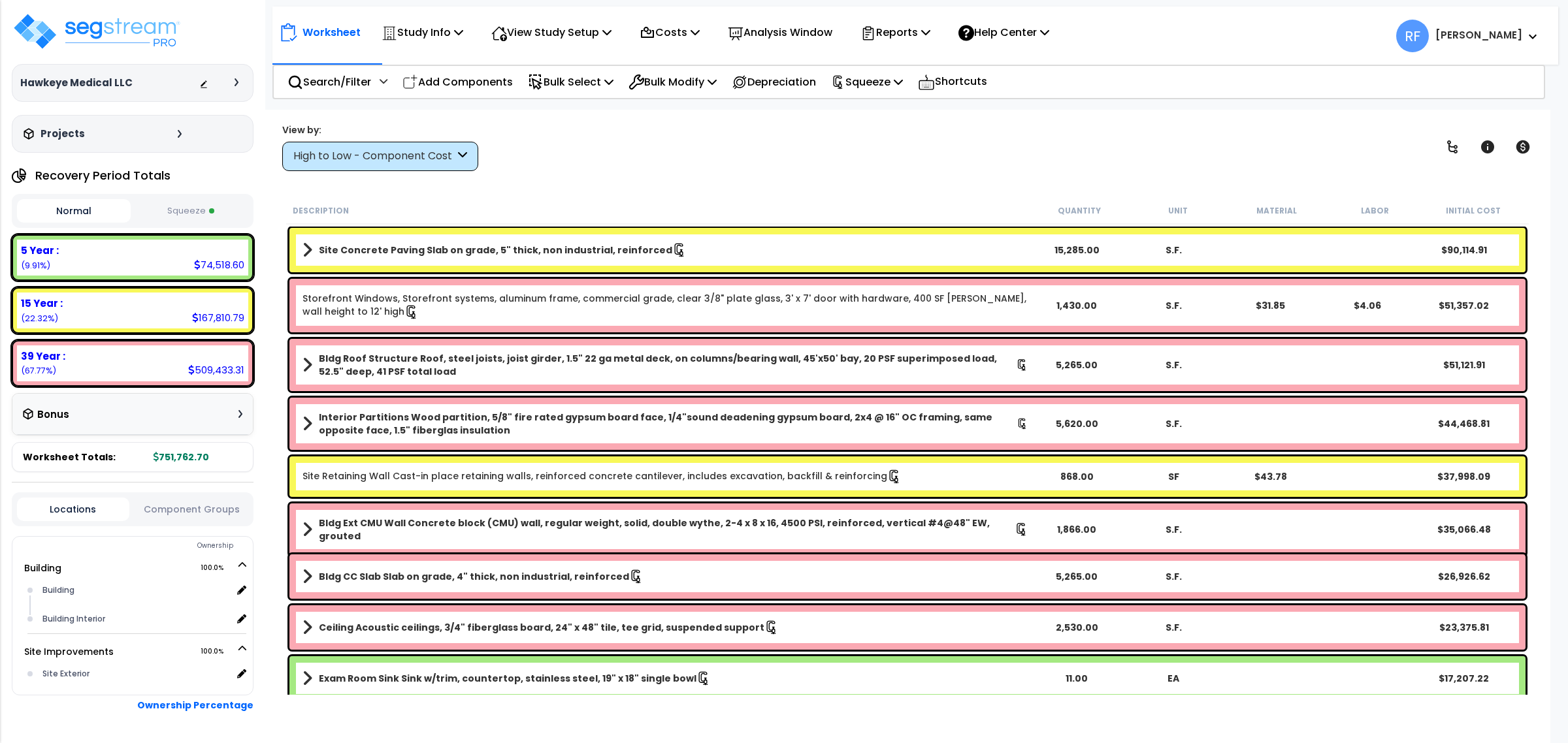
click at [1116, 115] on div "Worksheet Study Info Study Setup Add Property Unit Template study Clone study RF" at bounding box center [907, 481] width 1286 height 743
click at [931, 38] on p "Reports" at bounding box center [896, 32] width 70 height 17
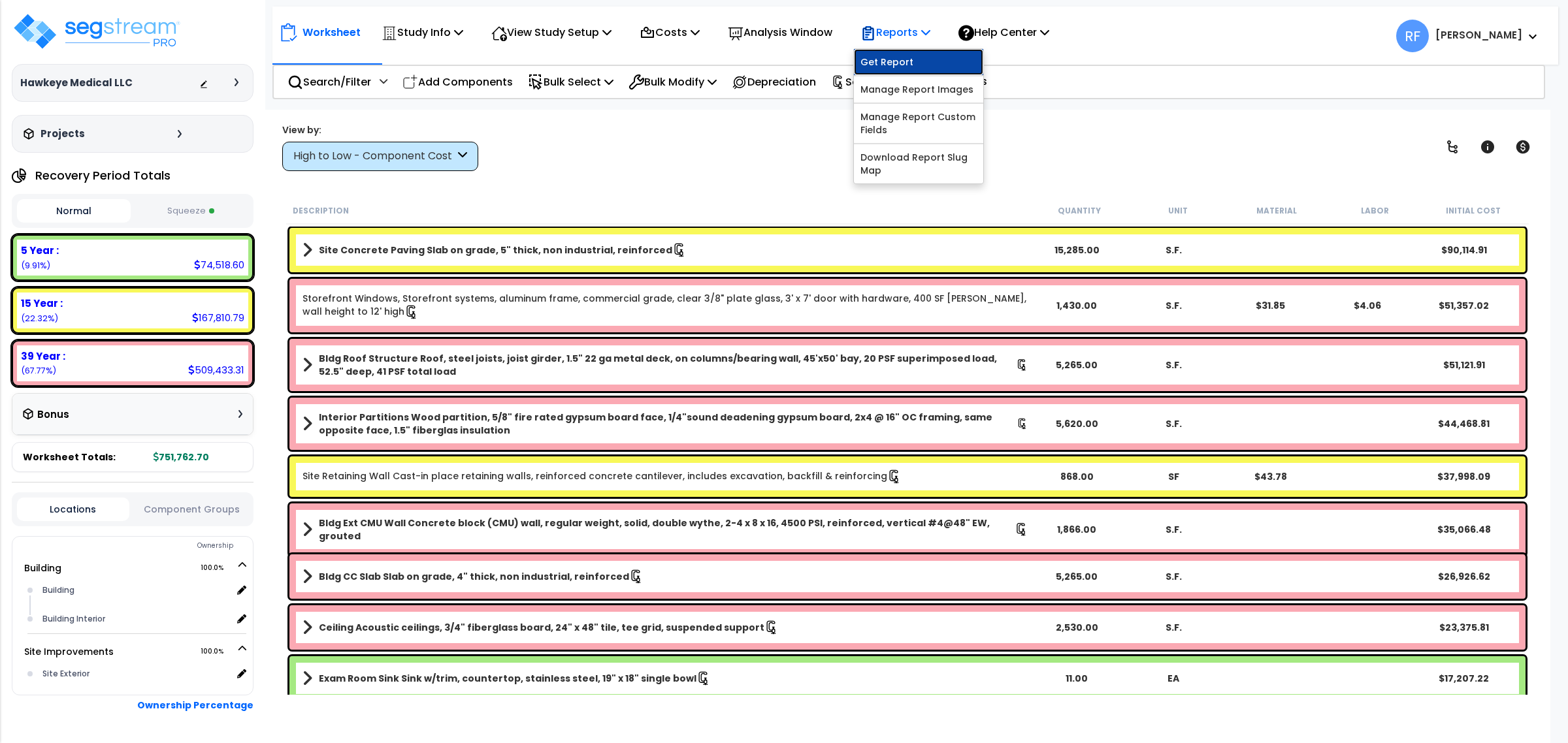
click at [943, 67] on link "Get Report" at bounding box center [918, 61] width 129 height 26
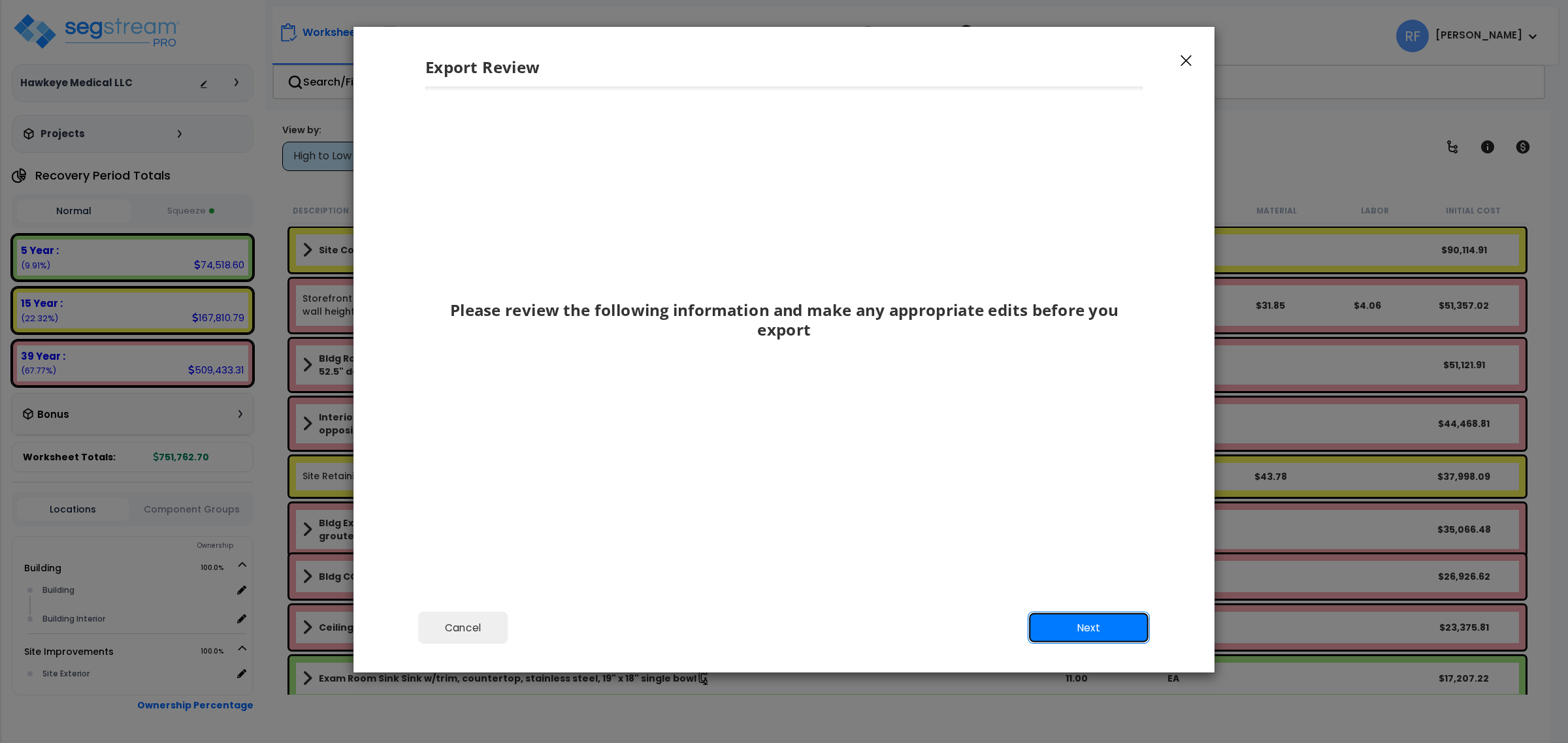
click at [1082, 635] on button "Next" at bounding box center [1089, 628] width 122 height 33
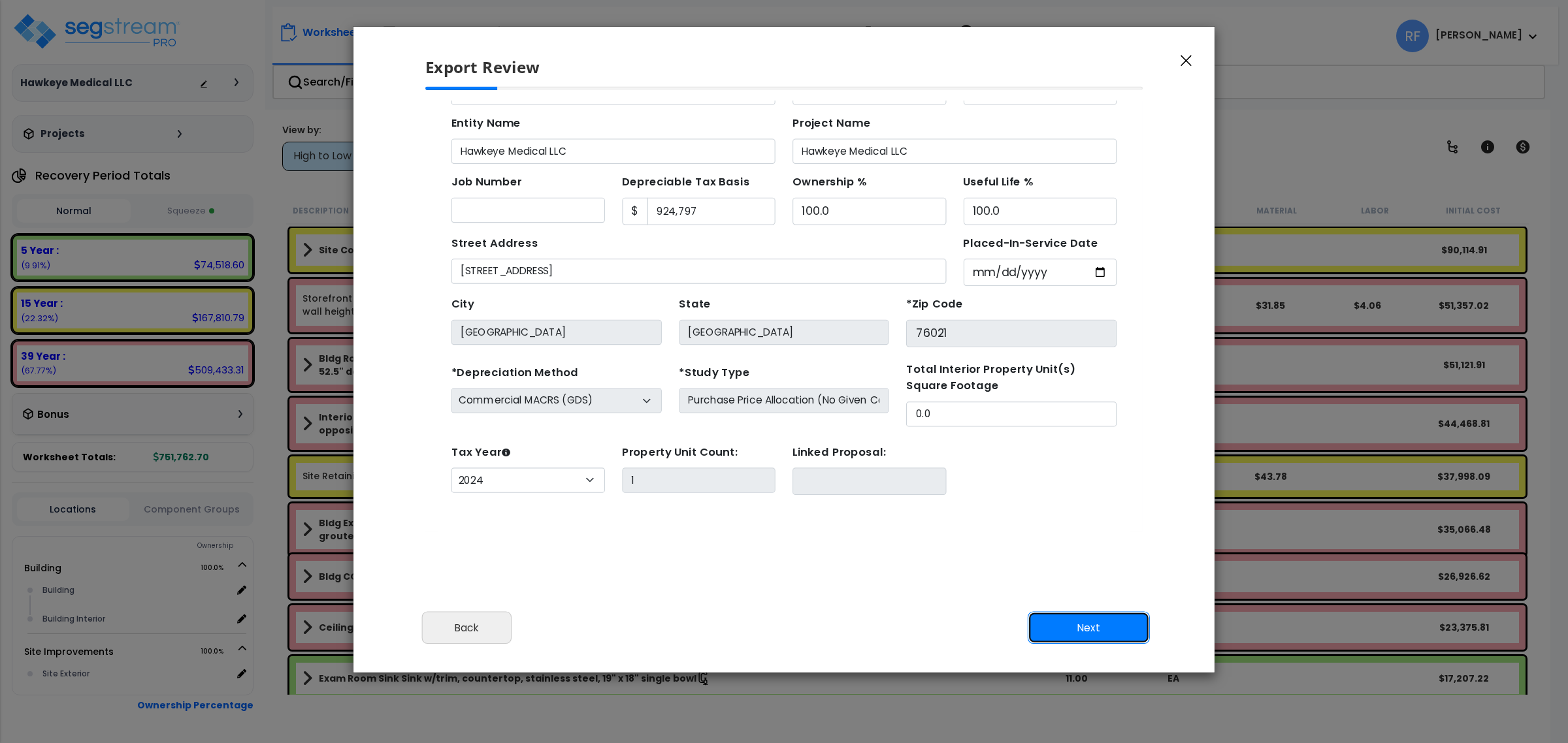
scroll to position [63, 0]
click at [1086, 632] on button "Next" at bounding box center [1089, 628] width 122 height 33
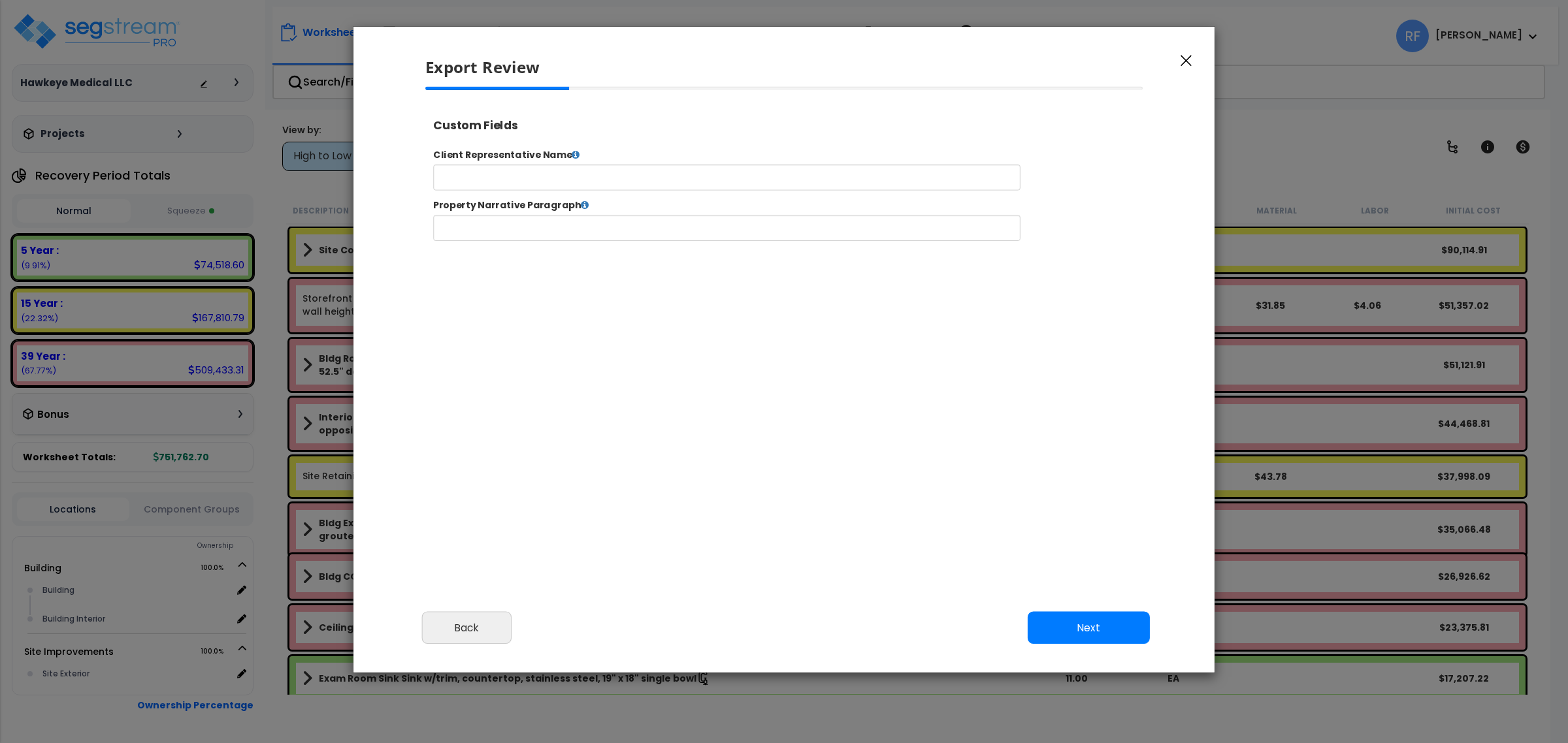
select select "2024"
click at [1086, 632] on button "Next" at bounding box center [1089, 628] width 122 height 33
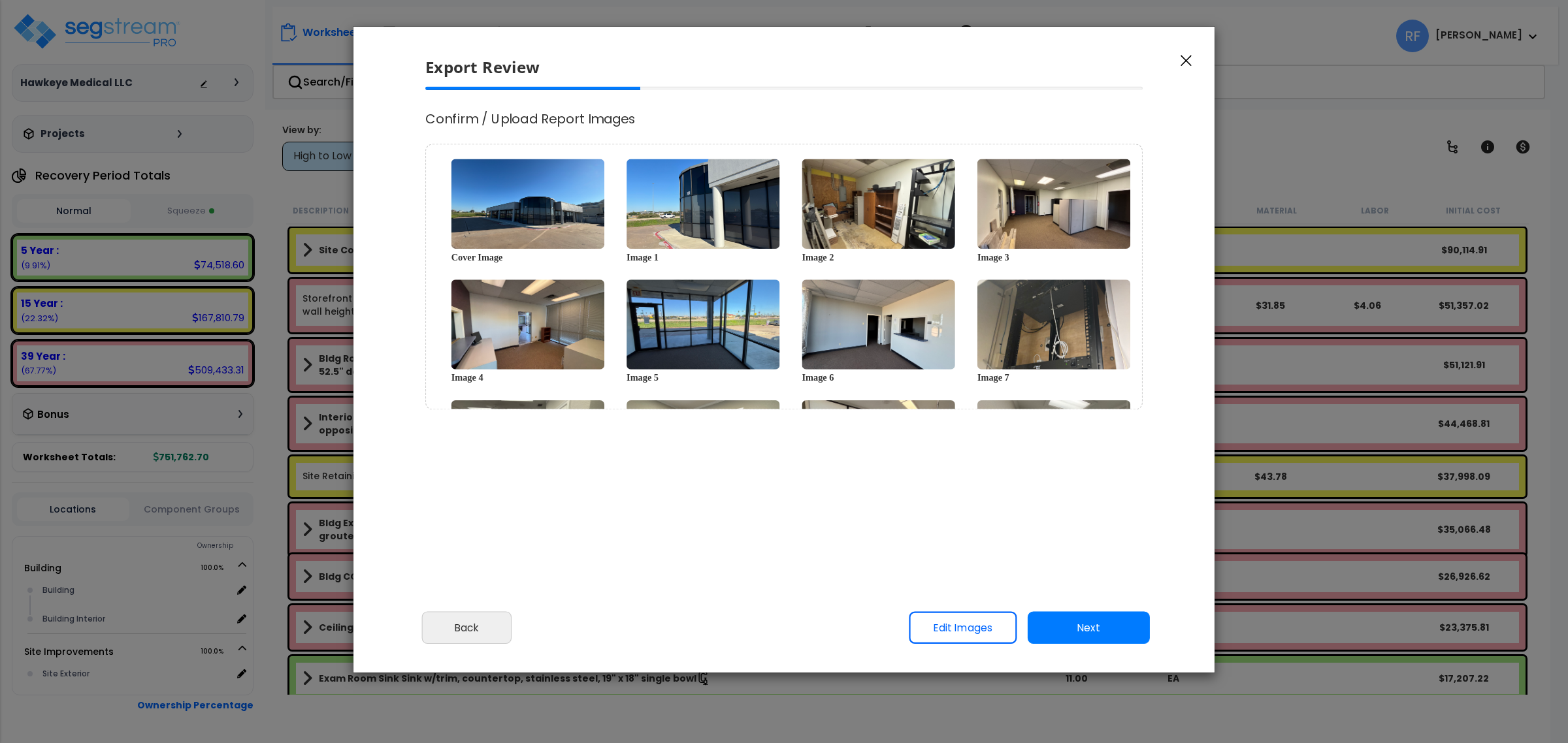
scroll to position [0, 0]
click at [1086, 632] on button "Next" at bounding box center [1089, 628] width 122 height 33
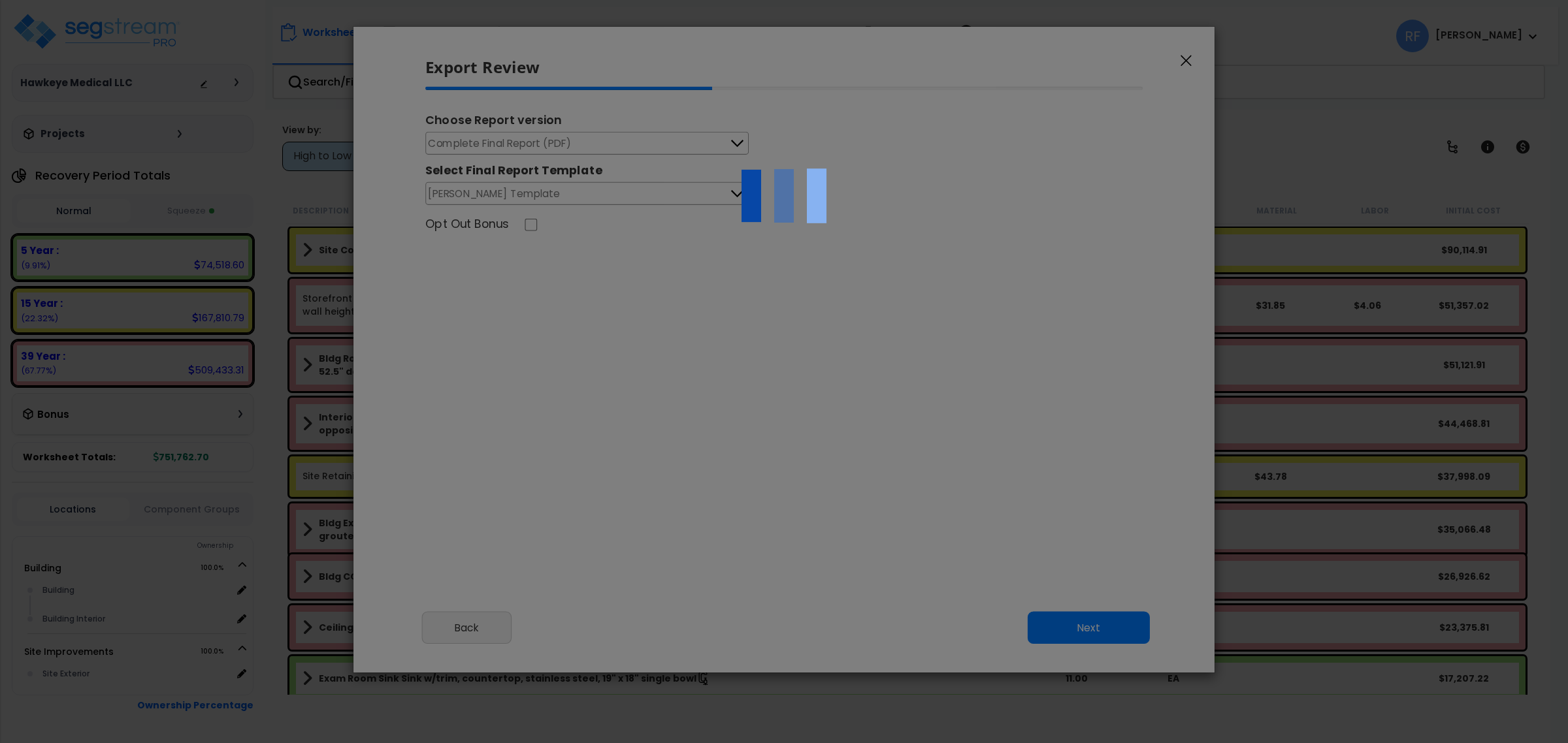
click at [544, 148] on div at bounding box center [784, 371] width 1568 height 743
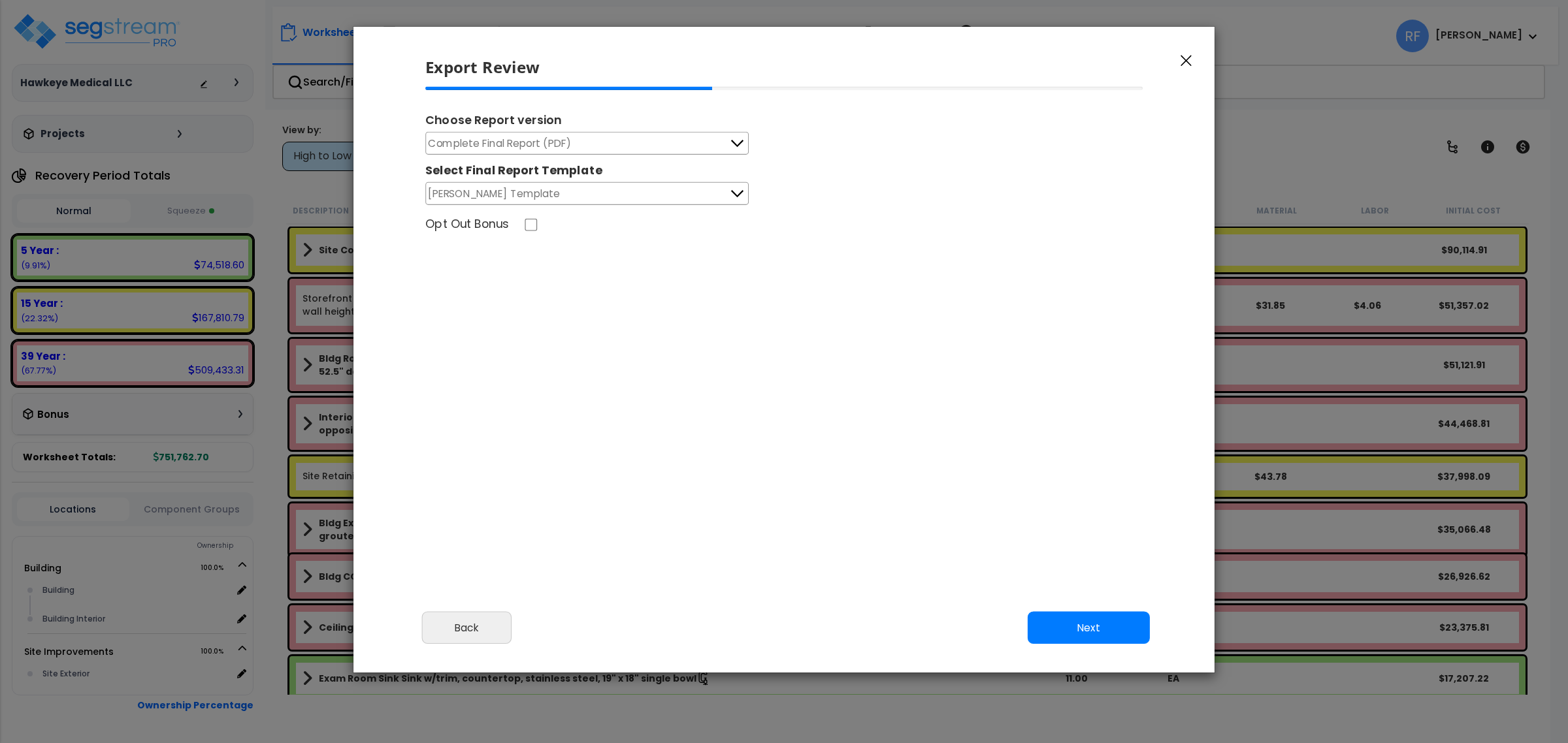
click at [544, 148] on span "Complete Final Report (PDF)" at bounding box center [499, 143] width 143 height 17
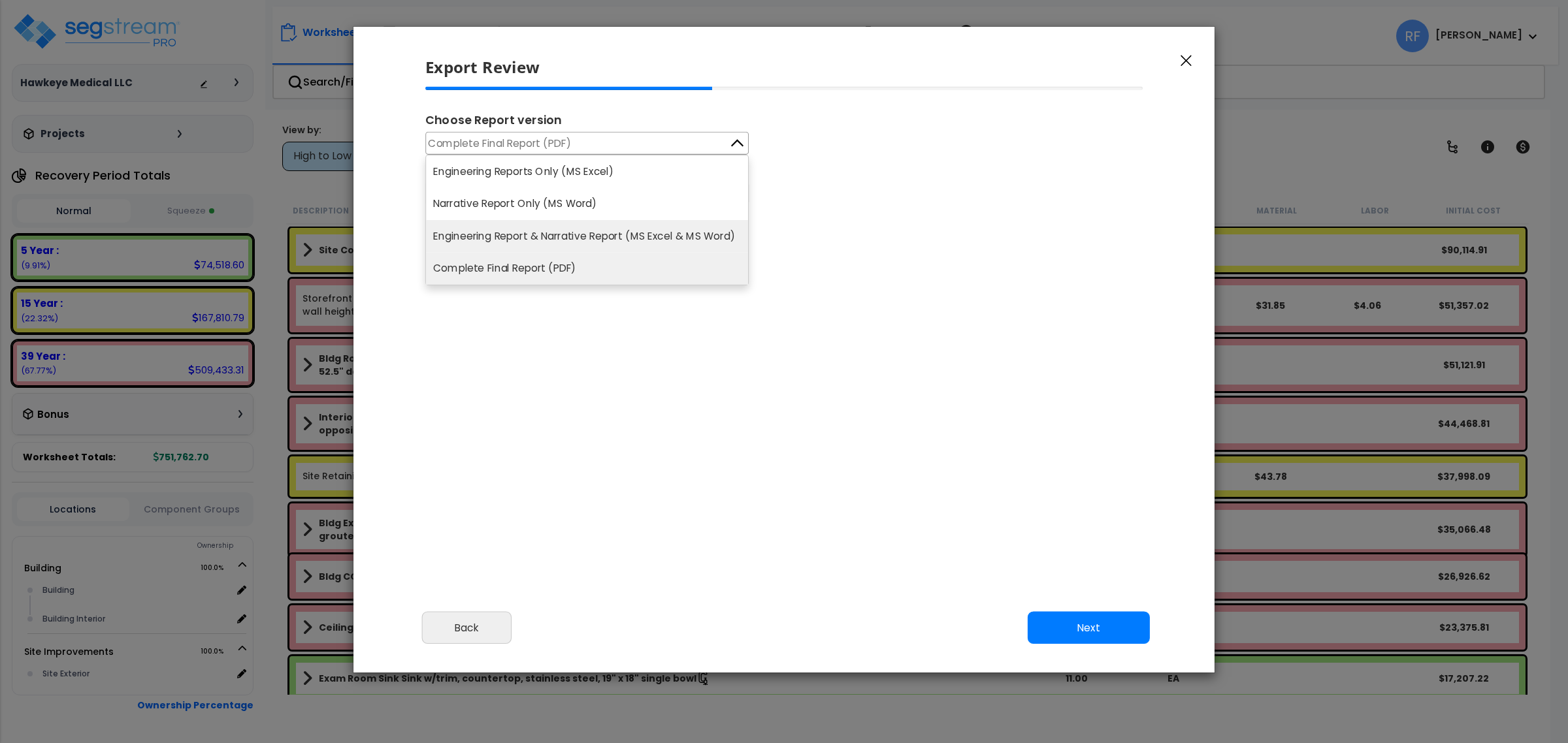
click at [598, 239] on li "Engineering Report & Narrative Report (MS Excel & MS Word)" at bounding box center [588, 237] width 323 height 33
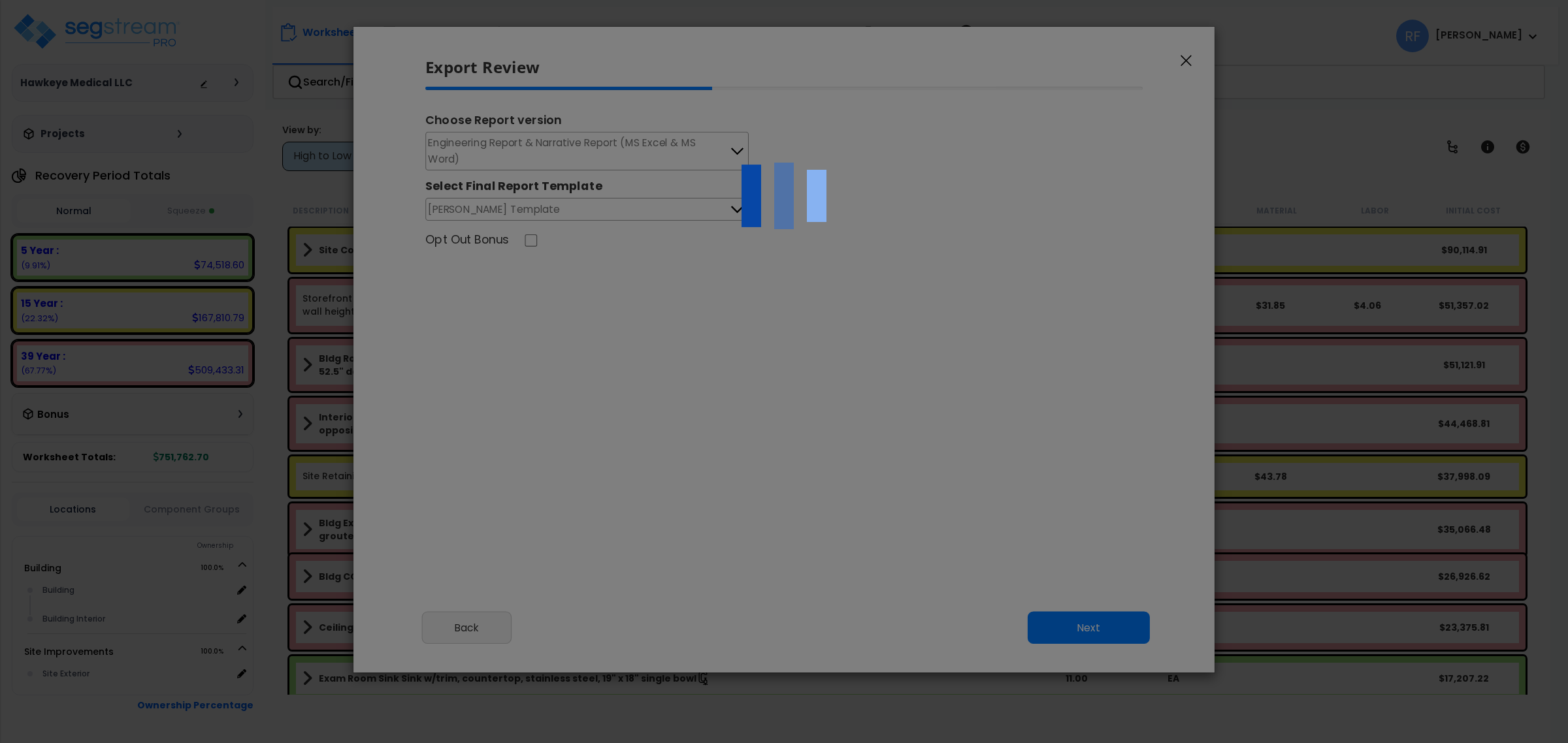
click at [596, 213] on div at bounding box center [784, 371] width 1568 height 743
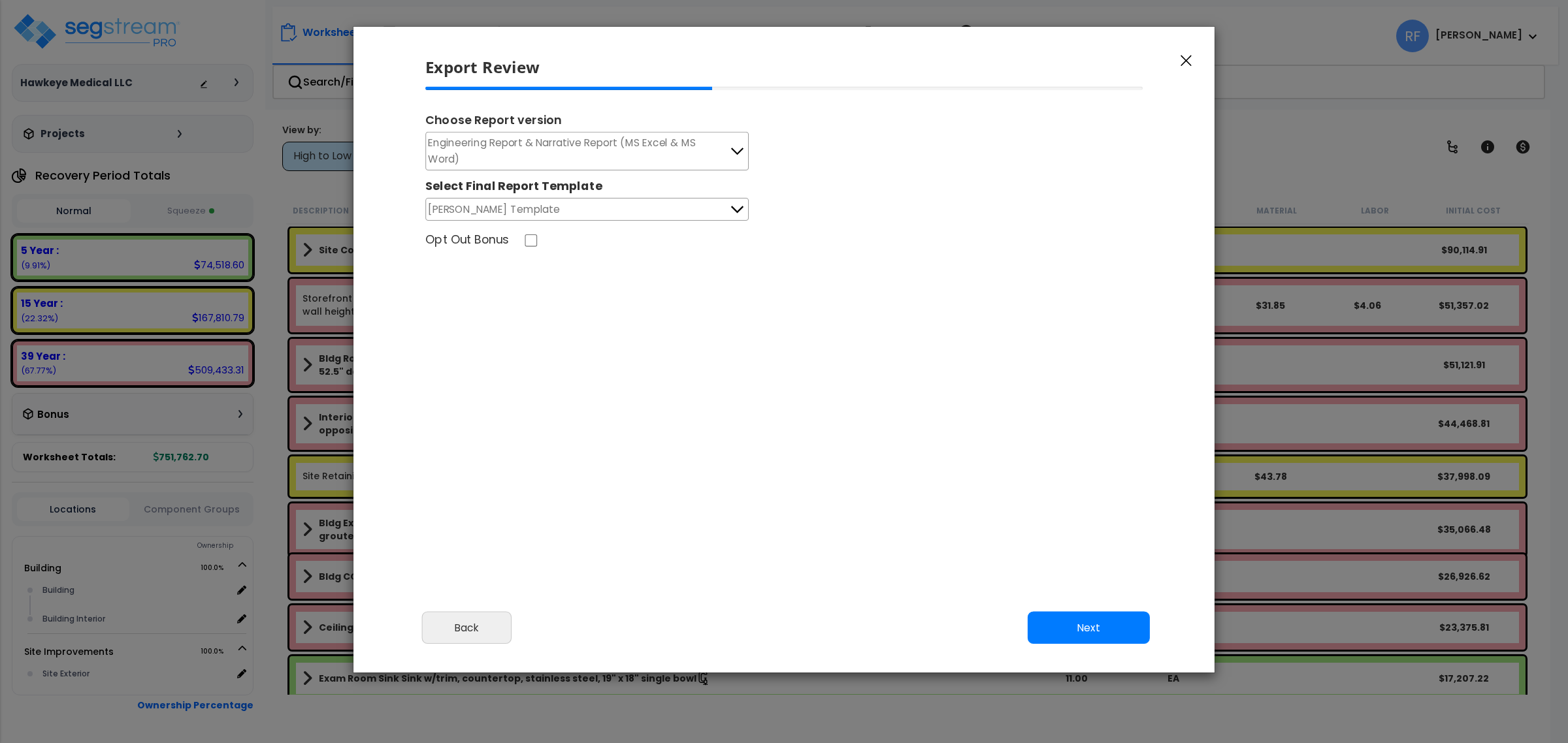
click at [595, 211] on button "Weaver Template" at bounding box center [587, 210] width 324 height 23
click at [580, 243] on li "Weaver Template" at bounding box center [588, 239] width 323 height 33
click at [1085, 627] on button "Next" at bounding box center [1089, 628] width 122 height 33
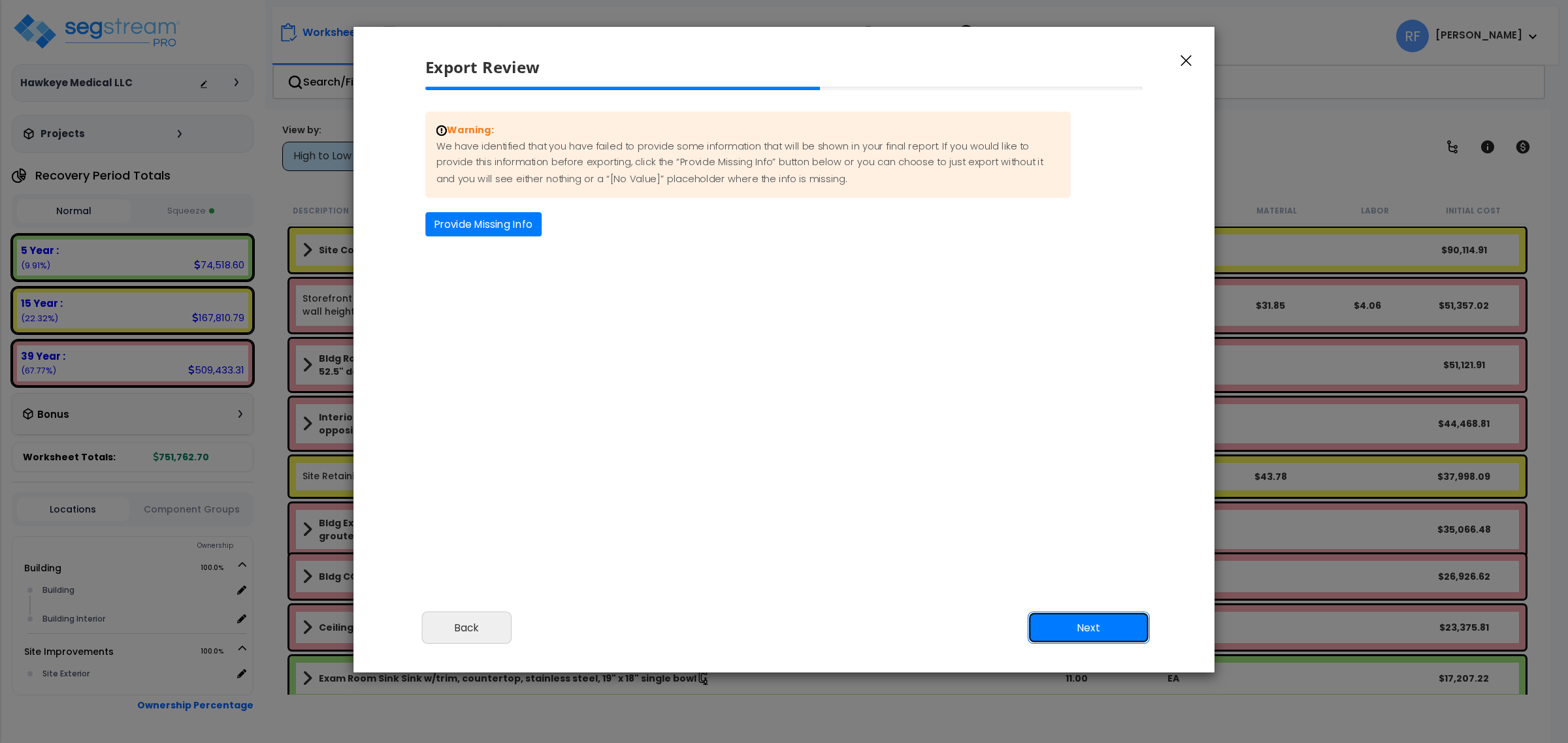
click at [1079, 624] on button "Next" at bounding box center [1089, 628] width 122 height 33
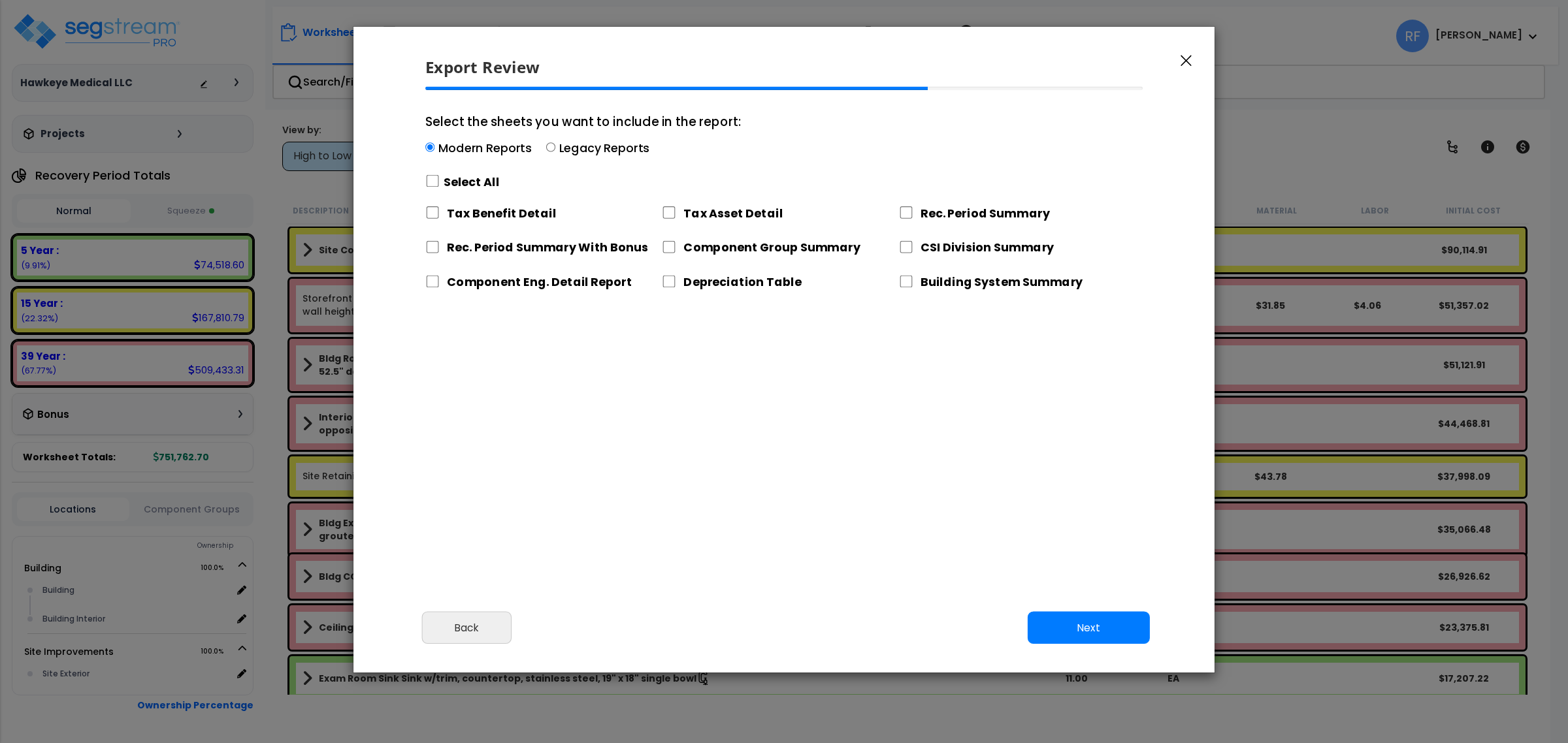
click at [588, 145] on label "Legacy Reports" at bounding box center [604, 148] width 90 height 17
click at [556, 145] on input "Select the sheets you want to include in the report: Modern Reports Legacy Repo…" at bounding box center [550, 147] width 9 height 9
radio input "true"
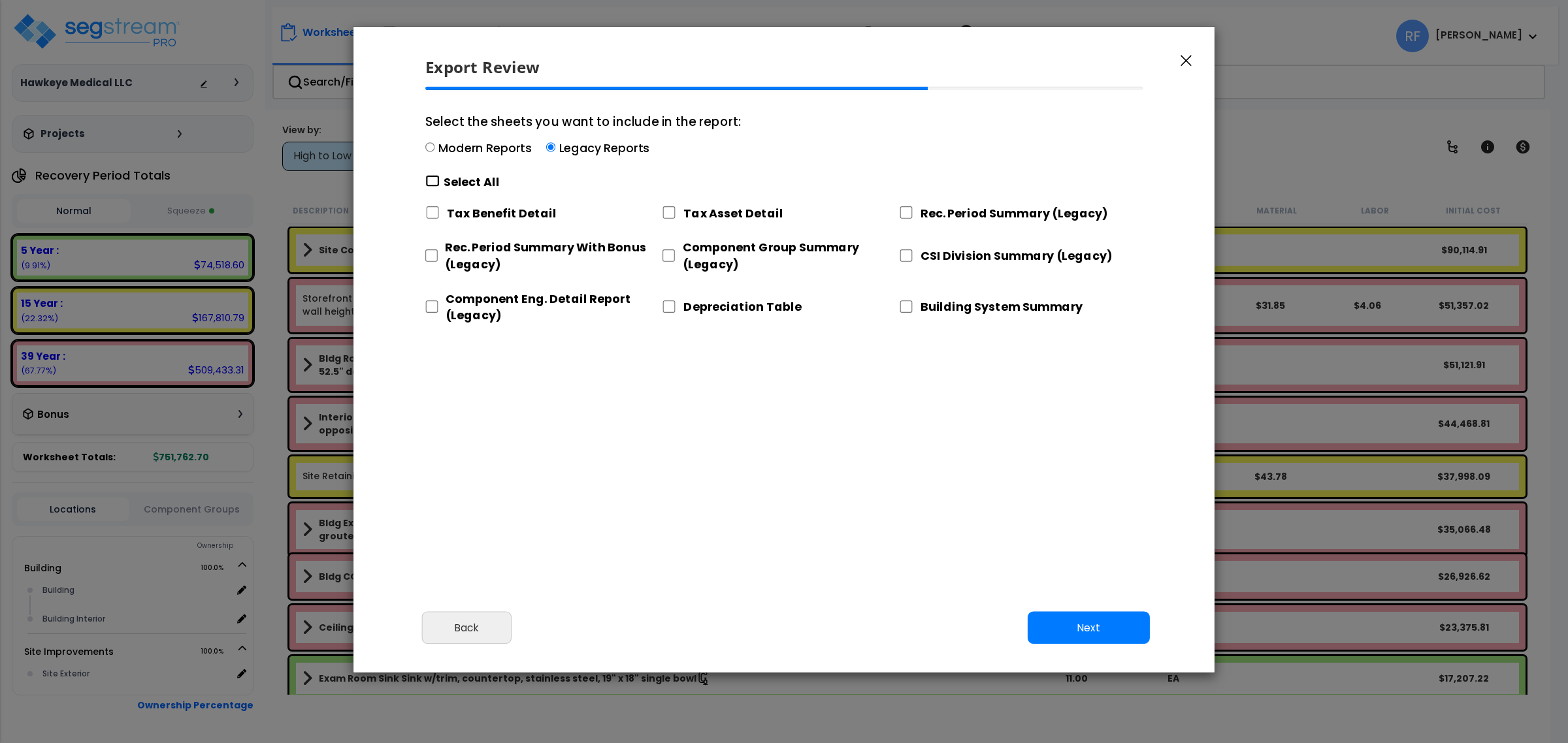
click at [432, 179] on input "Select the sheets you want to include in the report: Modern Reports Legacy Repo…" at bounding box center [432, 181] width 15 height 13
checkbox input "true"
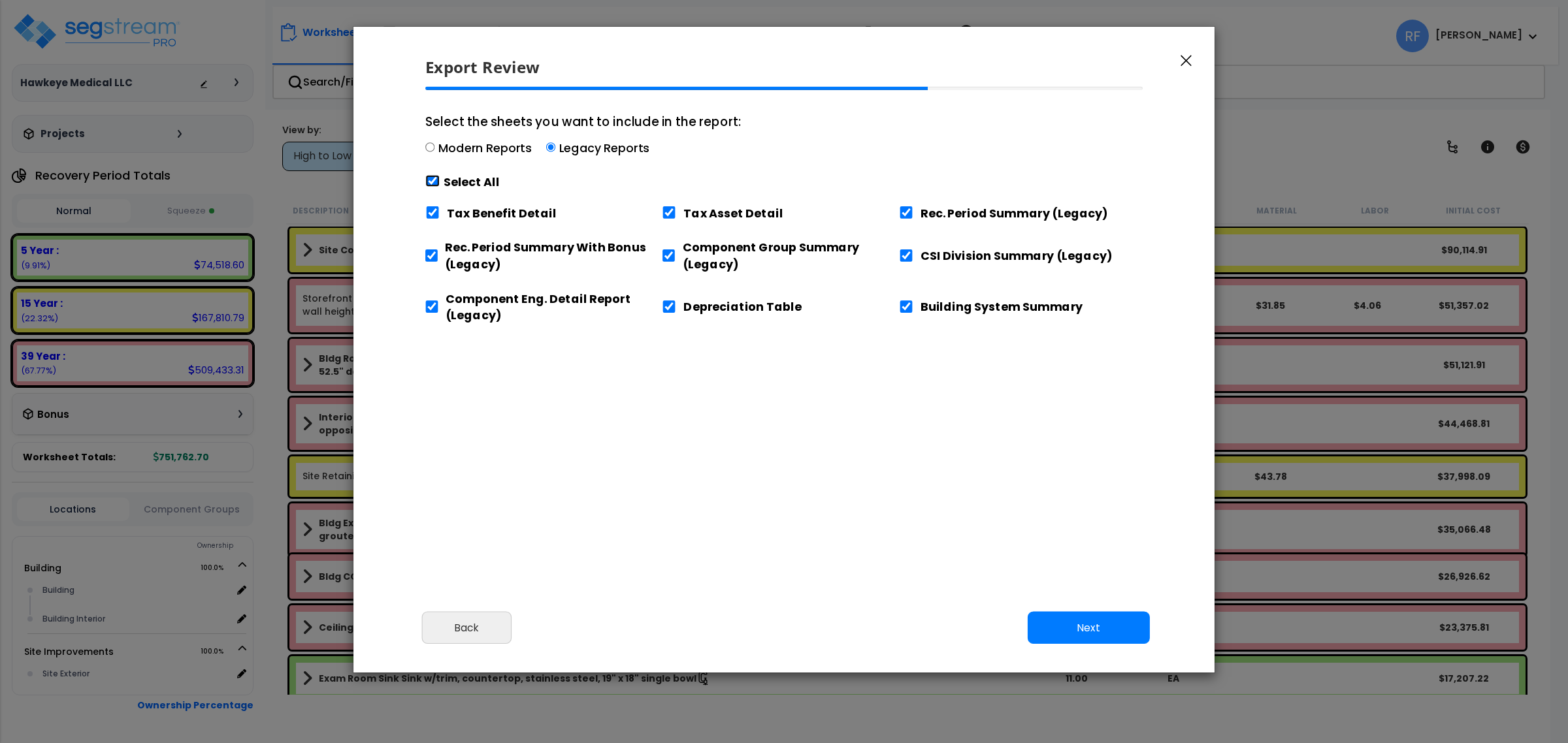
checkbox input "true"
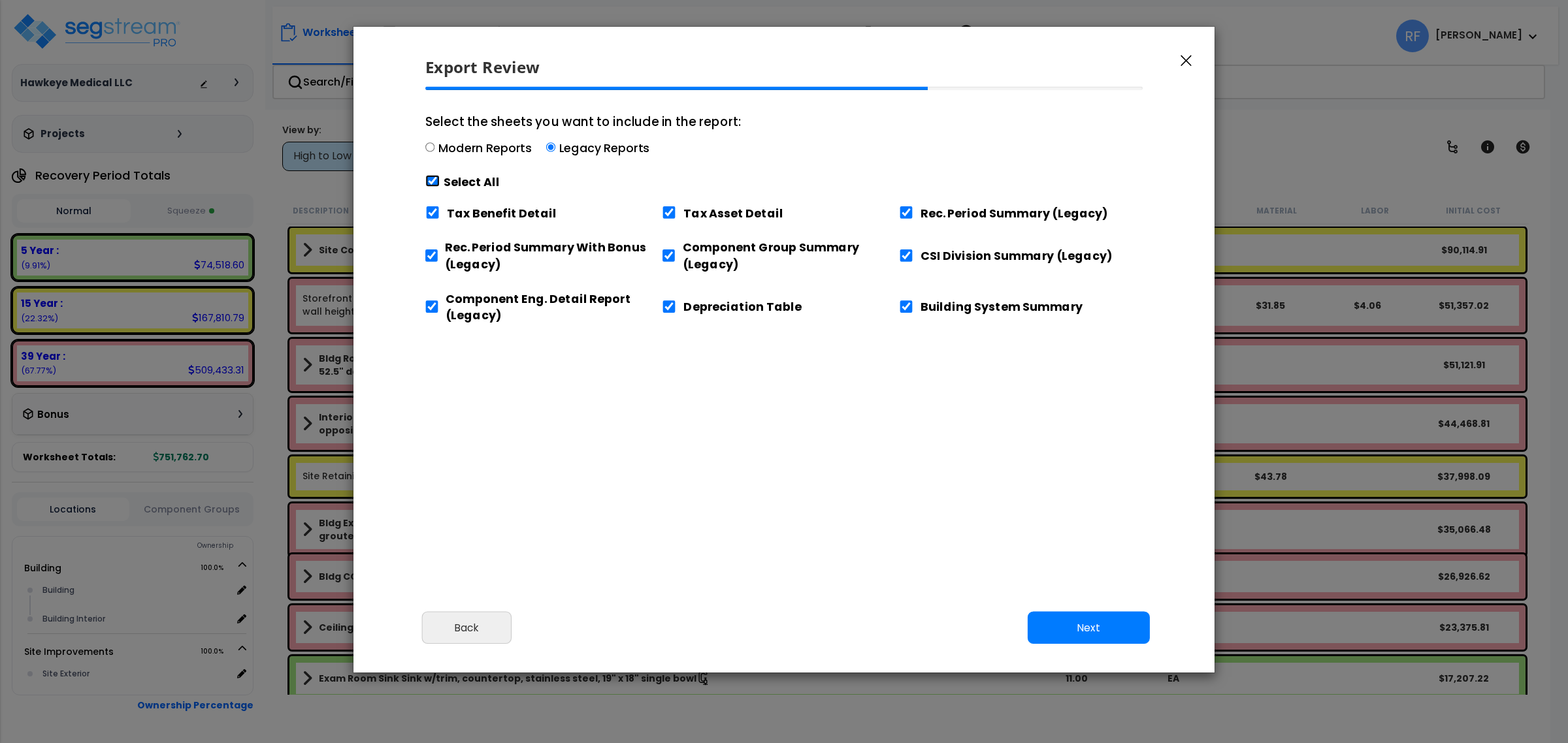
checkbox input "true"
click at [1114, 623] on button "Next" at bounding box center [1089, 628] width 122 height 33
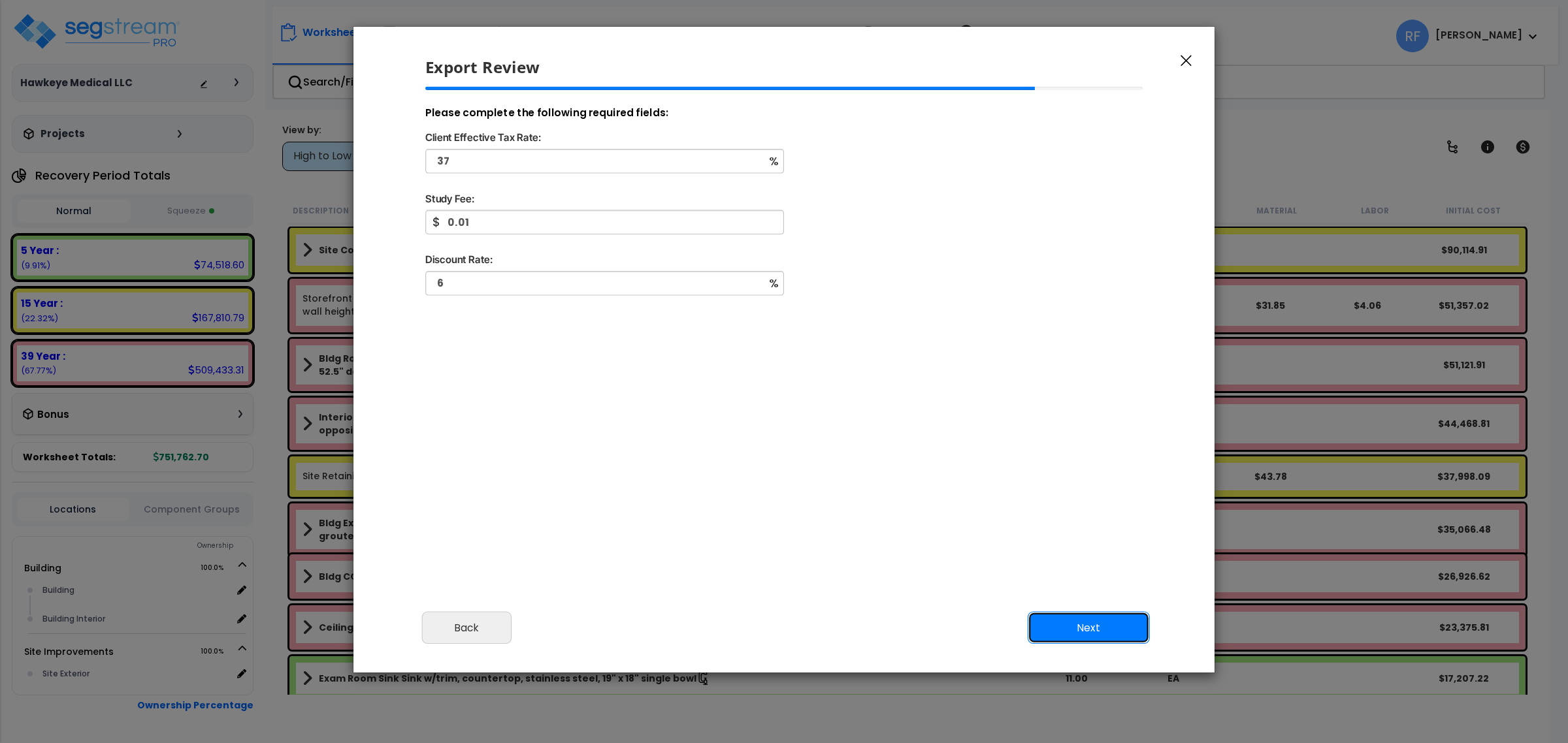
click at [1112, 622] on button "Next" at bounding box center [1089, 628] width 122 height 33
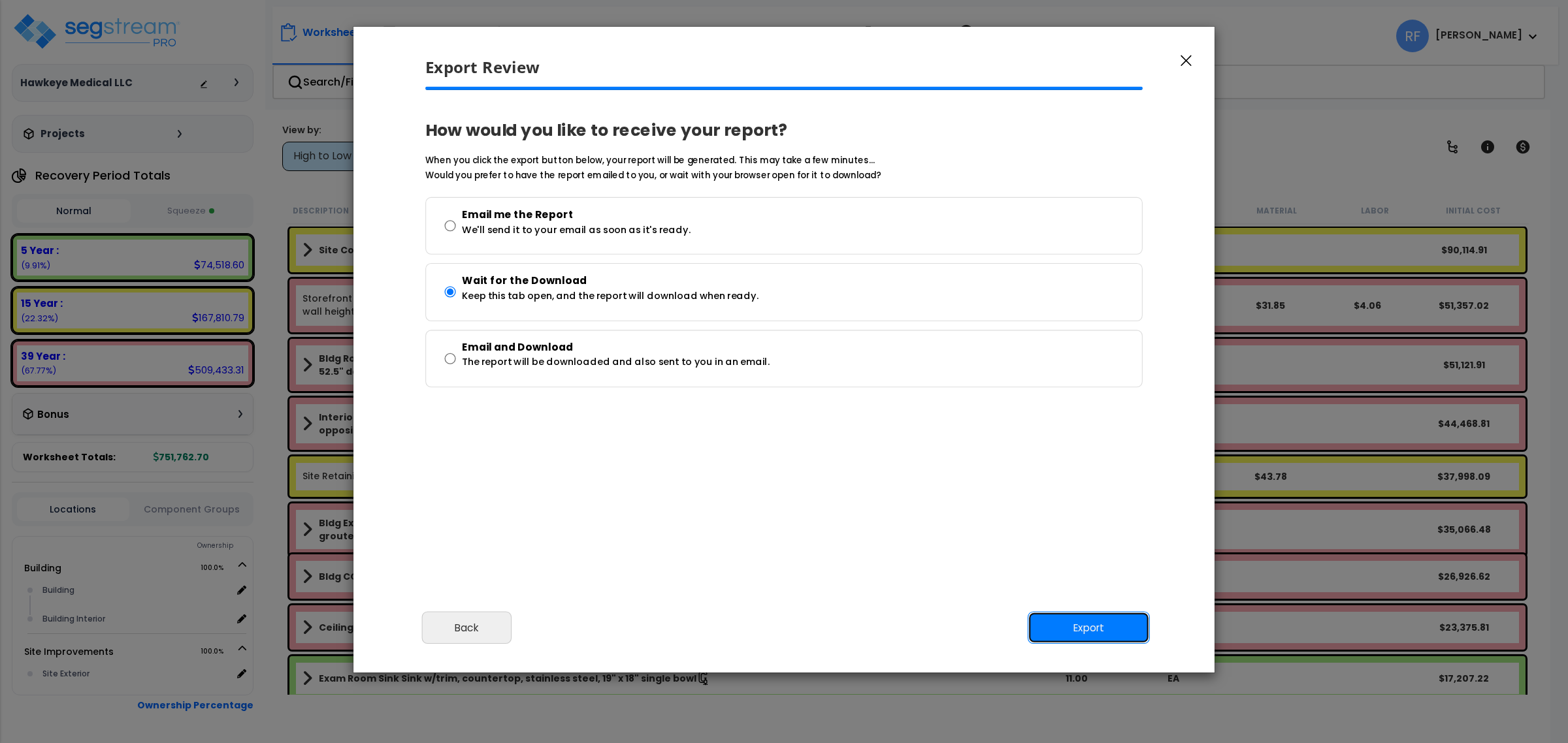
click at [1118, 627] on button "Export" at bounding box center [1089, 628] width 122 height 33
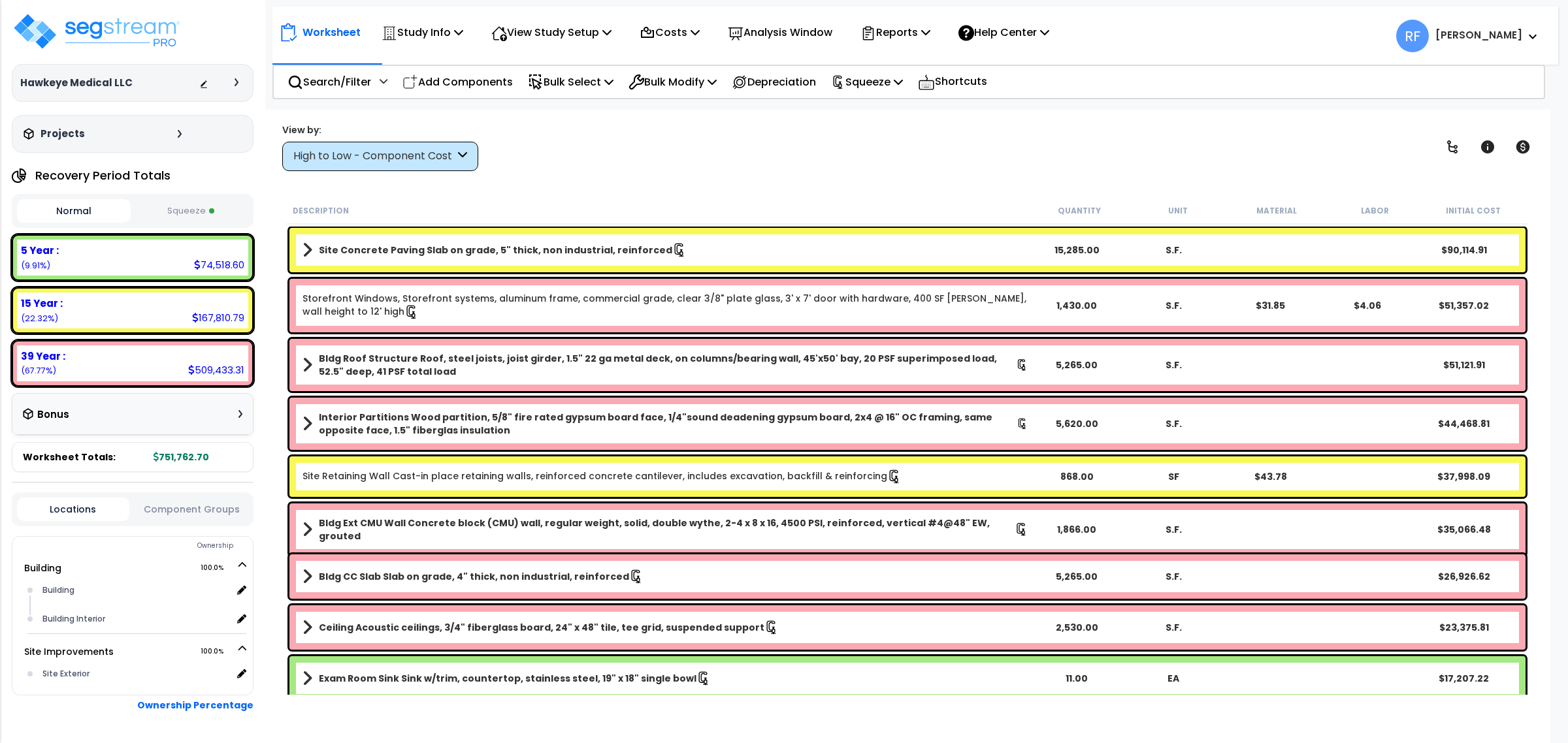
click at [1073, 126] on div "View by: High to Low - Component Cost High to Low - Component Cost" at bounding box center [907, 147] width 1260 height 49
drag, startPoint x: 50, startPoint y: 30, endPoint x: 57, endPoint y: 30, distance: 7.0
click at [50, 30] on img at bounding box center [96, 31] width 170 height 39
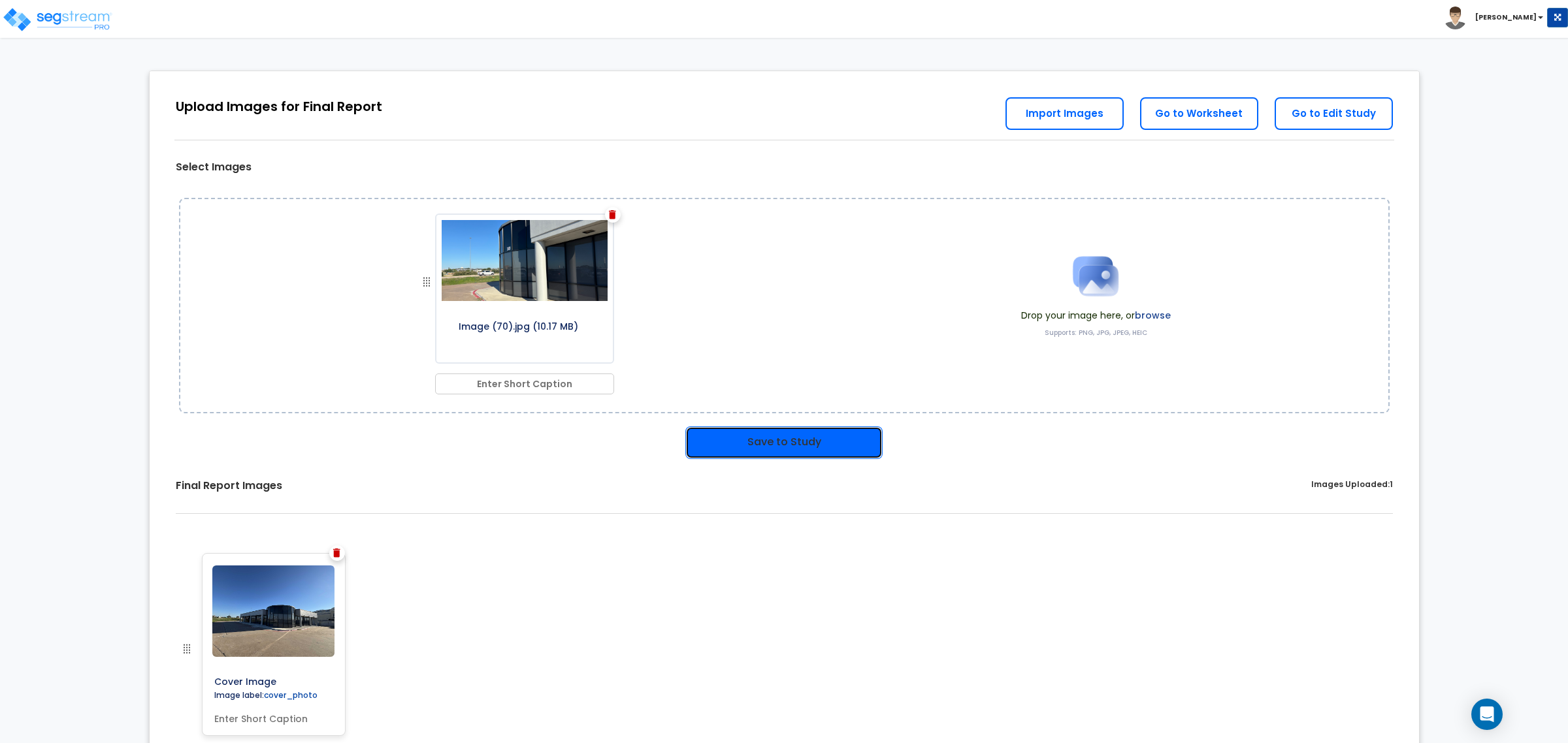
click at [800, 426] on button "Save to Study" at bounding box center [784, 443] width 197 height 33
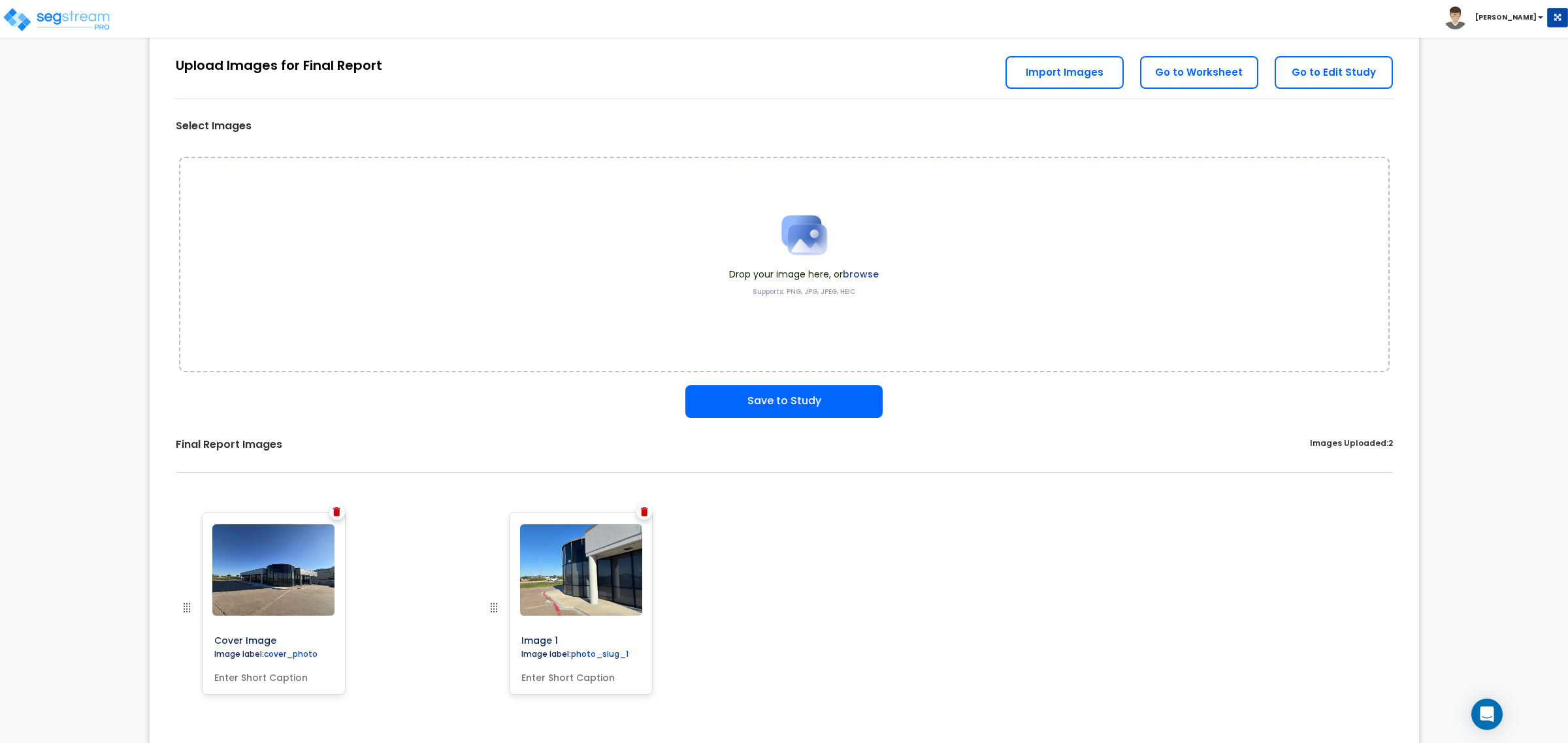
scroll to position [57, 0]
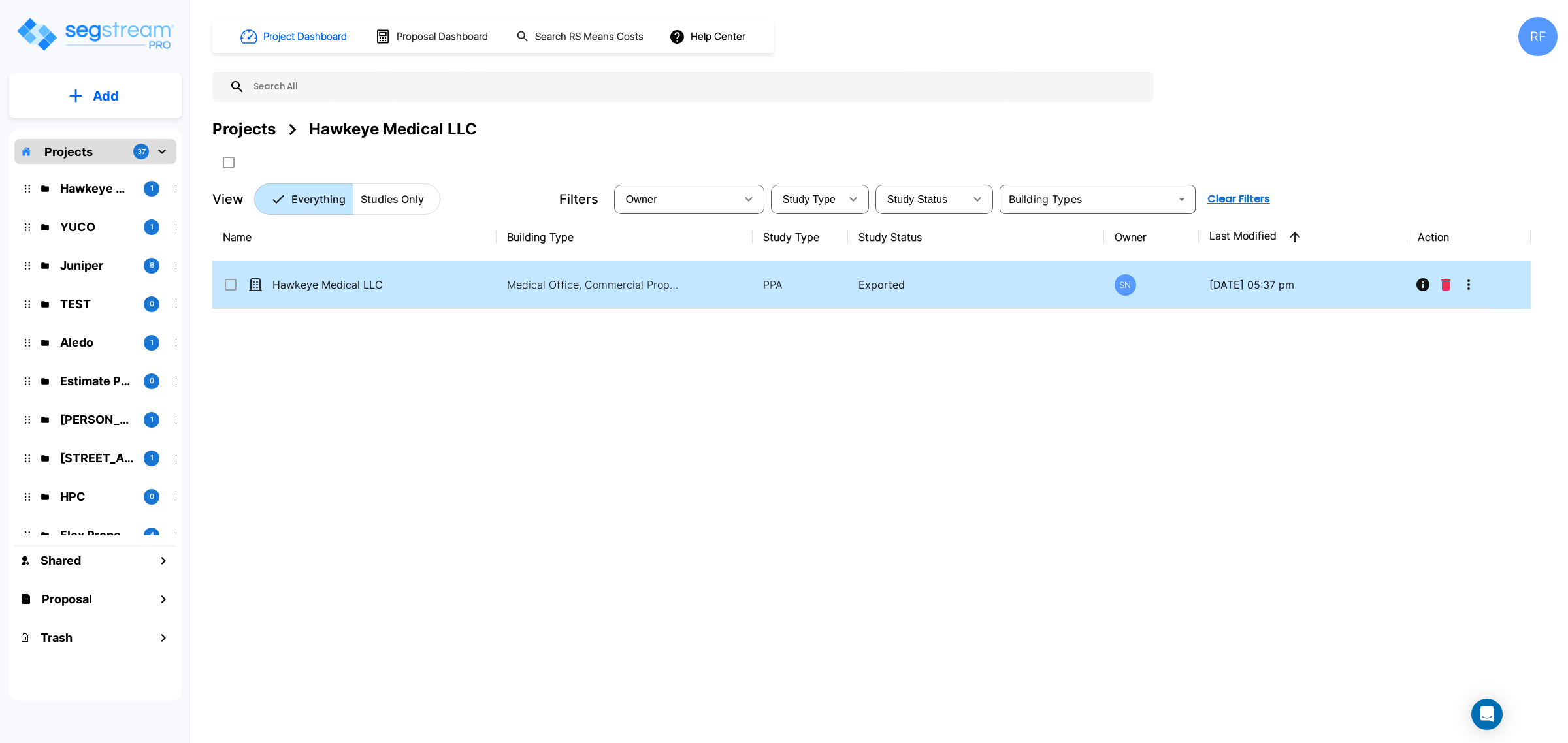
click at [1469, 294] on button "More-Options" at bounding box center [1469, 285] width 26 height 26
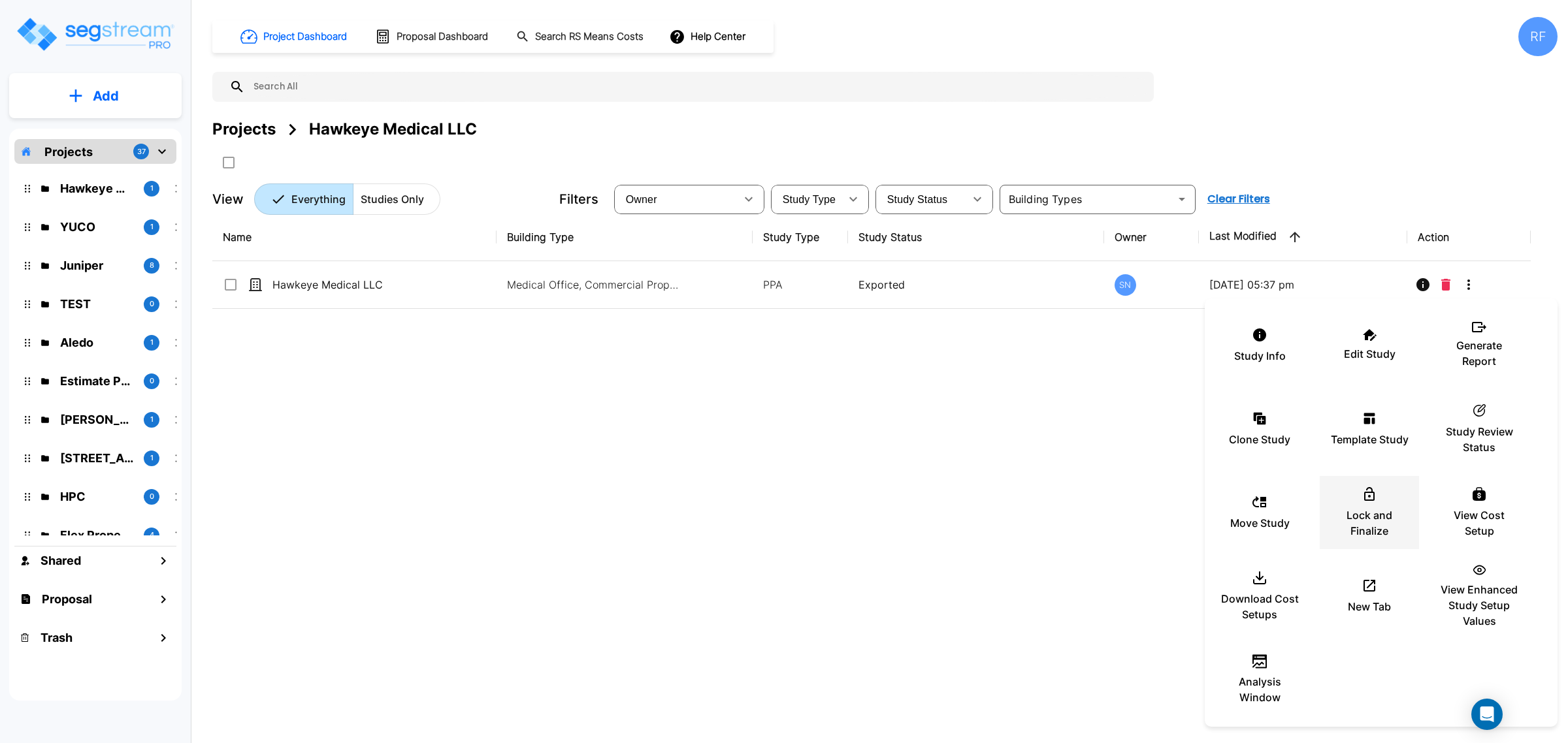
click at [1369, 520] on p "Lock and Finalize" at bounding box center [1369, 523] width 79 height 31
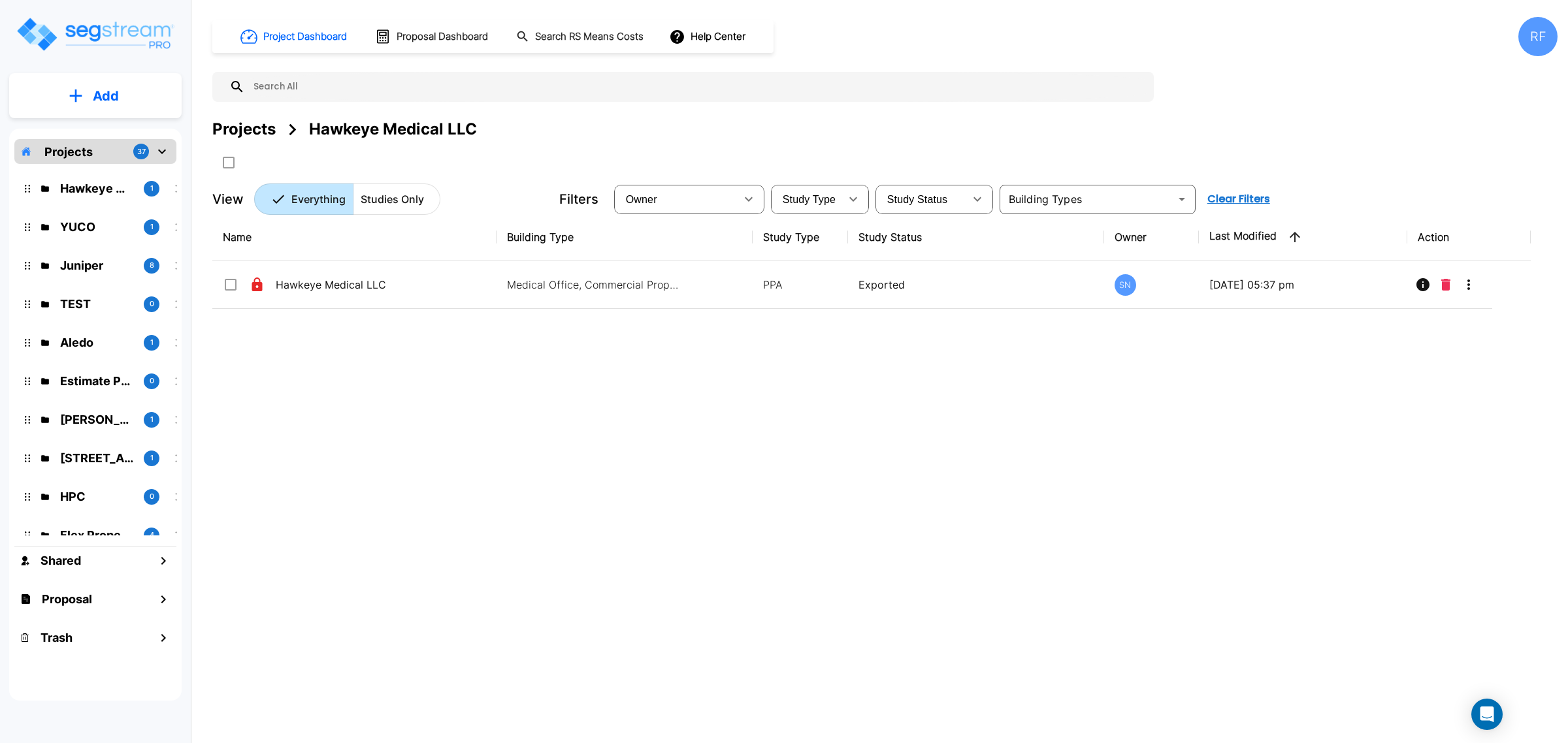
click at [801, 459] on div "Name Building Type Study Type Study Status Owner Last Modified Action Hawkeye M…" at bounding box center [871, 444] width 1318 height 461
click at [1550, 37] on div "RF" at bounding box center [1538, 36] width 39 height 39
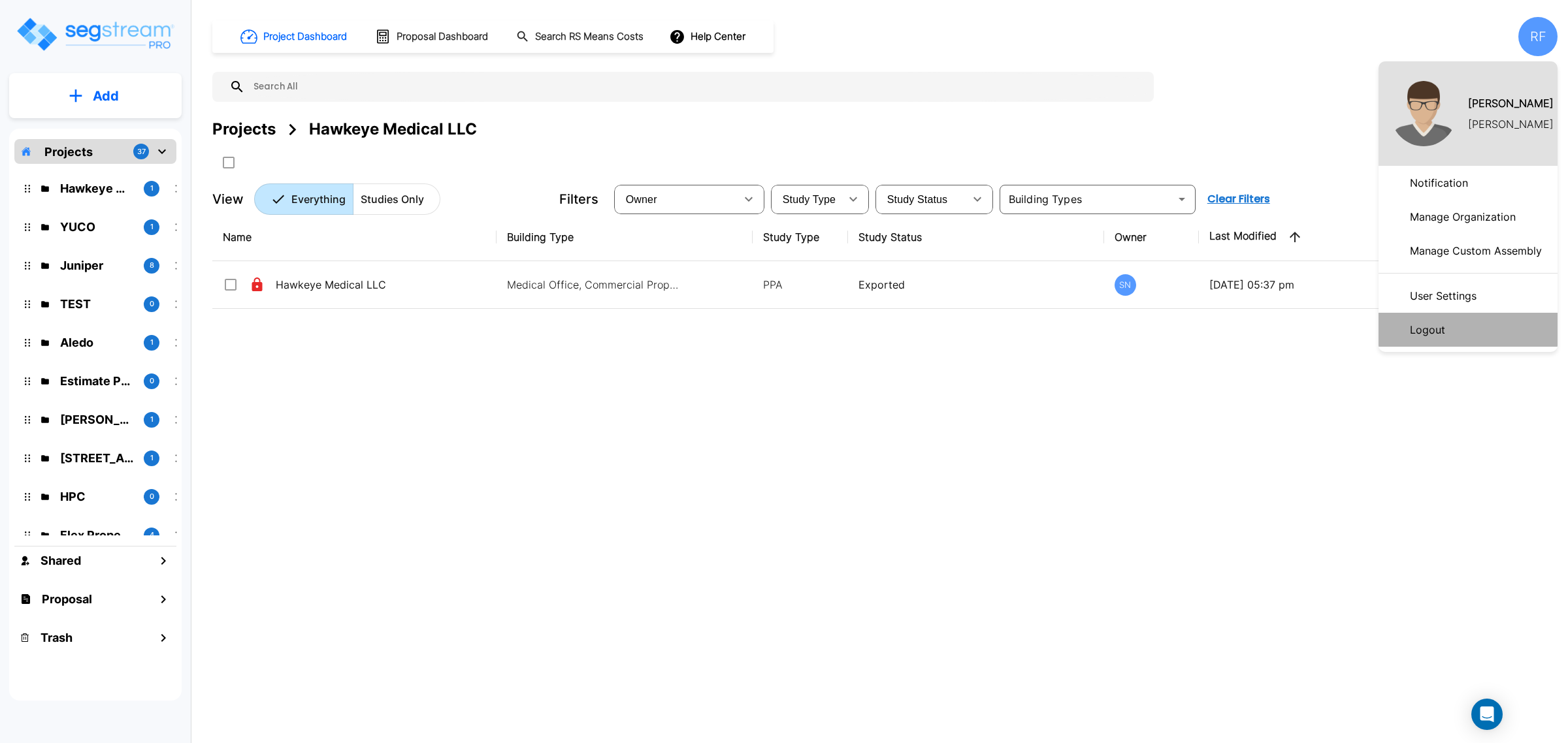
click at [1469, 330] on li "Logout" at bounding box center [1468, 329] width 179 height 34
